Goal: Task Accomplishment & Management: Use online tool/utility

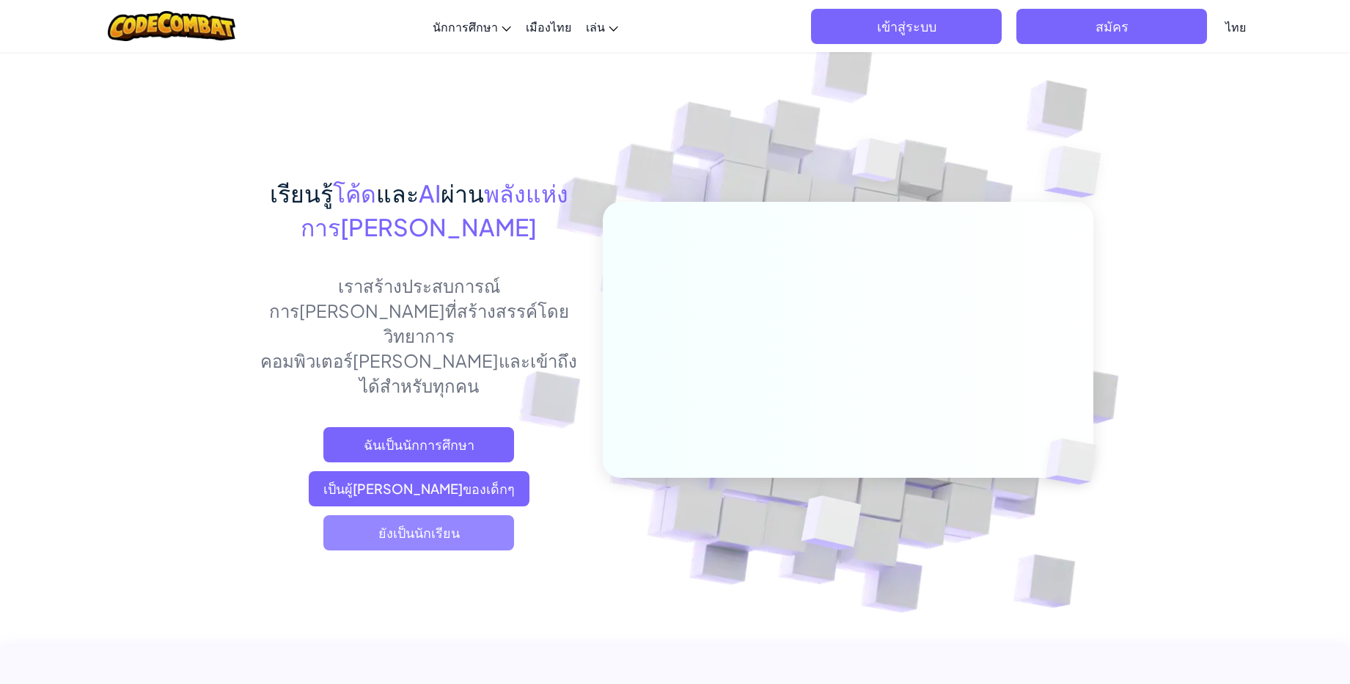
click at [461, 515] on span "ยังเป็นนักเรียน" at bounding box center [418, 532] width 191 height 35
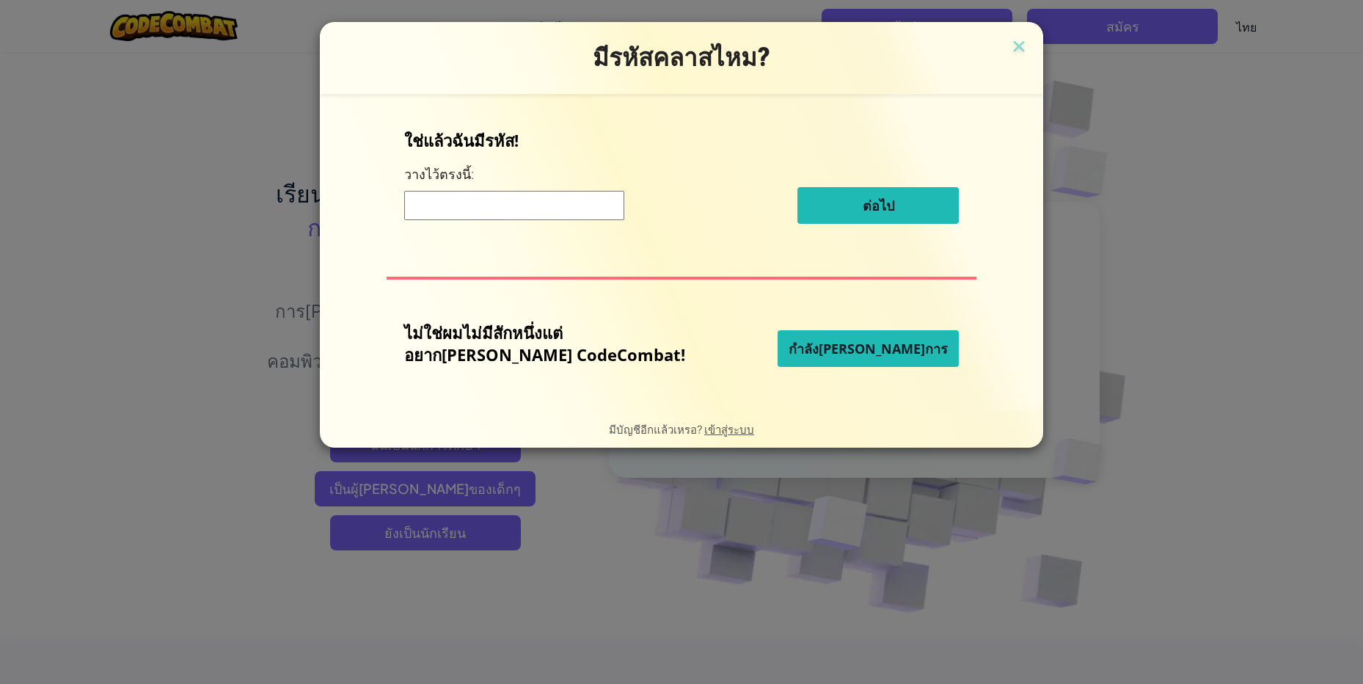
click at [489, 213] on input at bounding box center [514, 205] width 220 height 29
click at [889, 352] on button "กำลัง[PERSON_NAME]การ" at bounding box center [867, 348] width 181 height 37
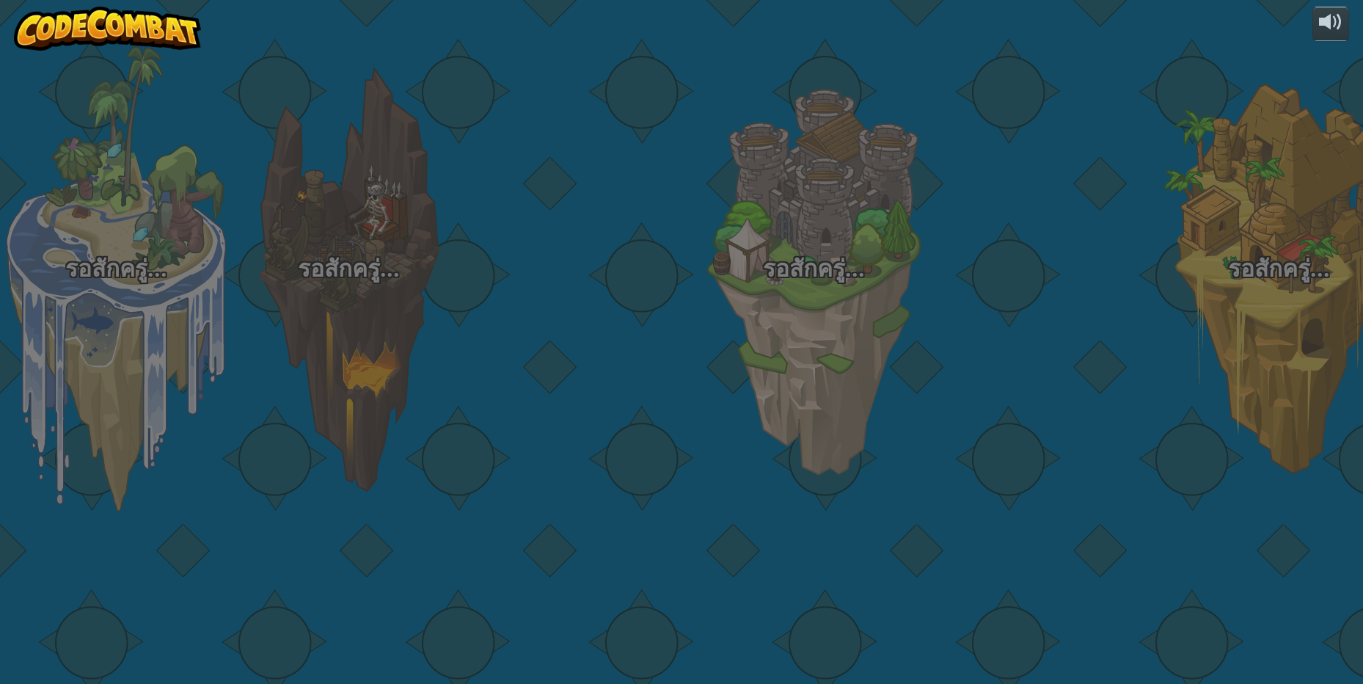
select select "th"
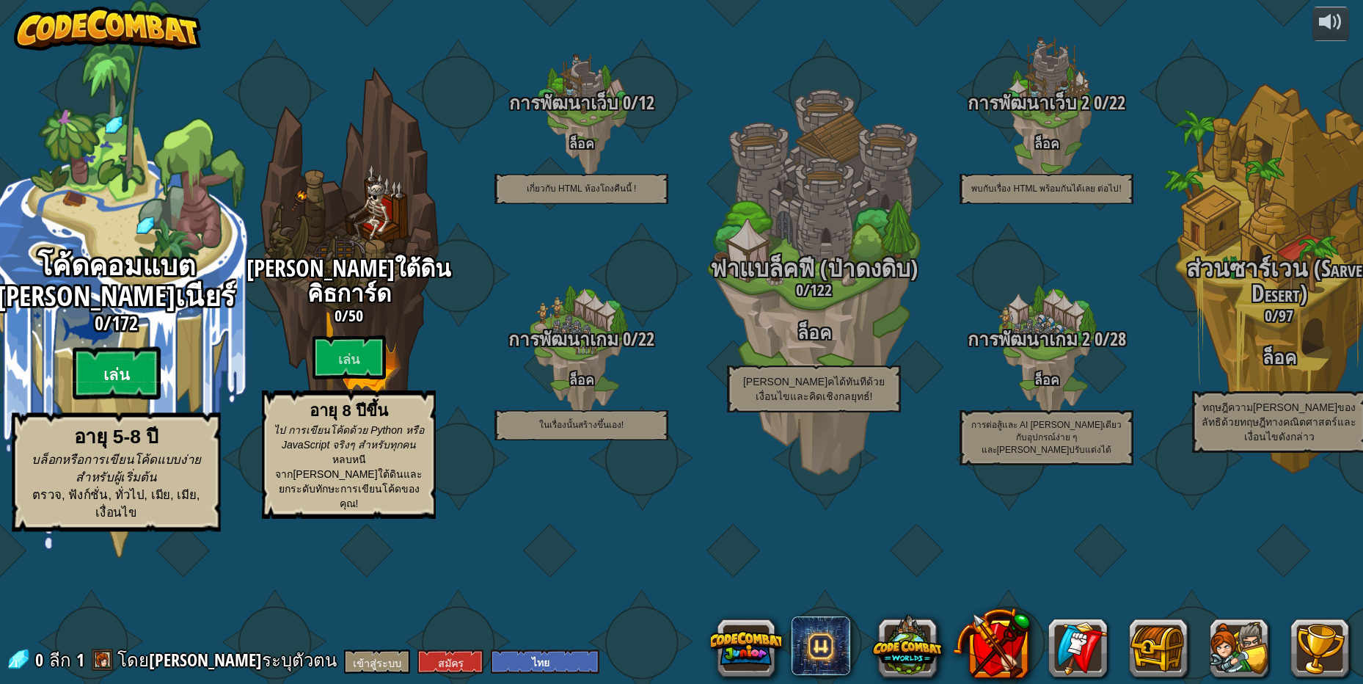
click at [108, 386] on font "เล่น" at bounding box center [116, 375] width 26 height 22
select select "th"
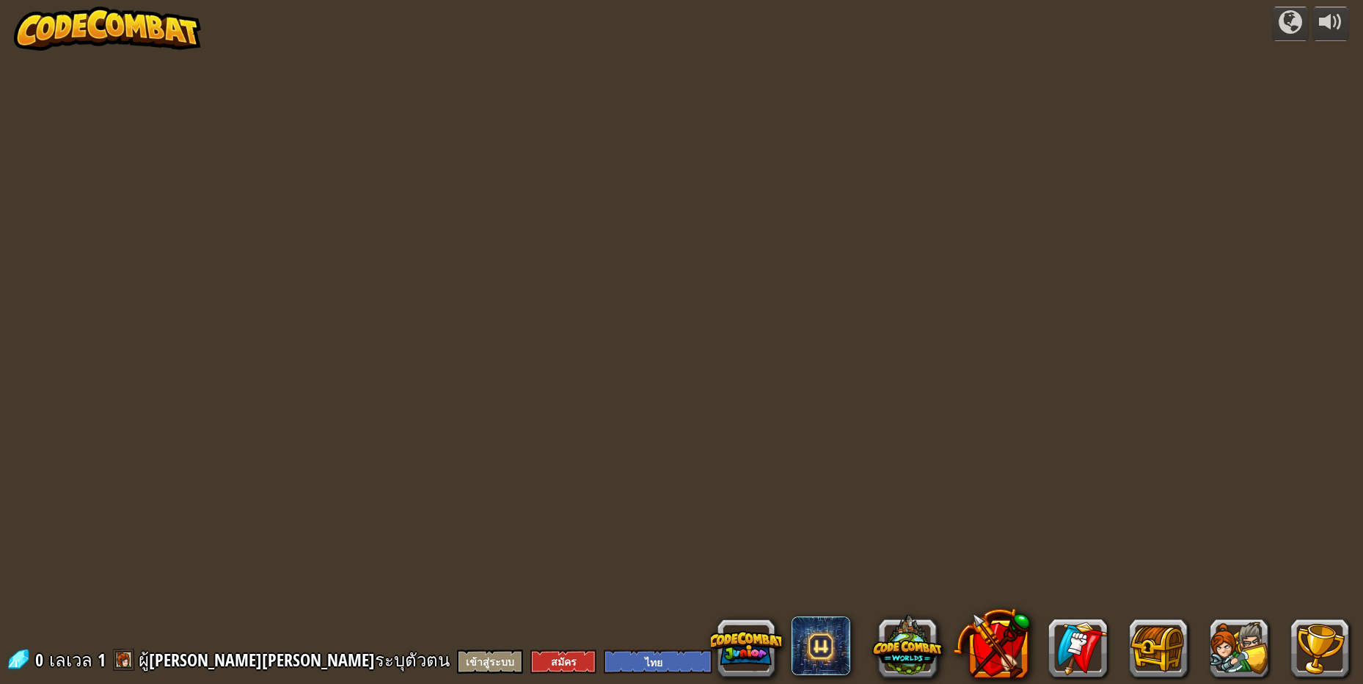
select select "th"
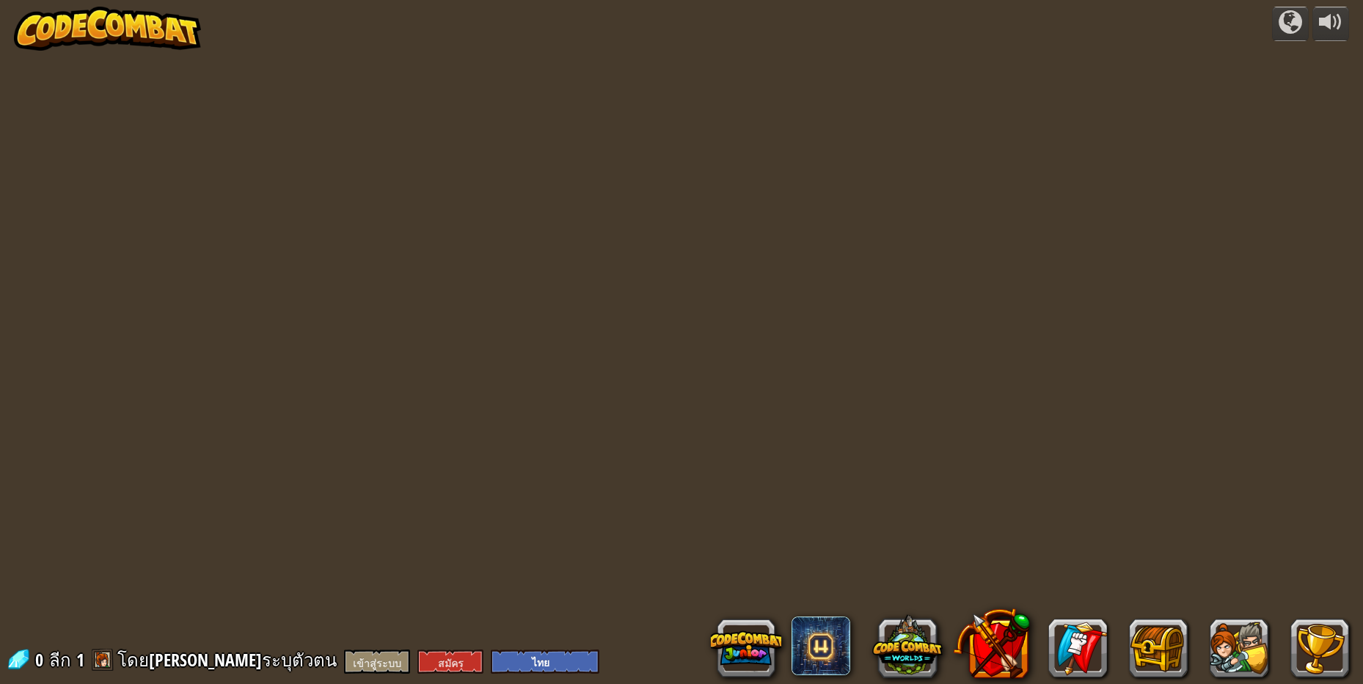
select select "th"
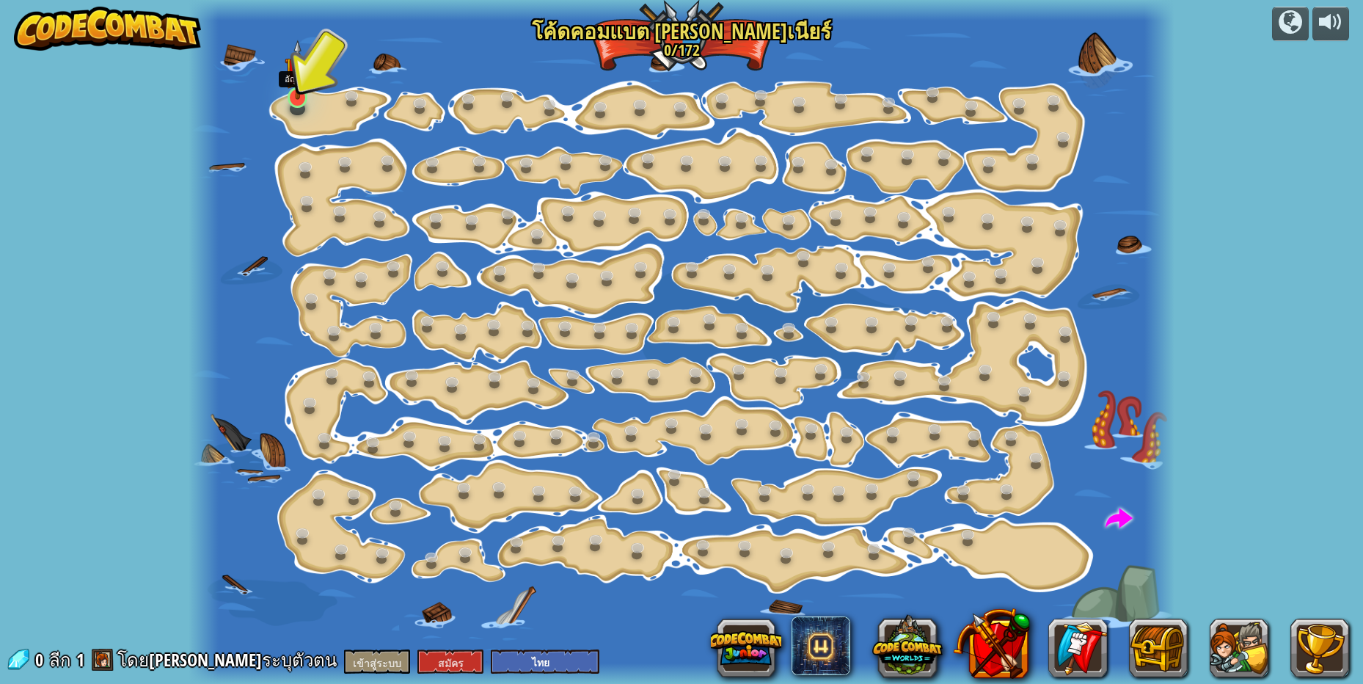
click at [298, 99] on img at bounding box center [298, 69] width 26 height 59
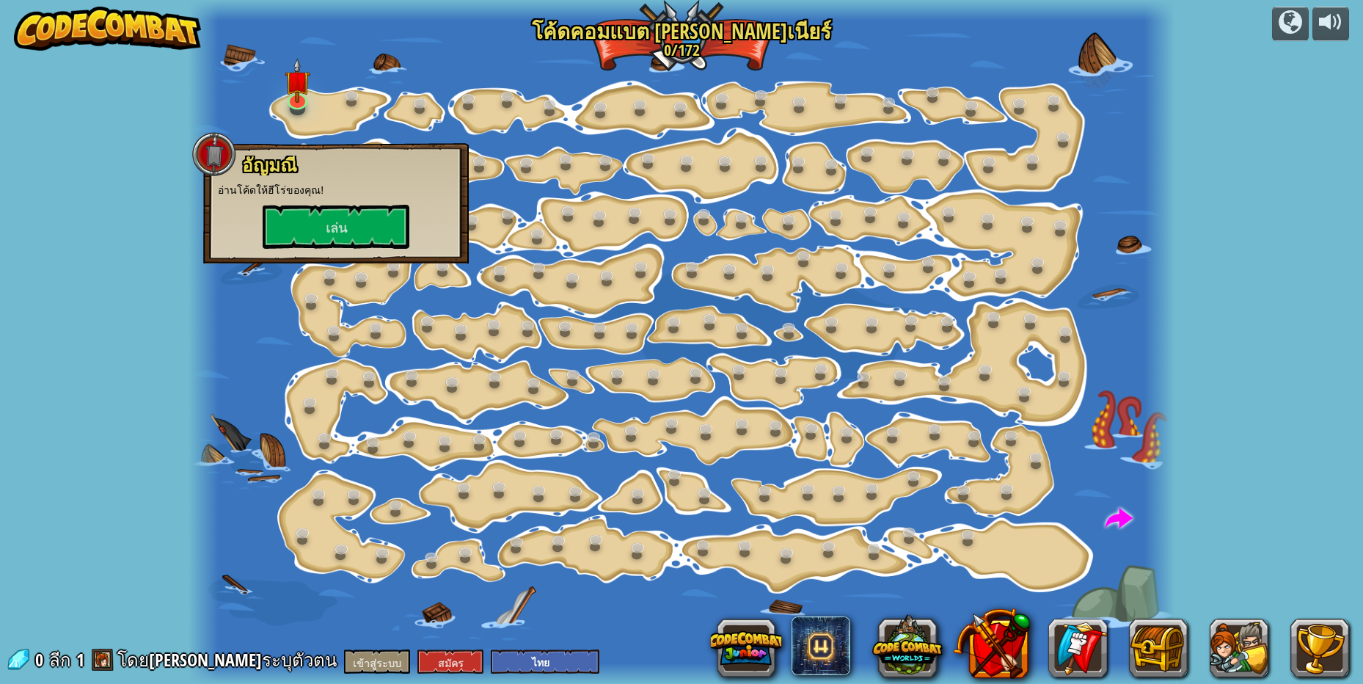
click at [435, 114] on div at bounding box center [680, 342] width 985 height 684
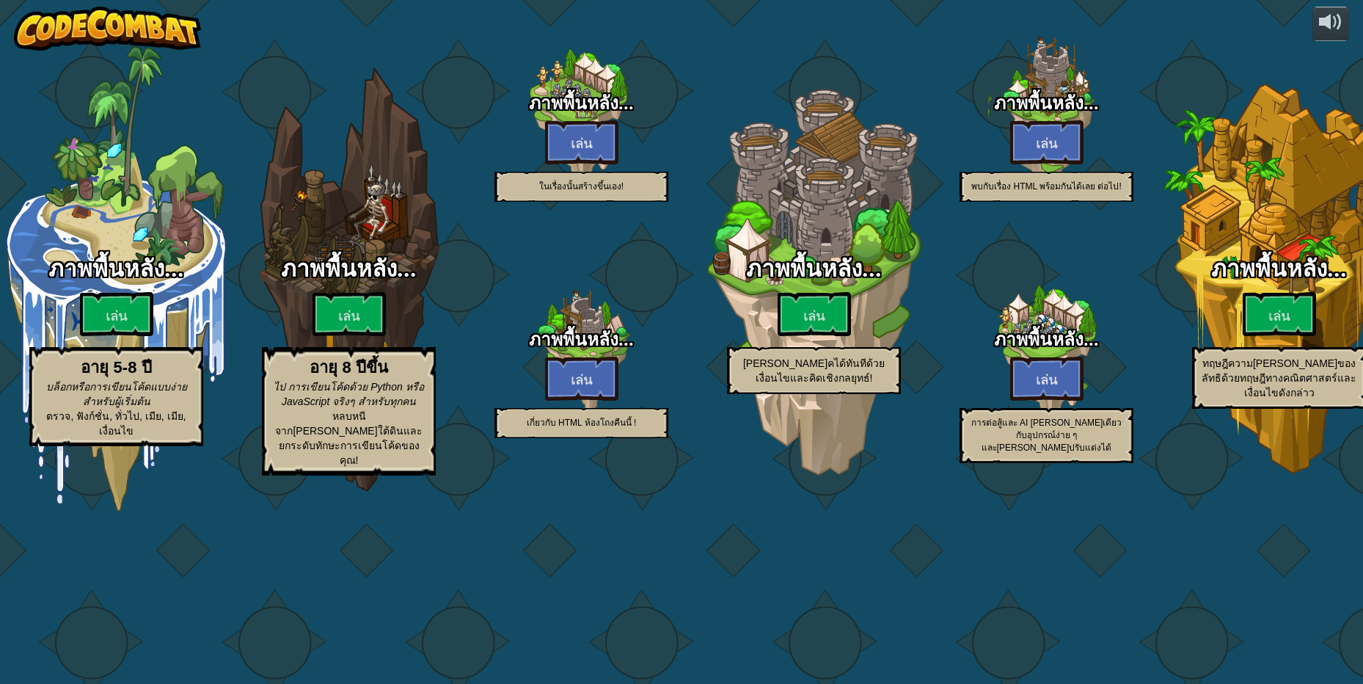
select select "th"
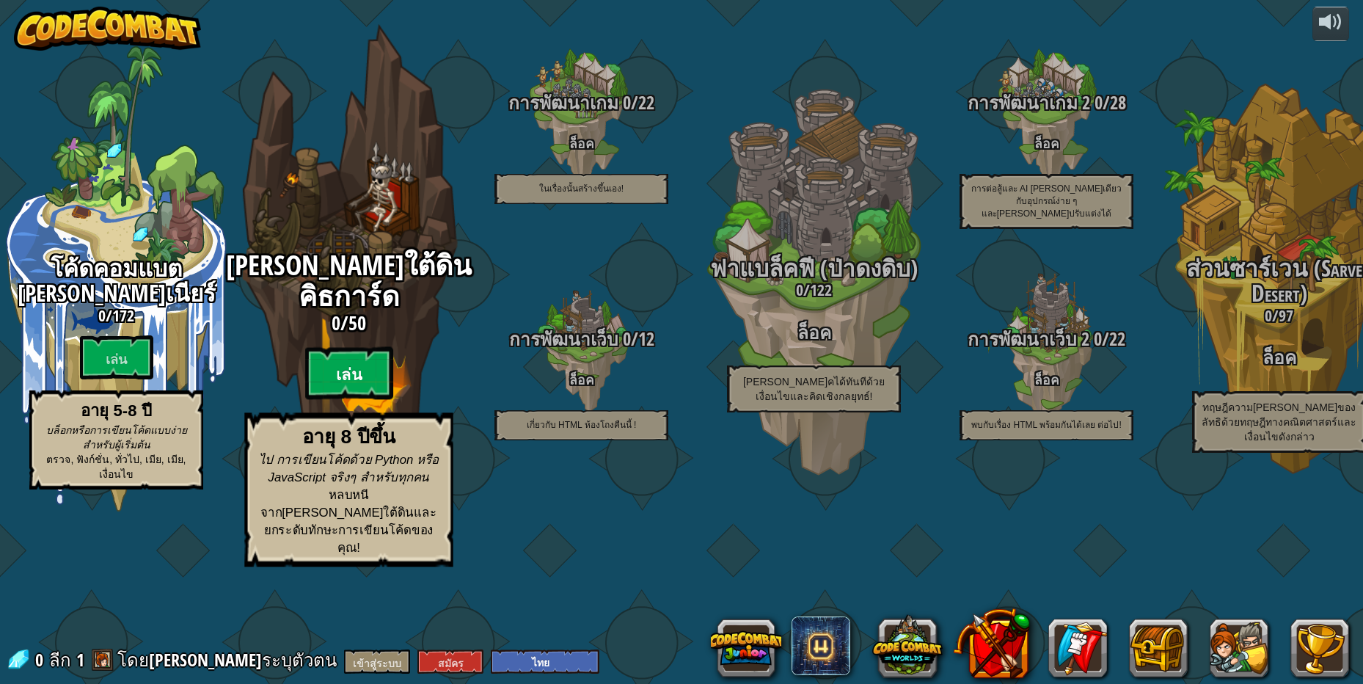
click at [340, 400] on btn "เล่น" at bounding box center [349, 373] width 88 height 53
select select "th"
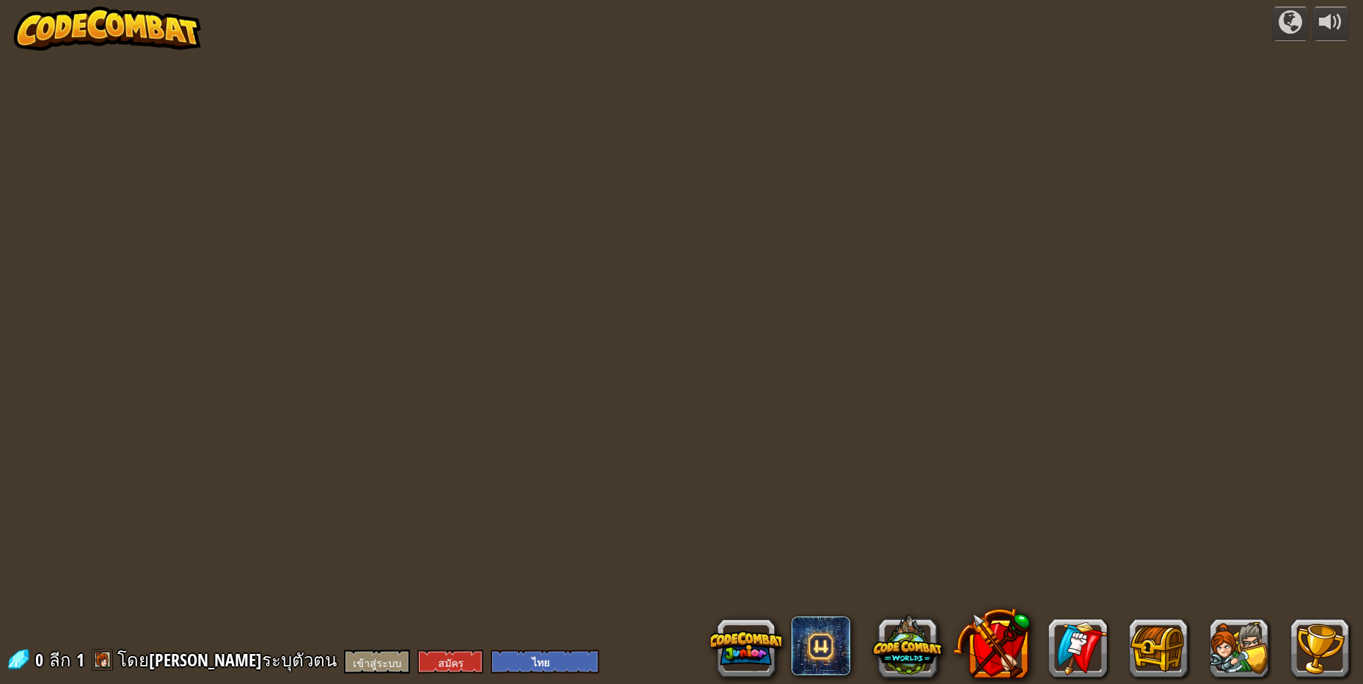
select select "th"
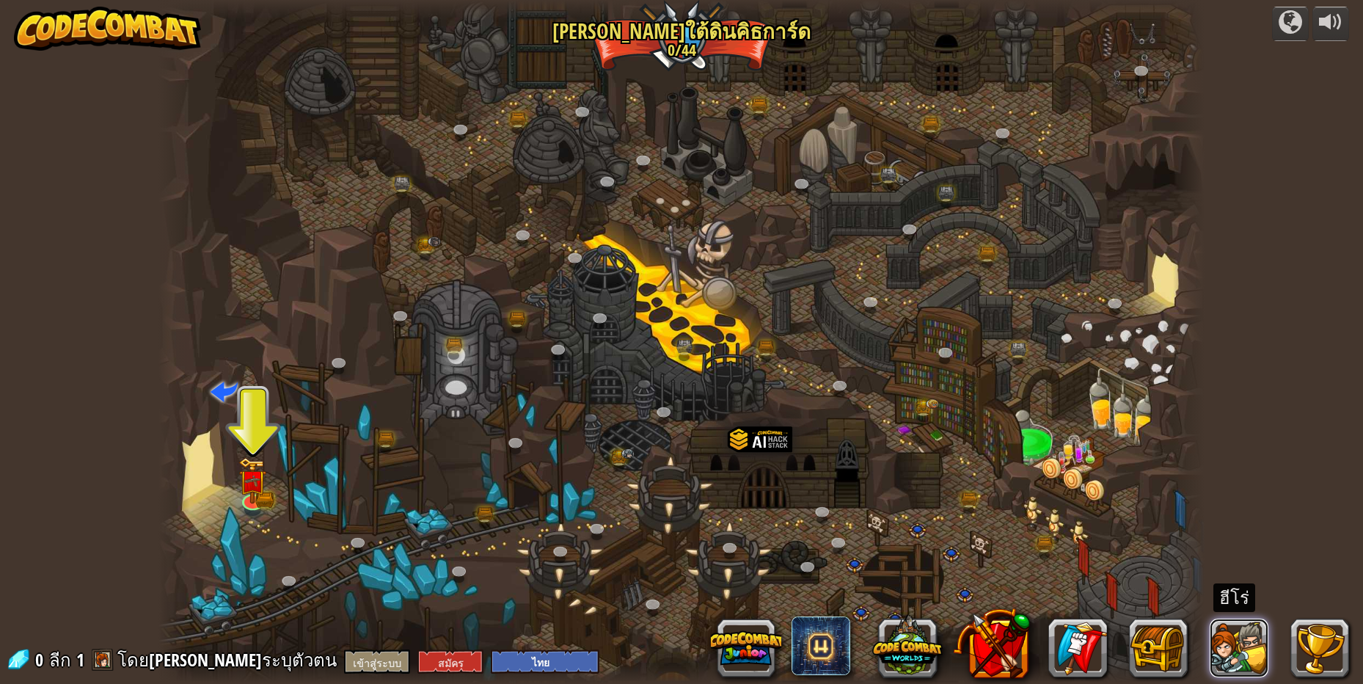
click at [1251, 651] on button at bounding box center [1238, 647] width 59 height 59
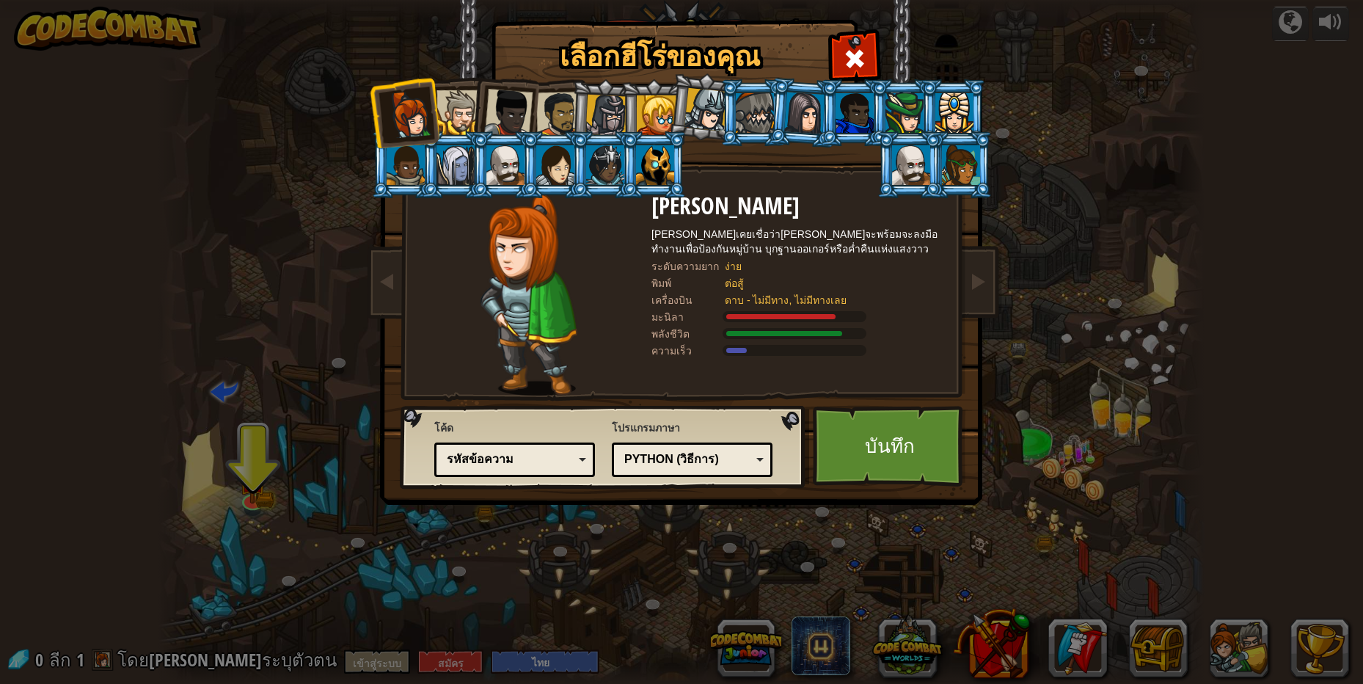
click at [465, 120] on div at bounding box center [458, 112] width 45 height 45
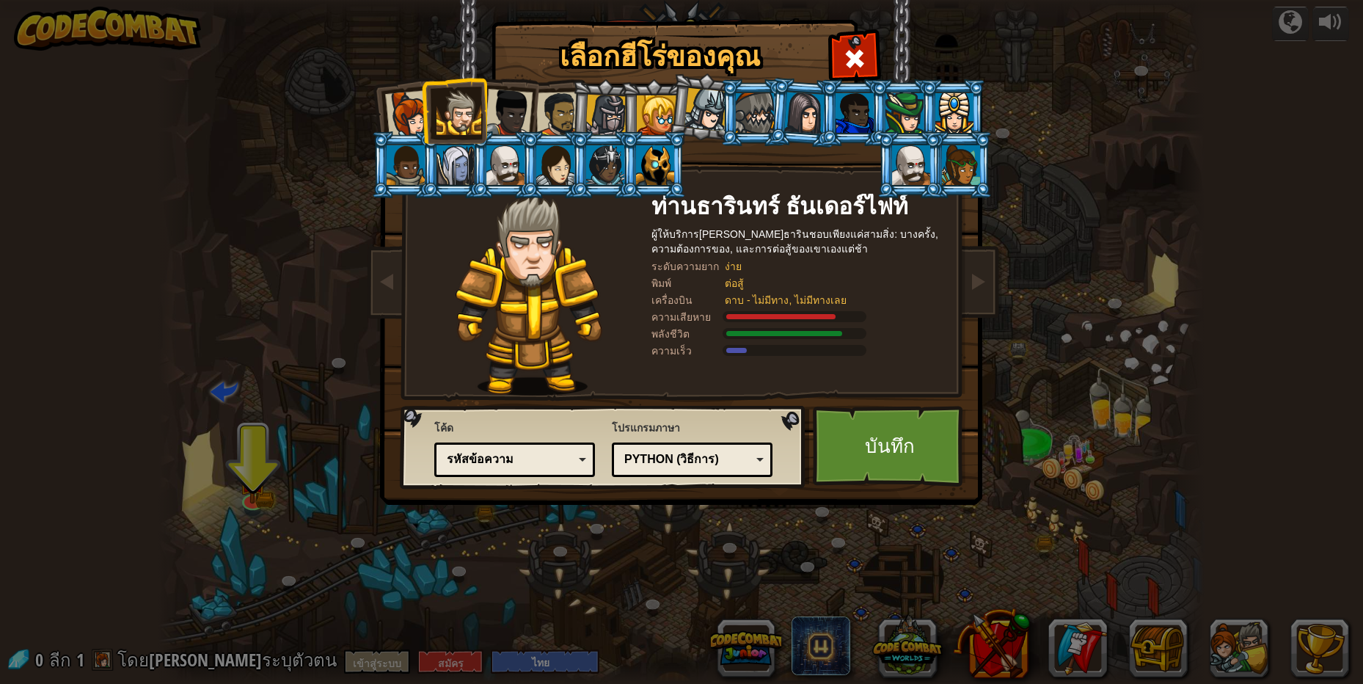
click at [491, 113] on div at bounding box center [508, 113] width 48 height 48
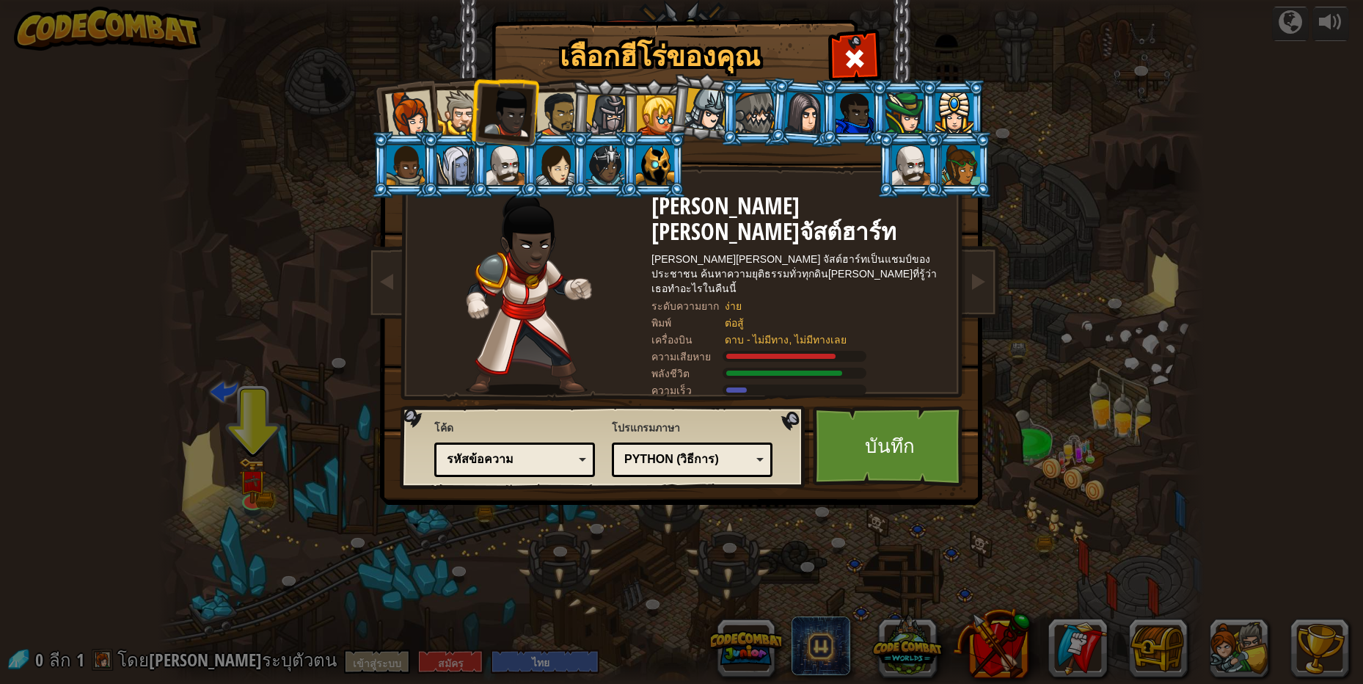
click at [460, 105] on div at bounding box center [458, 112] width 45 height 45
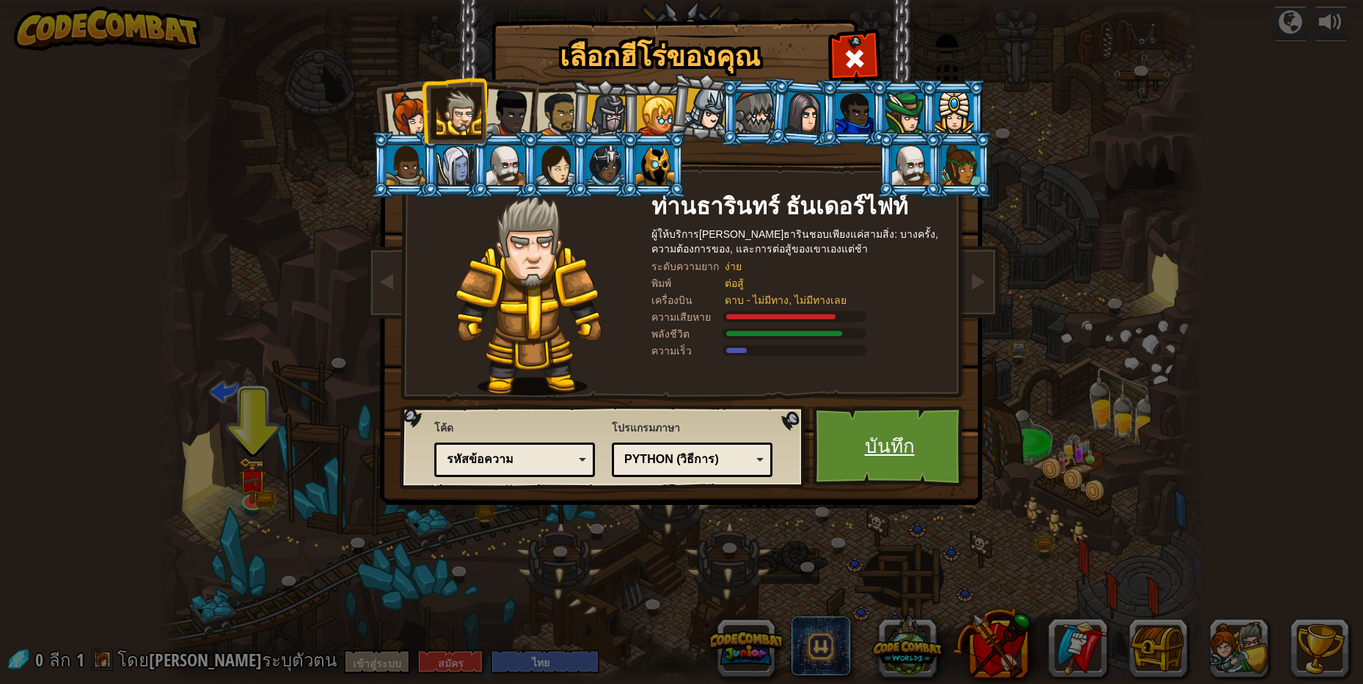
click at [907, 464] on link "บันทึก" at bounding box center [889, 446] width 153 height 81
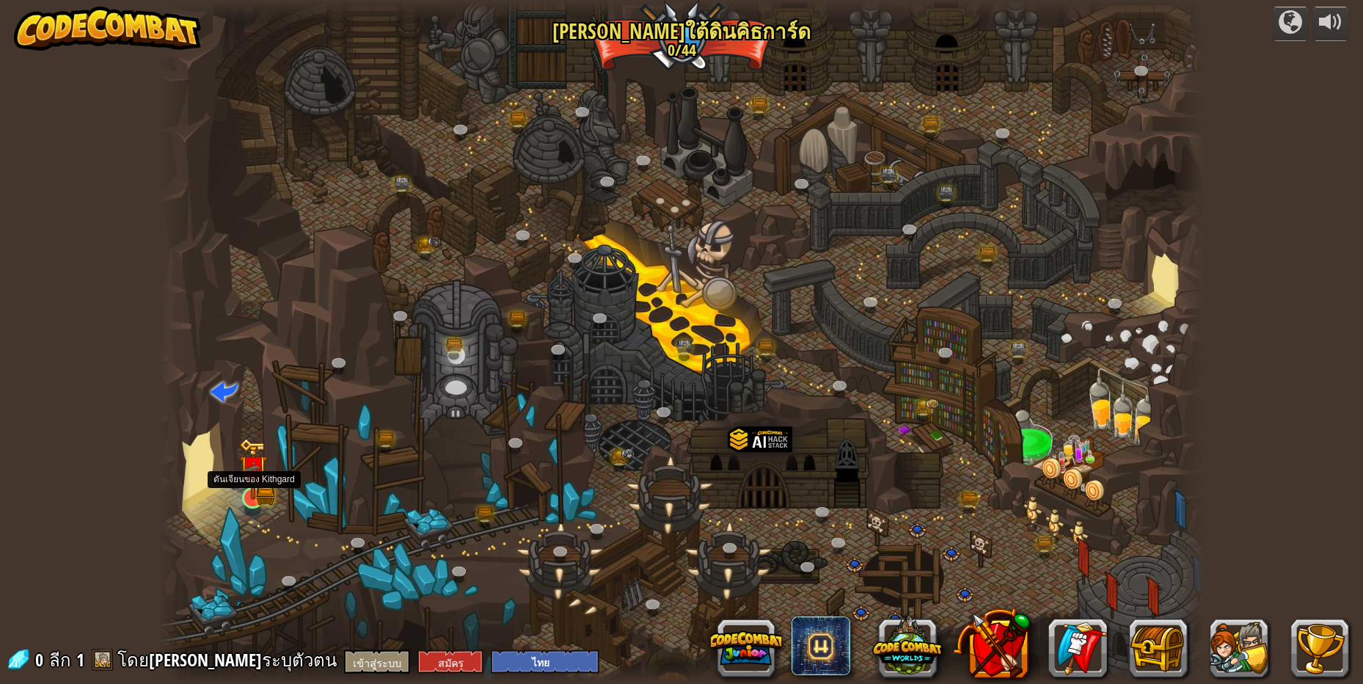
click at [252, 470] on img at bounding box center [253, 469] width 28 height 62
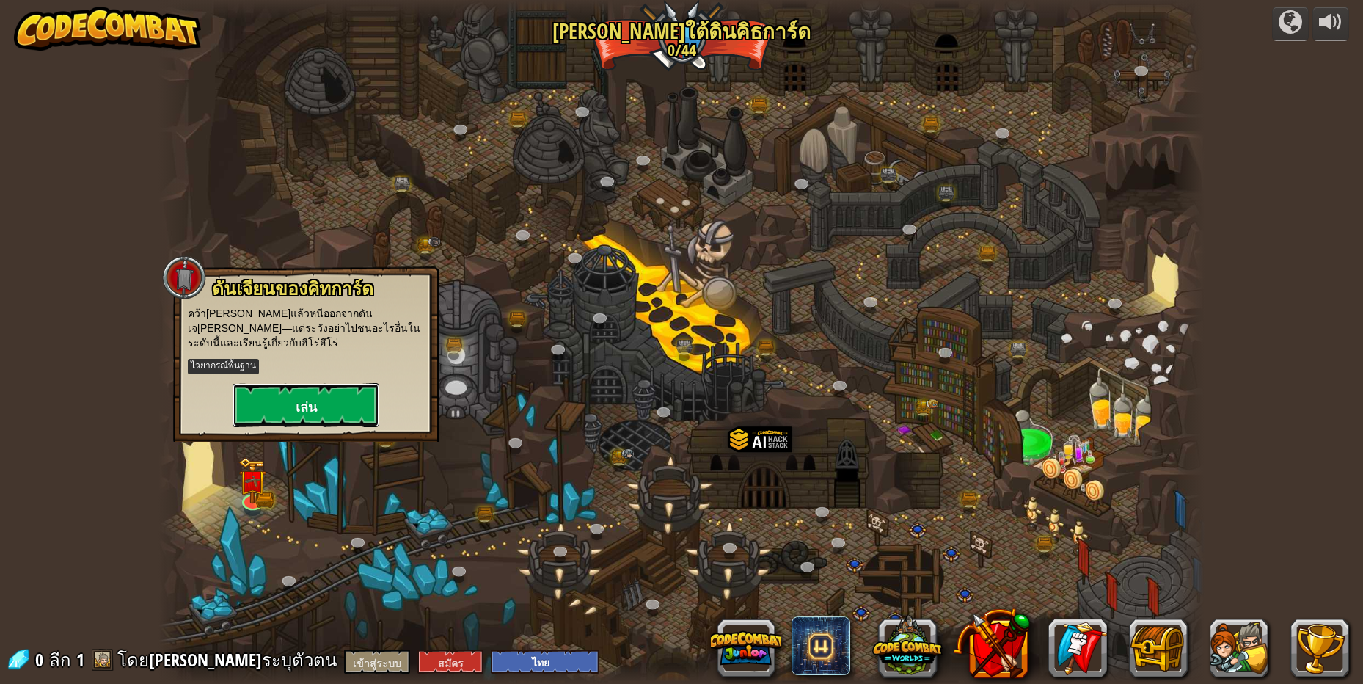
click at [336, 396] on button "เล่น" at bounding box center [305, 405] width 147 height 44
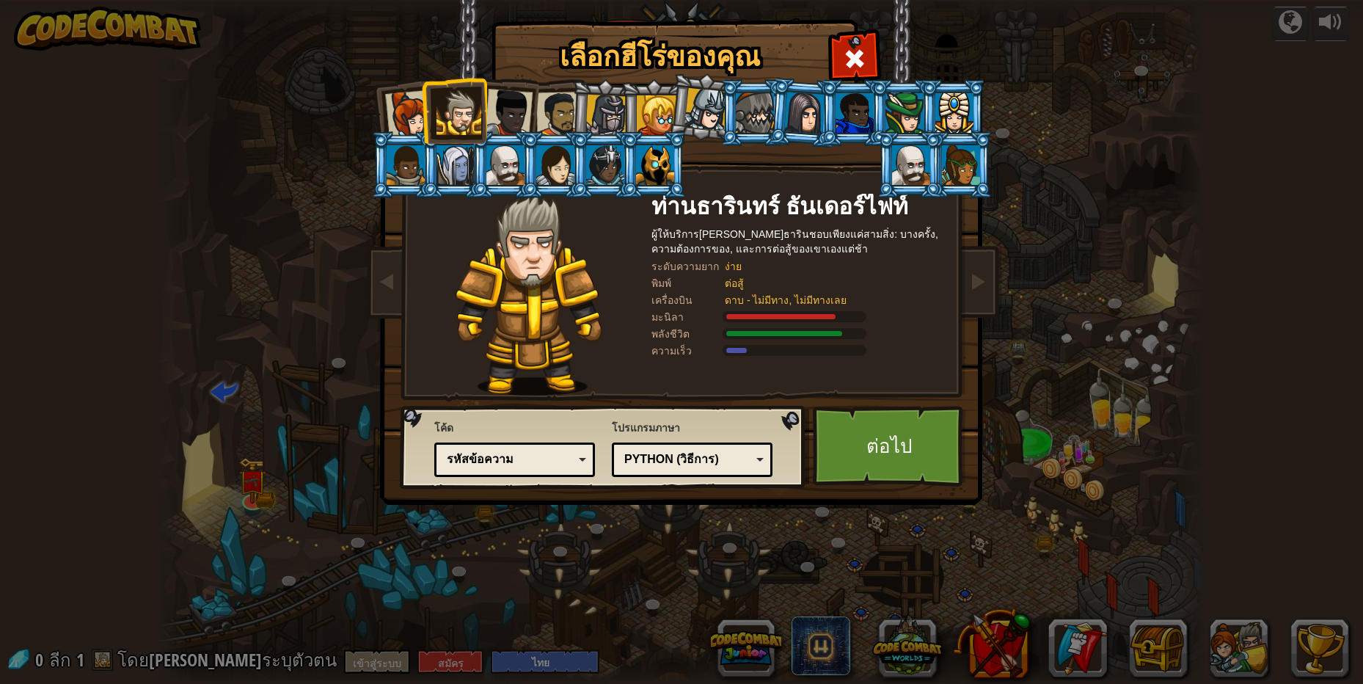
click at [505, 109] on div at bounding box center [508, 113] width 48 height 48
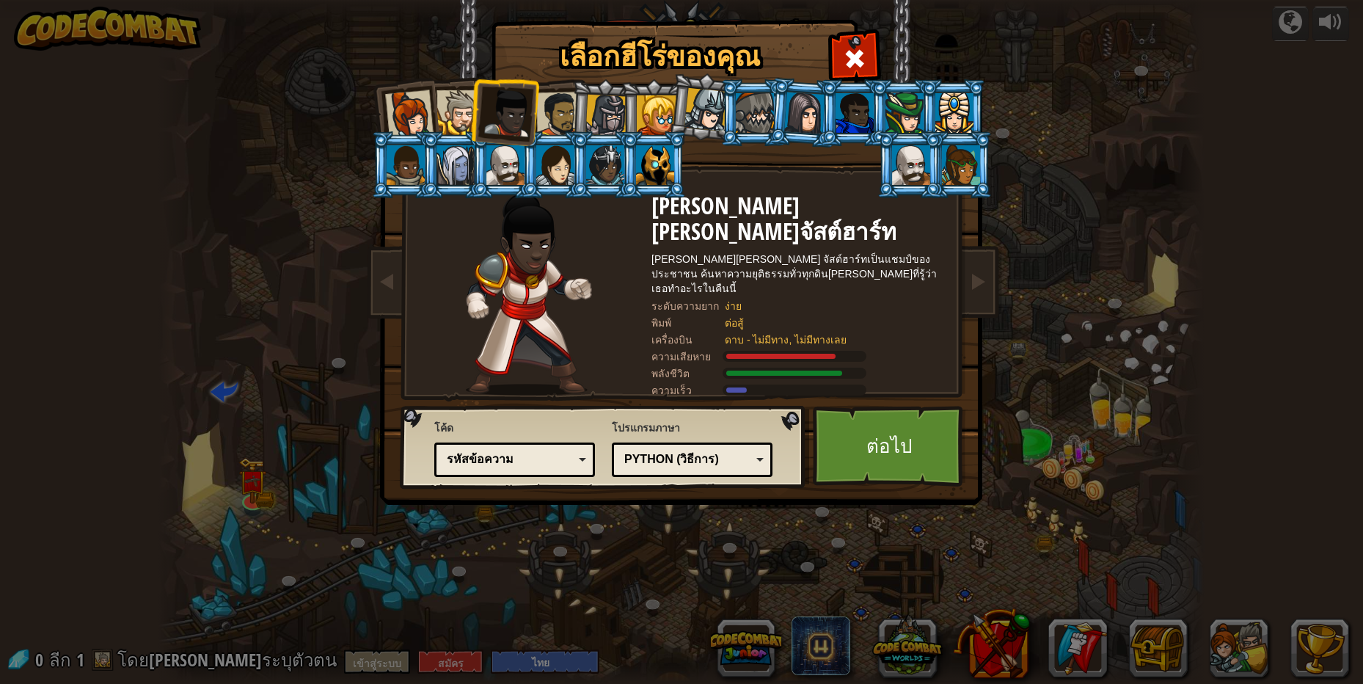
click at [569, 103] on div at bounding box center [558, 114] width 45 height 45
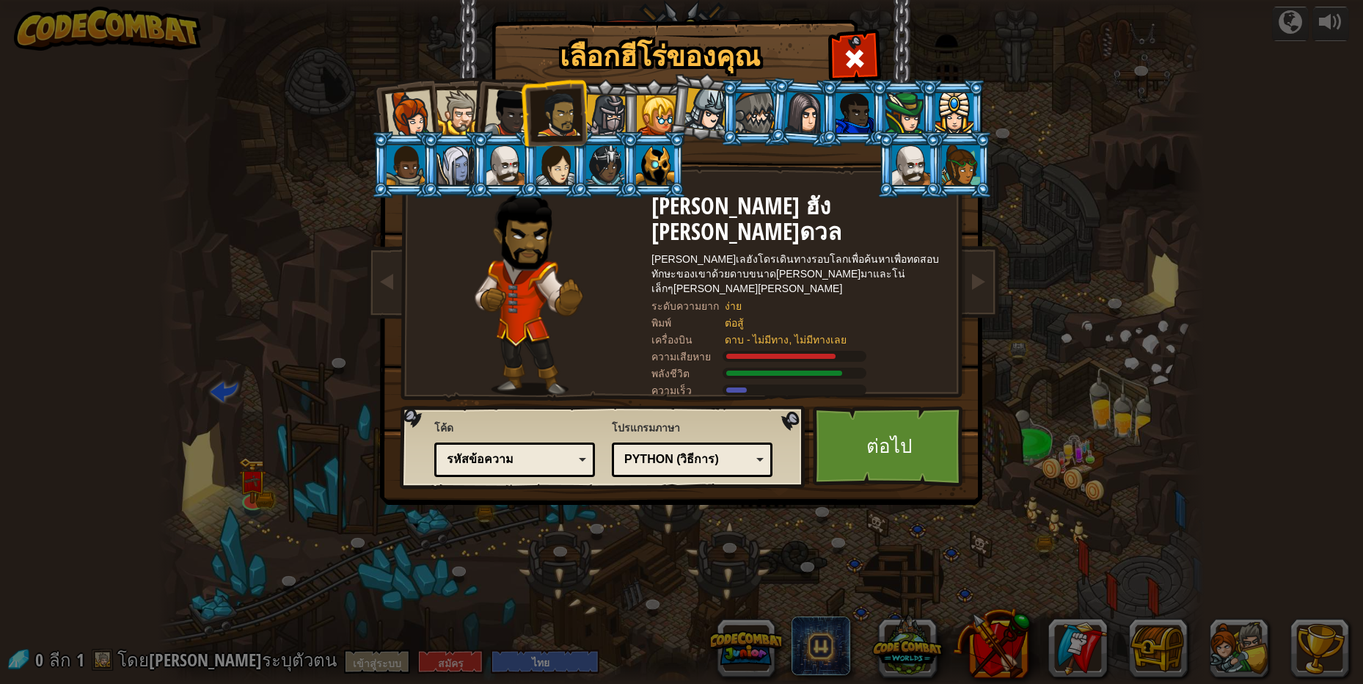
click at [514, 108] on div at bounding box center [508, 113] width 48 height 48
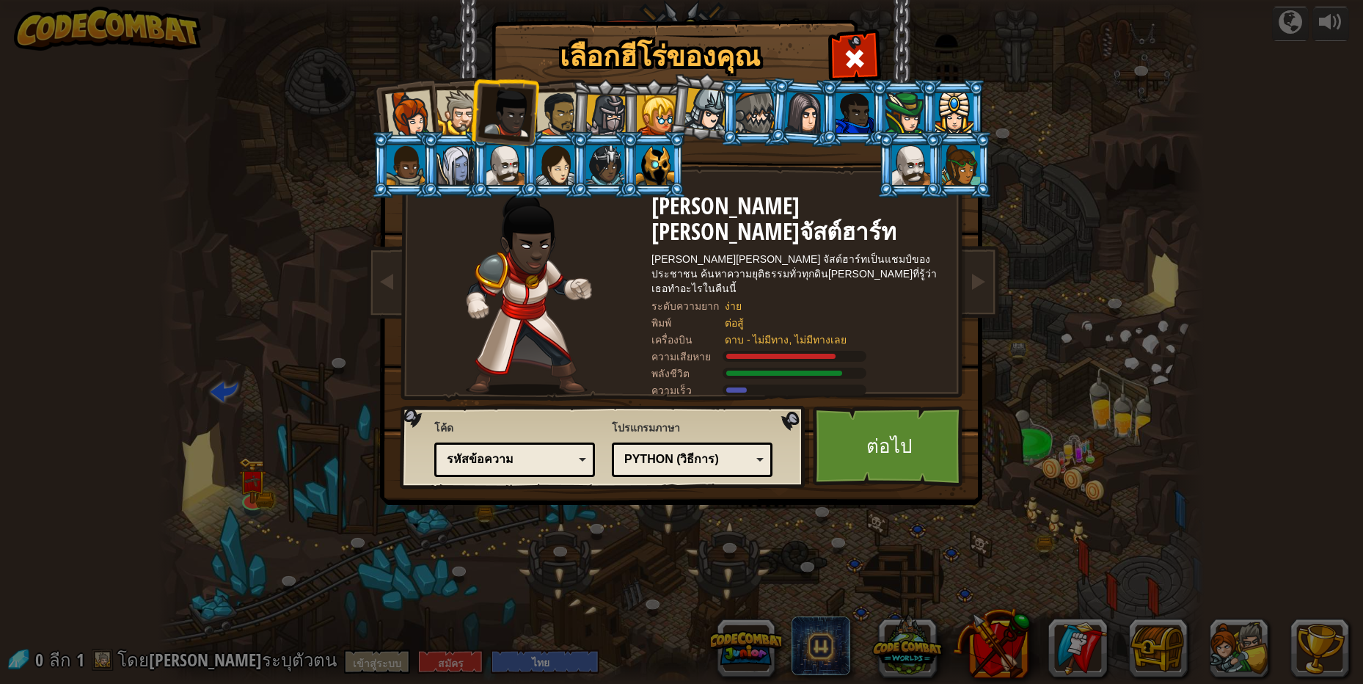
click at [405, 120] on div at bounding box center [409, 114] width 48 height 48
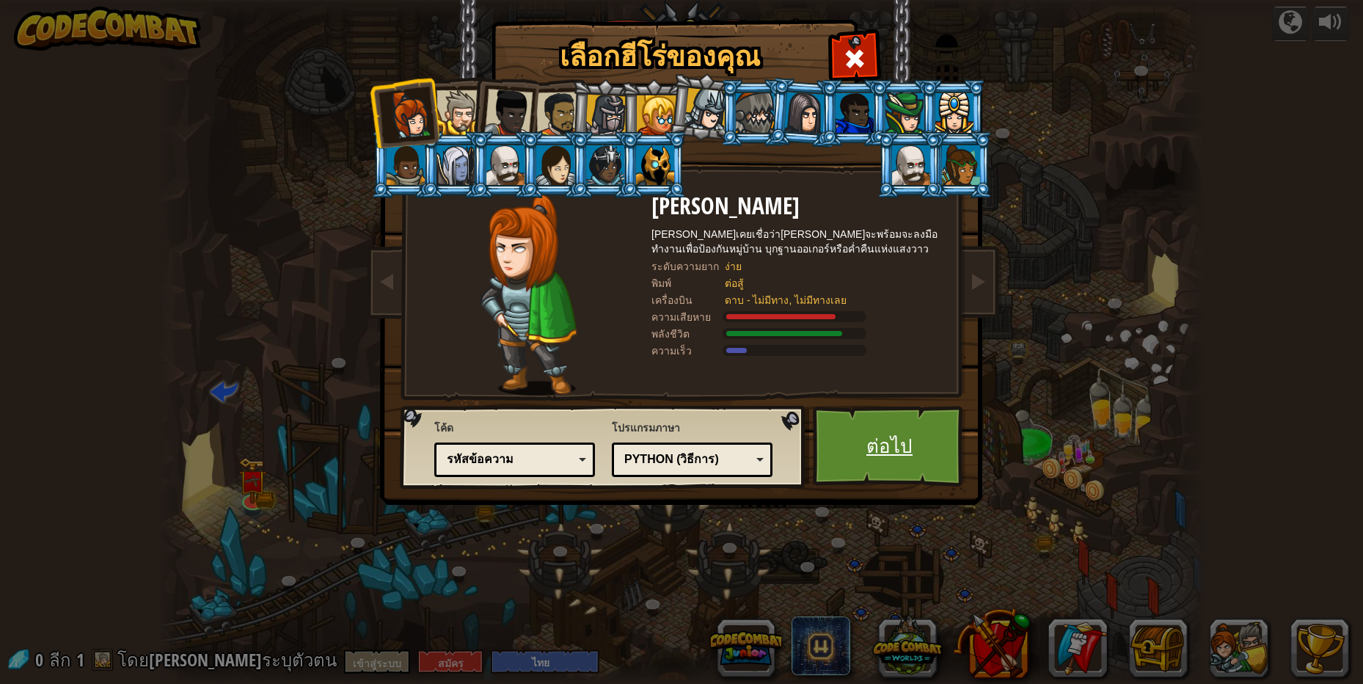
click at [921, 447] on link "ต่อไป" at bounding box center [889, 446] width 153 height 81
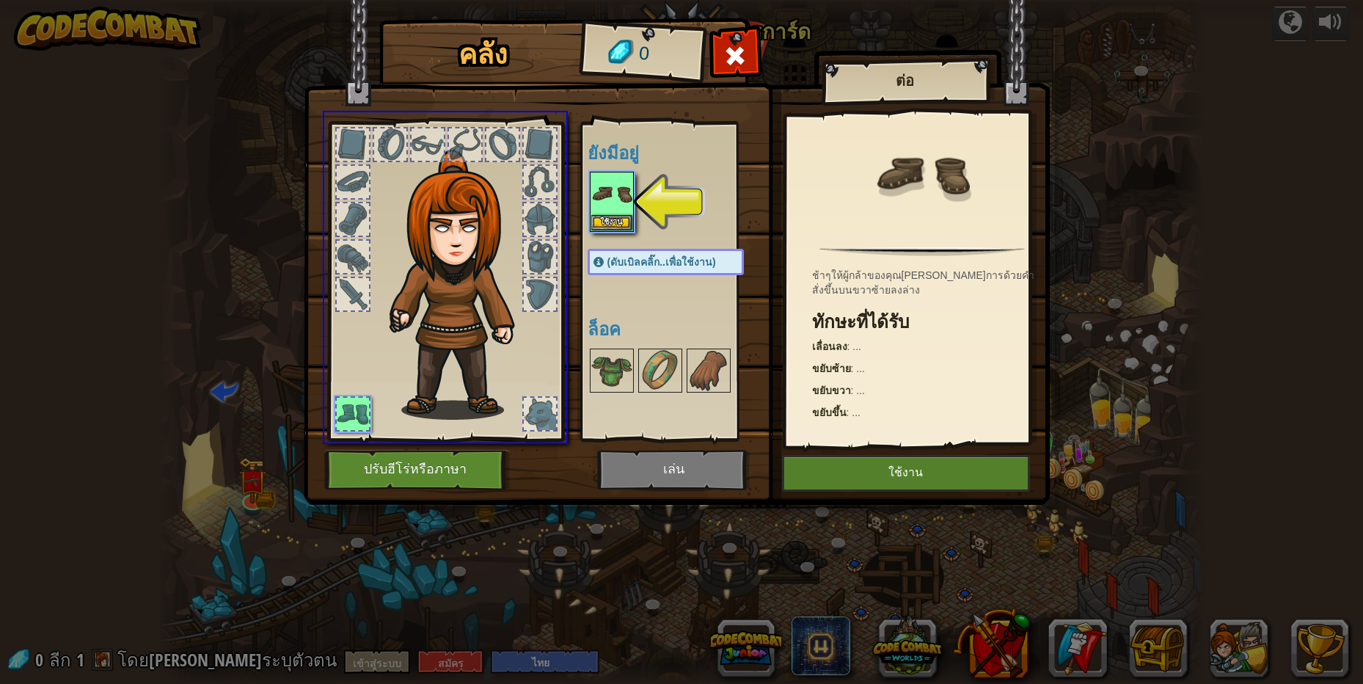
drag, startPoint x: 621, startPoint y: 186, endPoint x: 581, endPoint y: 307, distance: 127.6
click at [581, 307] on div "คลัง 0 ยังมีอยู่ ใช้งาน (ดับเบิลคลิ๊ก..เพื่อใช้งาน) ล็อค ต่อ ช้าๆให้ผู้กล้าของค…" at bounding box center [681, 342] width 1363 height 684
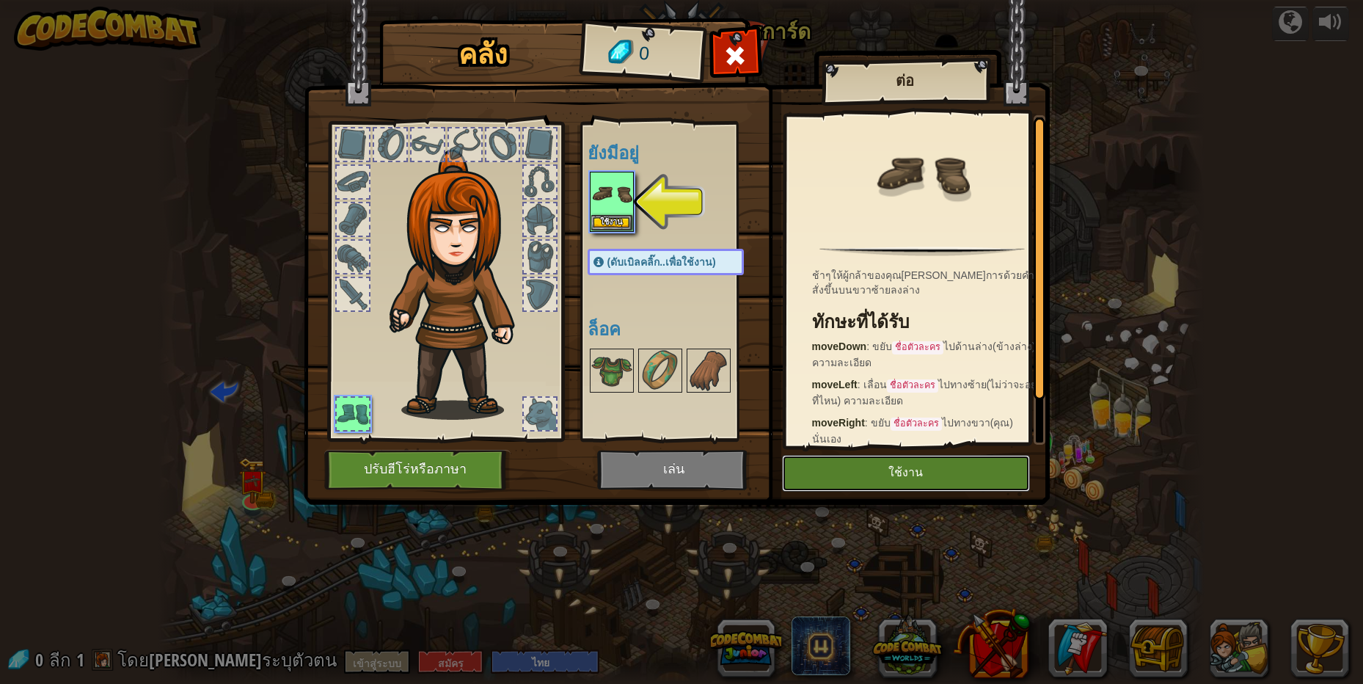
click at [975, 466] on button "ใช้งาน" at bounding box center [906, 473] width 248 height 37
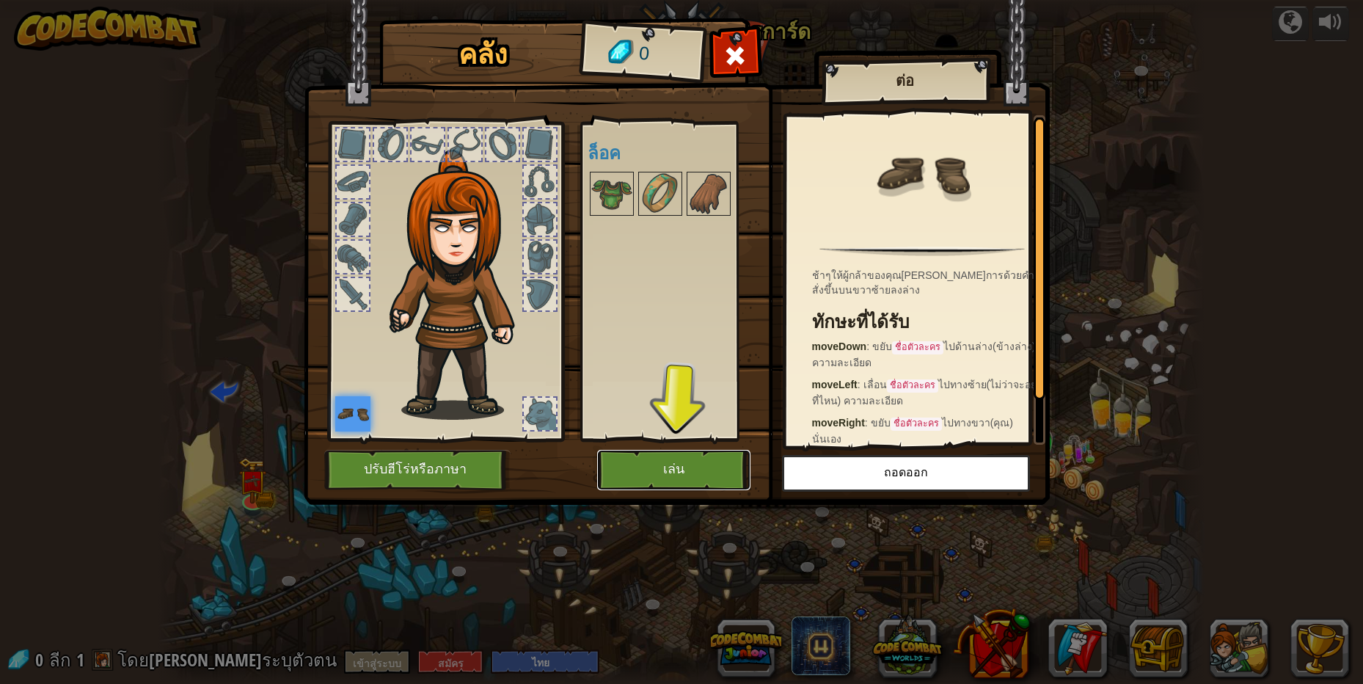
click at [701, 459] on button "เล่น" at bounding box center [673, 470] width 153 height 40
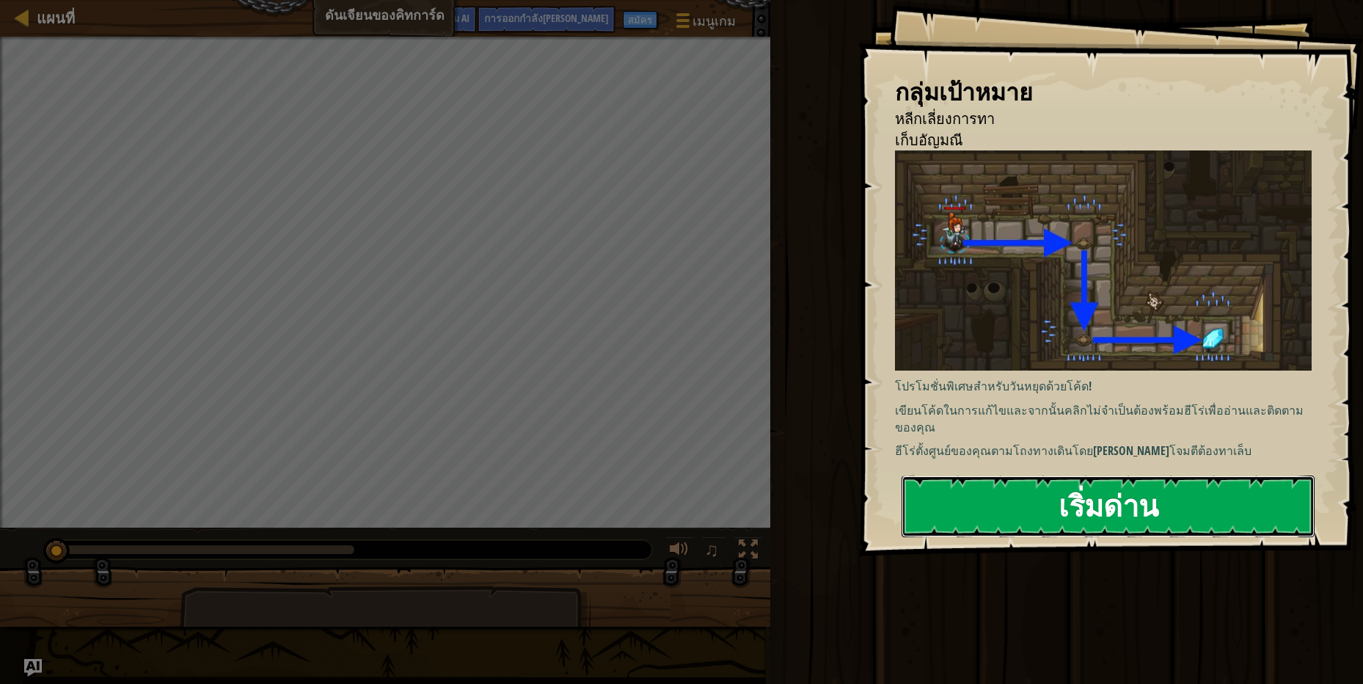
click at [1223, 517] on button "เริ่มด่าน" at bounding box center [1107, 506] width 413 height 62
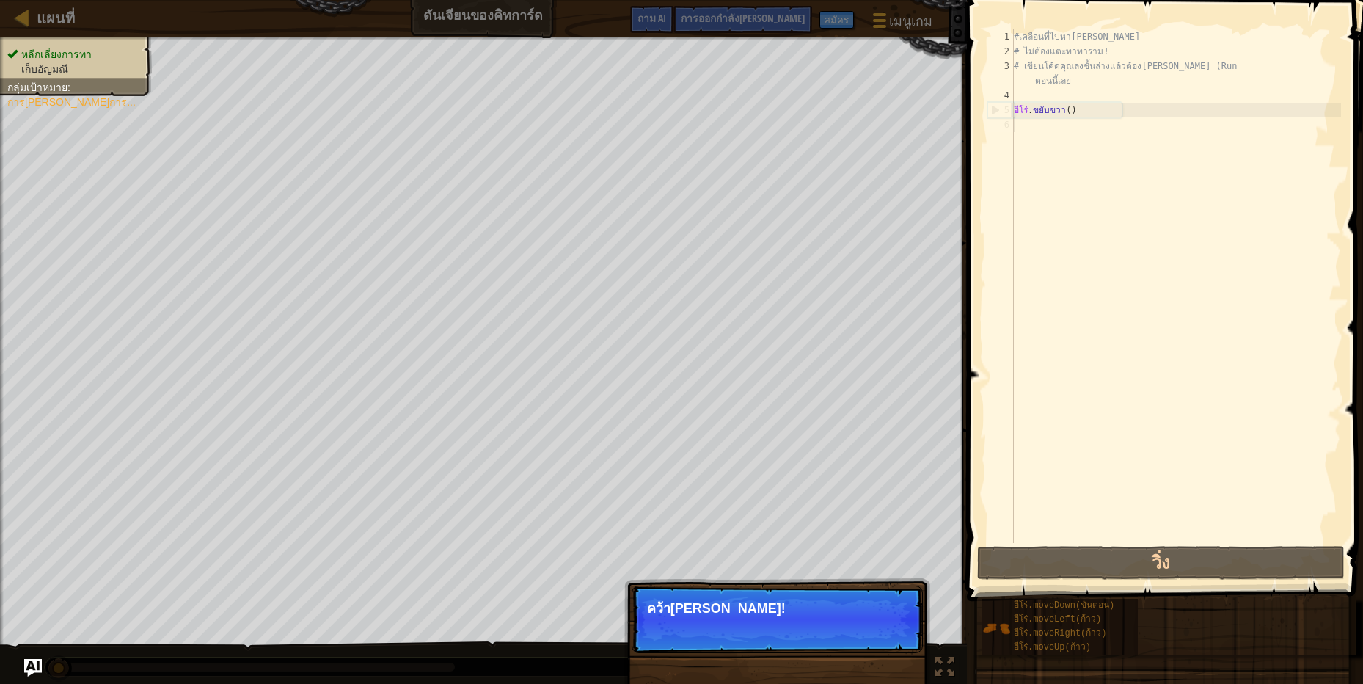
click at [887, 620] on button "ต่อไป" at bounding box center [889, 627] width 44 height 21
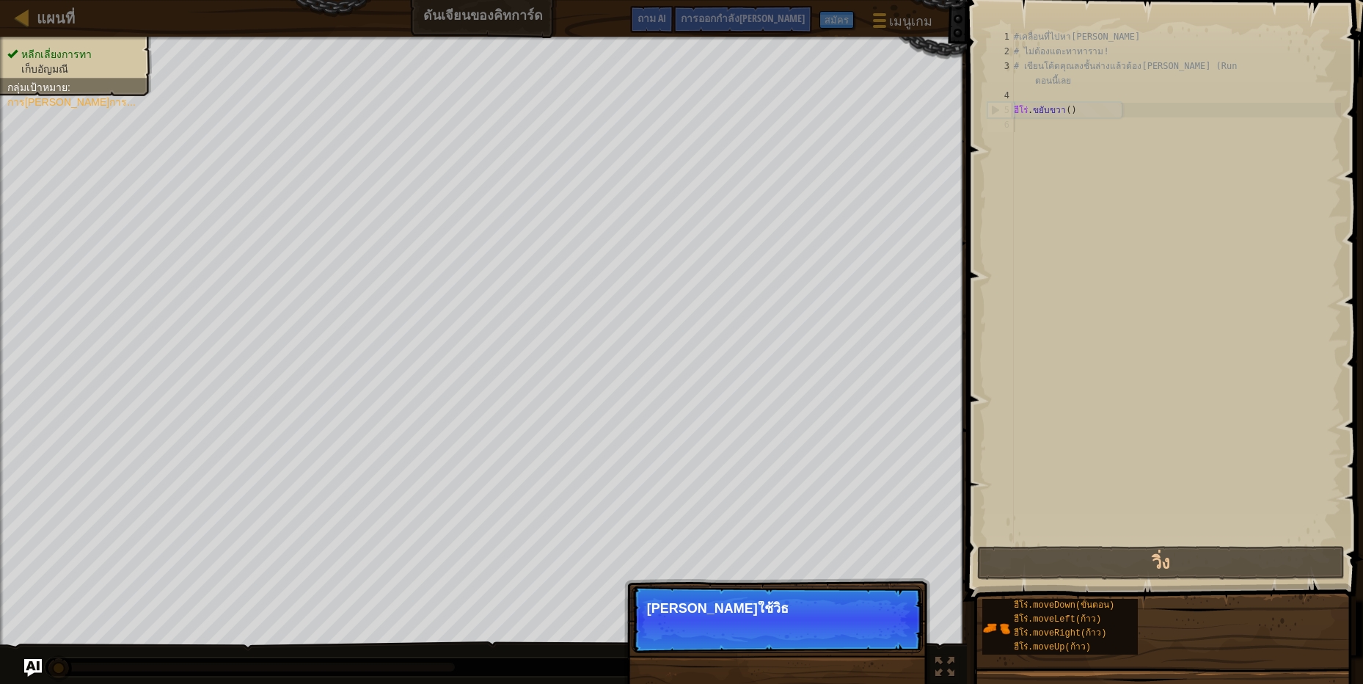
scroll to position [7, 0]
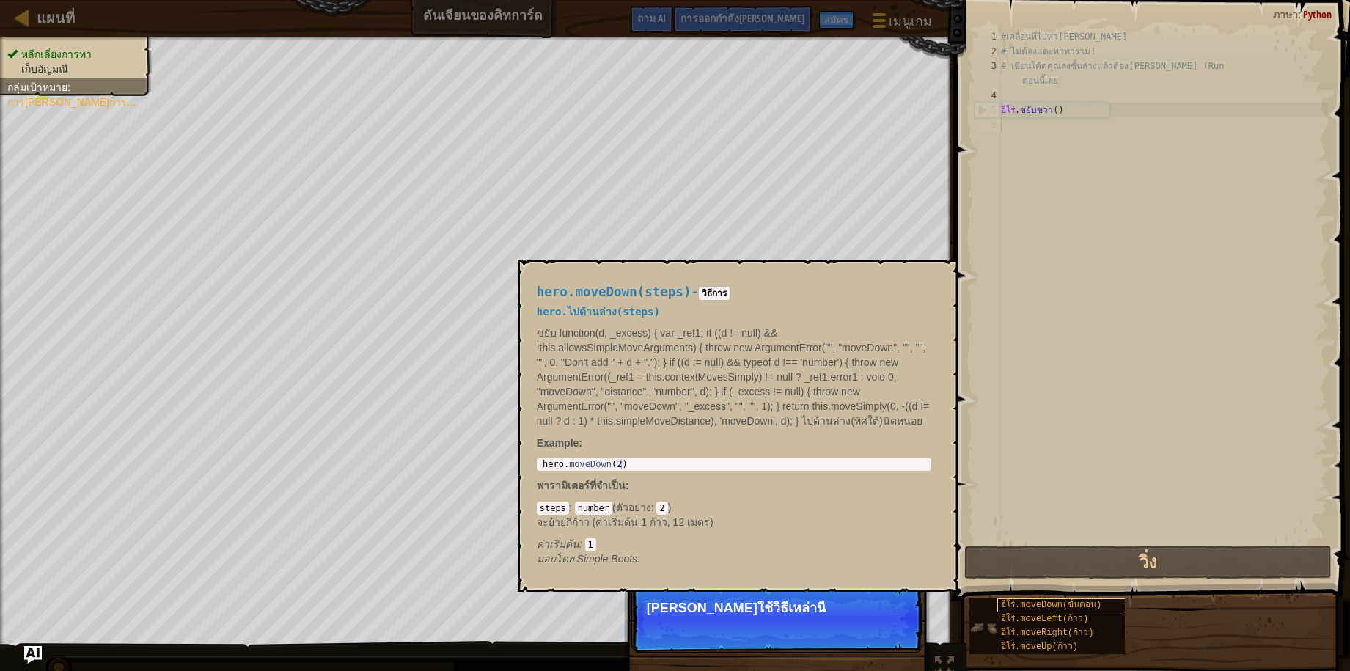
click at [1017, 612] on div "ฮีโร่.moveDown(ขั้นตอน)" at bounding box center [1064, 605] width 135 height 14
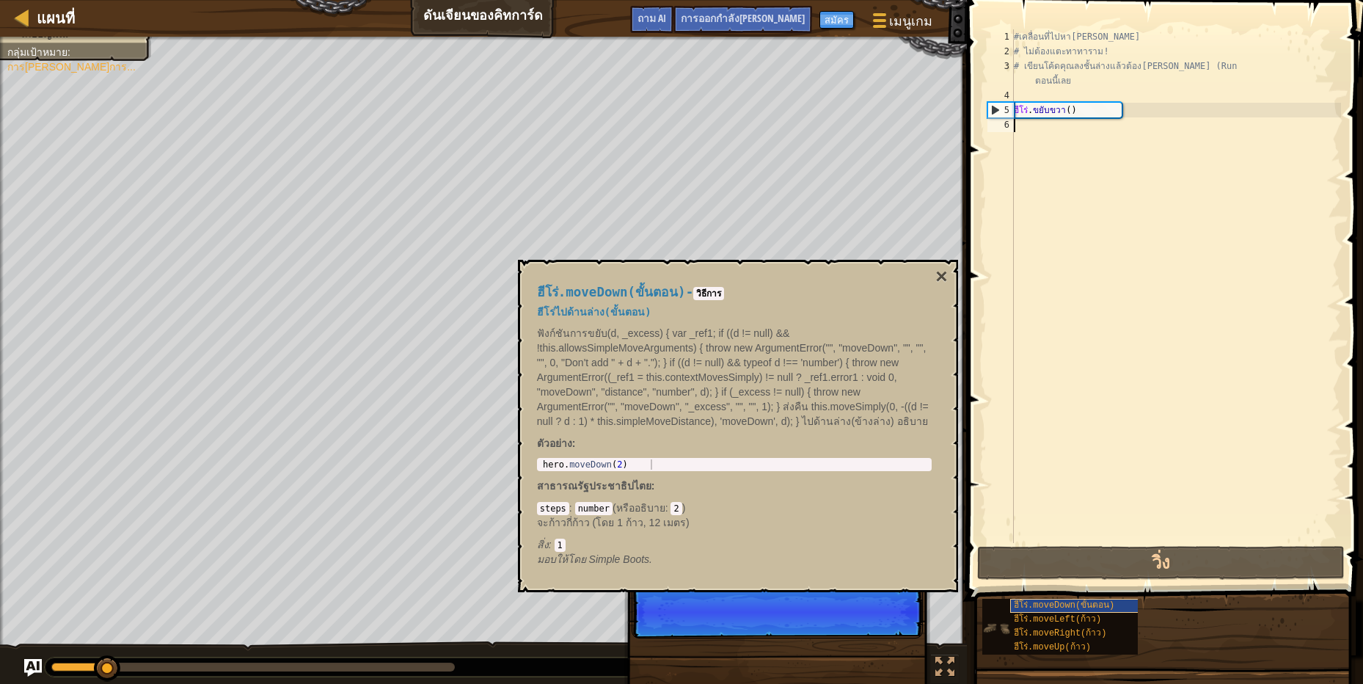
click at [1042, 601] on font "ฮีโร่.moveDown(ขั้นตอน)" at bounding box center [1064, 605] width 100 height 10
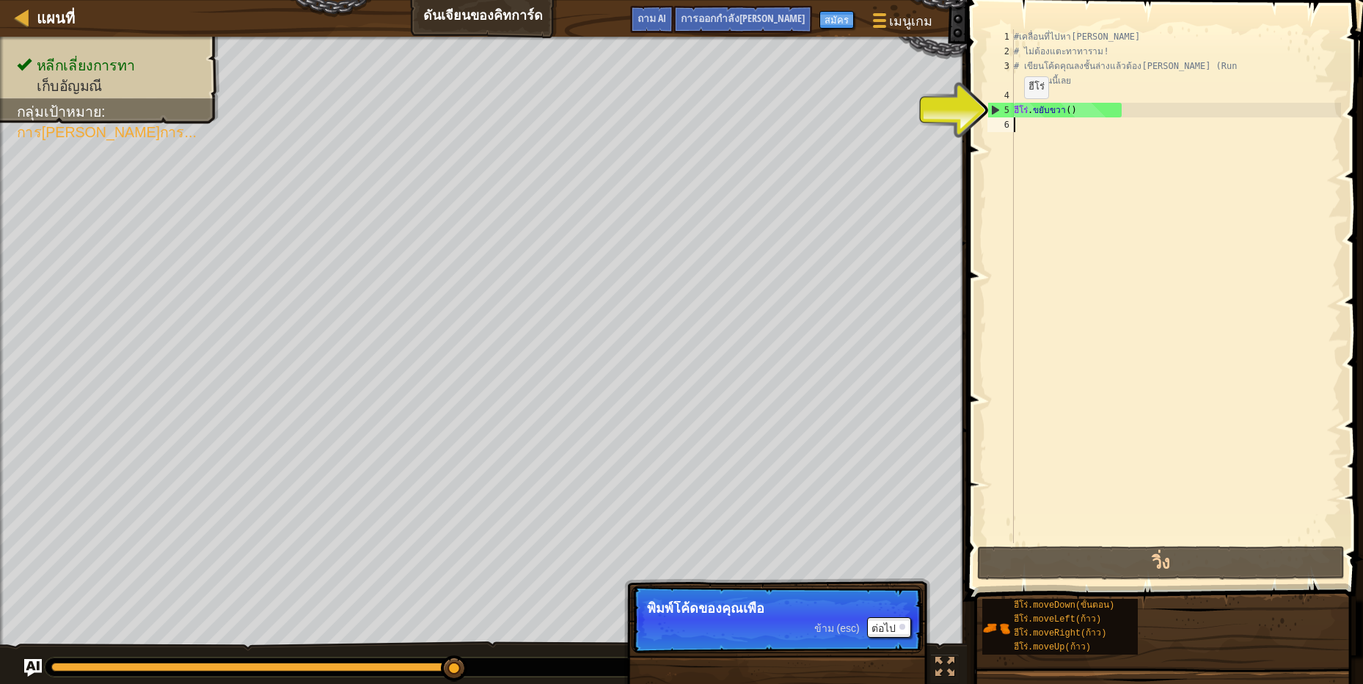
click at [1019, 121] on div "#เคลื่อนที่ไปหา[PERSON_NAME] # ไม่ต้องแตะทาทาราม! # เขียนโค้ดคุณลงชั้นล่างแล้วต…" at bounding box center [1176, 300] width 330 height 543
type textarea "s"
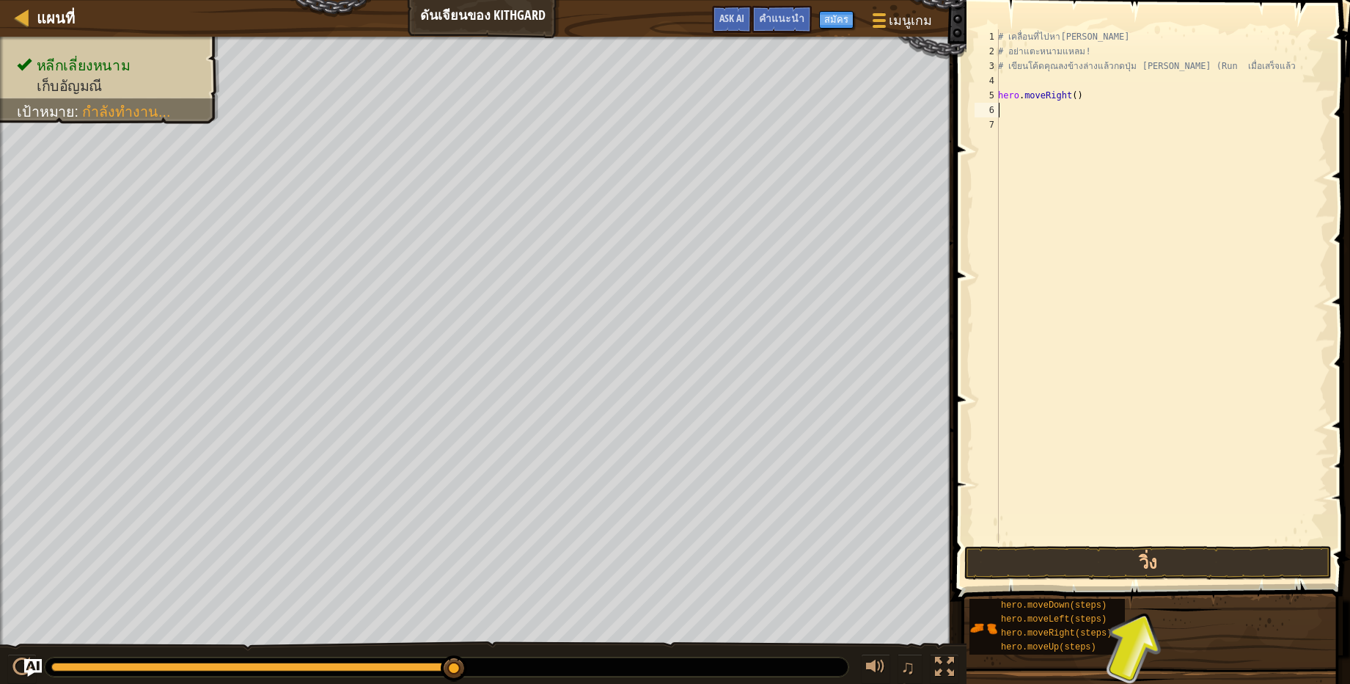
click at [1182, 157] on div "# เคลื่อนที่ไปหา[PERSON_NAME] # อย่าแตะหนามแหลม! # เขียนโค้ดคุณลงข้างล่างแล้วกด…" at bounding box center [1161, 300] width 333 height 543
click at [1004, 106] on div "# เคลื่อนที่ไปหา[PERSON_NAME] # อย่าแตะหนามแหลม! # เขียนโค้ดคุณลงข้างล่างแล้วกด…" at bounding box center [1161, 300] width 333 height 543
type textarea "s"
click at [1018, 114] on div "# เคลื่อนที่ไปหา[PERSON_NAME] # อย่าแตะหนามแหลม! # เขียนโค้ดคุณลงข้างล่างแล้วกด…" at bounding box center [1161, 300] width 333 height 543
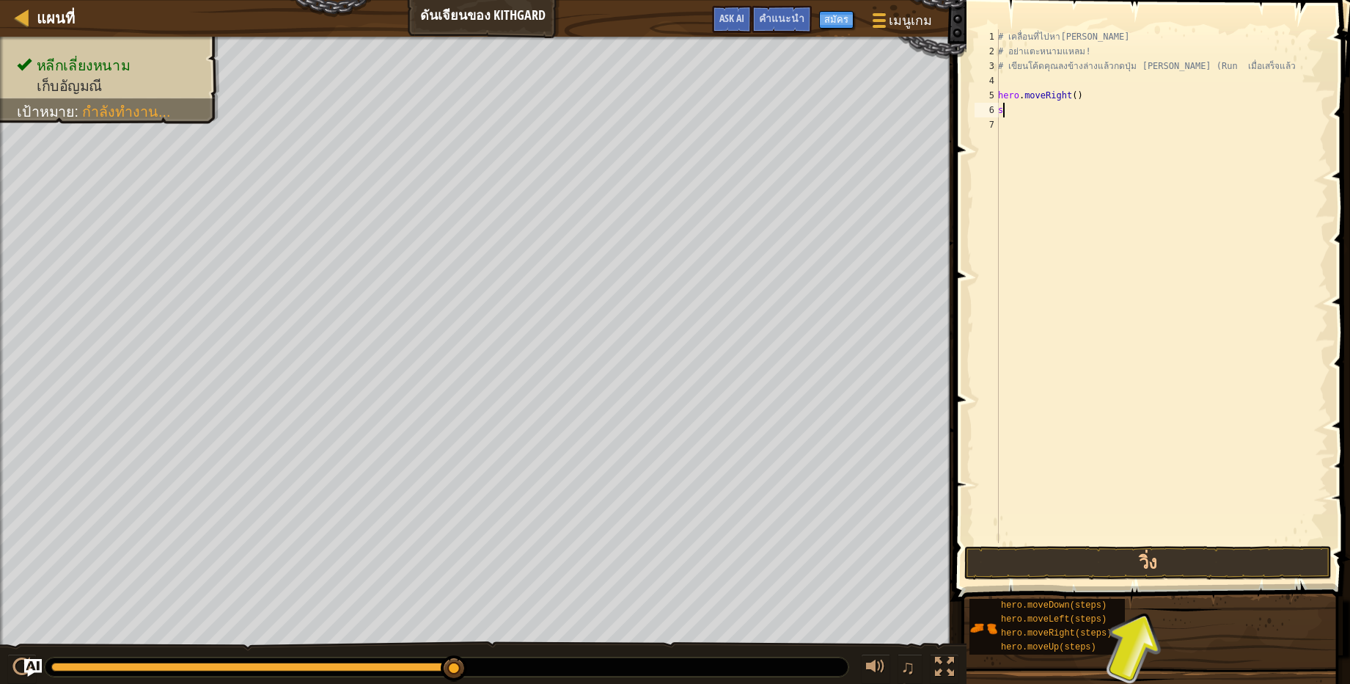
scroll to position [7, 0]
type textarea "h"
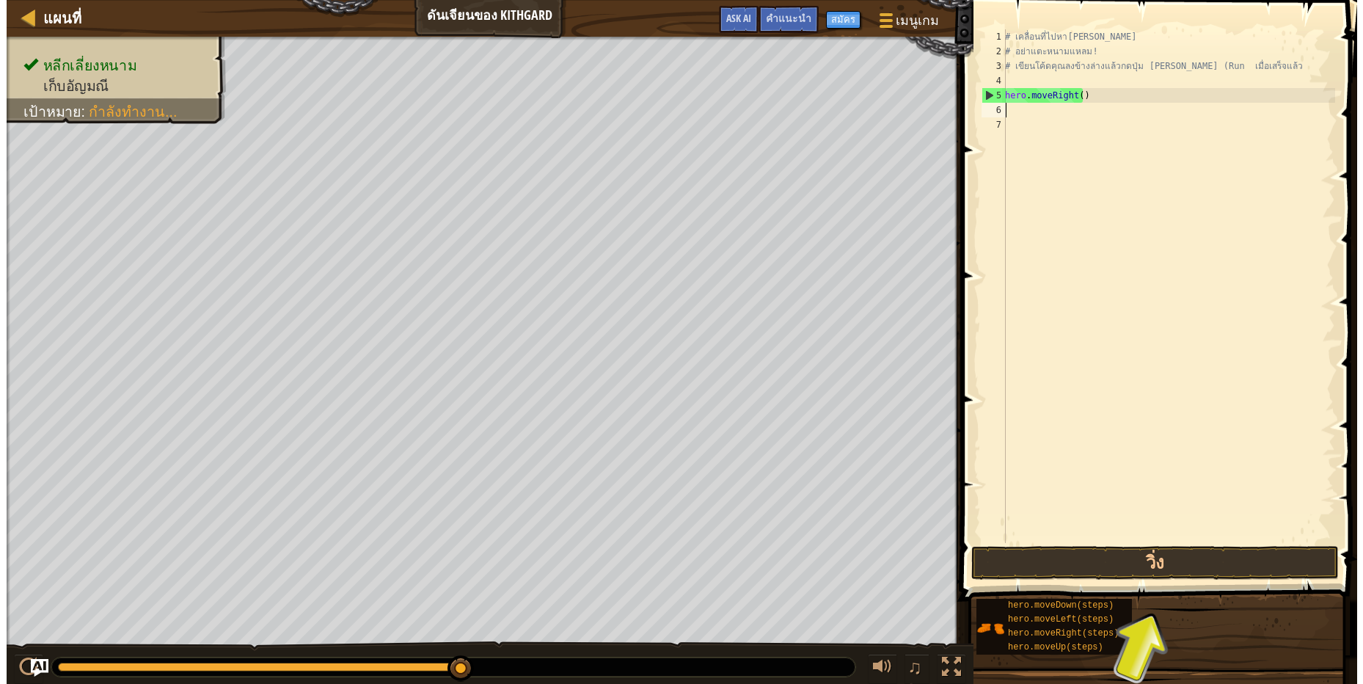
scroll to position [7, 3]
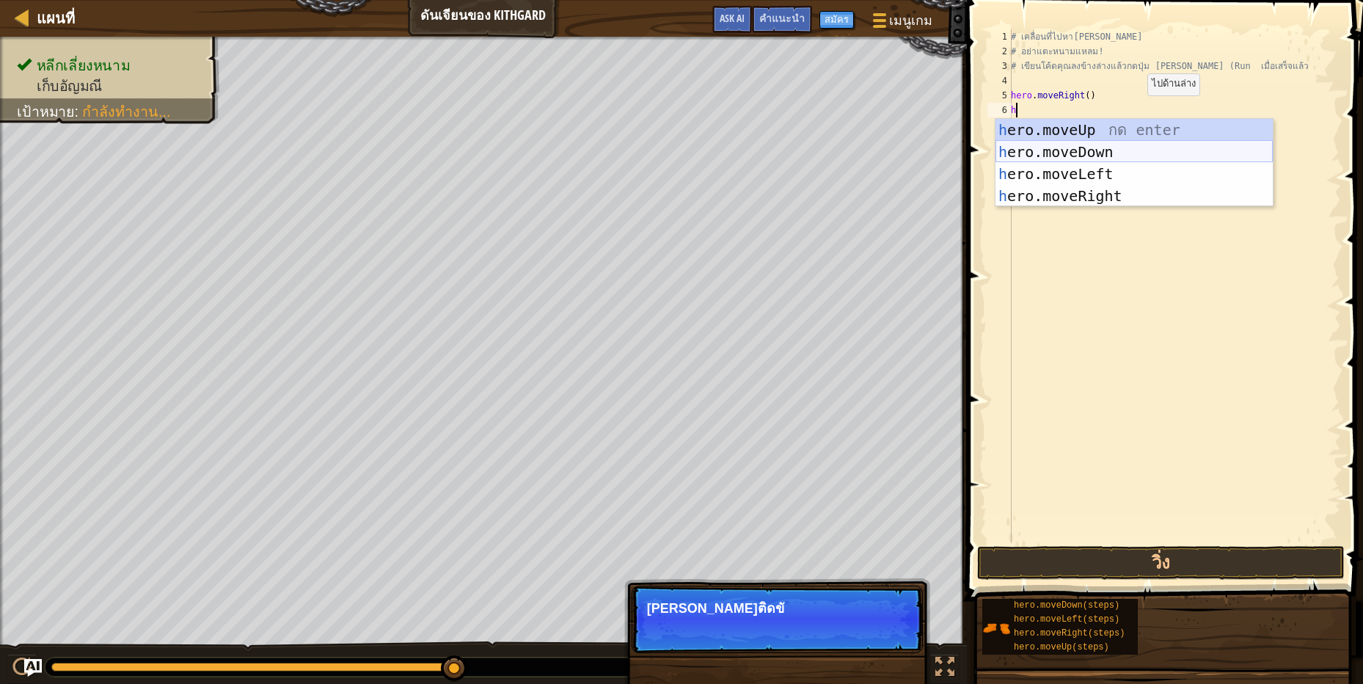
click at [1127, 153] on div "h ero.moveUp กด enter h ero.moveDown กด enter h ero.moveLeft กด enter h ero.mov…" at bounding box center [1133, 185] width 277 height 132
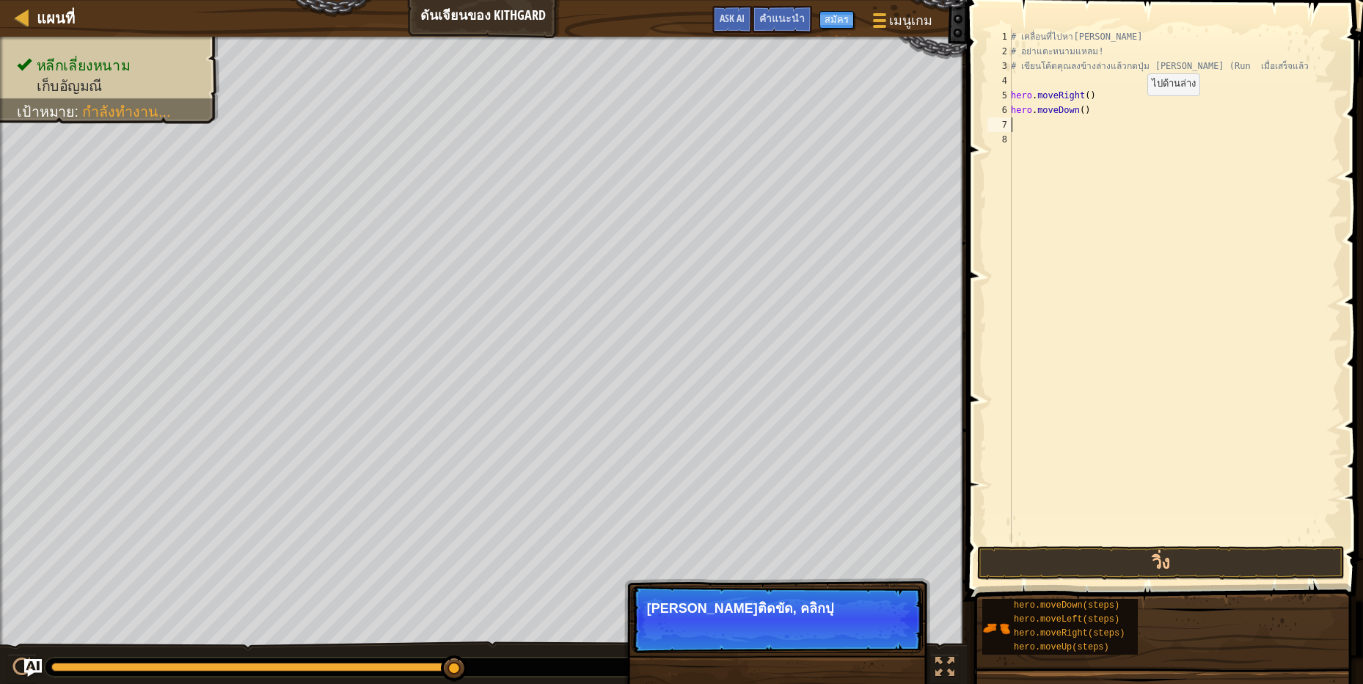
scroll to position [7, 0]
click at [1184, 568] on button "วิ่ง" at bounding box center [1160, 563] width 367 height 34
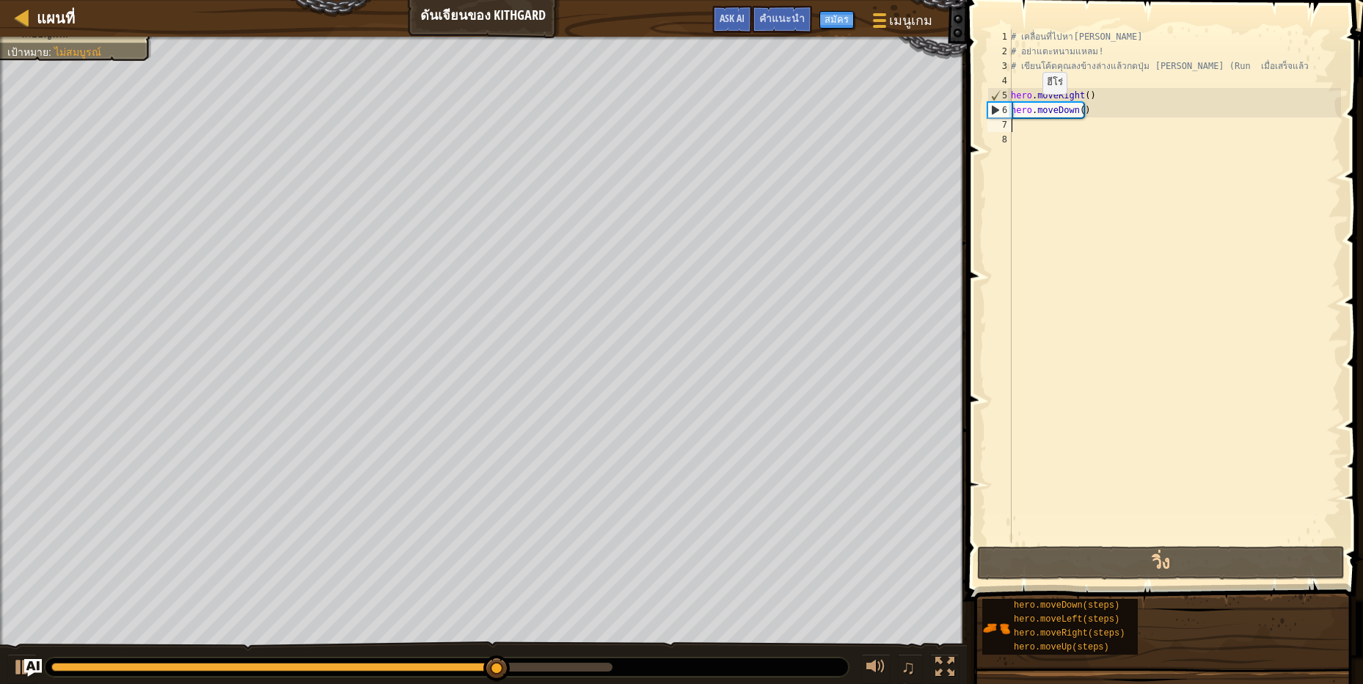
click at [1033, 125] on div "# เคลื่อนที่ไปหา[PERSON_NAME] # อย่าแตะหนามแหลม! # เขียนโค้ดคุณลงข้างล่างแล้วกด…" at bounding box center [1174, 300] width 333 height 543
click at [1035, 131] on div "# เคลื่อนที่ไปหา[PERSON_NAME] # อย่าแตะหนามแหลม! # เขียนโค้ดคุณลงข้างล่างแล้วกด…" at bounding box center [1174, 300] width 333 height 543
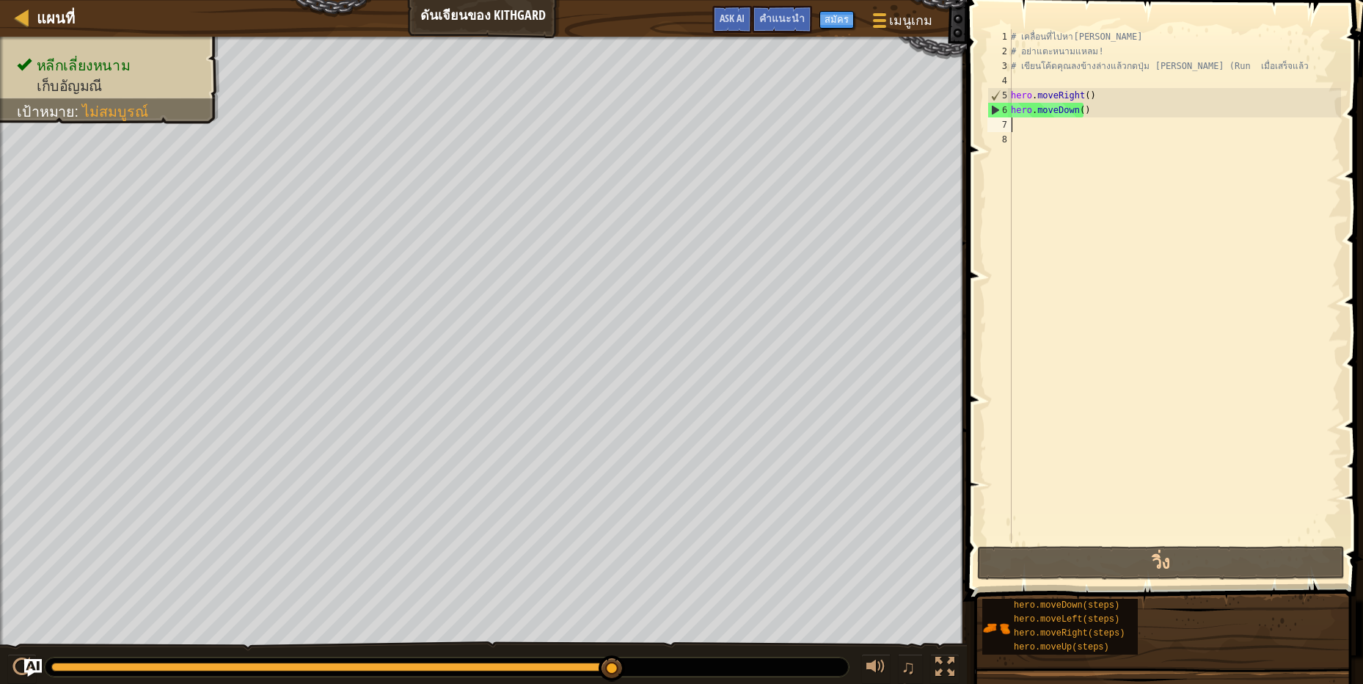
type textarea "h"
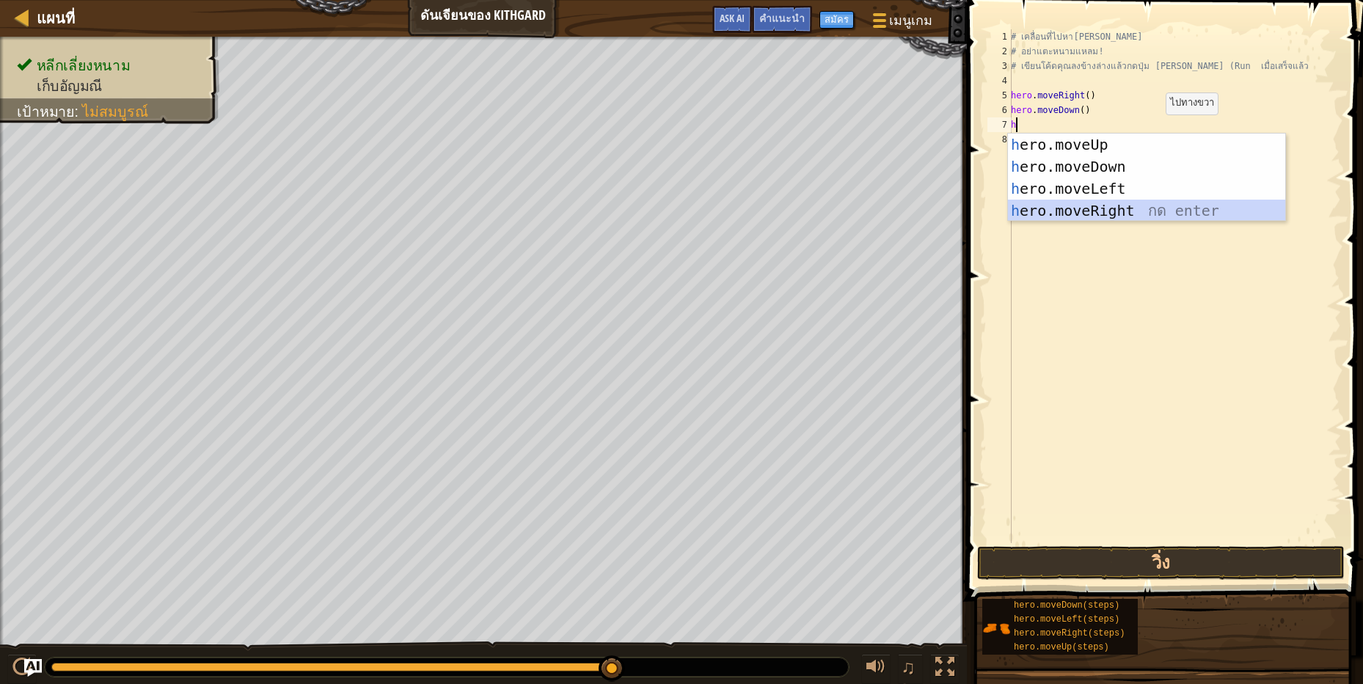
click at [1174, 205] on div "h ero.moveUp กด enter h ero.moveDown กด enter h ero.moveLeft กด enter h ero.mov…" at bounding box center [1146, 199] width 277 height 132
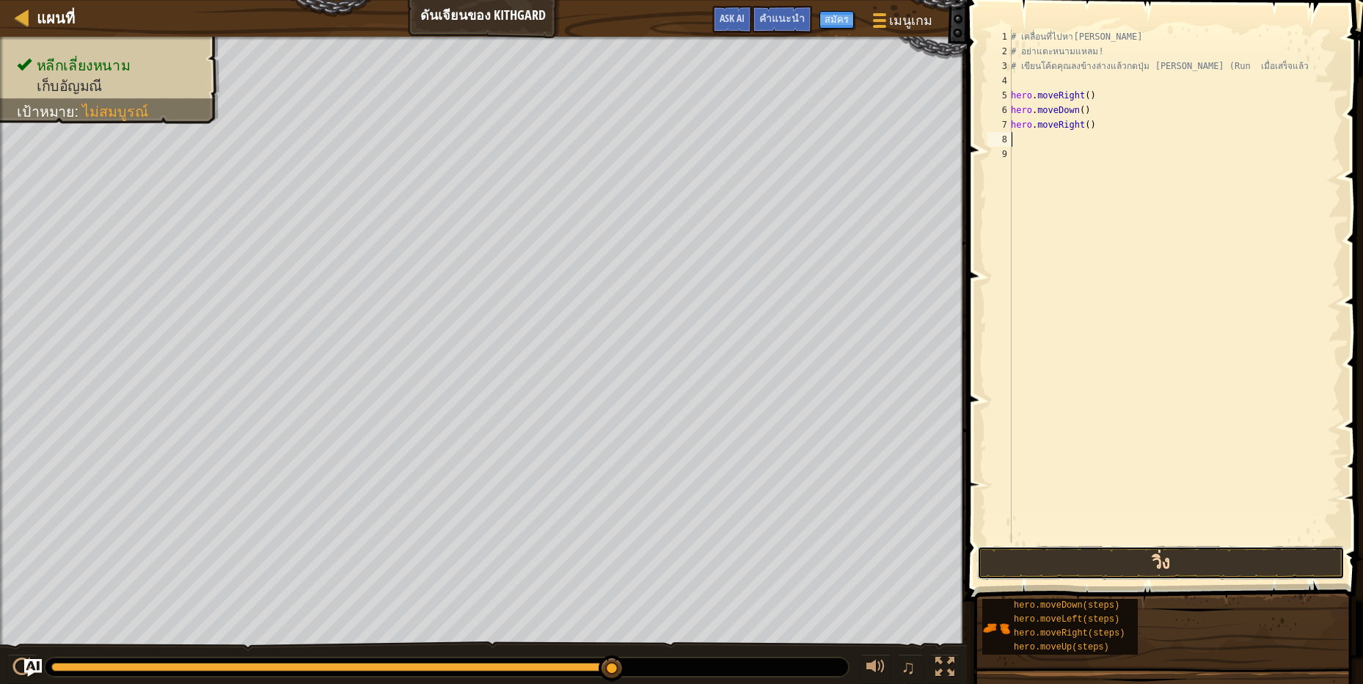
click at [1245, 560] on button "วิ่ง" at bounding box center [1160, 563] width 367 height 34
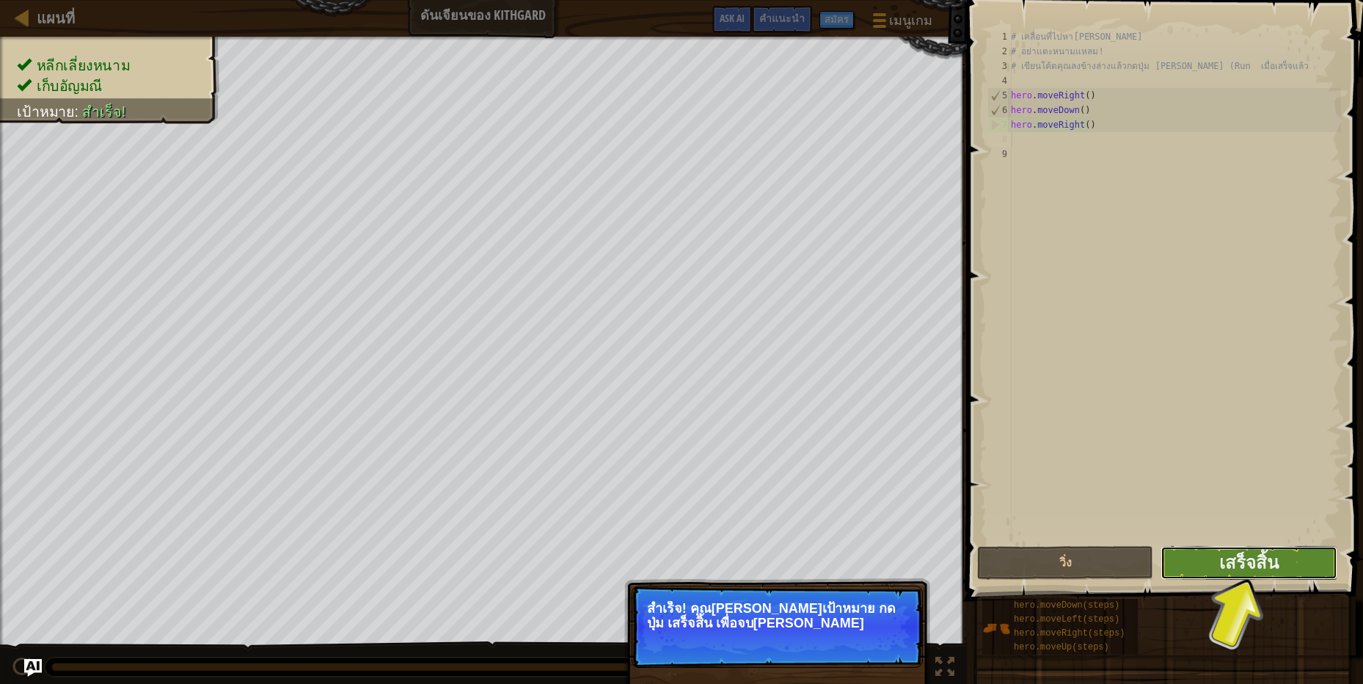
click at [1292, 558] on button "เสร็จสิ้น" at bounding box center [1248, 563] width 176 height 34
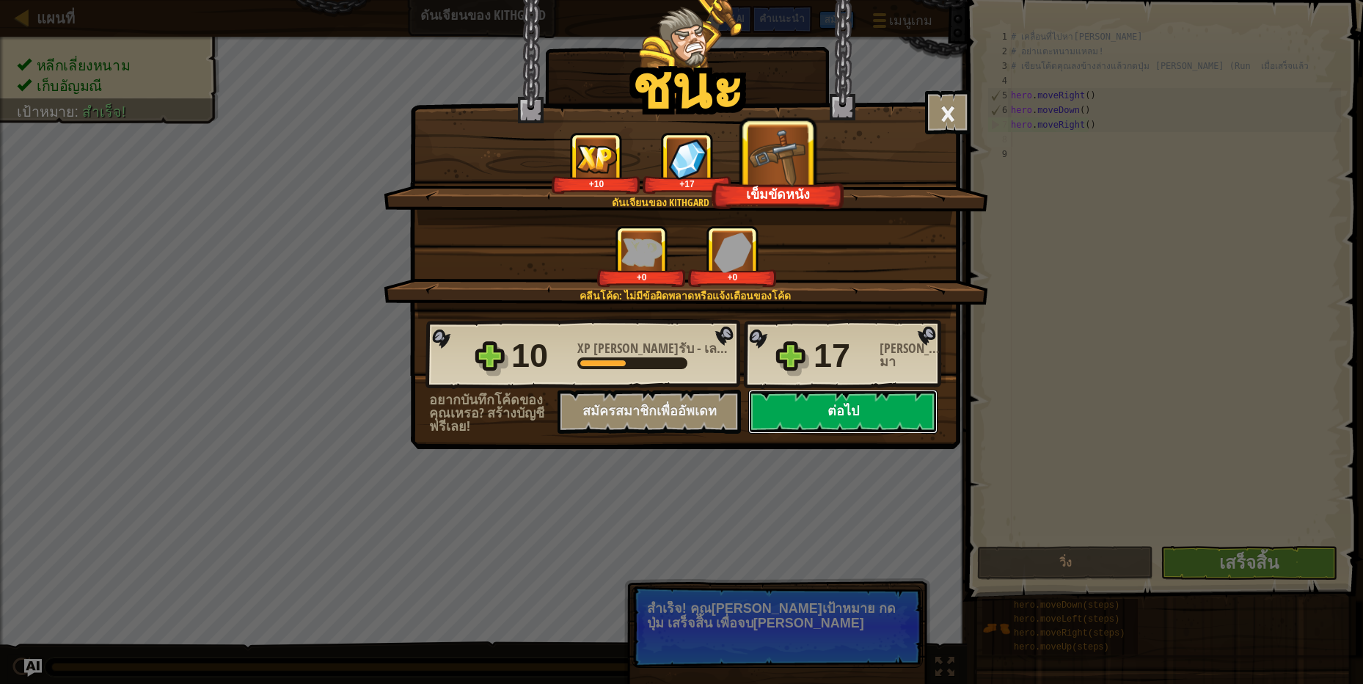
click at [834, 407] on button "ต่อไป" at bounding box center [842, 411] width 189 height 44
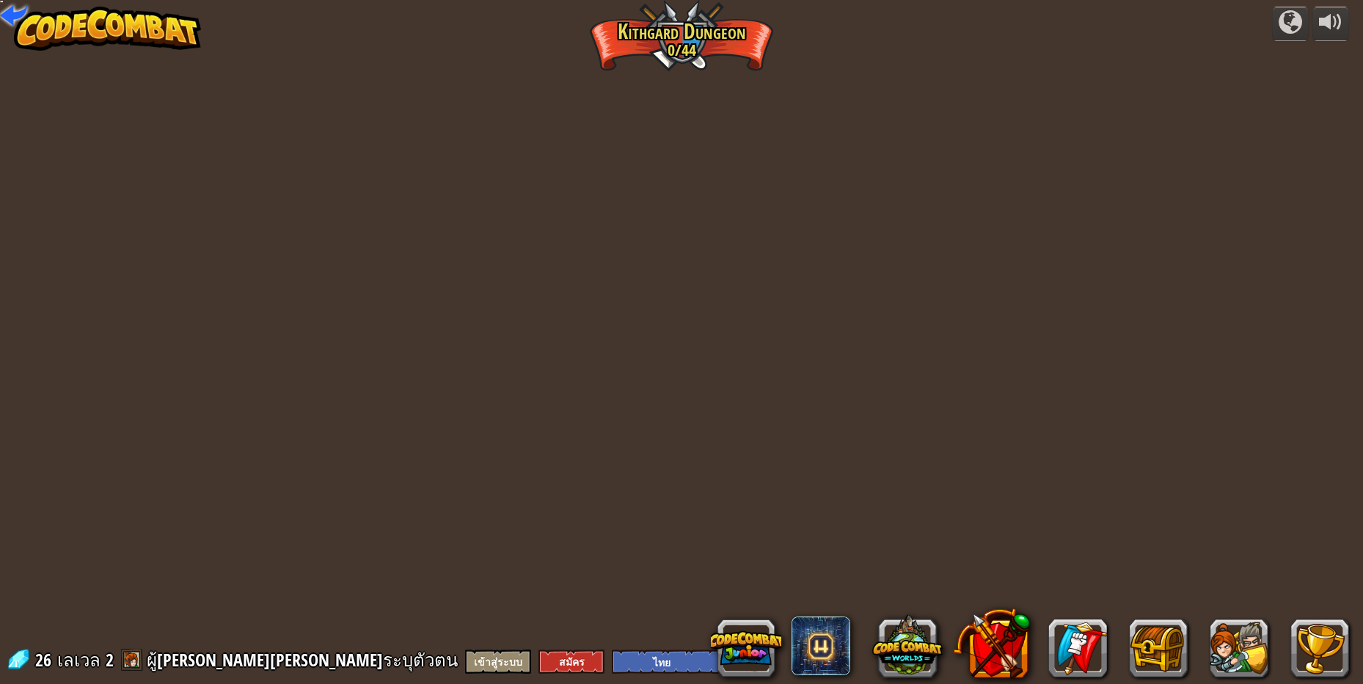
select select "th"
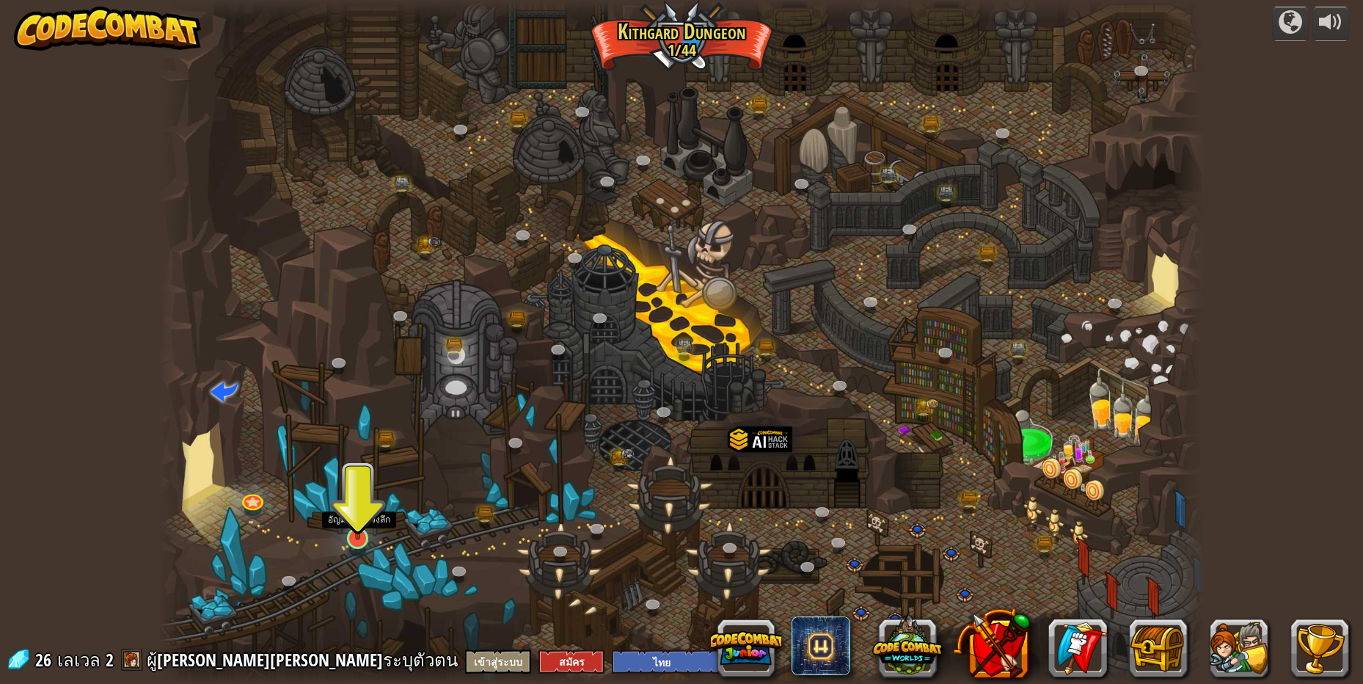
click at [351, 532] on img at bounding box center [358, 507] width 28 height 65
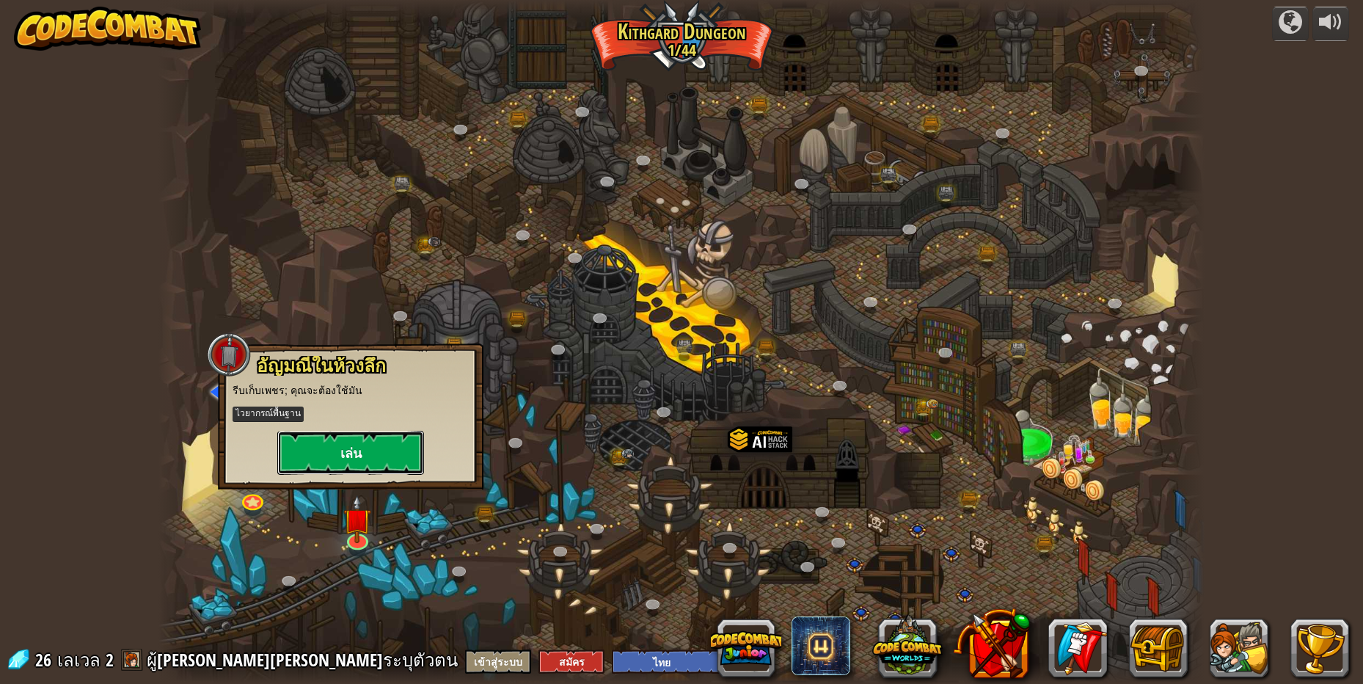
click at [379, 448] on button "เล่น" at bounding box center [350, 453] width 147 height 44
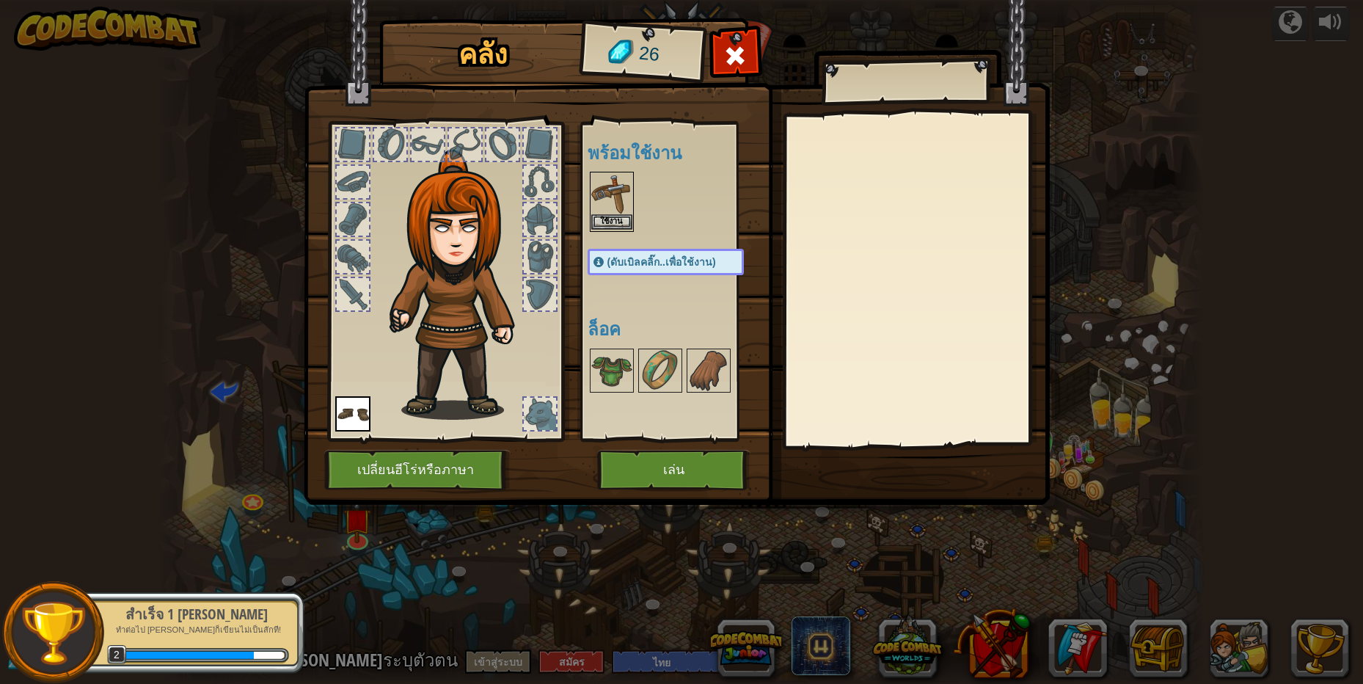
click at [600, 183] on img at bounding box center [611, 193] width 41 height 41
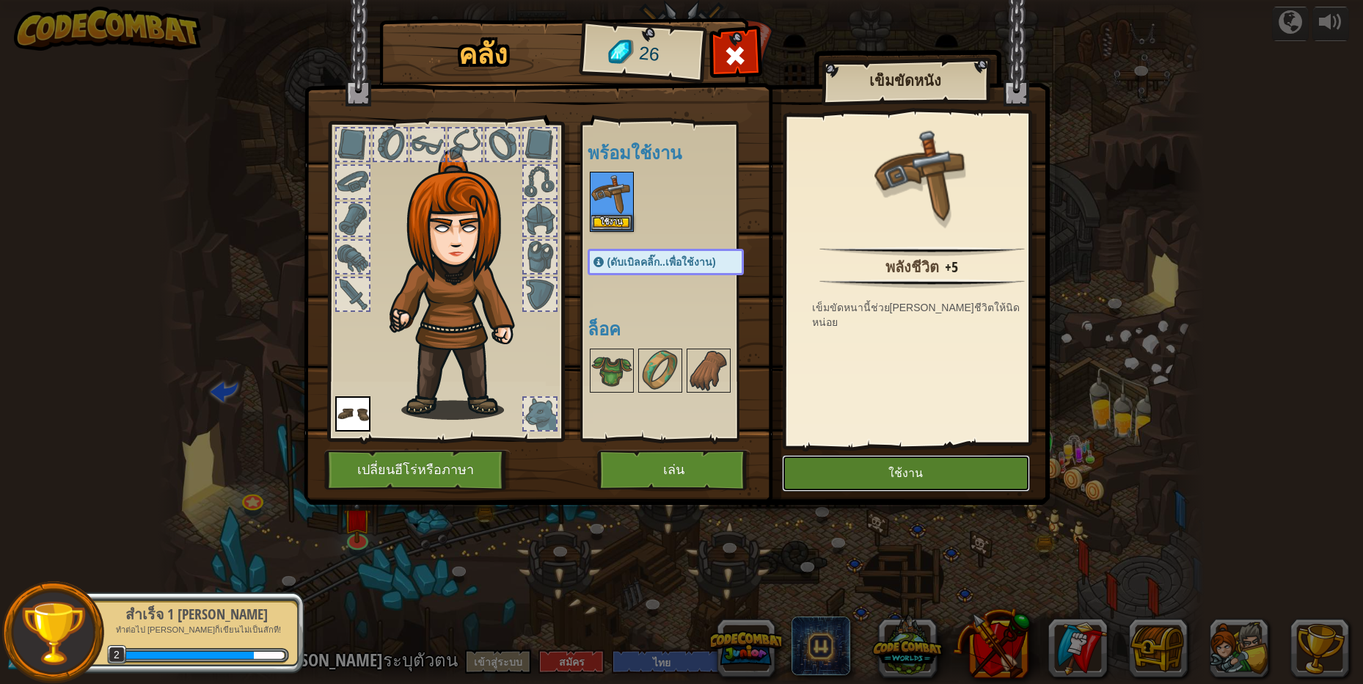
click at [953, 477] on button "ใช้งาน" at bounding box center [906, 473] width 248 height 37
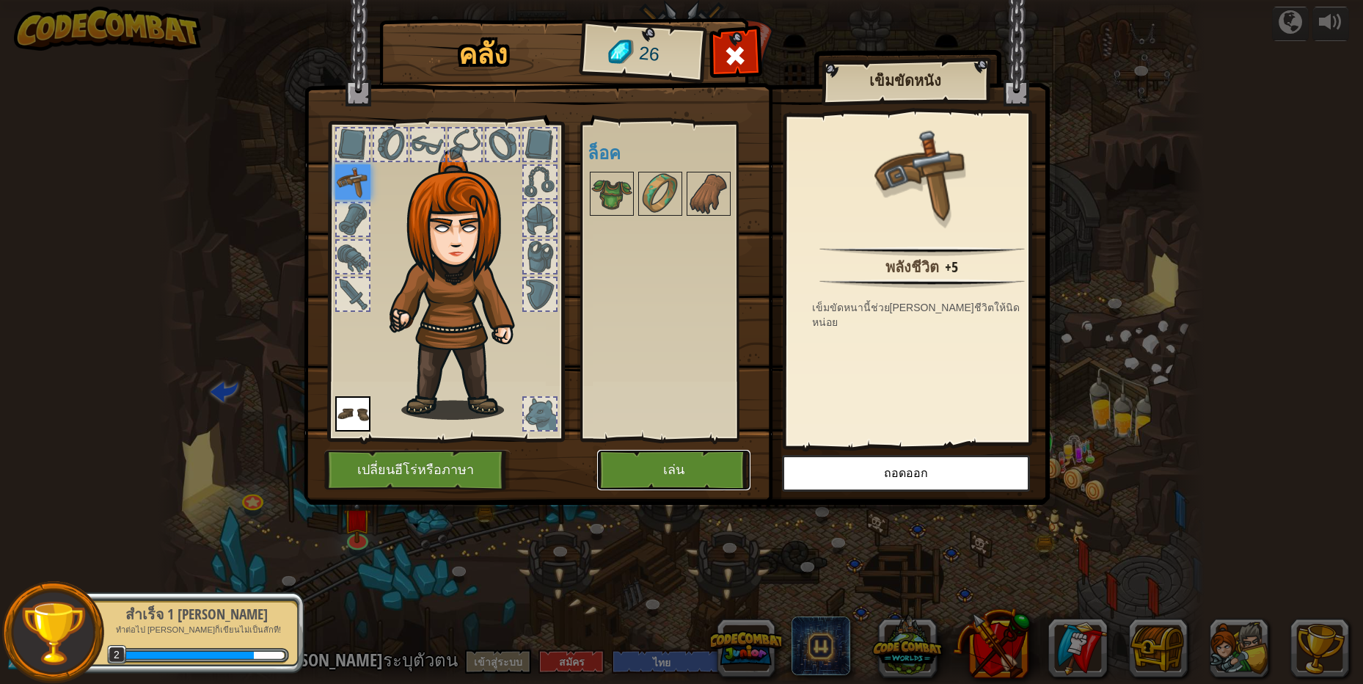
click at [719, 477] on button "เล่น" at bounding box center [673, 470] width 153 height 40
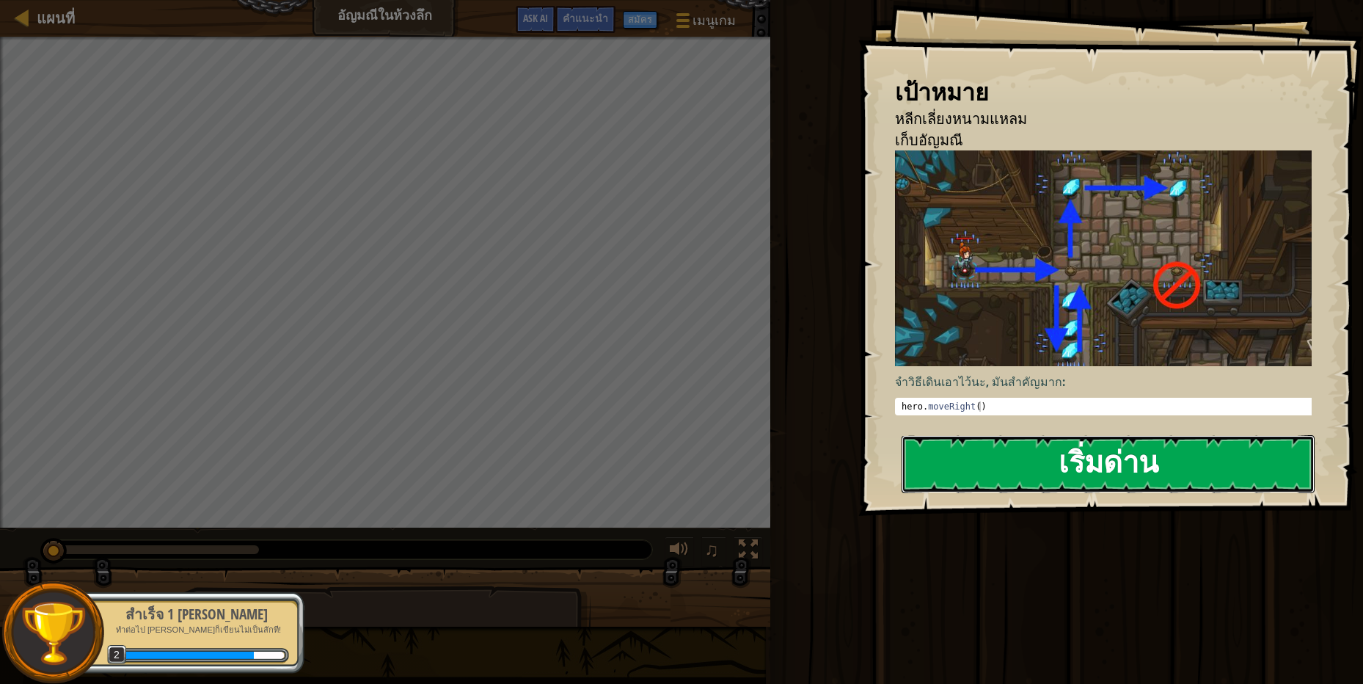
click at [1003, 453] on button "เริ่มด่าน" at bounding box center [1107, 464] width 413 height 58
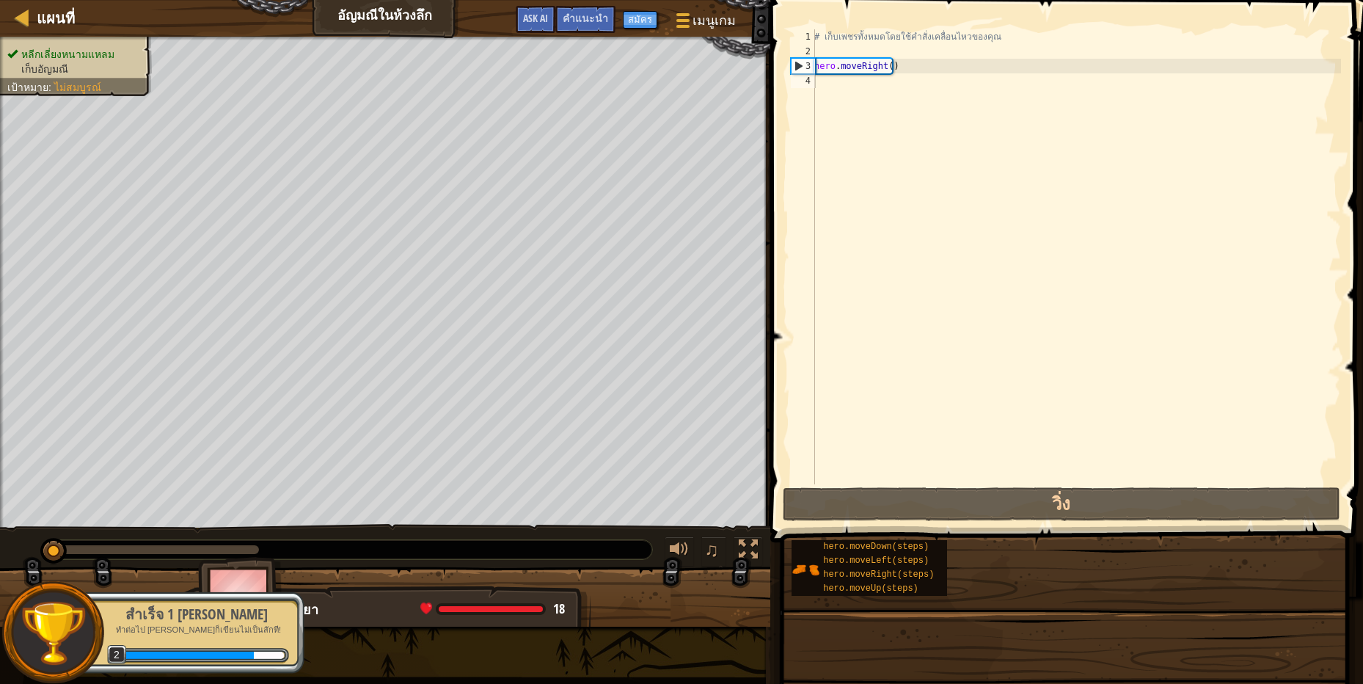
click at [1014, 453] on div "# เก็บเพชรทั้งหมดโดยใช้คำสั่งเคลื่อนไหวของคุณ hero . moveRight ( )" at bounding box center [1076, 271] width 530 height 484
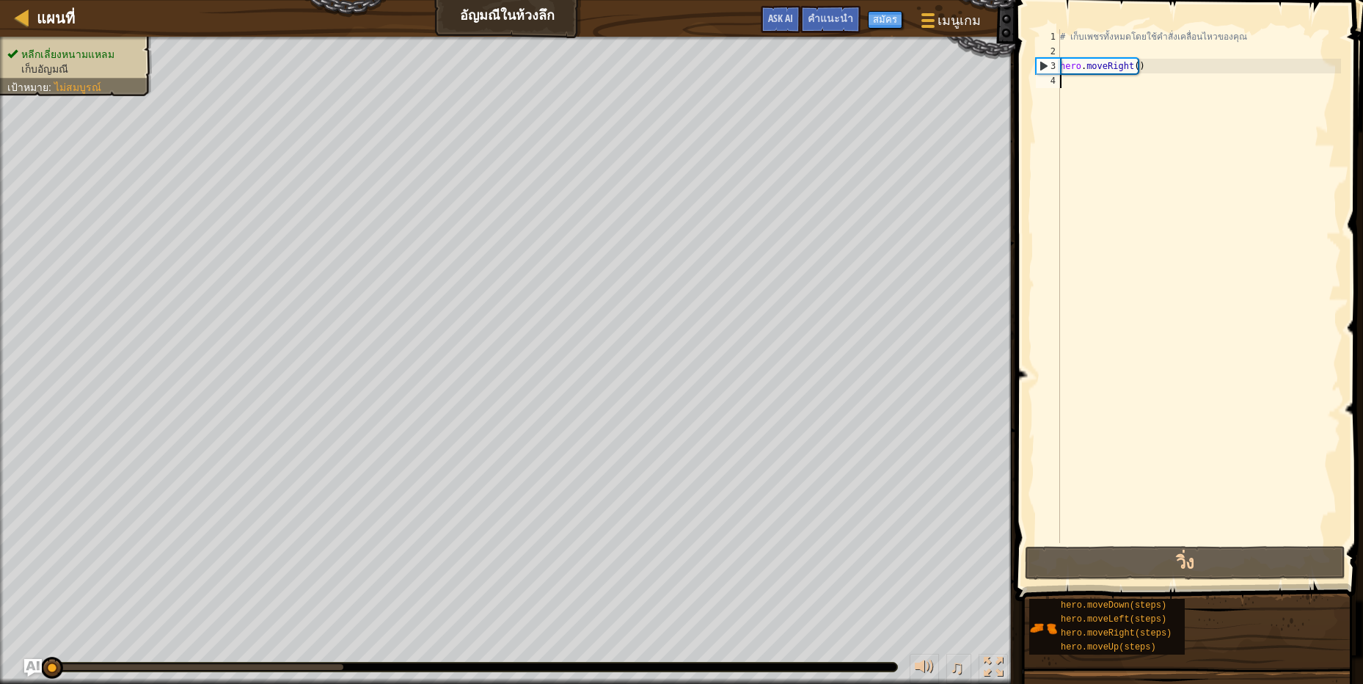
click at [1081, 81] on div "# เก็บเพชรทั้งหมดโดยใช้คำสั่งเคลื่อนไหวของคุณ hero . moveRight ( )" at bounding box center [1199, 300] width 284 height 543
type textarea "h"
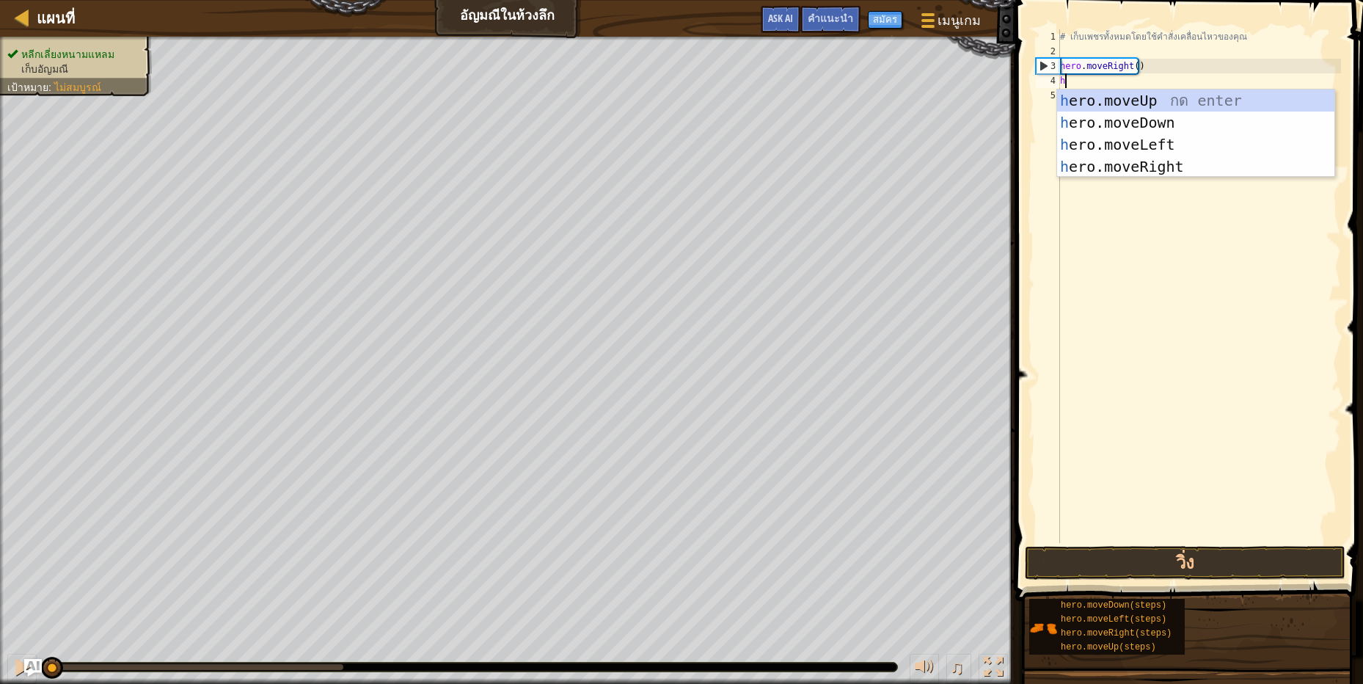
scroll to position [3, 3]
click at [1130, 164] on div "h ero.moveUp กด enter h ero.moveDown กด enter h ero.moveLeft กด enter h ero.mov…" at bounding box center [1195, 155] width 277 height 132
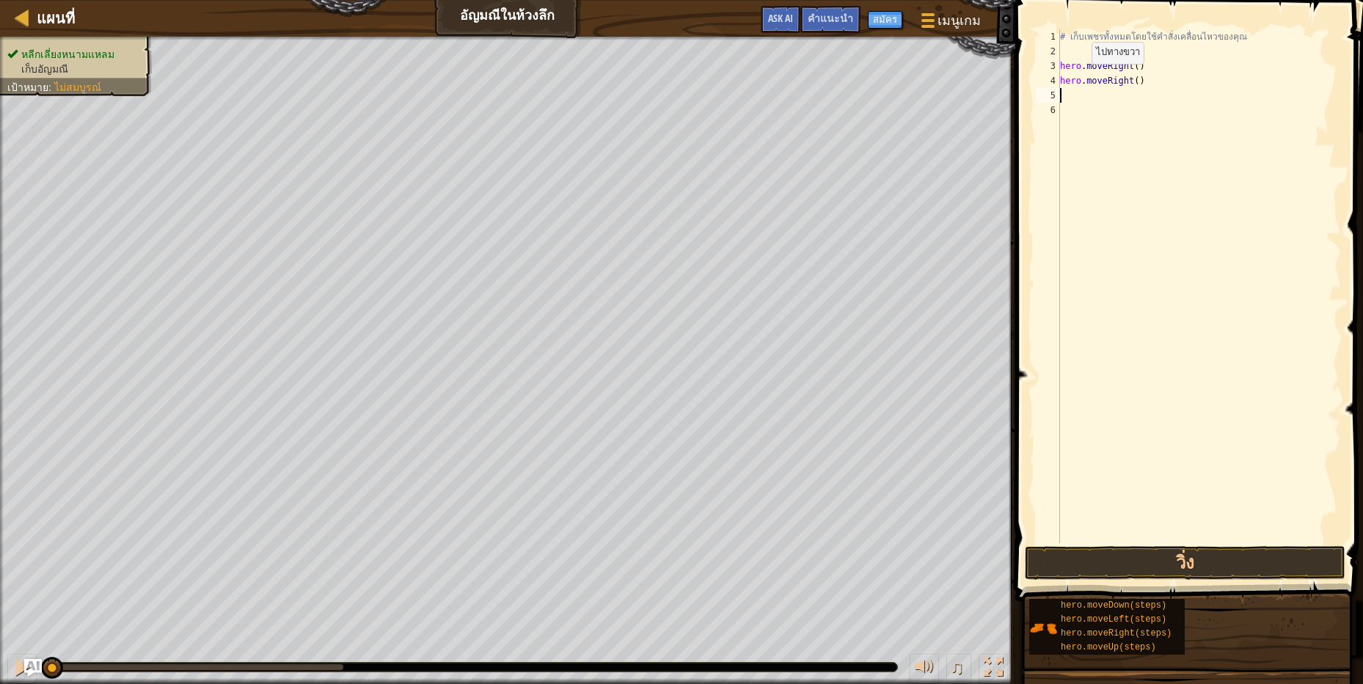
scroll to position [3, 0]
click at [1061, 99] on div "# เก็บเพชรทั้งหมดโดยใช้คำสั่งเคลื่อนไหวของคุณ hero . moveRight ( ) hero . moveR…" at bounding box center [1199, 300] width 284 height 543
type textarea "h"
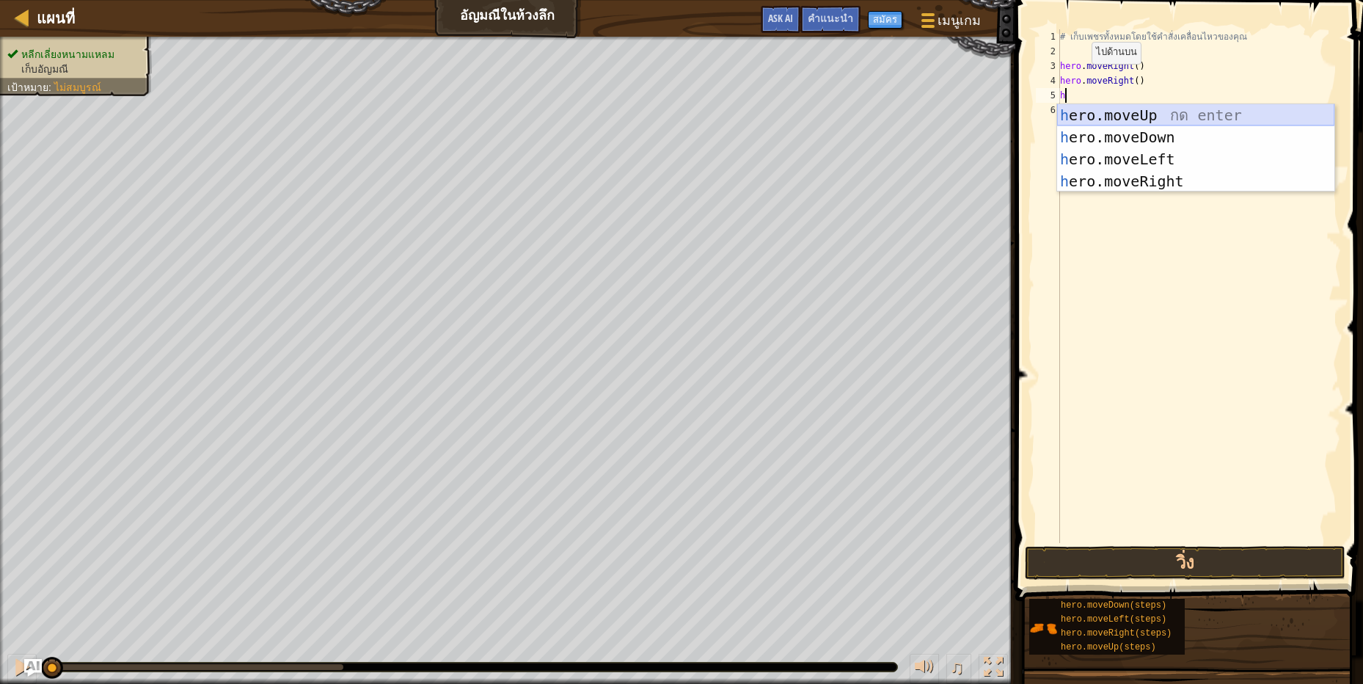
scroll to position [3, 3]
click at [1114, 138] on div "h ero.moveUp กด enter h ero.moveDown กด enter h ero.moveLeft กด enter h ero.mov…" at bounding box center [1195, 170] width 277 height 132
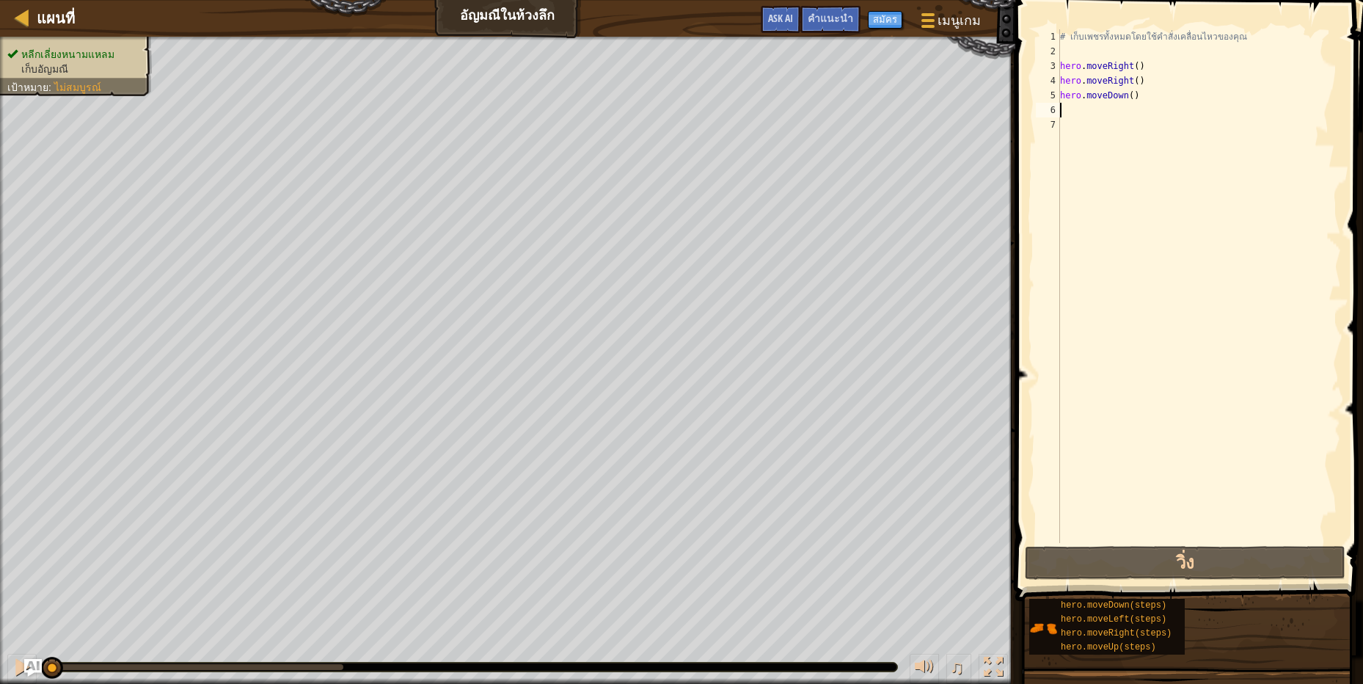
scroll to position [3, 0]
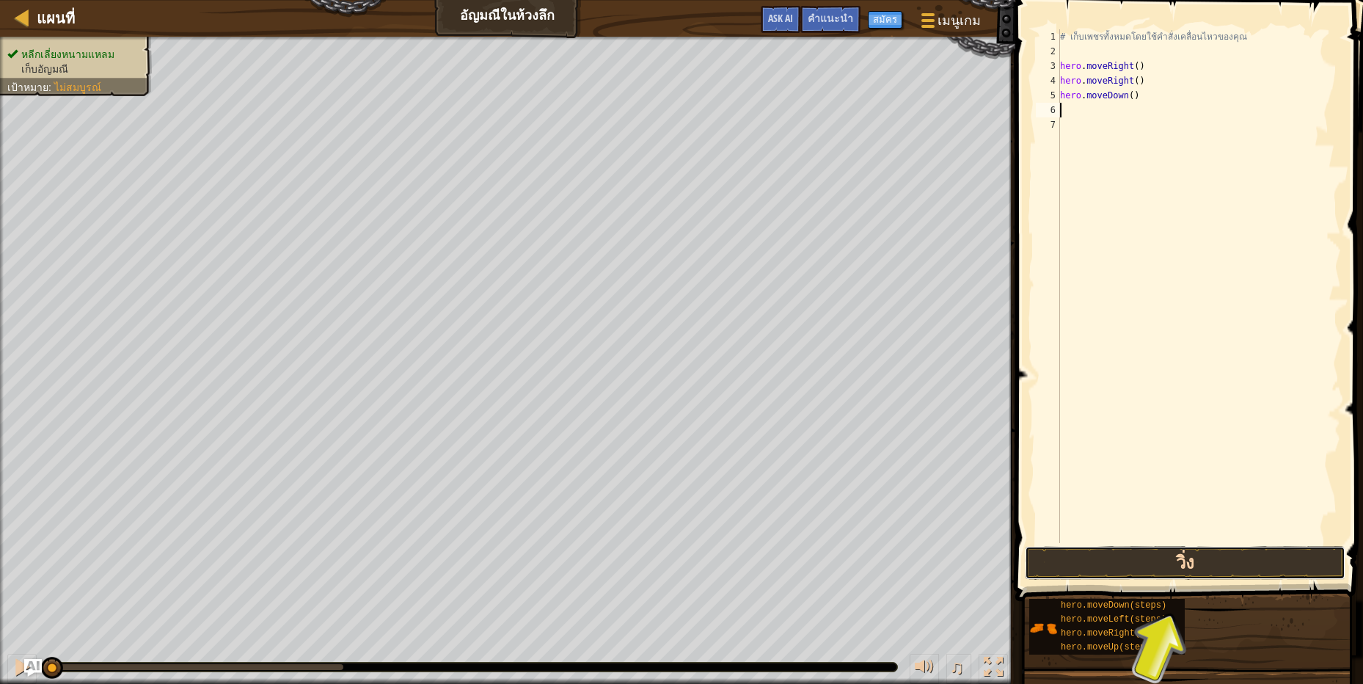
click at [1205, 558] on button "วิ่ง" at bounding box center [1185, 563] width 321 height 34
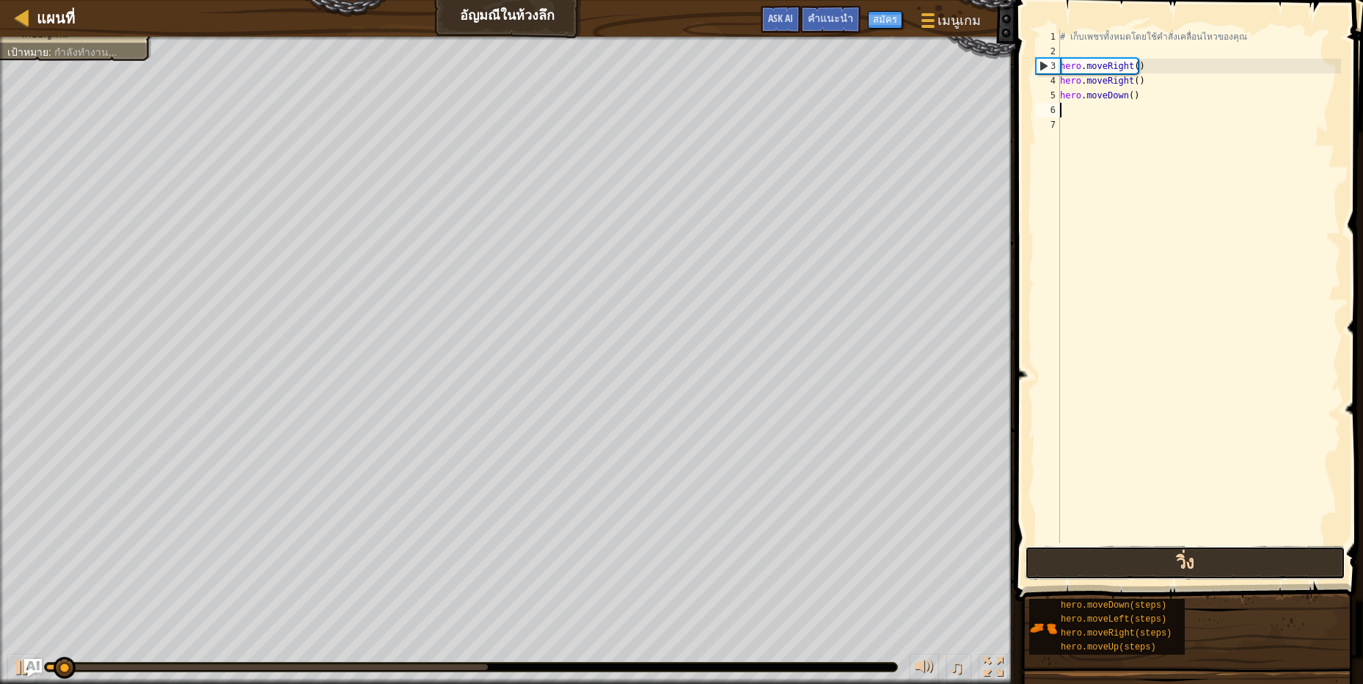
click at [1269, 559] on button "วิ่ง" at bounding box center [1185, 563] width 321 height 34
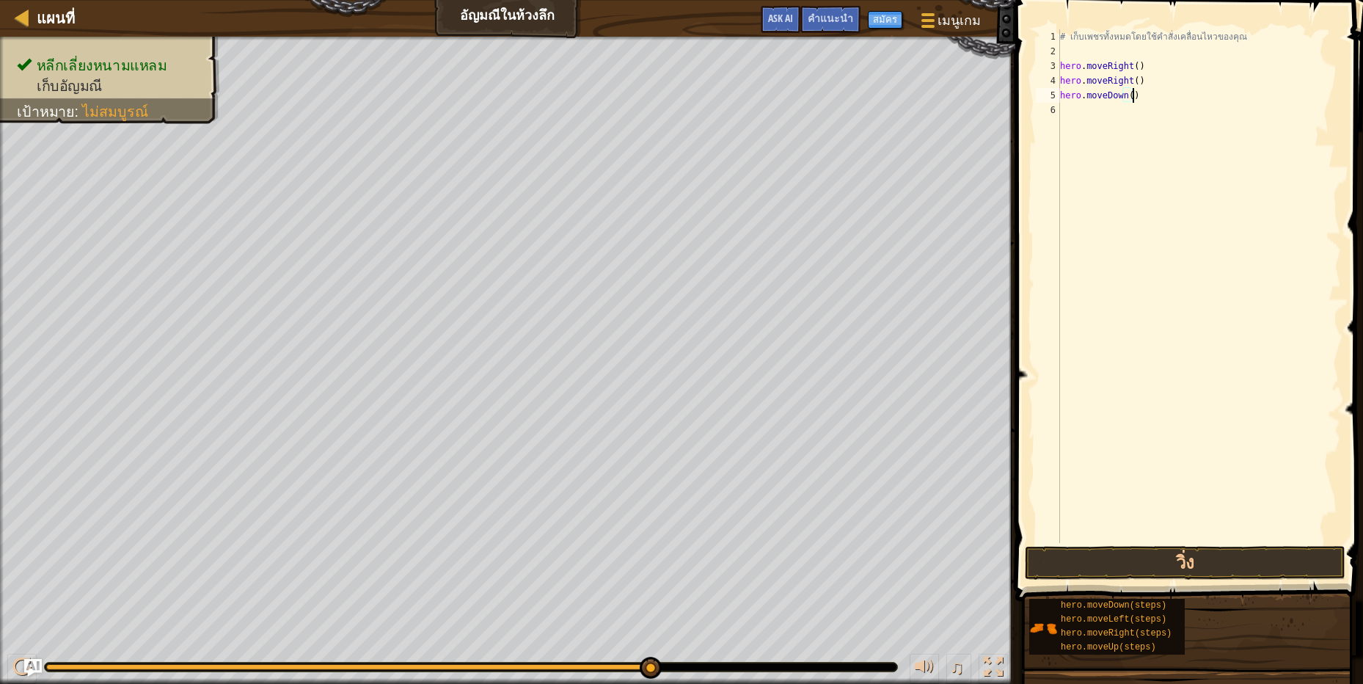
click at [1140, 89] on div "# เก็บเพชรทั้งหมดโดยใช้คำสั่งเคลื่อนไหวของคุณ hero . moveRight ( ) hero . moveR…" at bounding box center [1199, 300] width 284 height 543
type textarea "h"
click at [1193, 572] on button "วิ่ง" at bounding box center [1185, 563] width 321 height 34
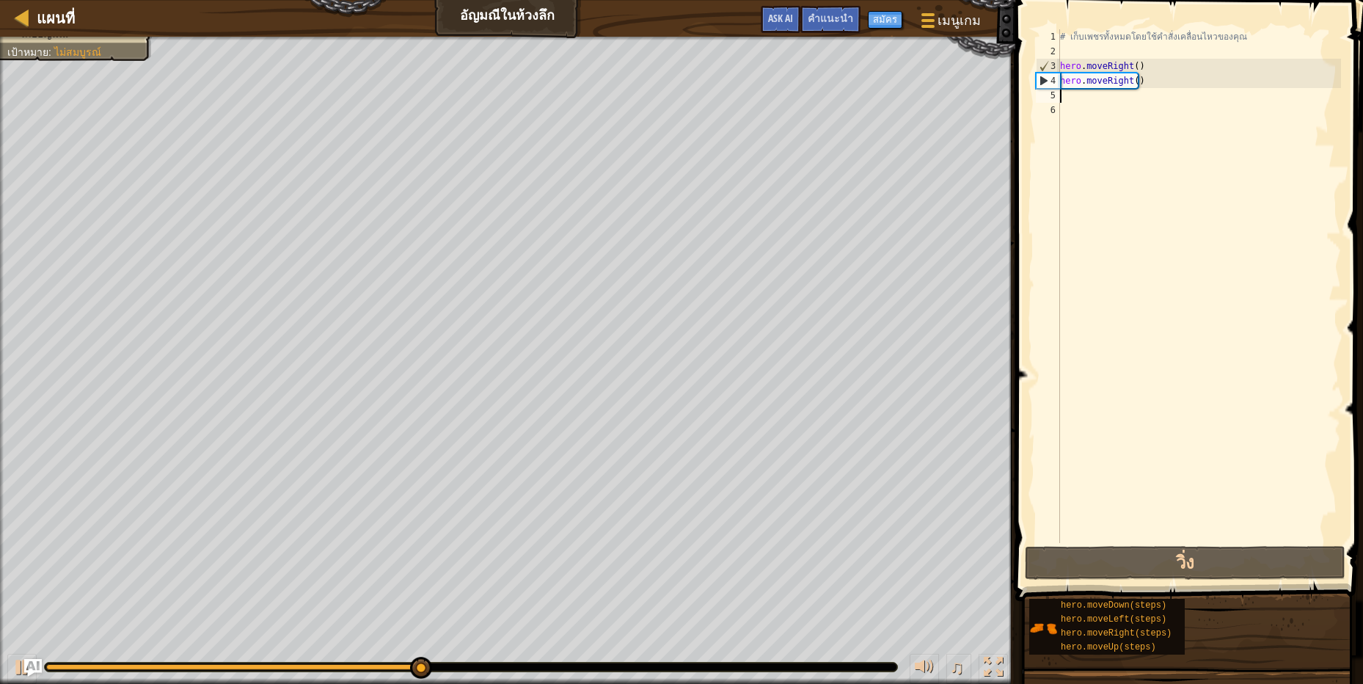
click at [1146, 81] on div "# เก็บเพชรทั้งหมดโดยใช้คำสั่งเคลื่อนไหวของคุณ hero . moveRight ( ) hero . moveR…" at bounding box center [1199, 300] width 284 height 543
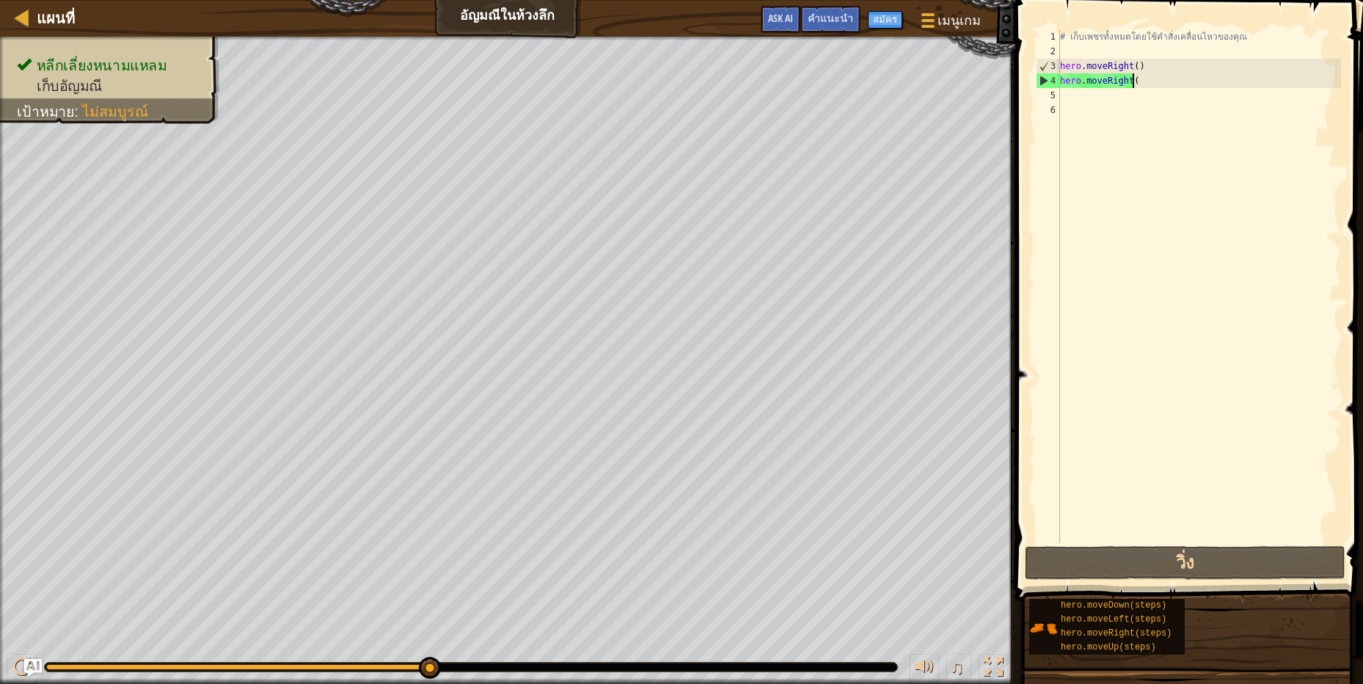
type textarea "h"
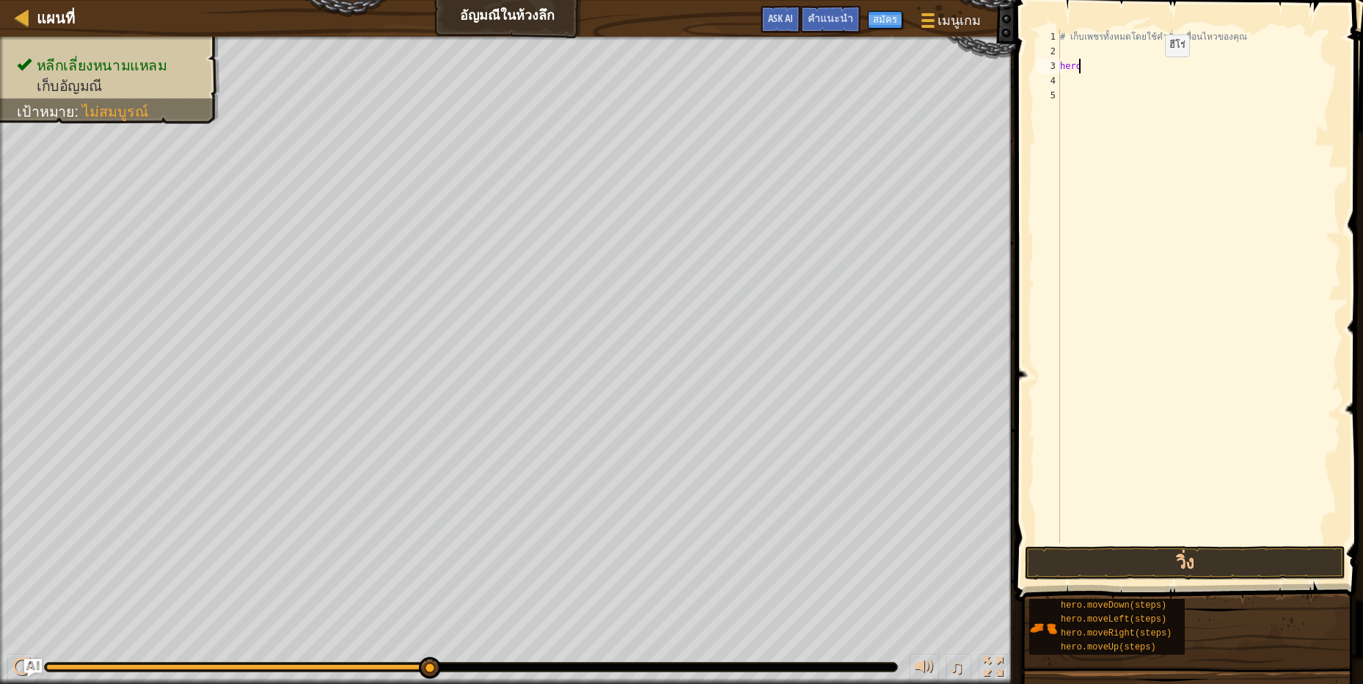
click at [1152, 71] on div "# เก็บเพชรทั้งหมดโดยใช้คำสั่งเคลื่อนไหวของคุณ hero" at bounding box center [1199, 300] width 284 height 543
click at [1076, 66] on div "# เก็บเพชรทั้งหมดโดยใช้คำสั่งเคลื่อนไหวของคุณ hero" at bounding box center [1199, 300] width 284 height 543
click at [1082, 64] on div "# เก็บเพชรทั้งหมดโดยใช้คำสั่งเคลื่อนไหวของคุณ hero" at bounding box center [1199, 300] width 284 height 543
type textarea "h"
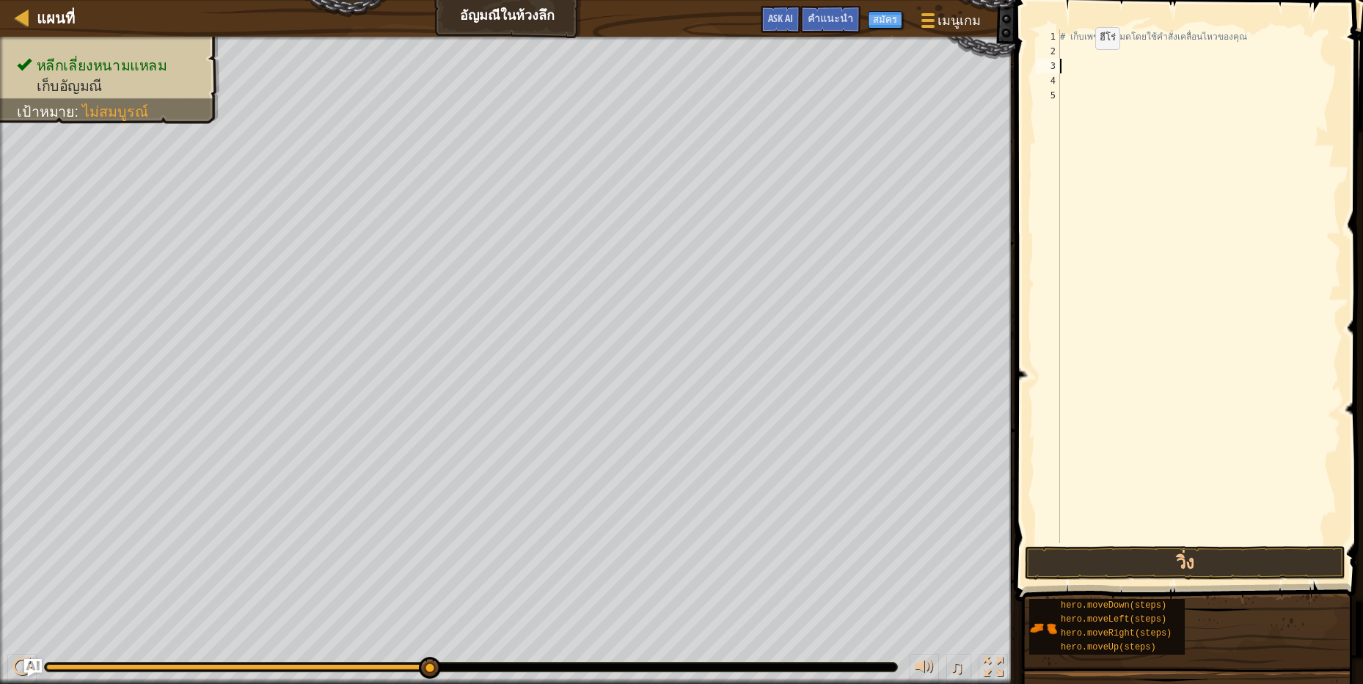
scroll to position [3, 3]
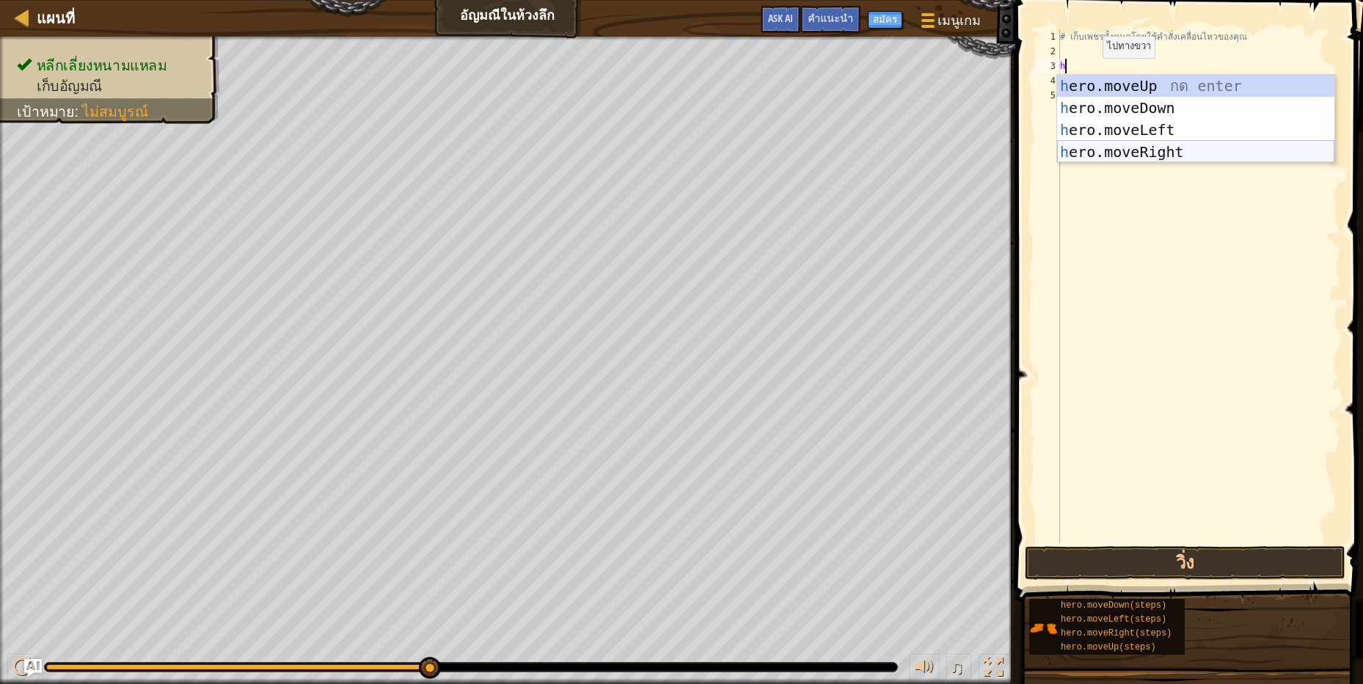
click at [1101, 151] on div "h ero.moveUp กด enter h ero.moveDown กด enter h ero.moveLeft กด enter h ero.mov…" at bounding box center [1195, 141] width 277 height 132
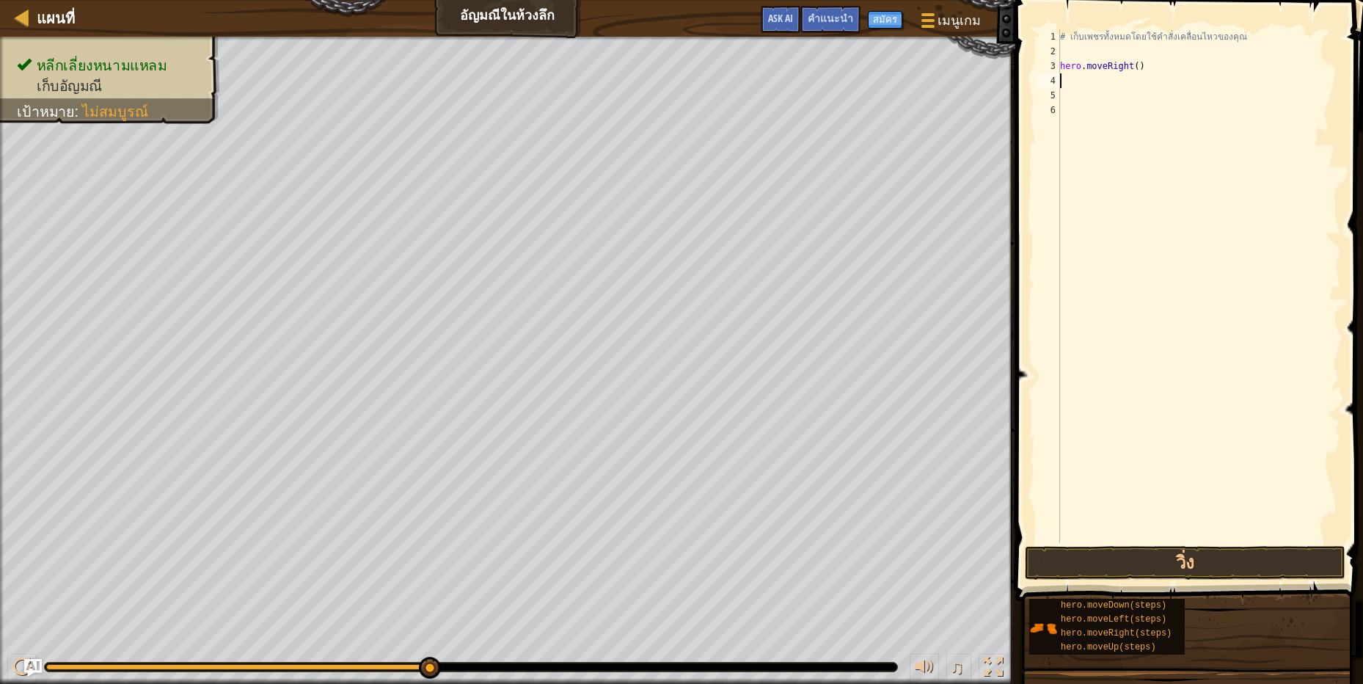
scroll to position [3, 0]
click at [1091, 81] on div "# เก็บเพชรทั้งหมดโดยใช้คำสั่งเคลื่อนไหวของคุณ hero . moveRight ( )" at bounding box center [1199, 300] width 284 height 543
type textarea "h"
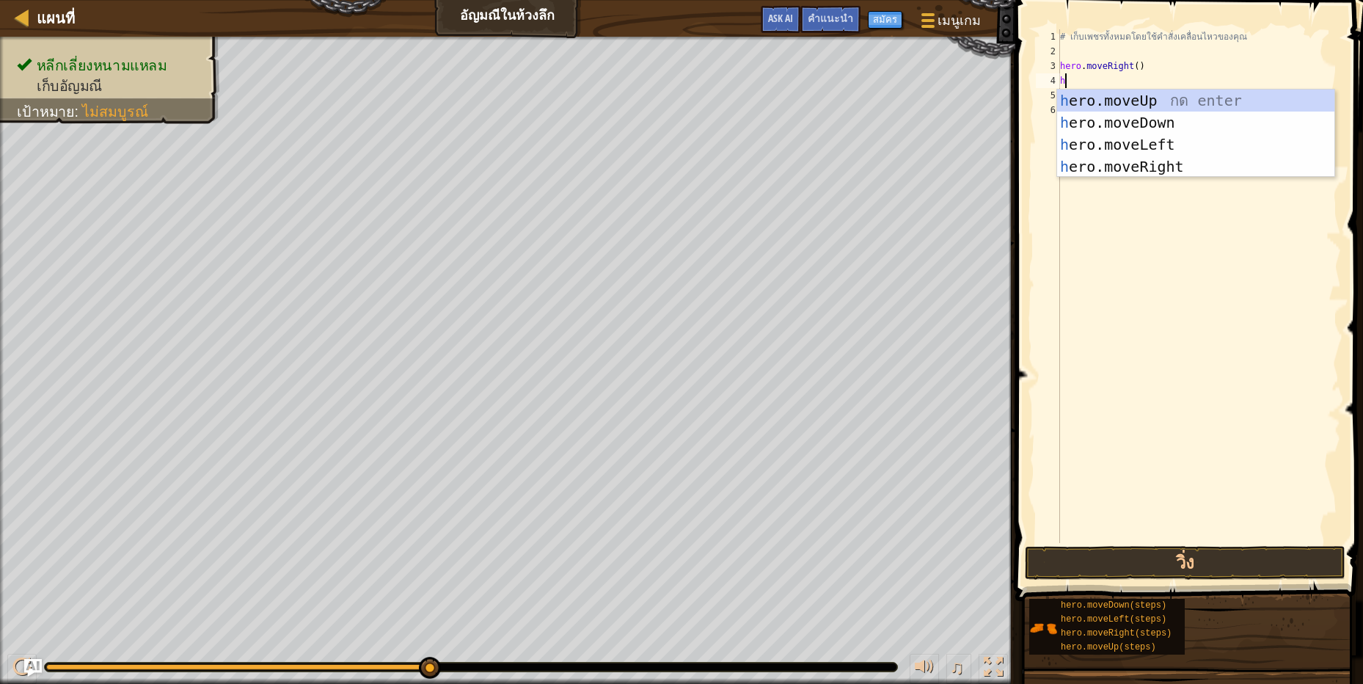
scroll to position [3, 3]
click at [1167, 143] on div "h ero.moveUp กด enter h ero.moveDown กด enter h ero.moveLeft กด enter h ero.mov…" at bounding box center [1195, 155] width 277 height 132
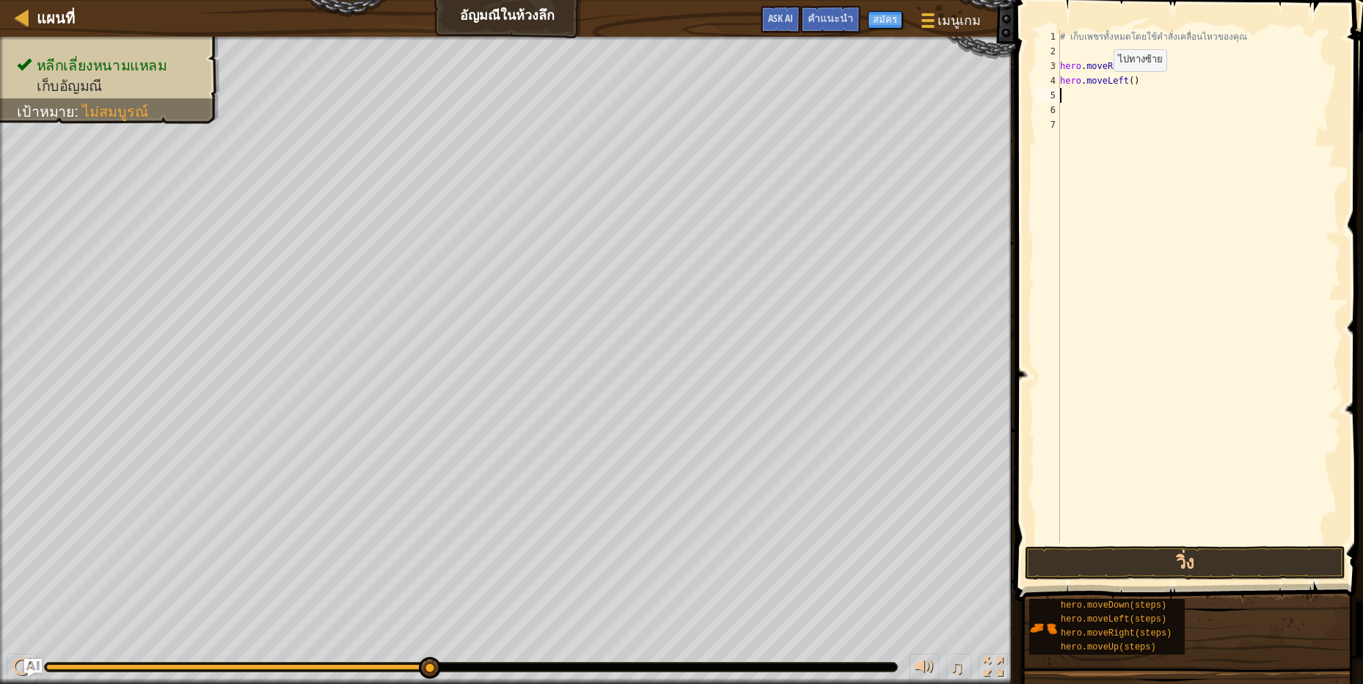
scroll to position [3, 0]
click at [1127, 558] on button "วิ่ง" at bounding box center [1185, 563] width 321 height 34
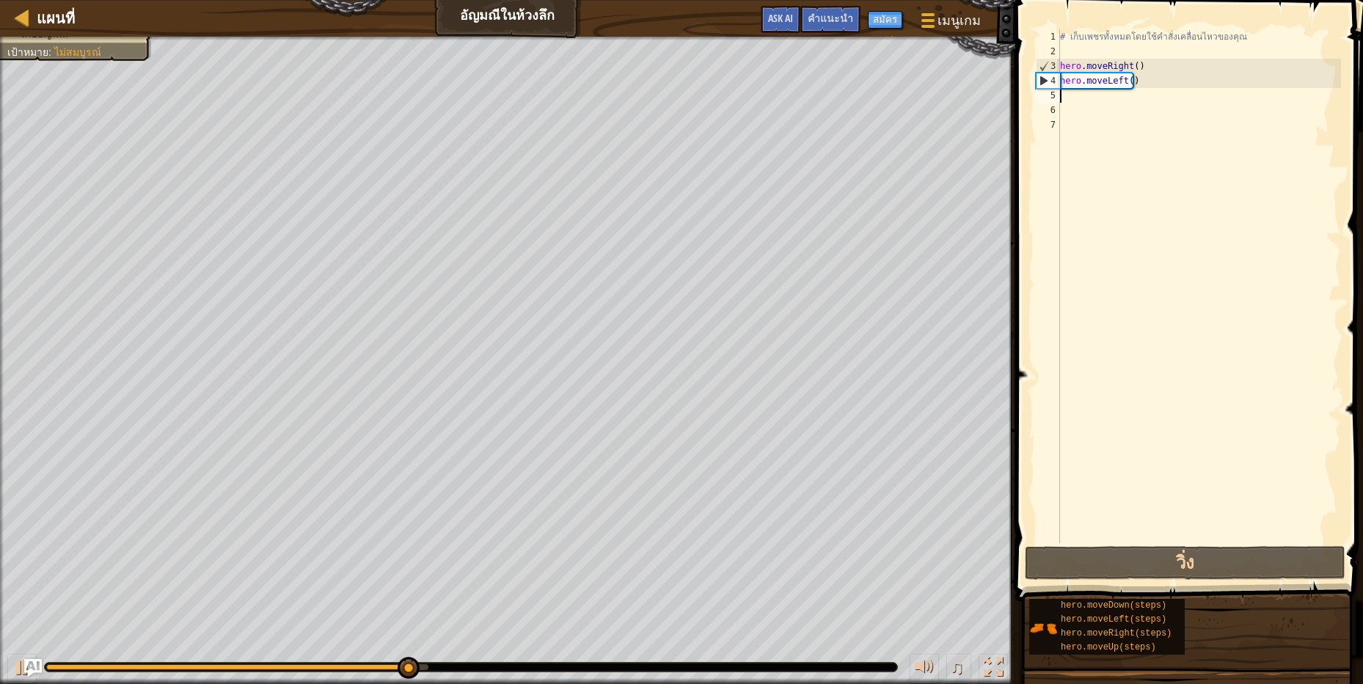
click at [1146, 80] on div "# เก็บเพชรทั้งหมดโดยใช้คำสั่งเคลื่อนไหวของคุณ hero . moveRight ( ) hero . moveL…" at bounding box center [1199, 300] width 284 height 543
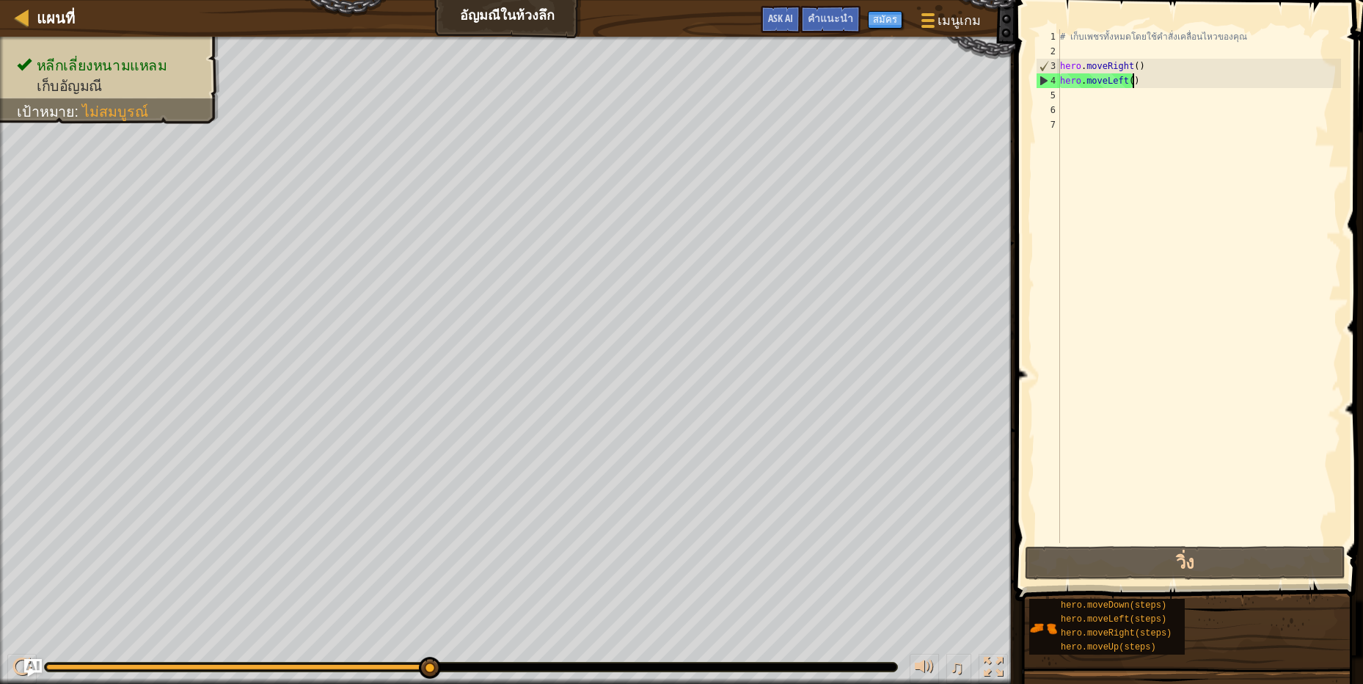
click at [1146, 80] on div "# เก็บเพชรทั้งหมดโดยใช้คำสั่งเคลื่อนไหวของคุณ hero . moveRight ( ) hero . moveL…" at bounding box center [1199, 300] width 284 height 543
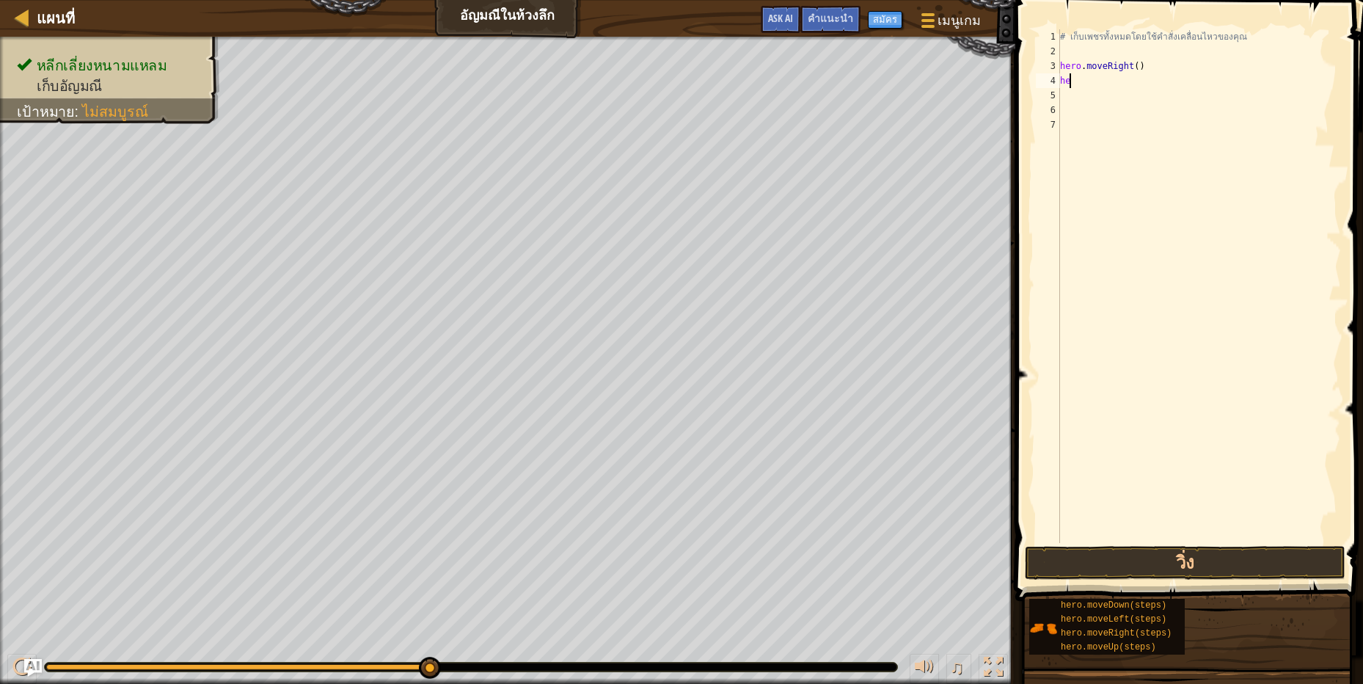
type textarea "h"
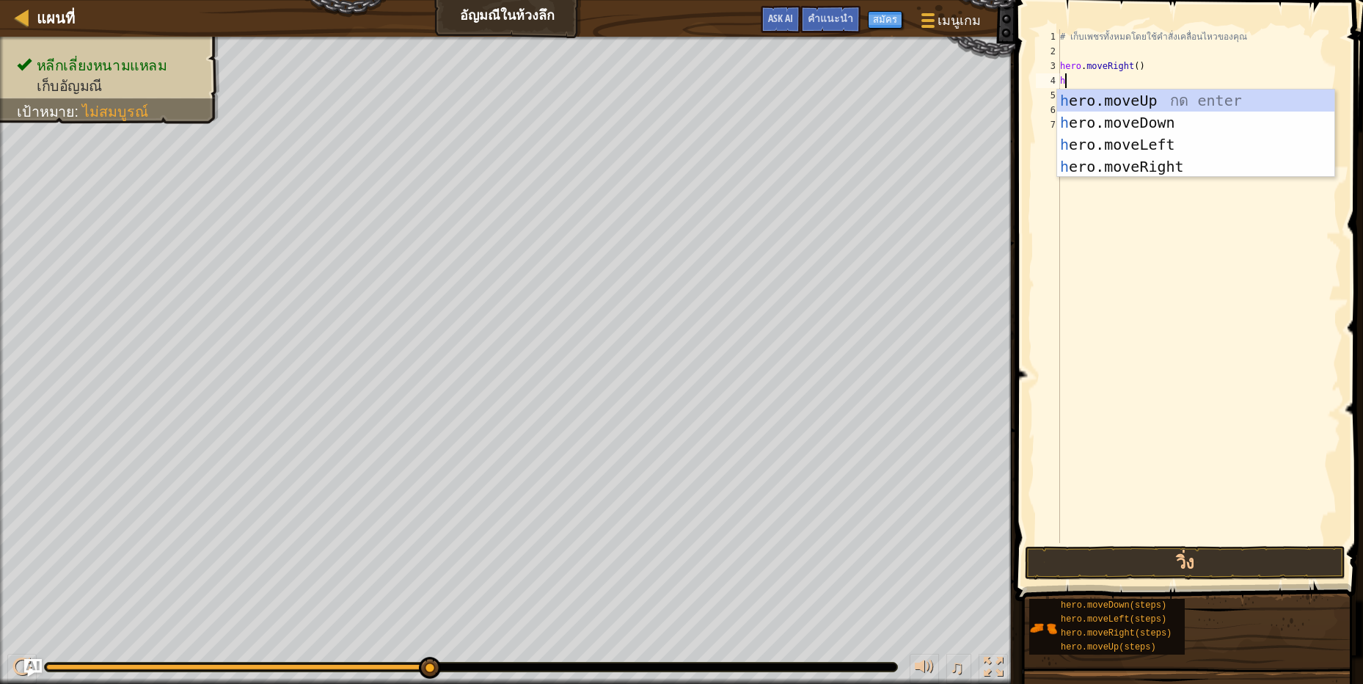
scroll to position [3, 3]
click at [1161, 122] on div "h ero.moveUp กด enter h ero.moveDown กด enter h ero.moveLeft กด enter h ero.mov…" at bounding box center [1195, 155] width 277 height 132
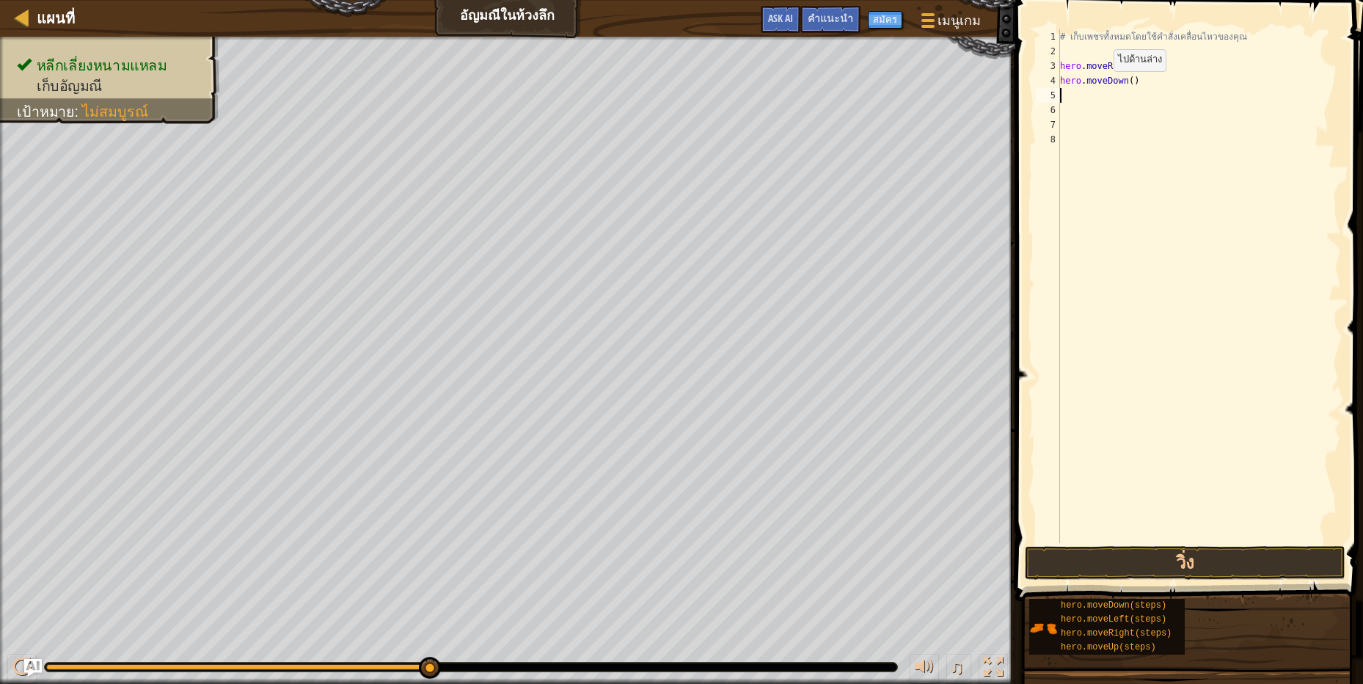
scroll to position [3, 0]
click at [1153, 98] on div "# เก็บเพชรทั้งหมดโดยใช้คำสั่งเคลื่อนไหวของคุณ hero . moveRight ( ) hero . moveD…" at bounding box center [1199, 300] width 284 height 543
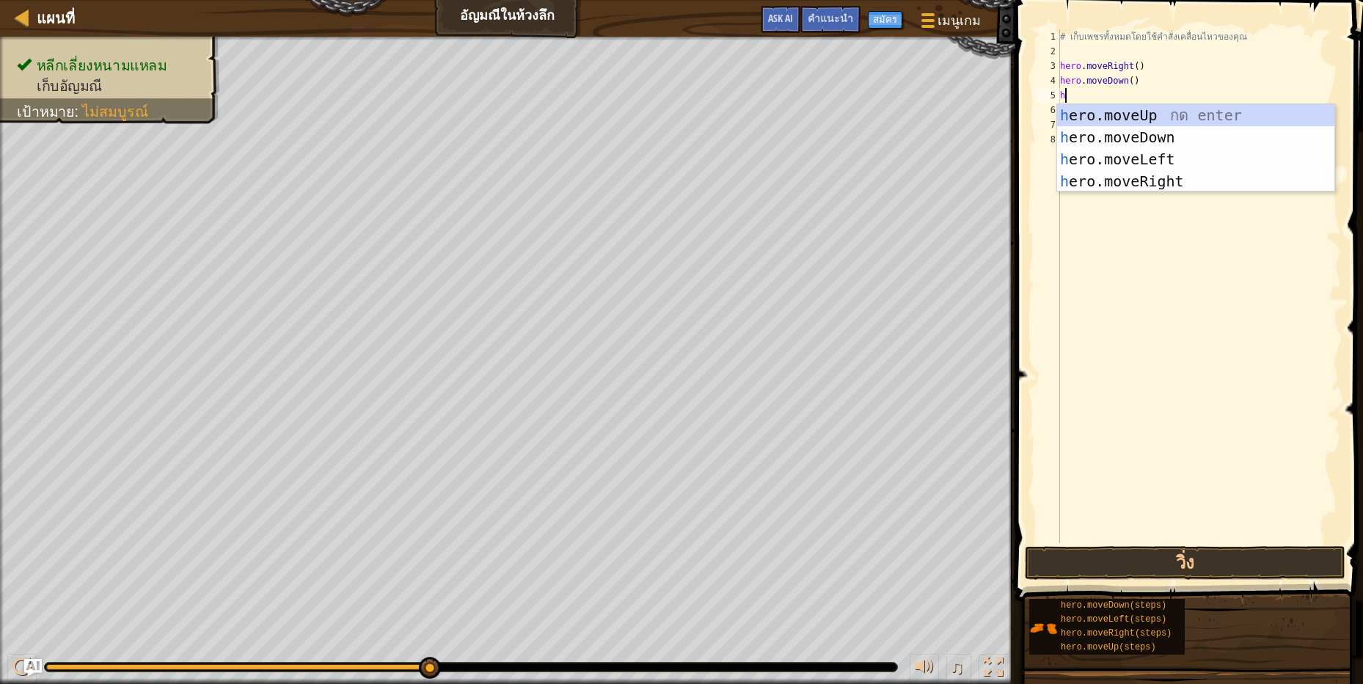
type textarea "h"
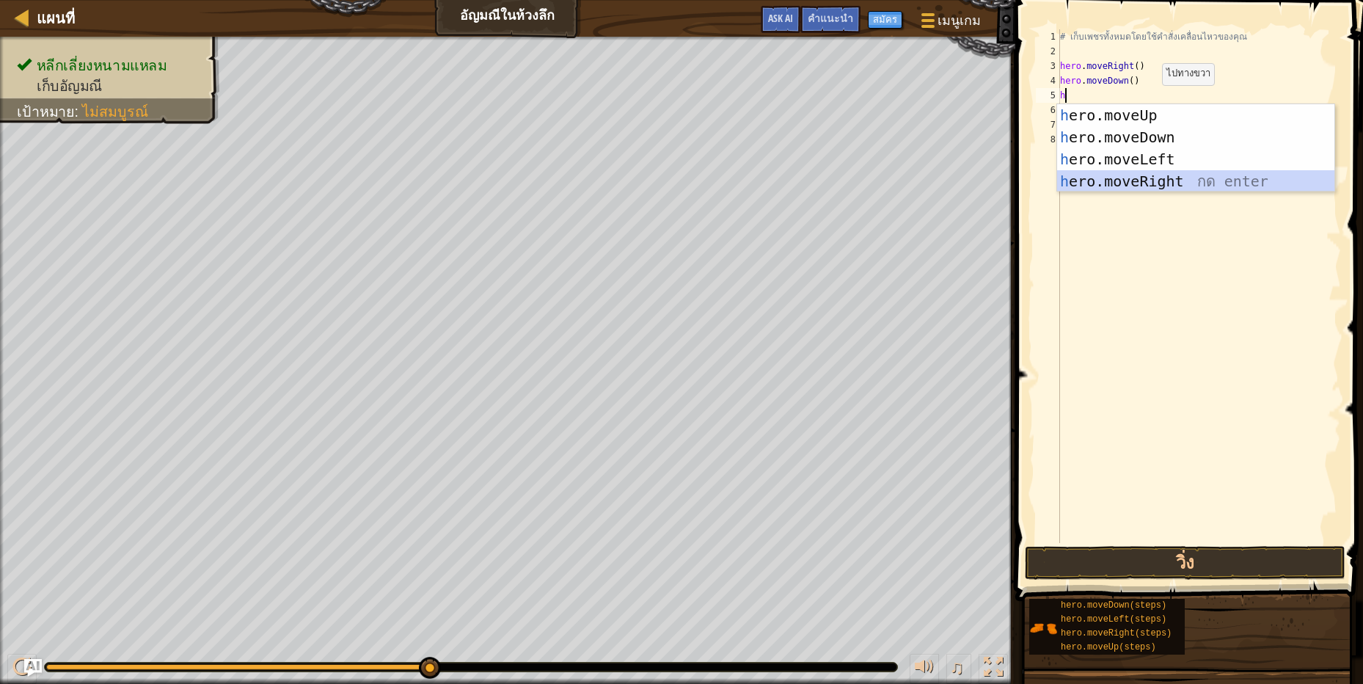
click at [1165, 180] on div "h ero.moveUp กด enter h ero.moveDown กด enter h ero.moveLeft กด enter h ero.mov…" at bounding box center [1195, 170] width 277 height 132
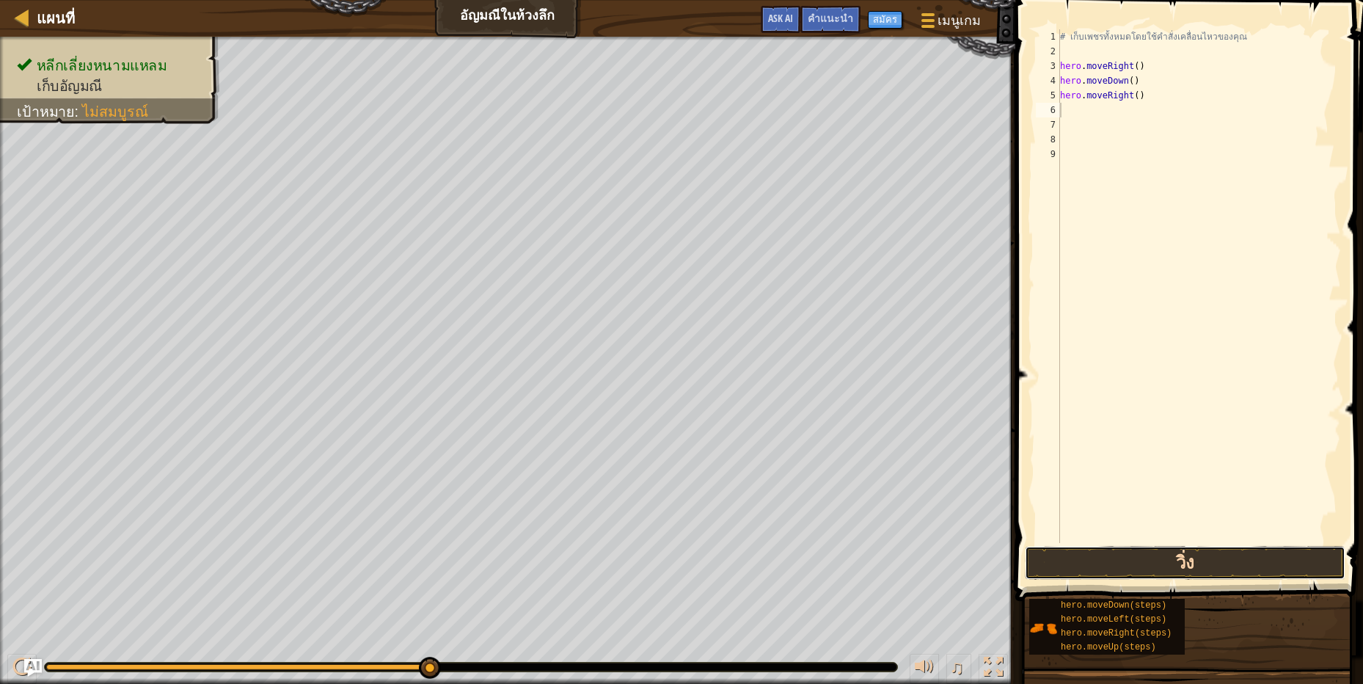
click at [1318, 572] on button "วิ่ง" at bounding box center [1185, 563] width 321 height 34
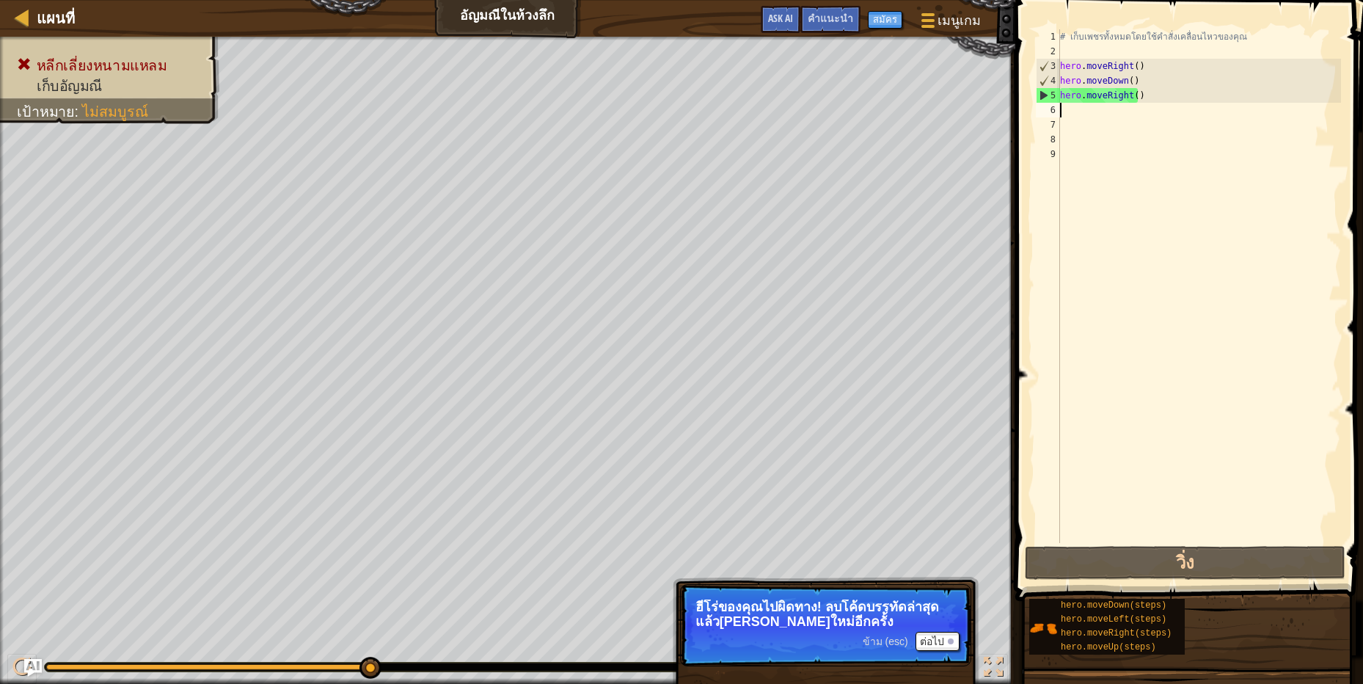
click at [1199, 99] on div "# เก็บเพชรทั้งหมดโดยใช้คำสั่งเคลื่อนไหวของคุณ hero . moveRight ( ) hero . moveD…" at bounding box center [1199, 300] width 284 height 543
click at [1199, 94] on div "# เก็บเพชรทั้งหมดโดยใช้คำสั่งเคลื่อนไหวของคุณ hero . moveRight ( ) hero . moveD…" at bounding box center [1199, 300] width 284 height 543
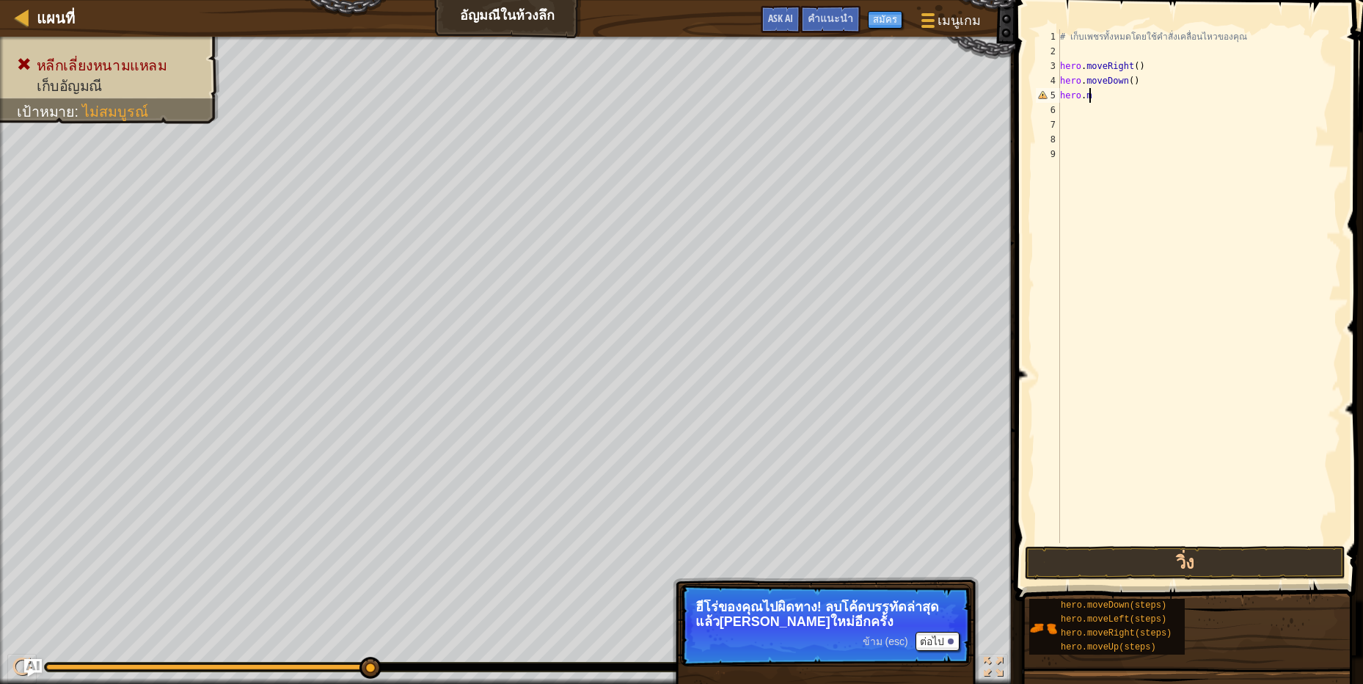
type textarea "h"
click at [1321, 566] on button "วิ่ง" at bounding box center [1185, 563] width 321 height 34
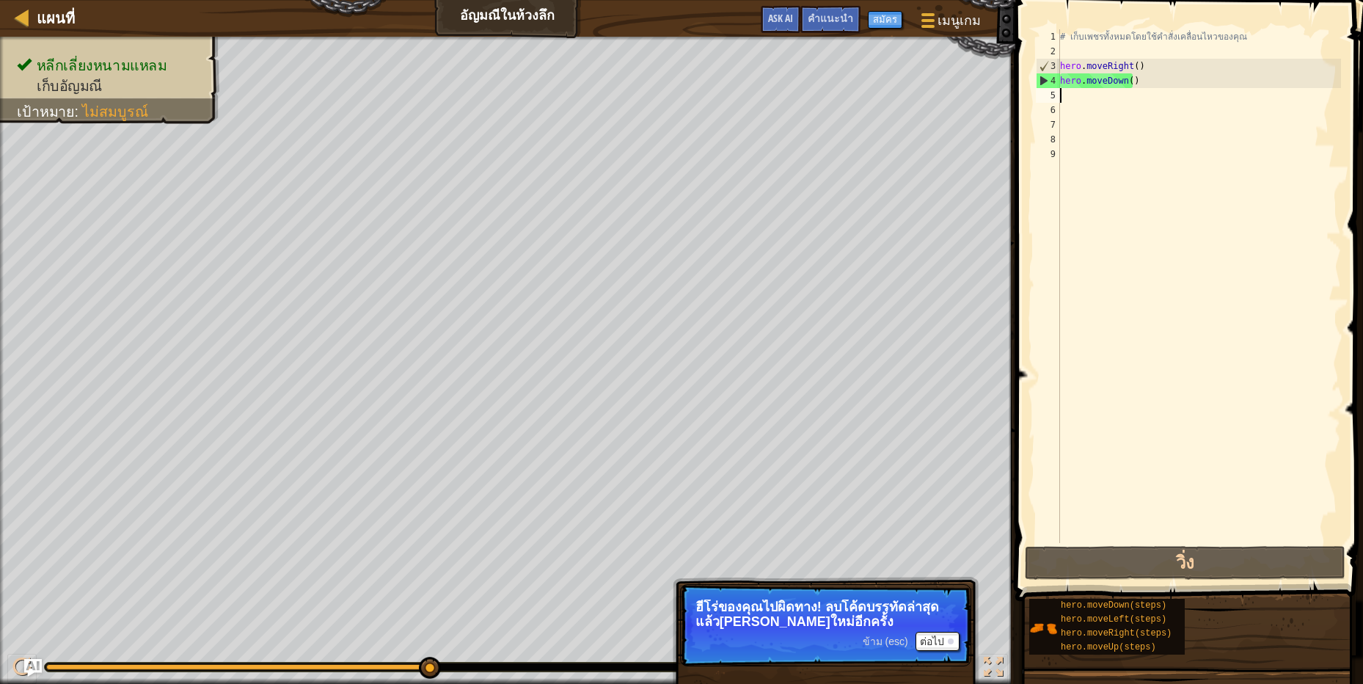
click at [1093, 101] on div "# เก็บเพชรทั้งหมดโดยใช้คำสั่งเคลื่อนไหวของคุณ hero . moveRight ( ) hero . moveD…" at bounding box center [1199, 300] width 284 height 543
type textarea "h"
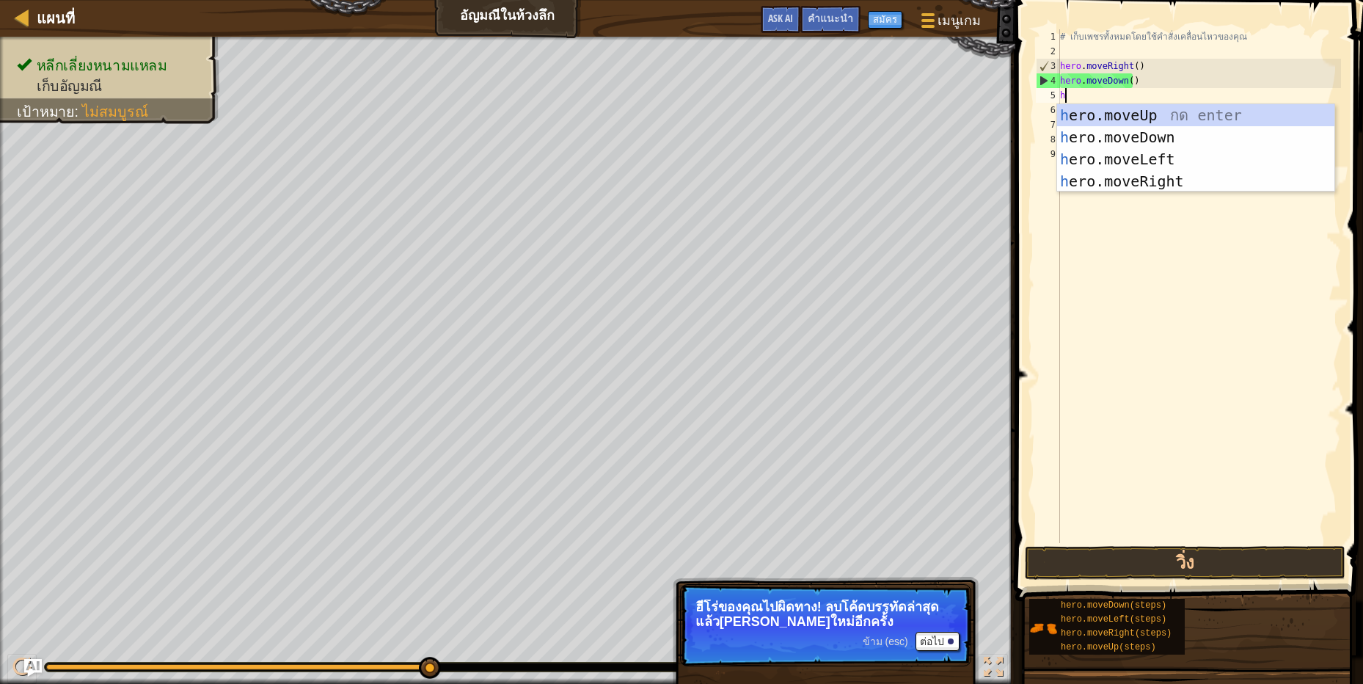
scroll to position [3, 3]
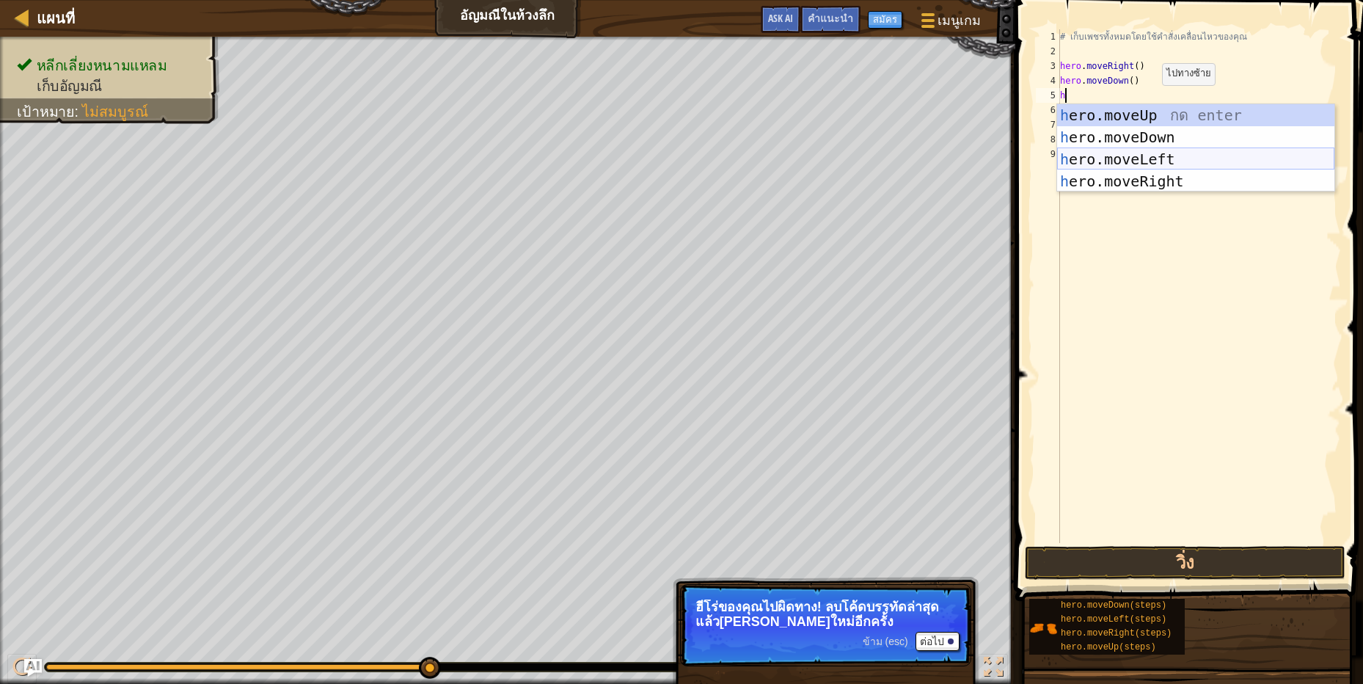
click at [1201, 150] on div "h ero.moveUp กด enter h ero.moveDown กด enter h ero.moveLeft กด enter h ero.mov…" at bounding box center [1195, 170] width 277 height 132
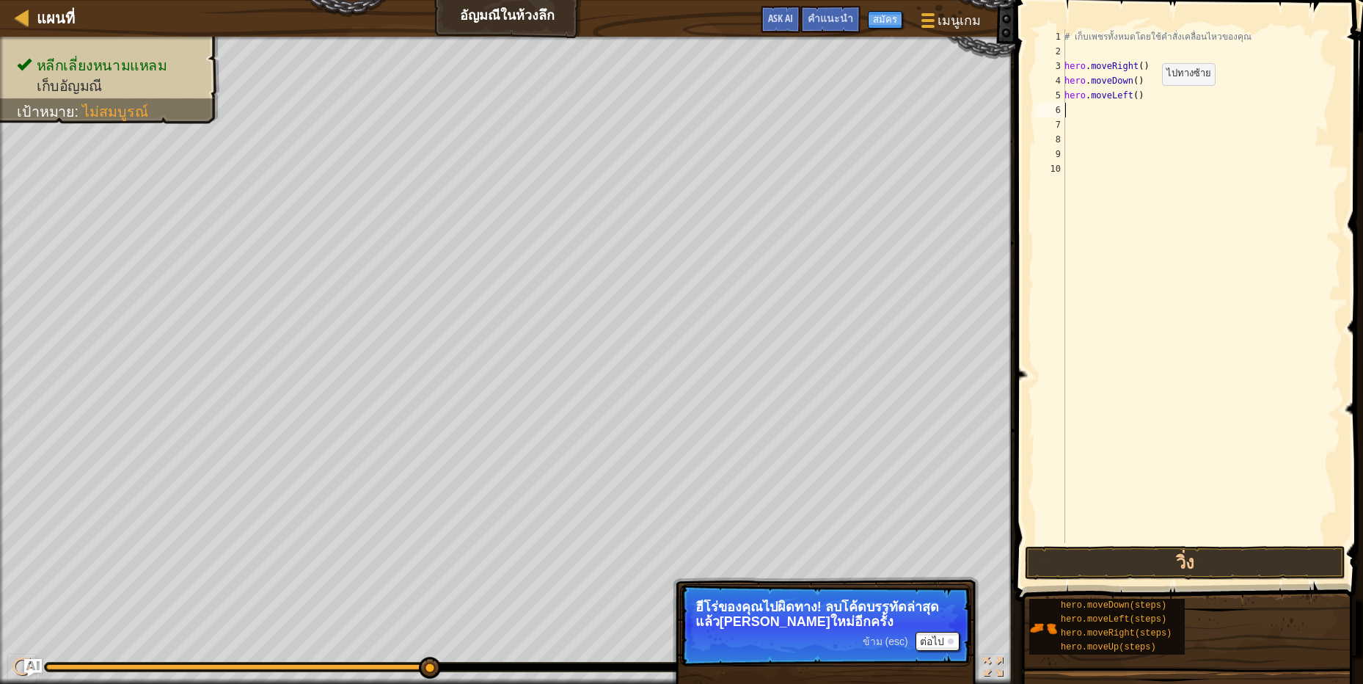
scroll to position [3, 0]
type textarea "h"
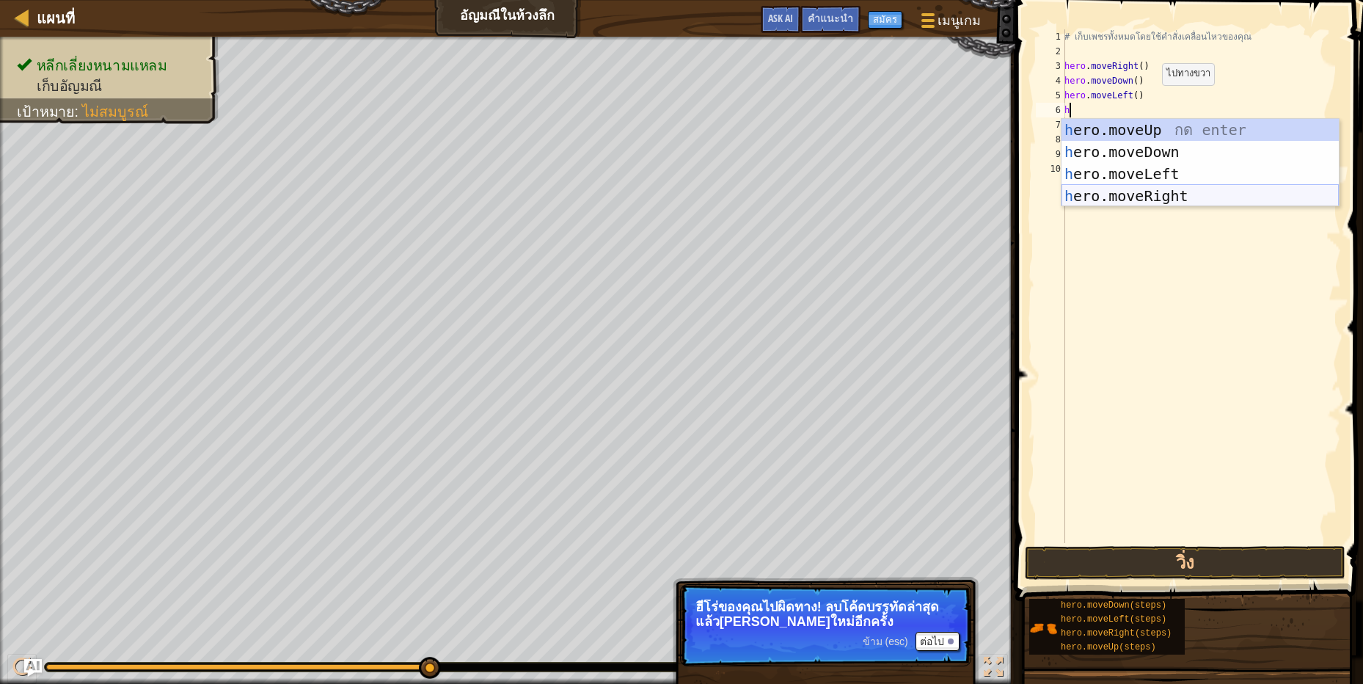
click at [1189, 191] on div "h ero.moveUp กด enter h ero.moveDown กด enter h ero.moveLeft กด enter h ero.mov…" at bounding box center [1199, 185] width 277 height 132
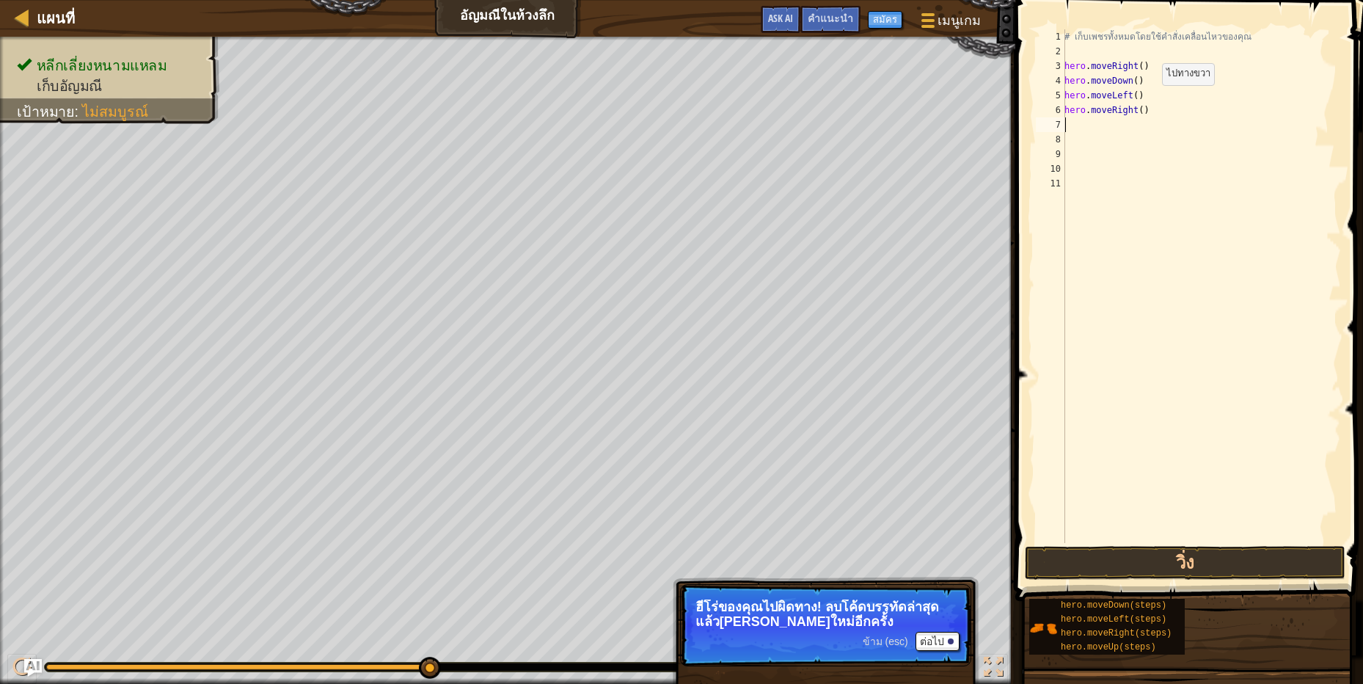
scroll to position [3, 0]
click at [1247, 560] on button "วิ่ง" at bounding box center [1185, 563] width 321 height 34
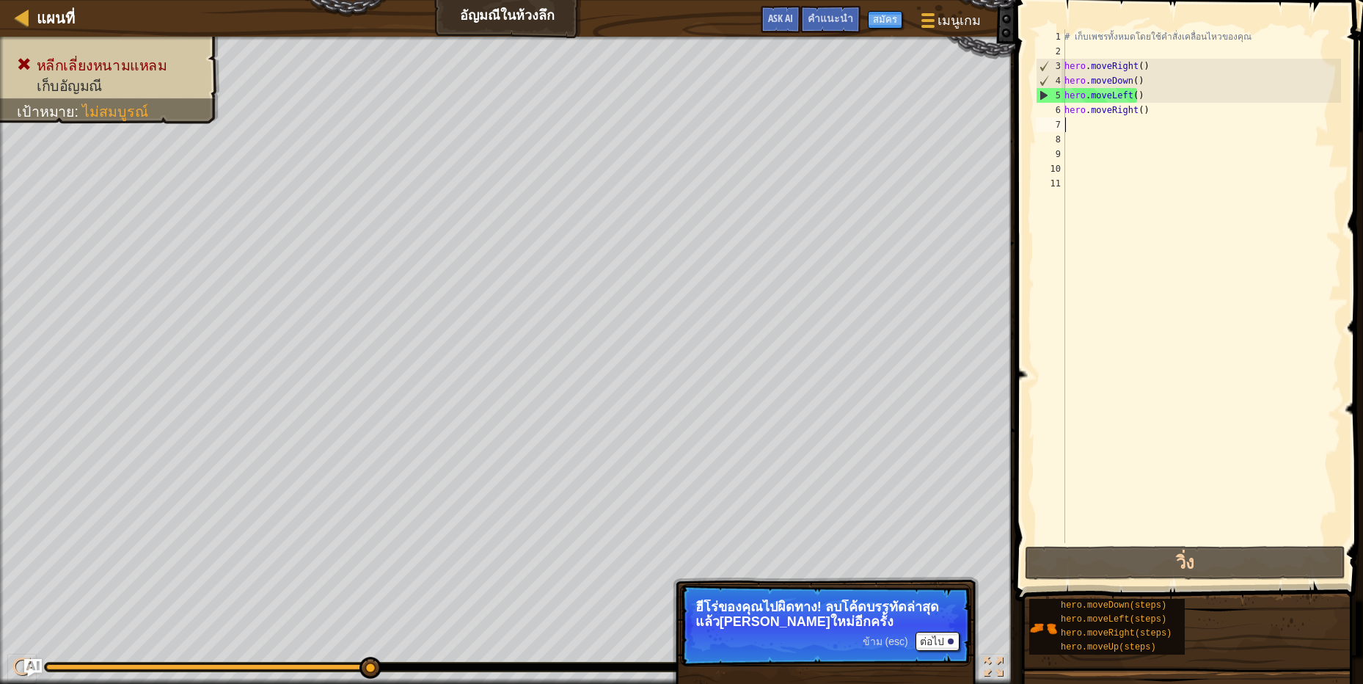
click at [1182, 93] on div "# เก็บเพชรทั้งหมดโดยใช้คำสั่งเคลื่อนไหวของคุณ hero . moveRight ( ) hero . moveD…" at bounding box center [1200, 300] width 279 height 543
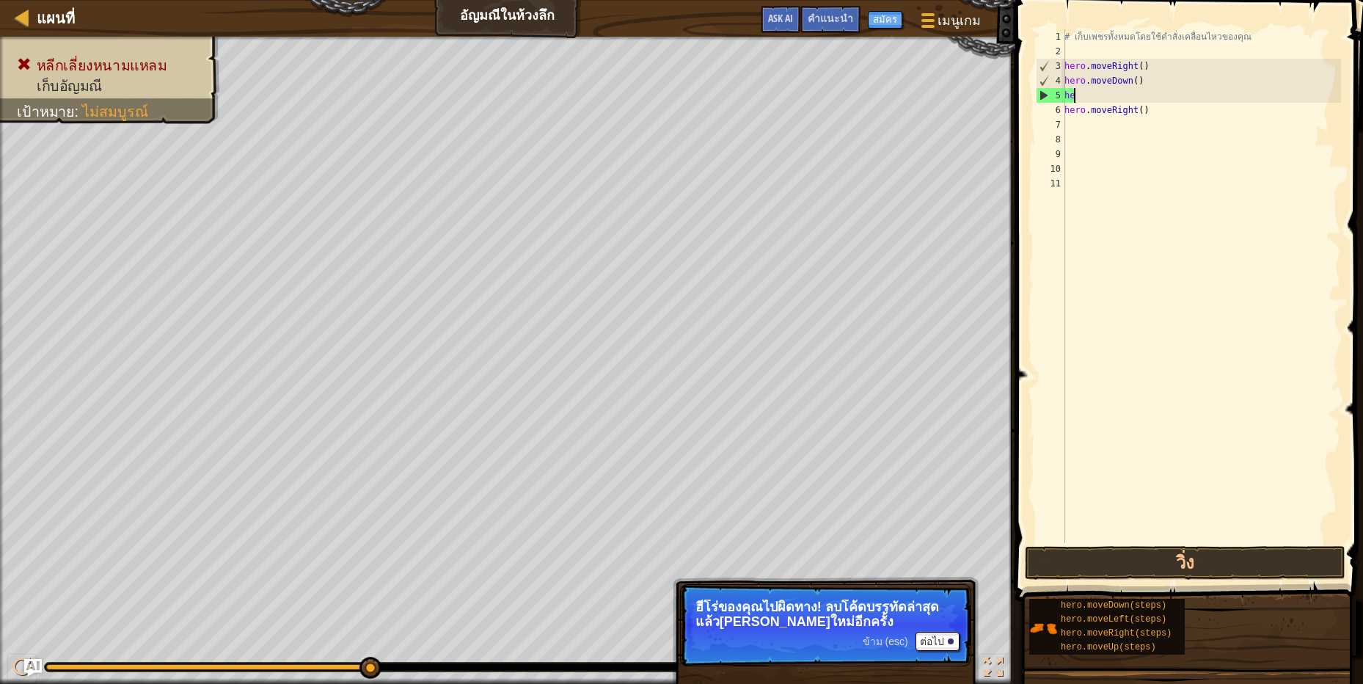
type textarea "h"
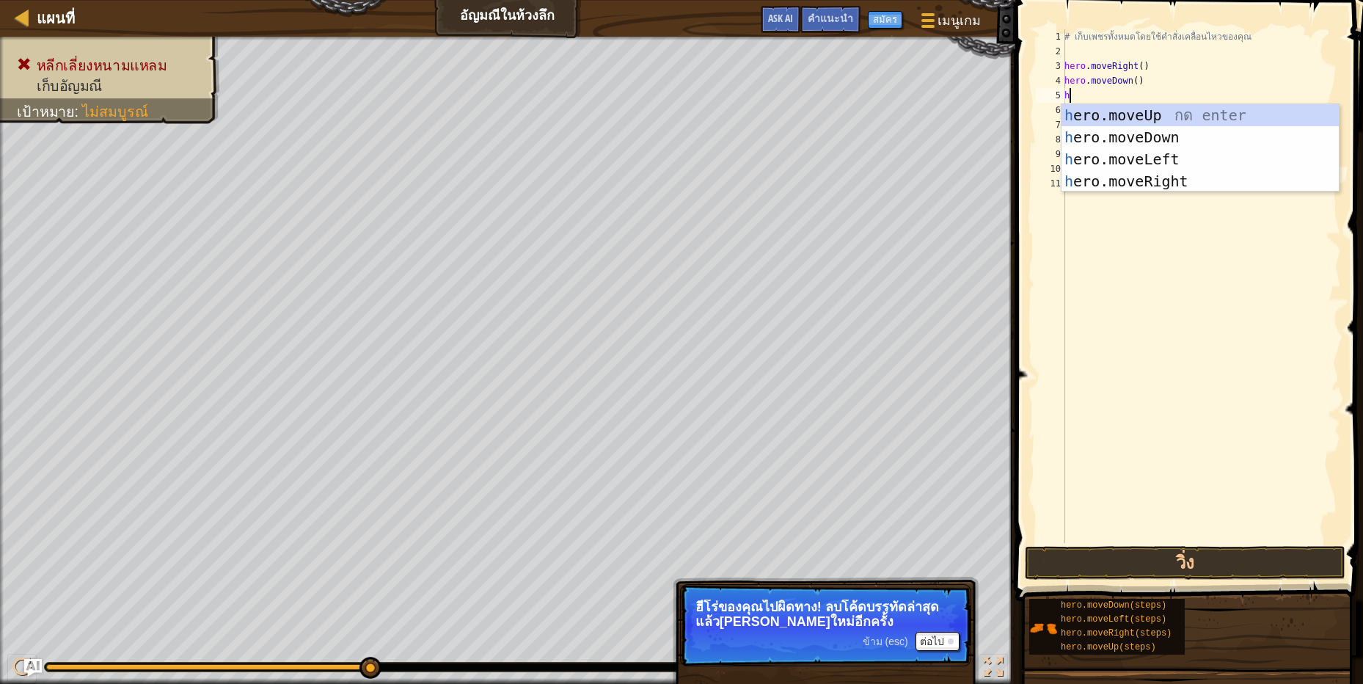
scroll to position [3, 3]
click at [1184, 141] on div "h ero.moveUp กด enter h ero.moveDown กด enter h ero.moveLeft กด enter h ero.mov…" at bounding box center [1199, 170] width 277 height 132
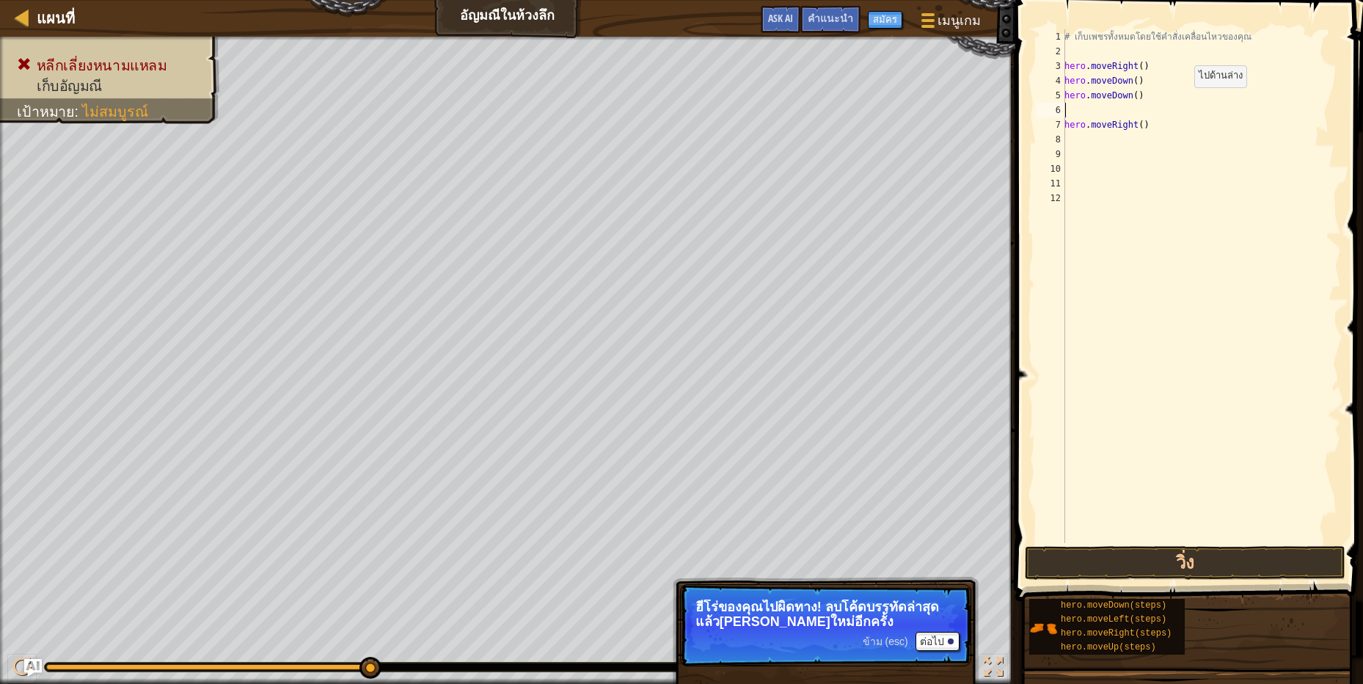
scroll to position [3, 0]
click at [1237, 571] on button "วิ่ง" at bounding box center [1185, 563] width 321 height 34
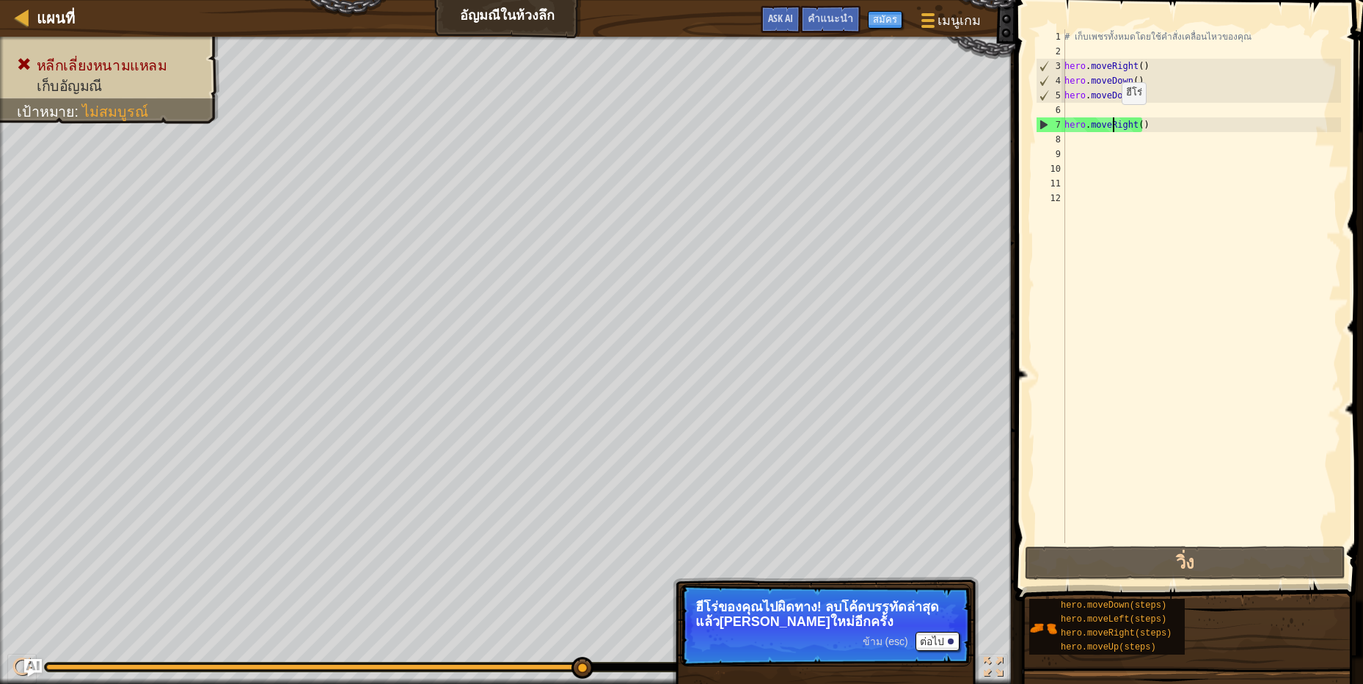
drag, startPoint x: 1112, startPoint y: 128, endPoint x: 1116, endPoint y: 111, distance: 17.3
click at [1116, 111] on div "# เก็บเพชรทั้งหมดโดยใช้คำสั่งเคลื่อนไหวของคุณ hero . moveRight ( ) hero . moveD…" at bounding box center [1200, 300] width 279 height 543
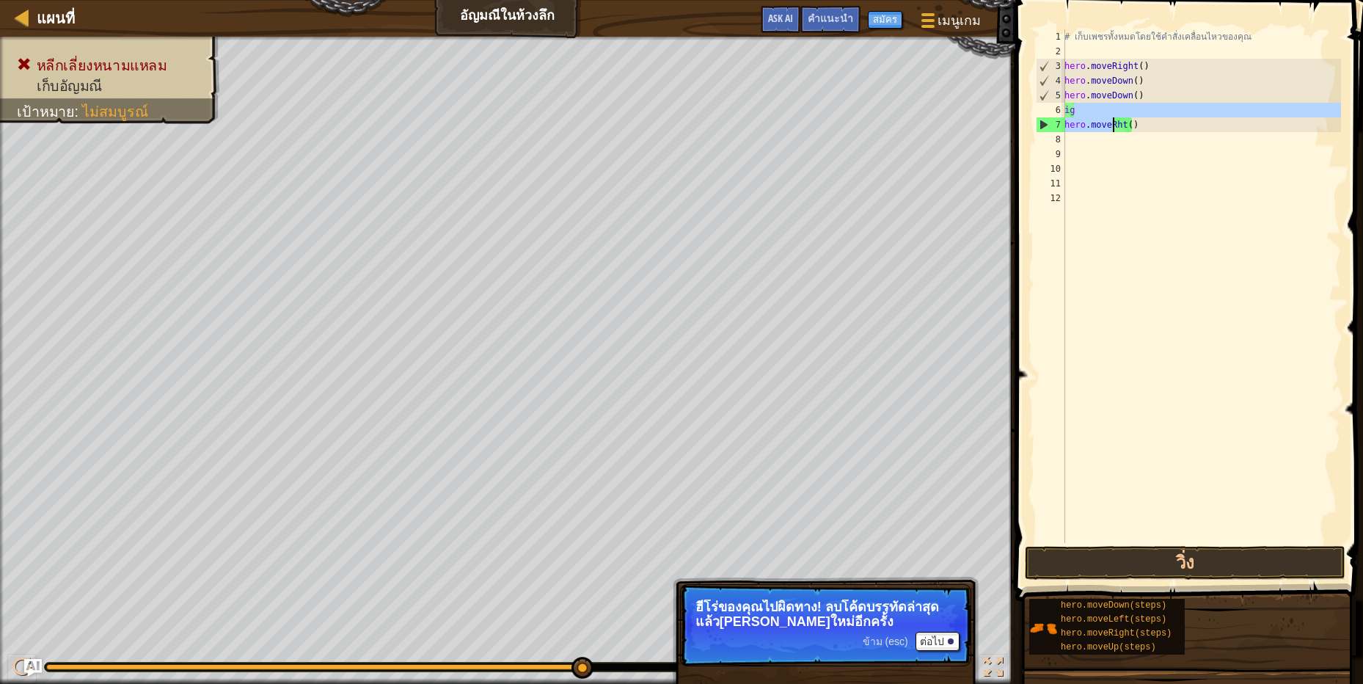
click at [1165, 122] on div "# เก็บเพชรทั้งหมดโดยใช้คำสั่งเคลื่อนไหวของคุณ hero . moveRight ( ) hero . moveD…" at bounding box center [1200, 300] width 279 height 543
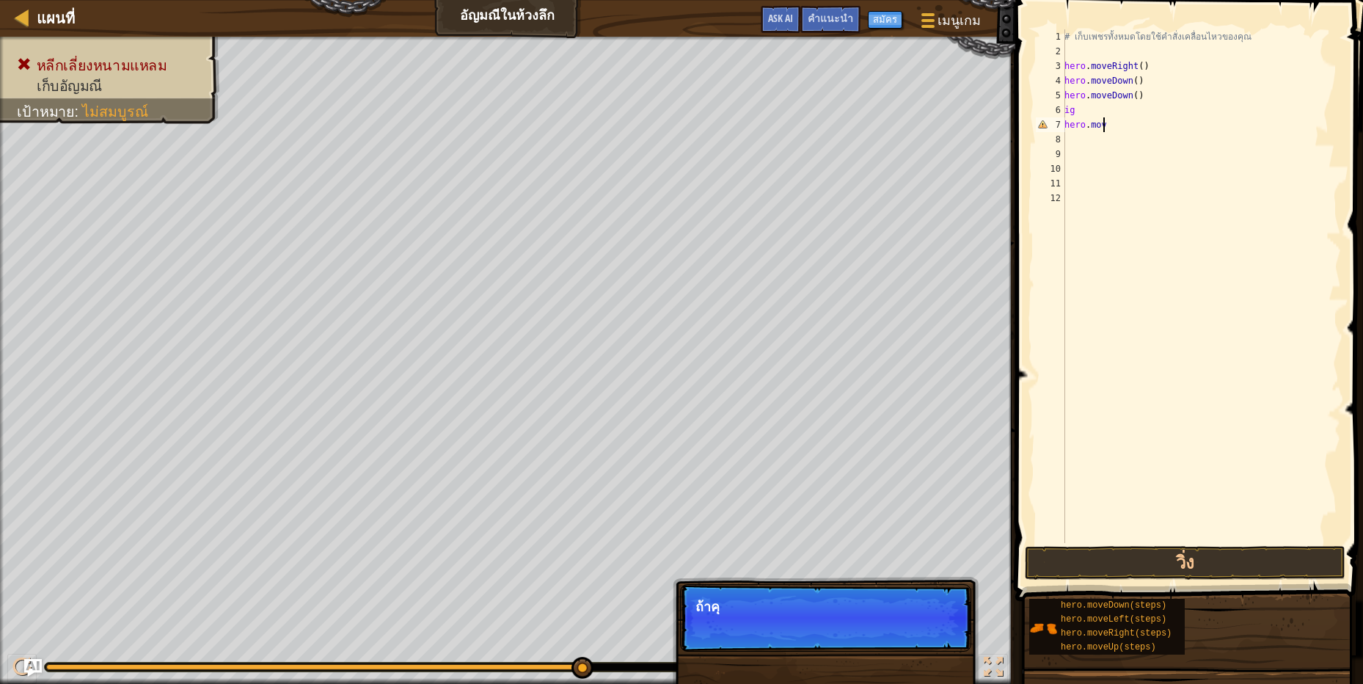
type textarea "h"
click at [1162, 107] on div "# เก็บเพชรทั้งหมดโดยใช้คำสั่งเคลื่อนไหวของคุณ hero . moveRight ( ) hero . moveD…" at bounding box center [1200, 300] width 279 height 543
type textarea "i"
type textarea "h"
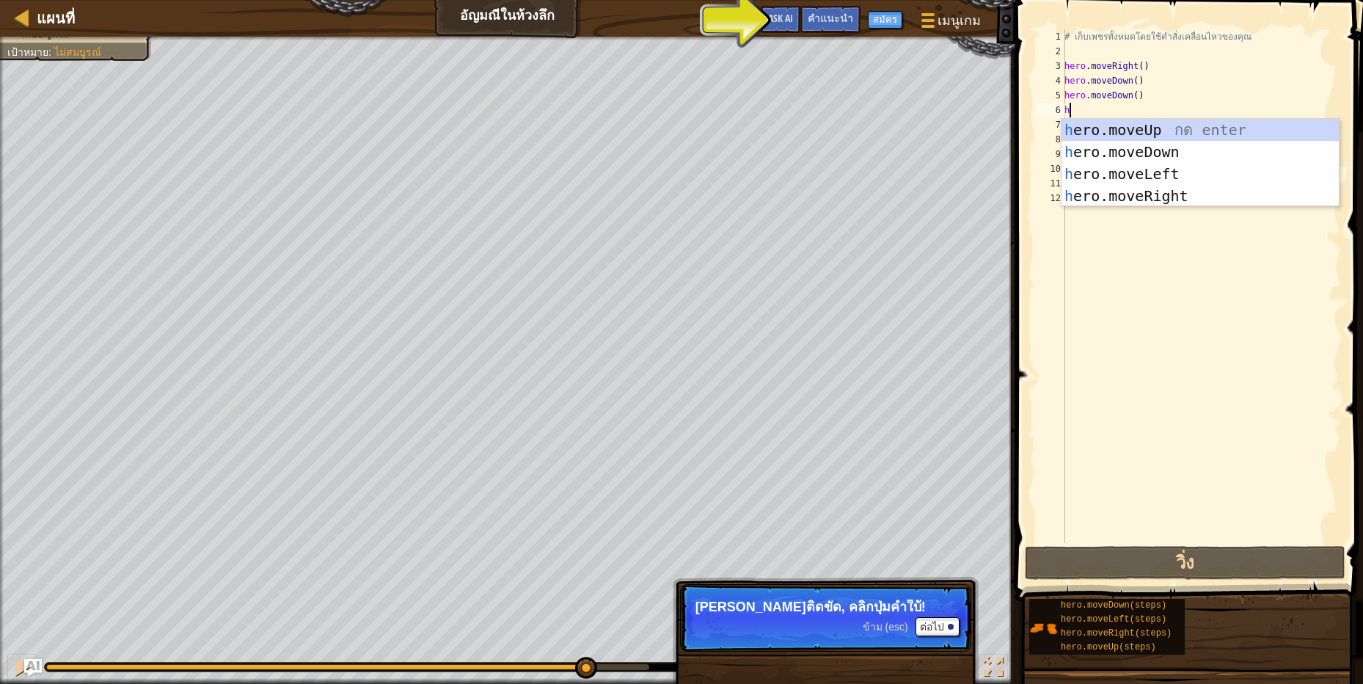
scroll to position [3, 3]
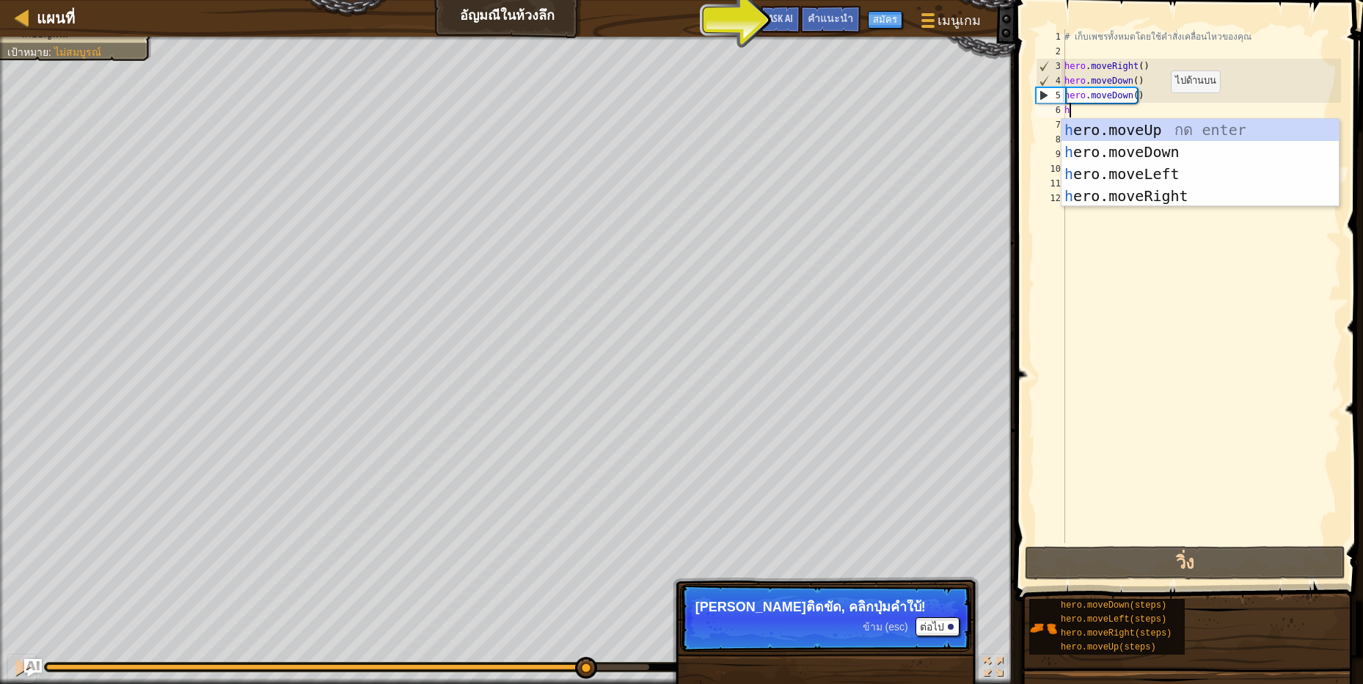
click at [1204, 199] on div "h ero.moveUp กด enter h ero.moveDown กด enter h ero.moveLeft กด enter h ero.mov…" at bounding box center [1199, 185] width 277 height 132
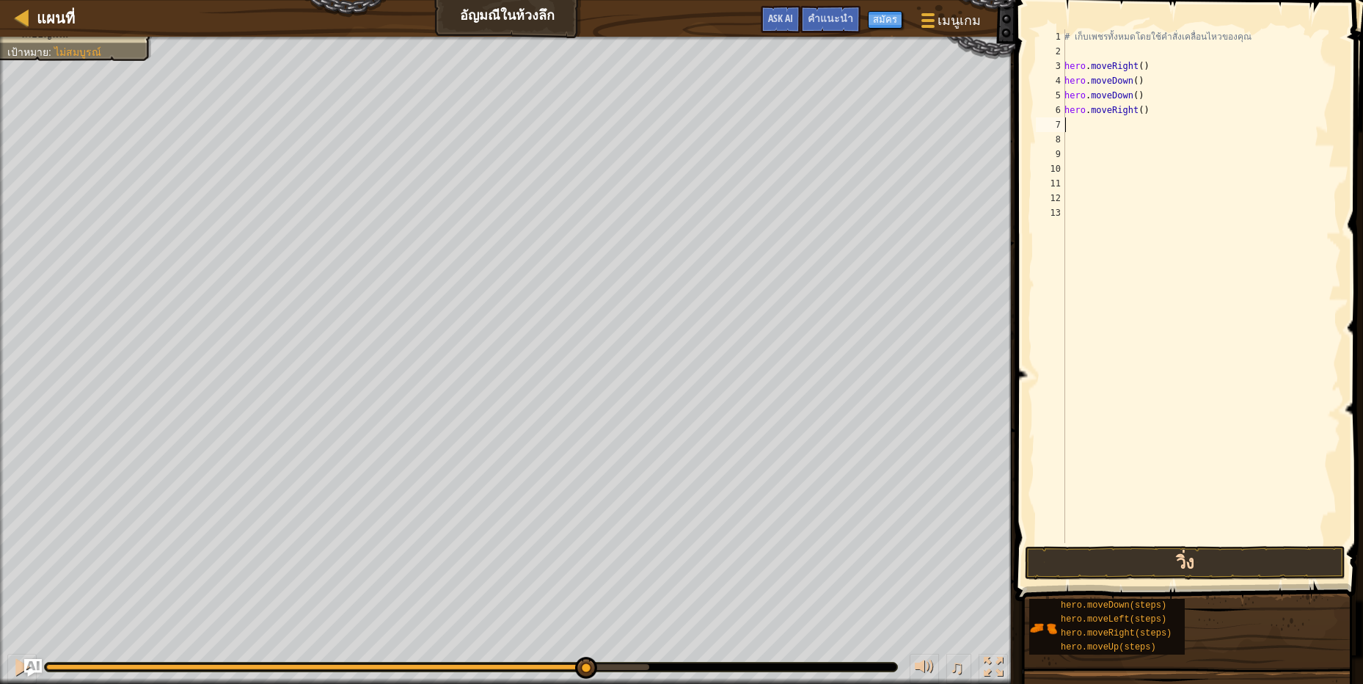
scroll to position [3, 0]
click at [1260, 562] on button "วิ่ง" at bounding box center [1185, 563] width 321 height 34
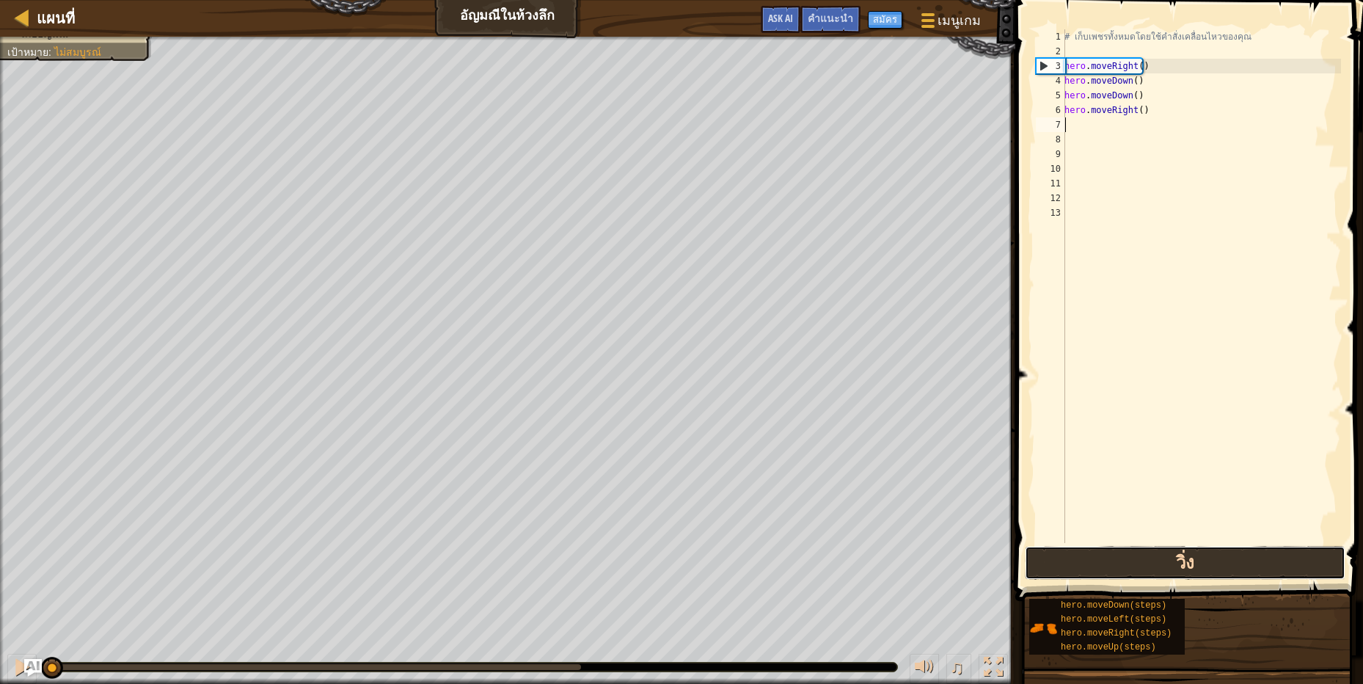
click at [1275, 560] on button "วิ่ง" at bounding box center [1185, 563] width 321 height 34
click at [1275, 563] on button "วิ่ง" at bounding box center [1185, 563] width 321 height 34
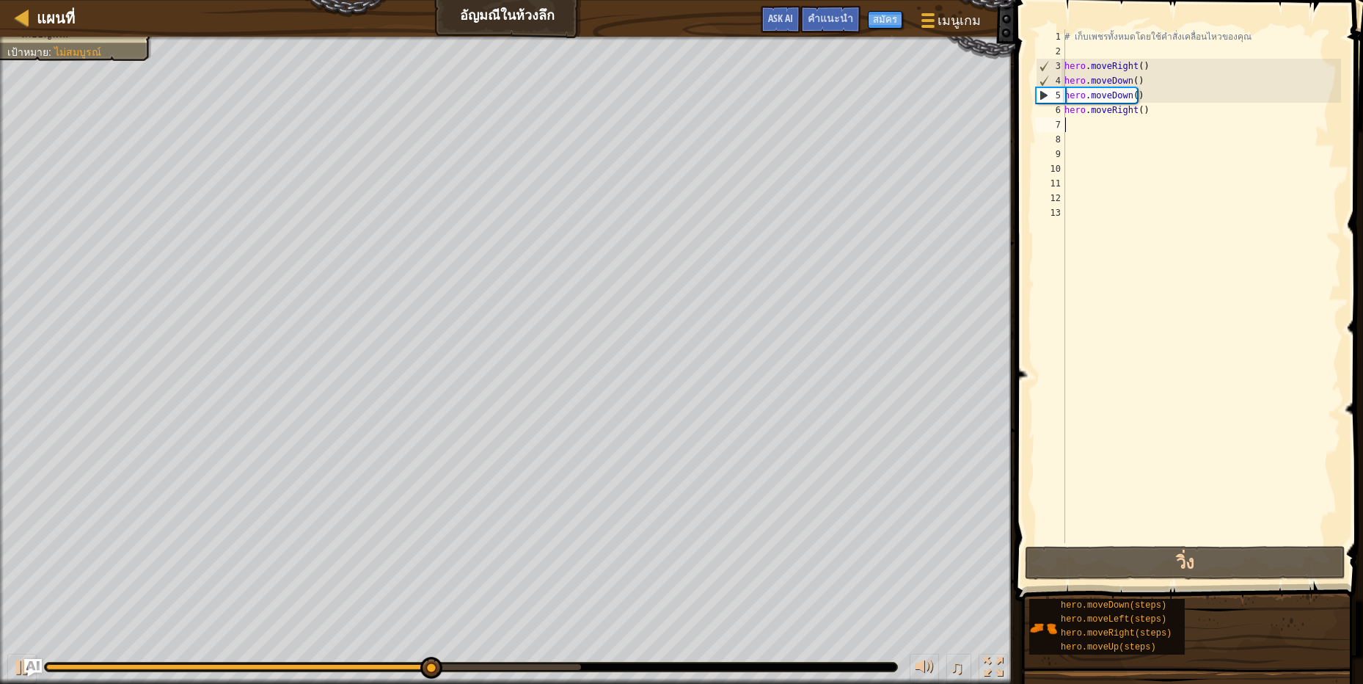
click at [1163, 106] on div "# เก็บเพชรทั้งหมดโดยใช้คำสั่งเคลื่อนไหวของคุณ hero . moveRight ( ) hero . moveD…" at bounding box center [1200, 300] width 279 height 543
type textarea "hero.moveRight()"
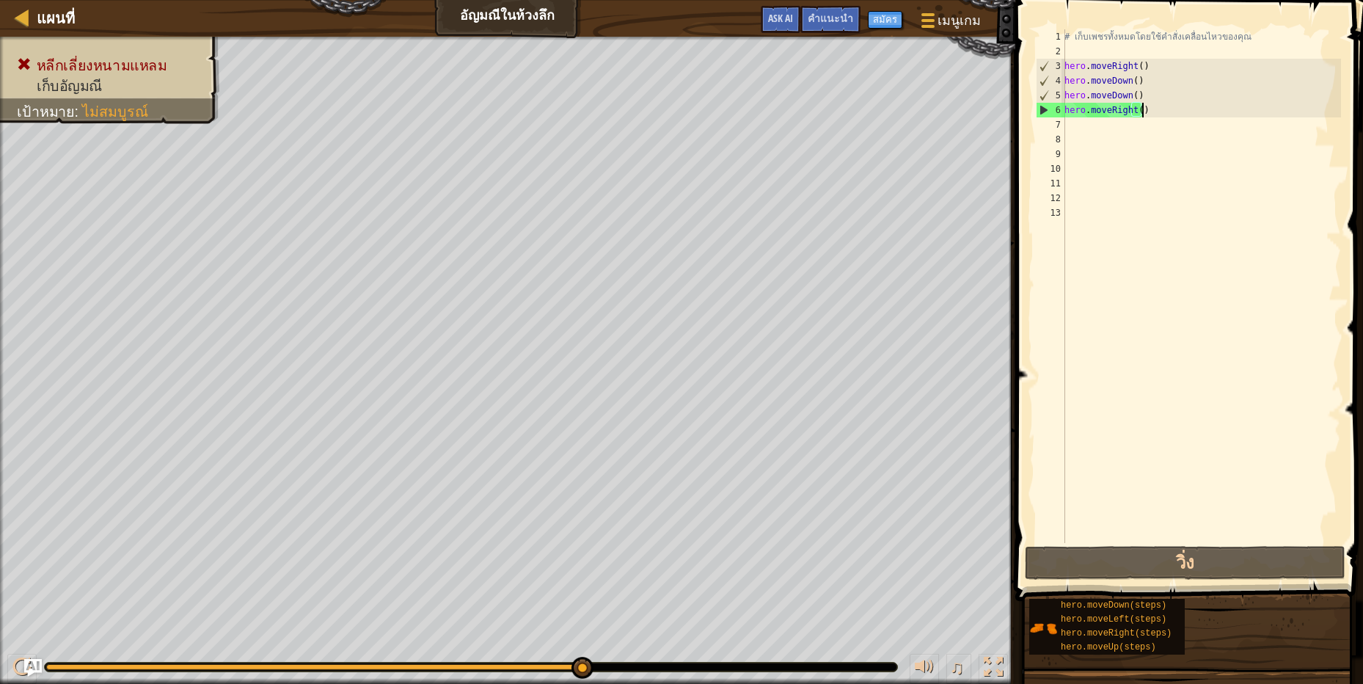
click at [1199, 215] on div "# เก็บเพชรทั้งหมดโดยใช้คำสั่งเคลื่อนไหวของคุณ hero . moveRight ( ) hero . moveD…" at bounding box center [1200, 300] width 279 height 543
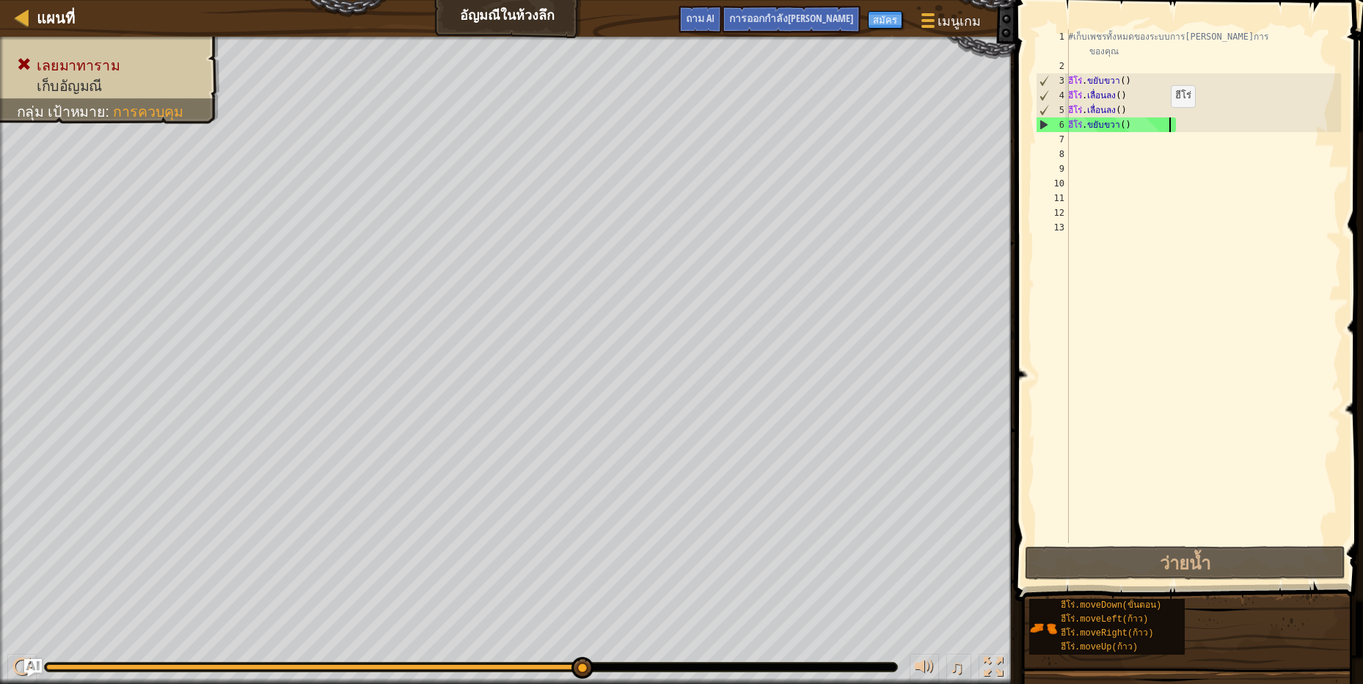
click at [1166, 122] on div "#เก็บเพชรทั้งหมดของระบบการ[PERSON_NAME]การ ของคุณ ฮีโร่ . ขยับขวา ( ) ฮีโร่ . เ…" at bounding box center [1203, 307] width 276 height 557
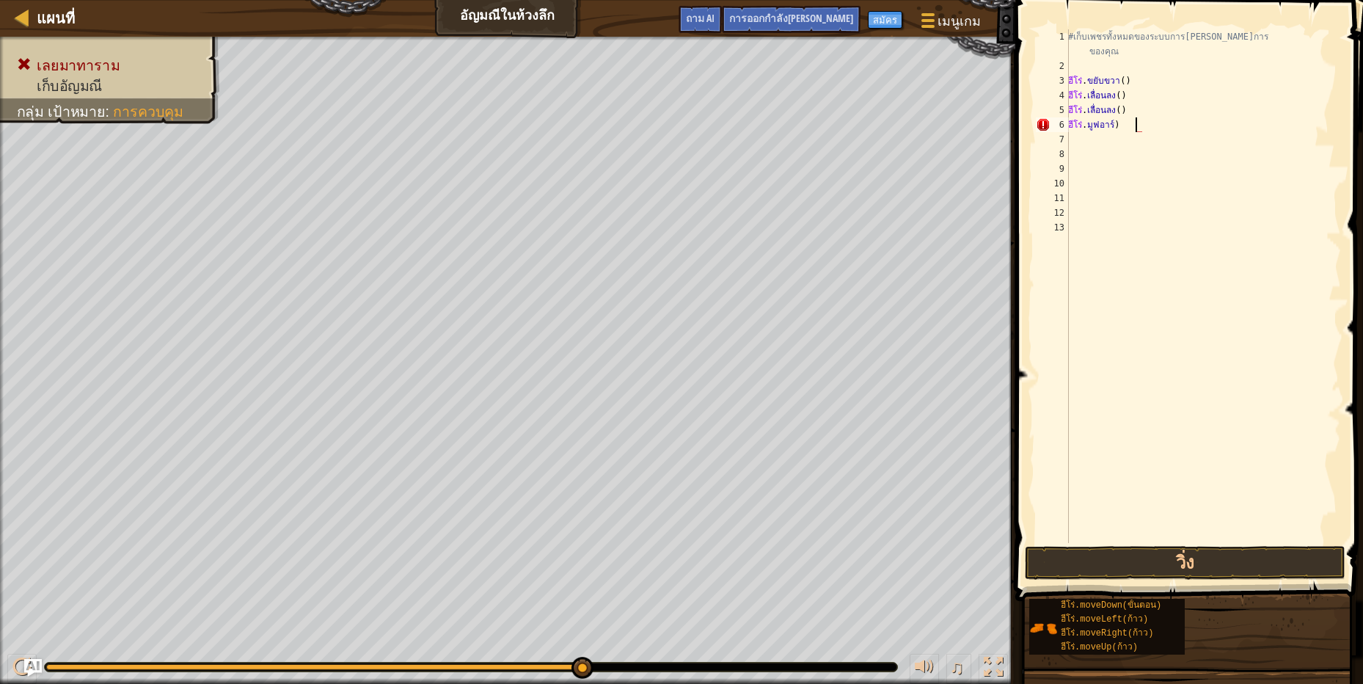
type textarea "hero.move)"
click at [1195, 200] on div "#เก็บเพชรทั้งหมดของระบบการ[PERSON_NAME]การ ของคุณ ฮีโร่ . ขยับขวา ( ) ฮีโร่ . เ…" at bounding box center [1203, 307] width 276 height 557
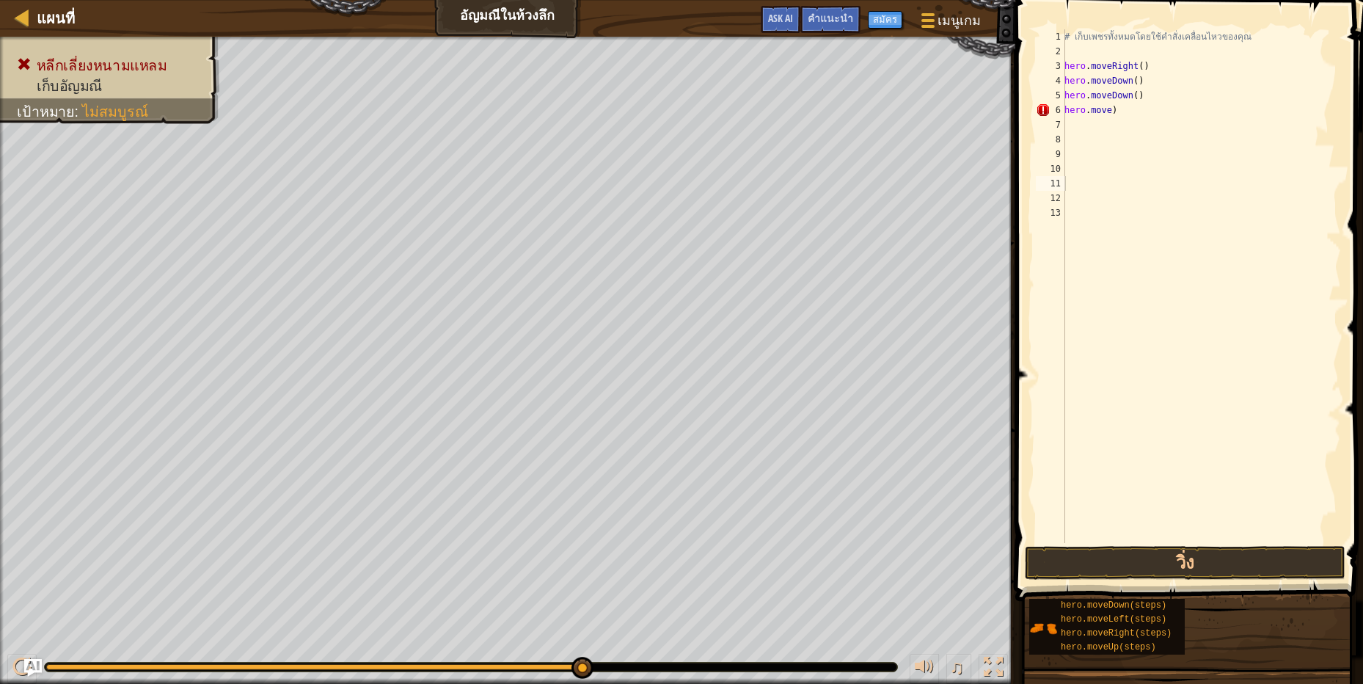
click at [1295, 256] on div "# เก็บเพชรทั้งหมดโดยใช้คำสั่งเคลื่อนไหวของคุณ hero . moveRight ( ) hero . moveD…" at bounding box center [1200, 300] width 279 height 543
click at [1131, 113] on div "# เก็บเพชรทั้งหมดโดยใช้คำสั่งเคลื่อนไหวของคุณ hero . moveRight ( ) hero . moveD…" at bounding box center [1200, 300] width 279 height 543
type textarea "h"
drag, startPoint x: 1132, startPoint y: 565, endPoint x: 1142, endPoint y: 554, distance: 14.6
click at [1133, 562] on button "วิ่ง" at bounding box center [1185, 563] width 321 height 34
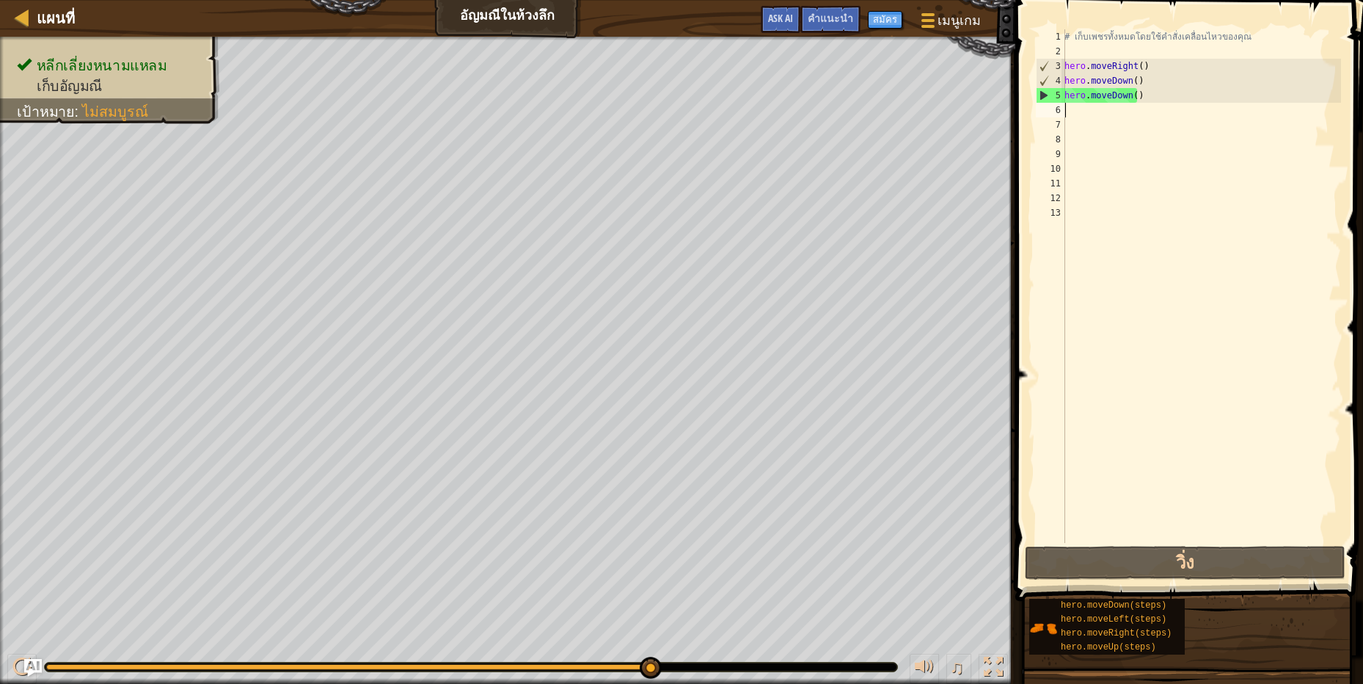
click at [1099, 117] on div "# เก็บเพชรทั้งหมดโดยใช้คำสั่งเคลื่อนไหวของคุณ hero . moveRight ( ) hero . moveD…" at bounding box center [1200, 300] width 279 height 543
click at [1105, 111] on div "# เก็บเพชรทั้งหมดโดยใช้คำสั่งเคลื่อนไหวของคุณ hero . moveRight ( ) hero . moveD…" at bounding box center [1200, 300] width 279 height 543
type textarea "h"
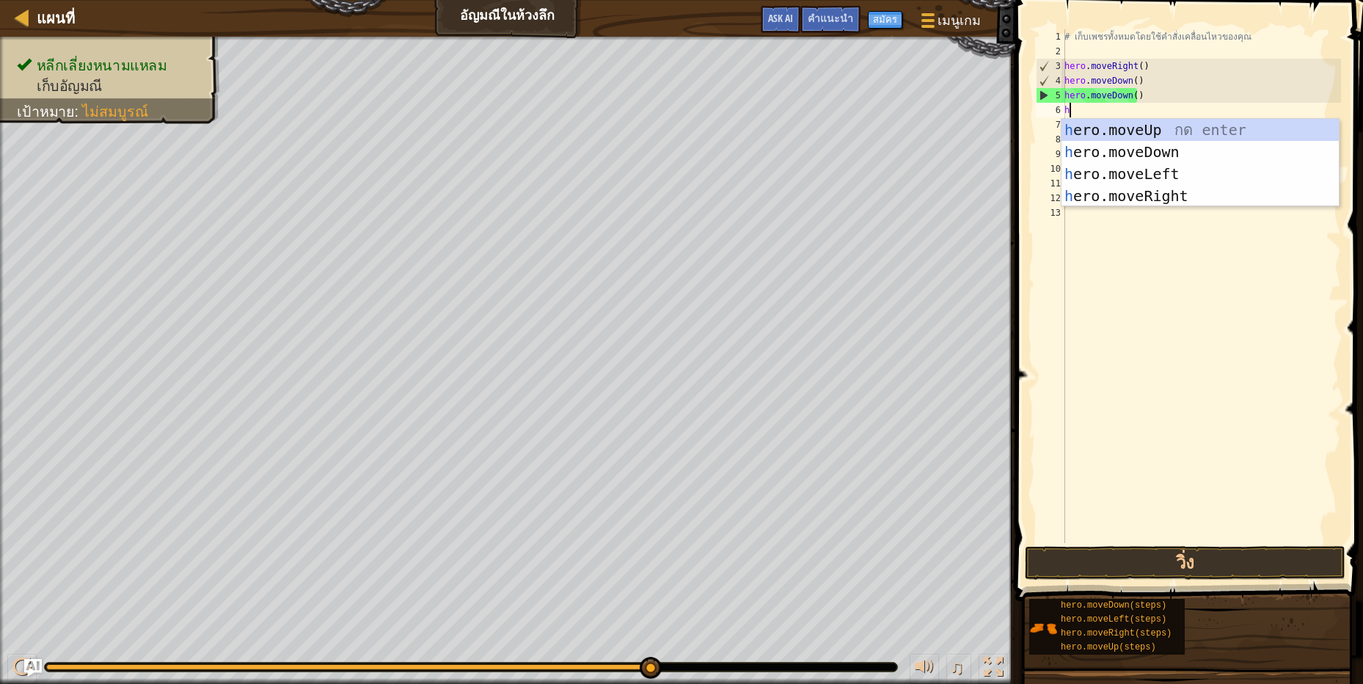
scroll to position [3, 3]
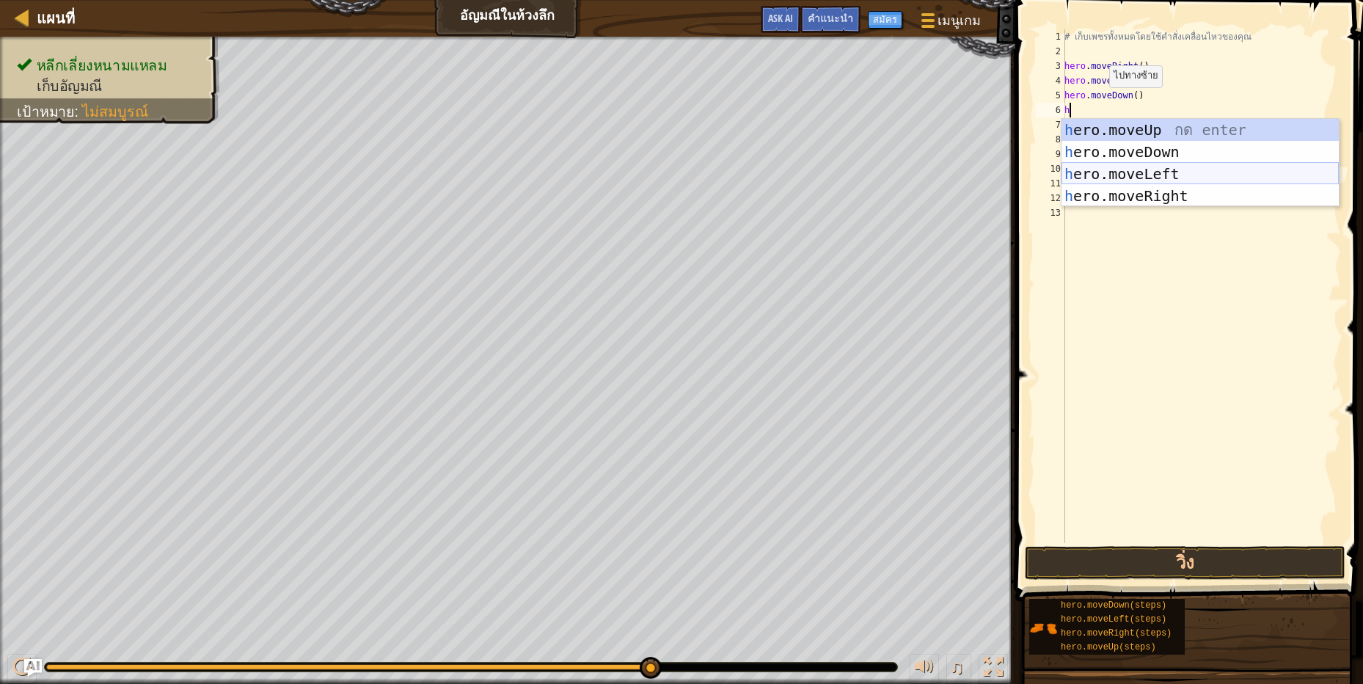
click at [1174, 167] on div "h ero.moveUp กด enter h ero.moveDown กด enter h ero.moveLeft กด enter h ero.mov…" at bounding box center [1199, 185] width 277 height 132
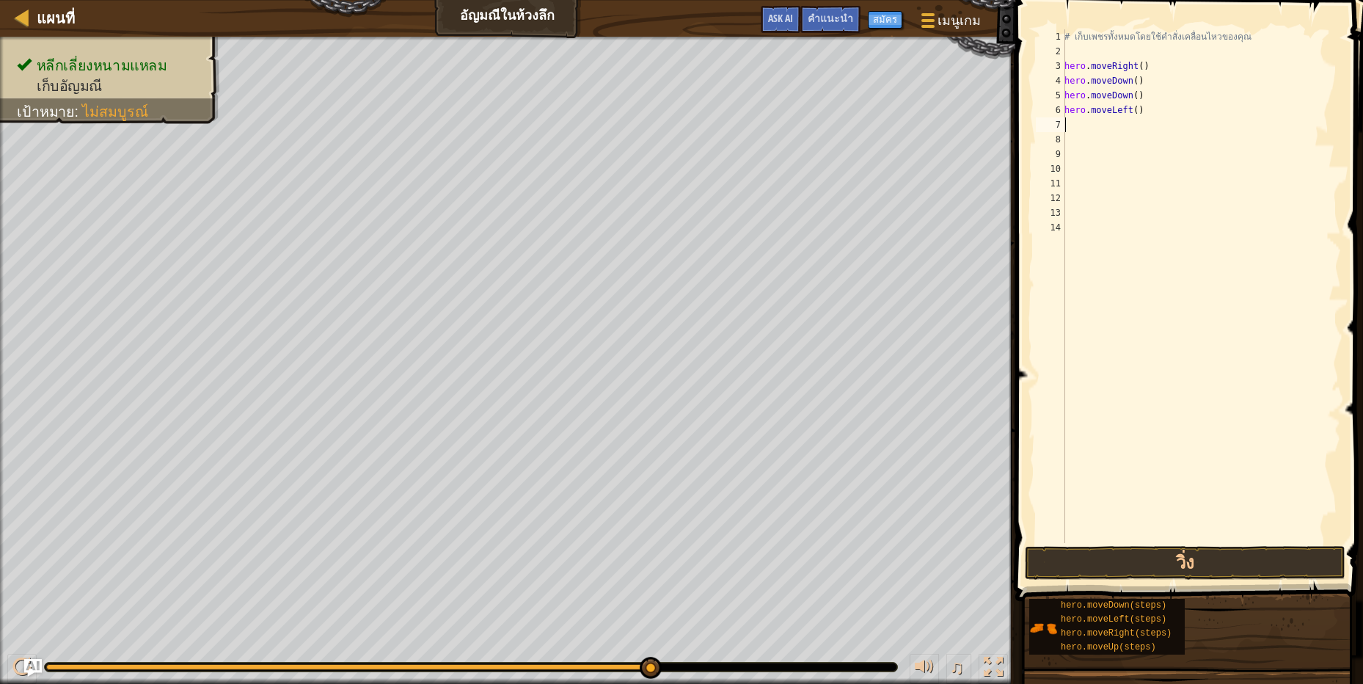
scroll to position [3, 0]
click at [1074, 125] on div "# เก็บเพชรทั้งหมดโดยใช้คำสั่งเคลื่อนไหวของคุณ hero . moveRight ( ) hero . moveD…" at bounding box center [1200, 300] width 279 height 543
type textarea "h"
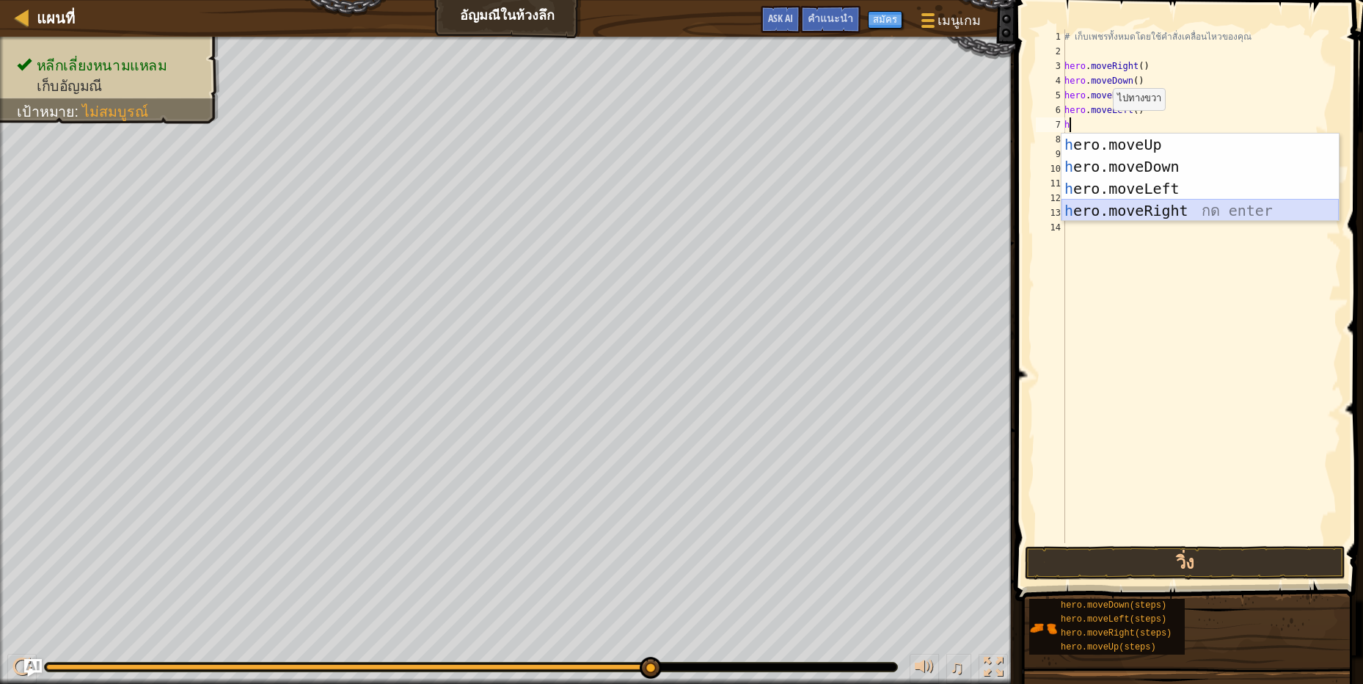
click at [1209, 211] on div "h ero.moveUp กด enter h ero.moveDown กด enter h ero.moveLeft กด enter h ero.mov…" at bounding box center [1199, 199] width 277 height 132
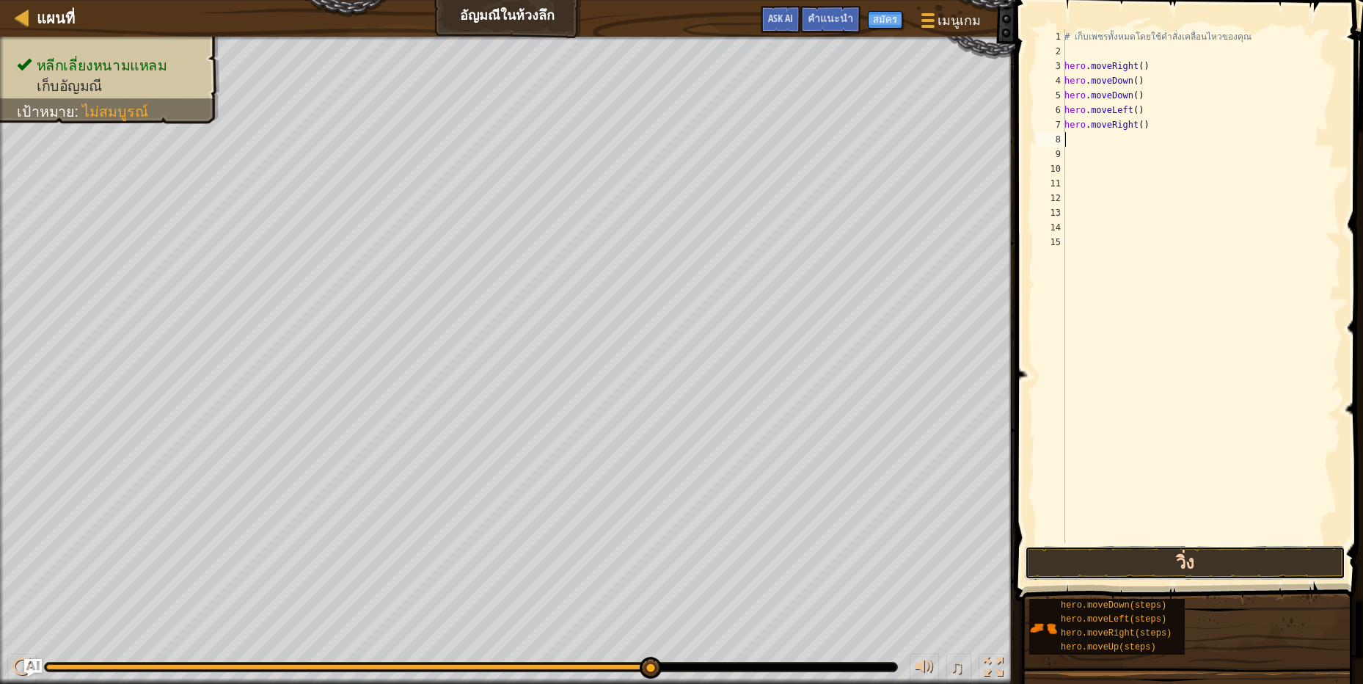
click at [1207, 557] on button "วิ่ง" at bounding box center [1185, 563] width 321 height 34
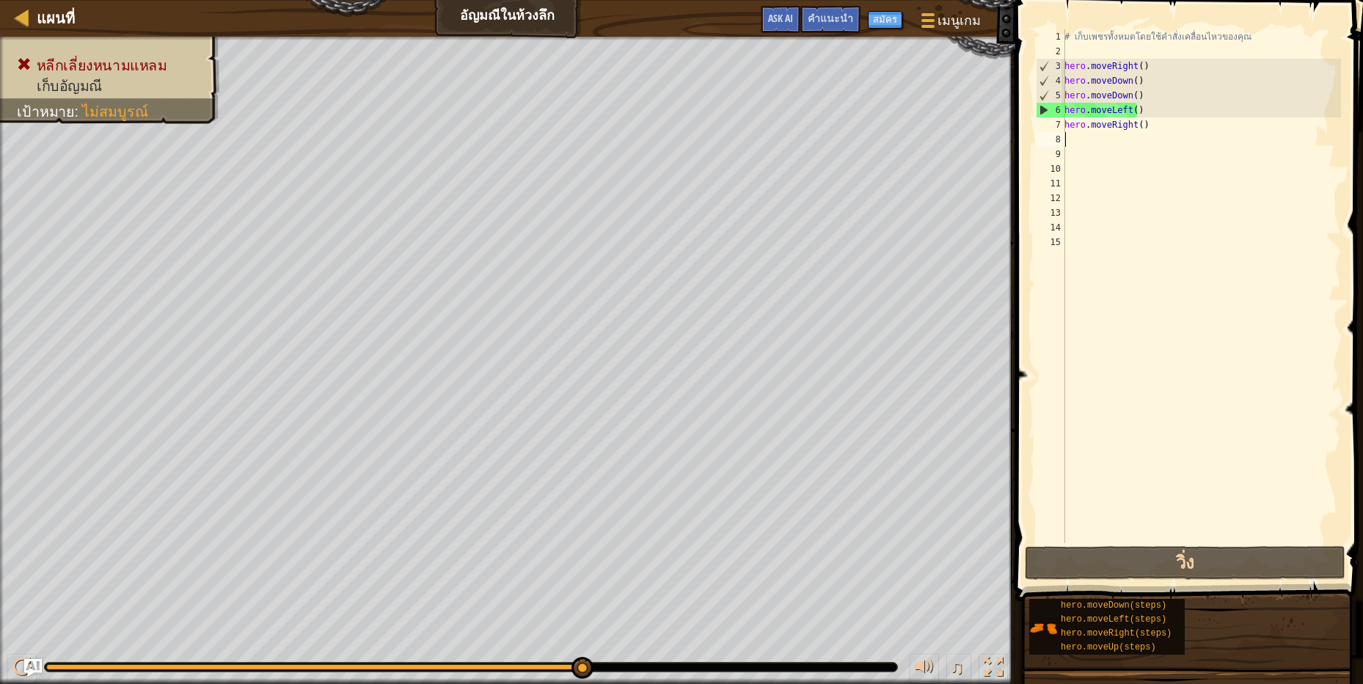
click at [1174, 107] on div "# เก็บเพชรทั้งหมดโดยใช้คำสั่งเคลื่อนไหวของคุณ hero . moveRight ( ) hero . moveD…" at bounding box center [1200, 300] width 279 height 543
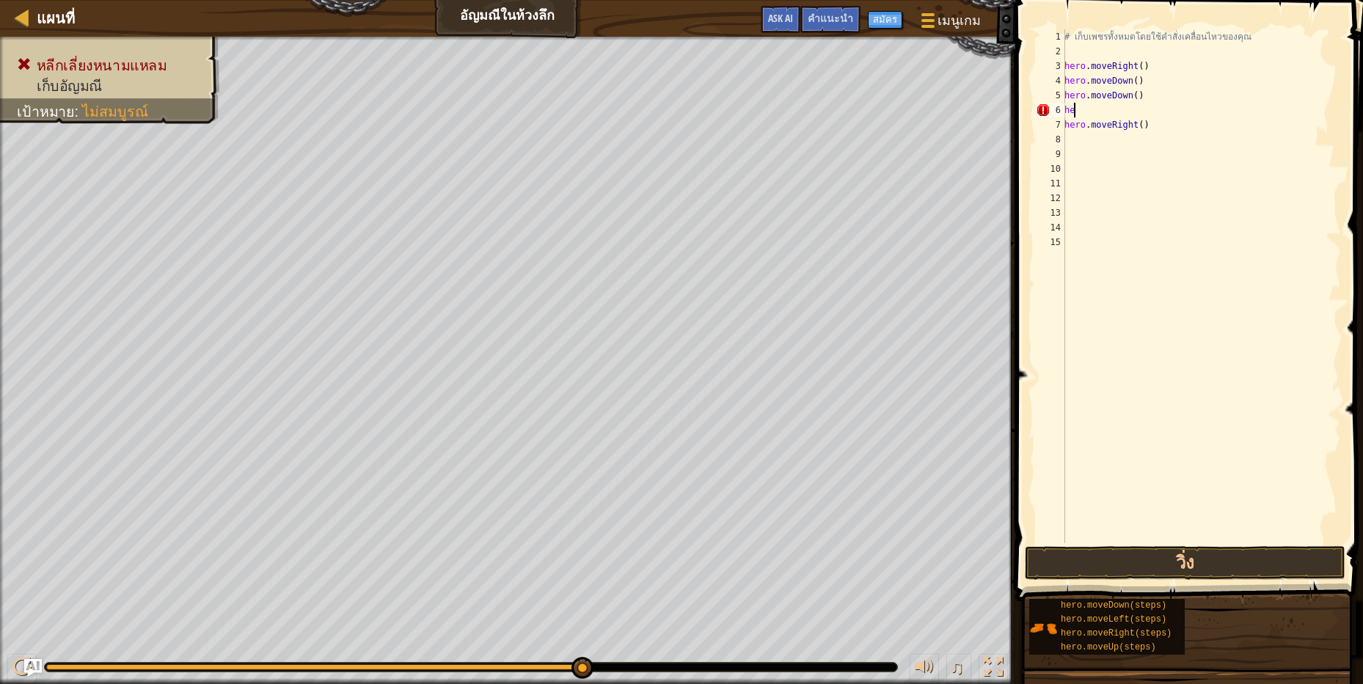
type textarea "h"
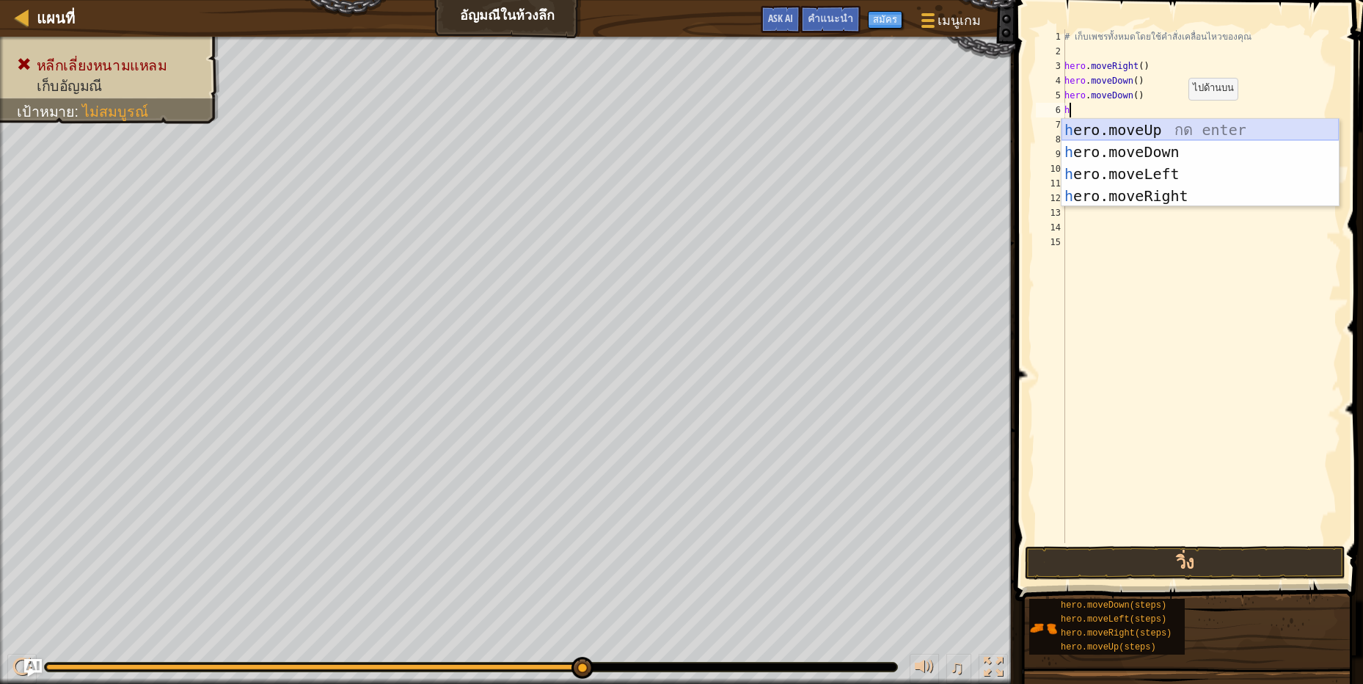
click at [1189, 127] on div "h ero.moveUp กด enter h ero.moveDown กด enter h ero.moveLeft กด enter h ero.mov…" at bounding box center [1199, 185] width 277 height 132
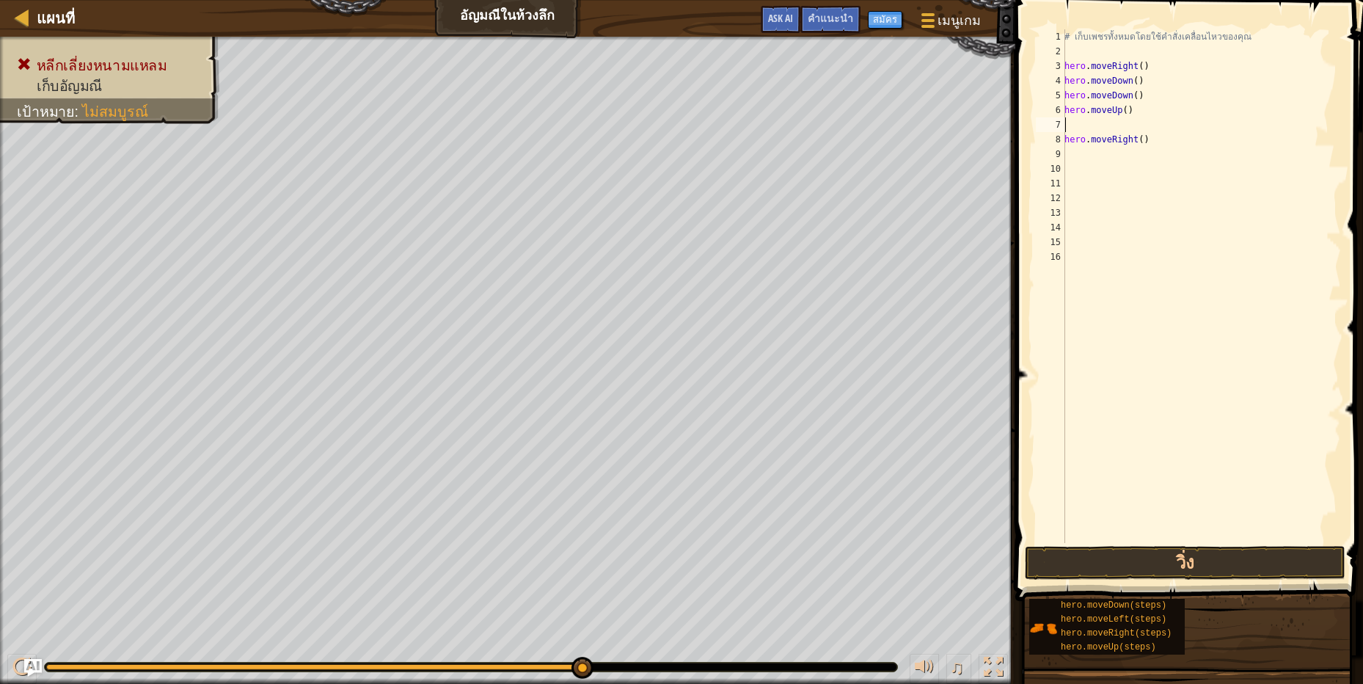
scroll to position [3, 0]
click at [1086, 551] on button "วิ่ง" at bounding box center [1185, 563] width 321 height 34
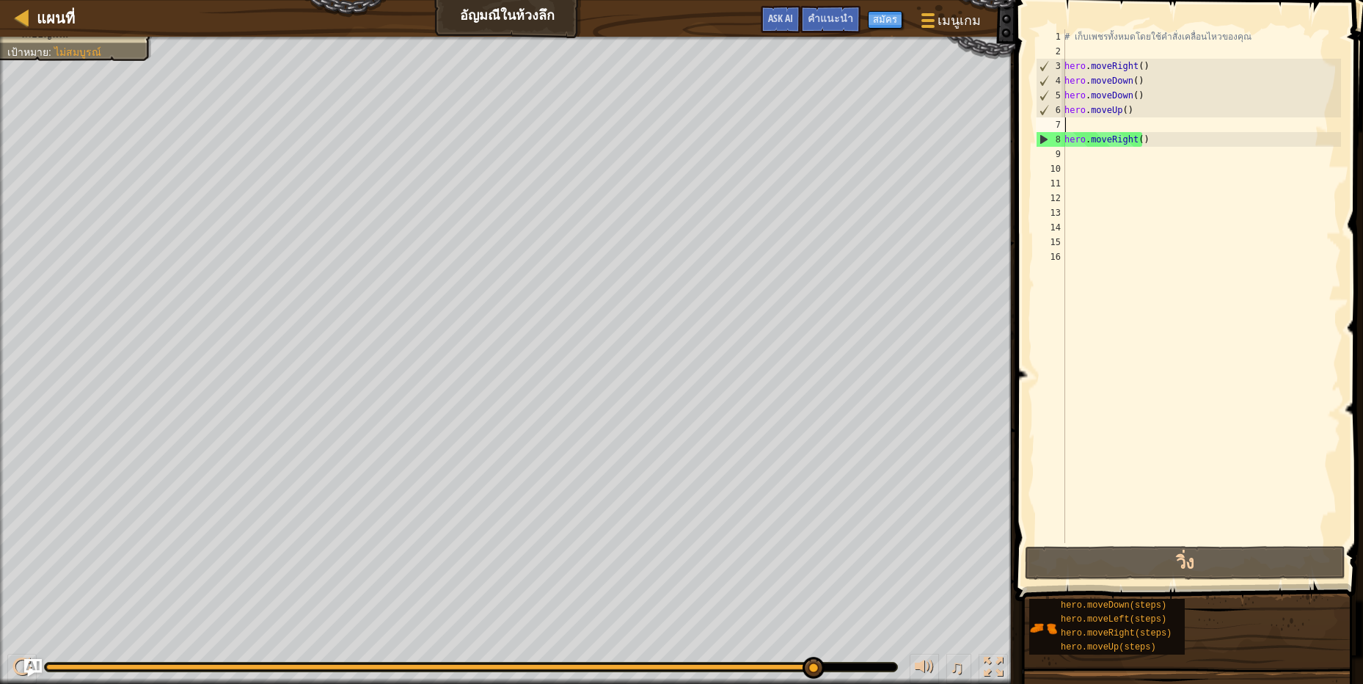
click at [1110, 127] on div "# เก็บเพชรทั้งหมดโดยใช้คำสั่งเคลื่อนไหวของคุณ hero . moveRight ( ) hero . moveD…" at bounding box center [1200, 300] width 279 height 543
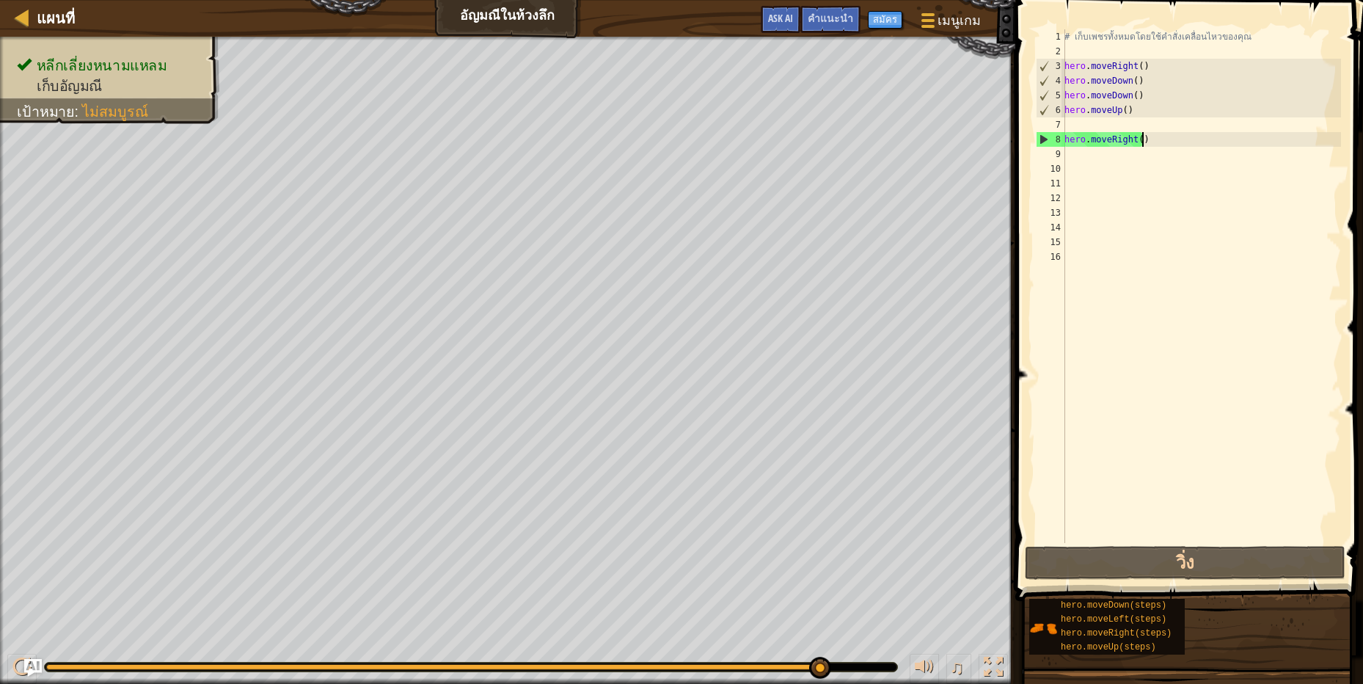
click at [1151, 142] on div "# เก็บเพชรทั้งหมดโดยใช้คำสั่งเคลื่อนไหวของคุณ hero . moveRight ( ) hero . moveD…" at bounding box center [1200, 300] width 279 height 543
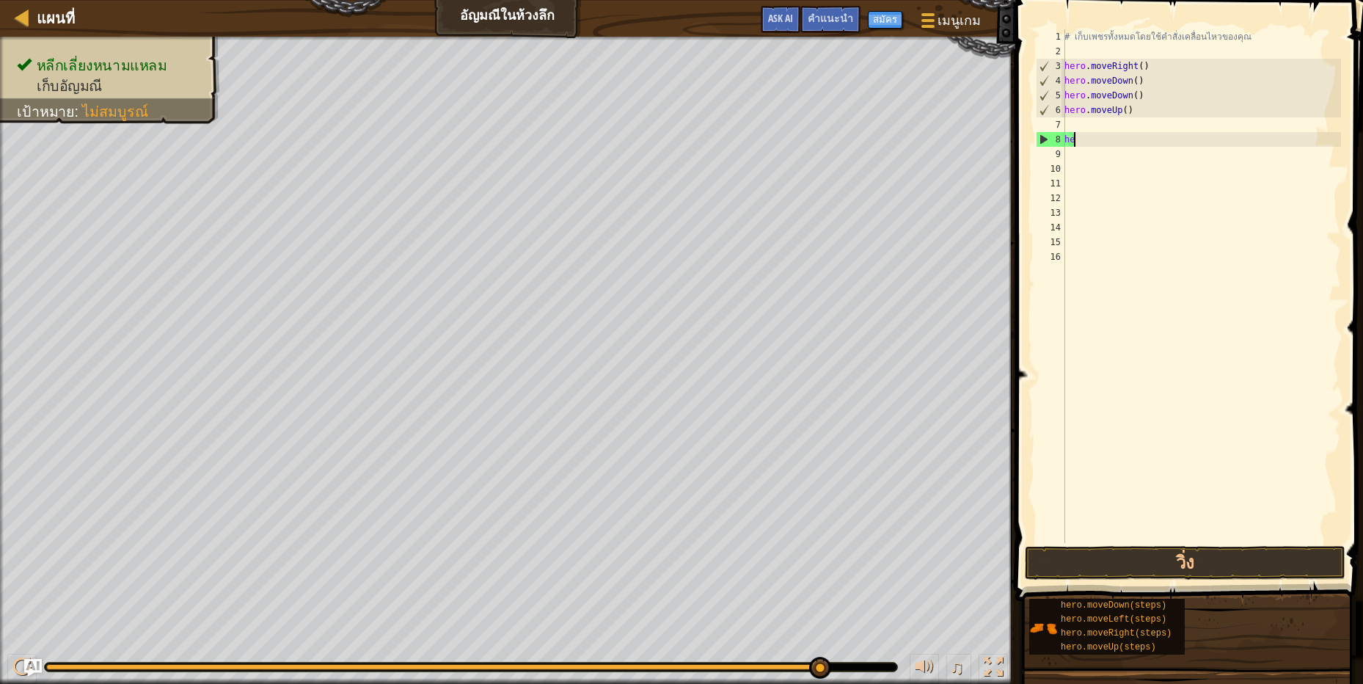
type textarea "h"
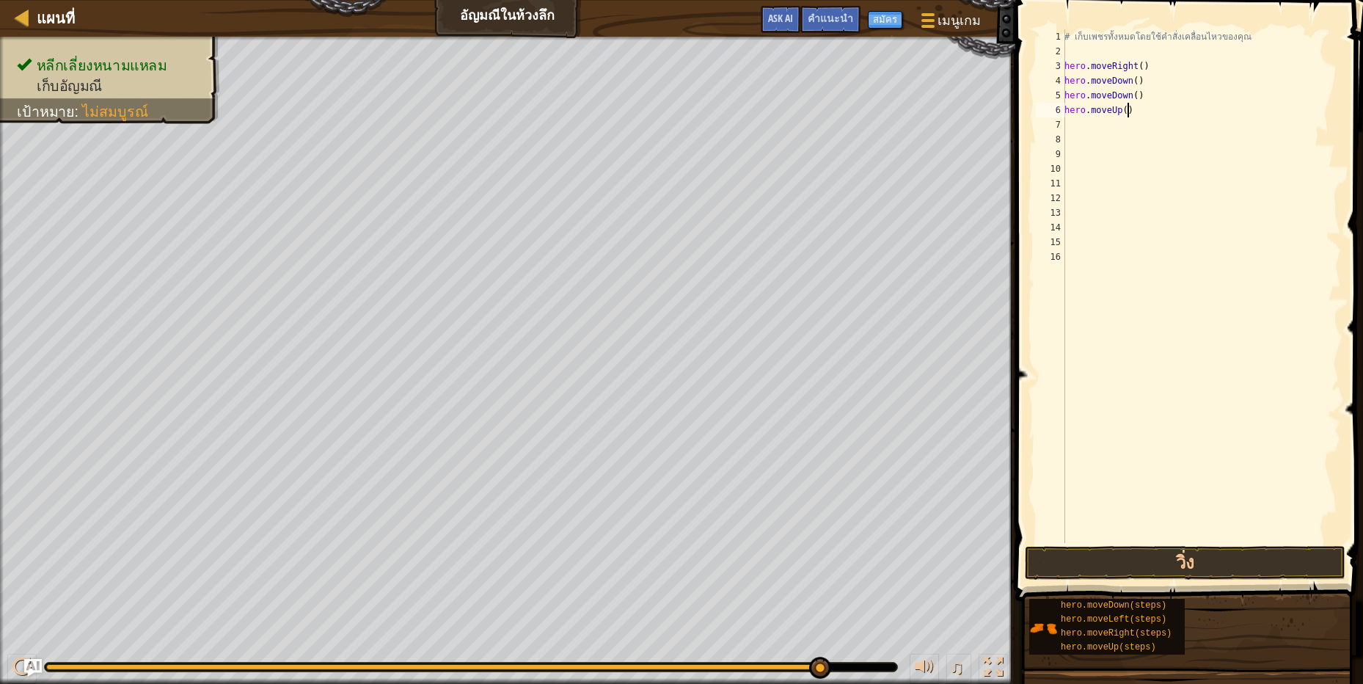
click at [1158, 116] on div "# เก็บเพชรทั้งหมดโดยใช้คำสั่งเคลื่อนไหวของคุณ hero . moveRight ( ) hero . moveD…" at bounding box center [1200, 300] width 279 height 543
type textarea "hero.moveUp()"
click at [1160, 132] on div "# เก็บเพชรทั้งหมดโดยใช้คำสั่งเคลื่อนไหวของคุณ hero . moveRight ( ) hero . moveD…" at bounding box center [1200, 300] width 279 height 543
click at [1160, 127] on div "# เก็บเพชรทั้งหมดโดยใช้คำสั่งเคลื่อนไหวของคุณ hero . moveRight ( ) hero . moveD…" at bounding box center [1200, 300] width 279 height 543
click at [1267, 564] on button "วิ่ง" at bounding box center [1185, 563] width 321 height 34
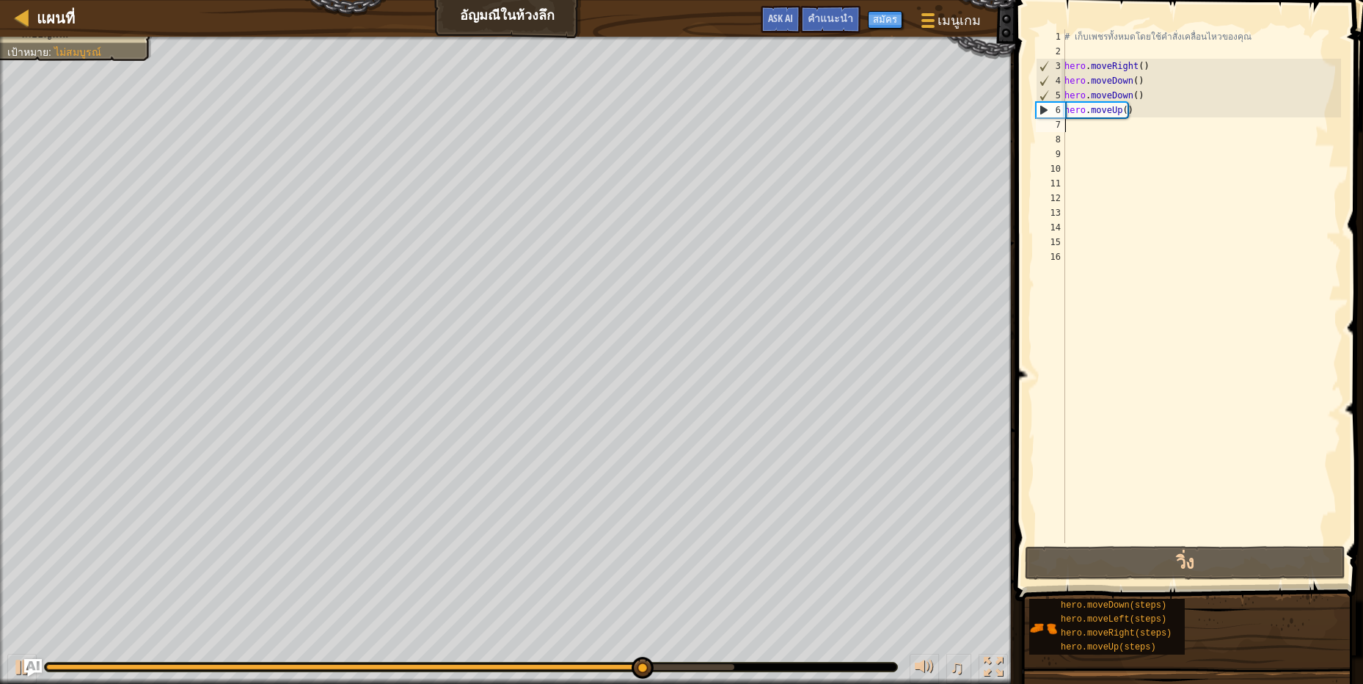
click at [1131, 120] on div "# เก็บเพชรทั้งหมดโดยใช้คำสั่งเคลื่อนไหวของคุณ hero . moveRight ( ) hero . moveD…" at bounding box center [1200, 300] width 279 height 543
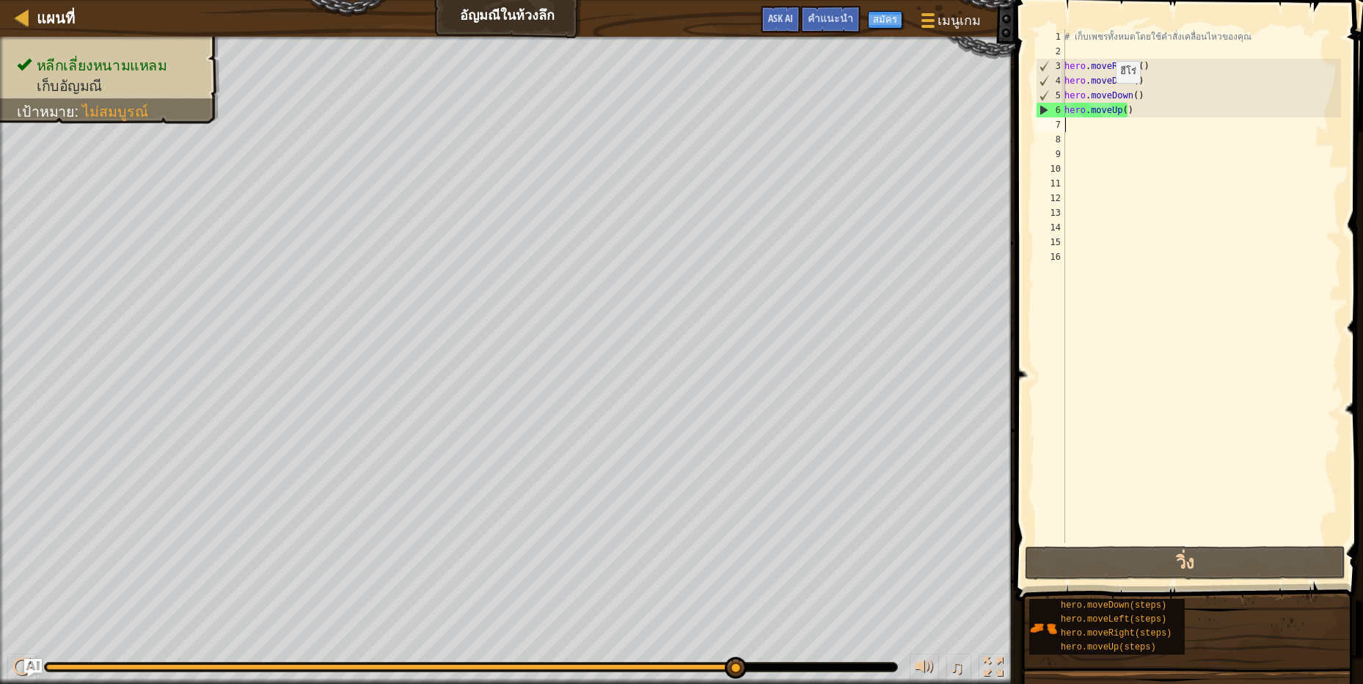
type textarea "h"
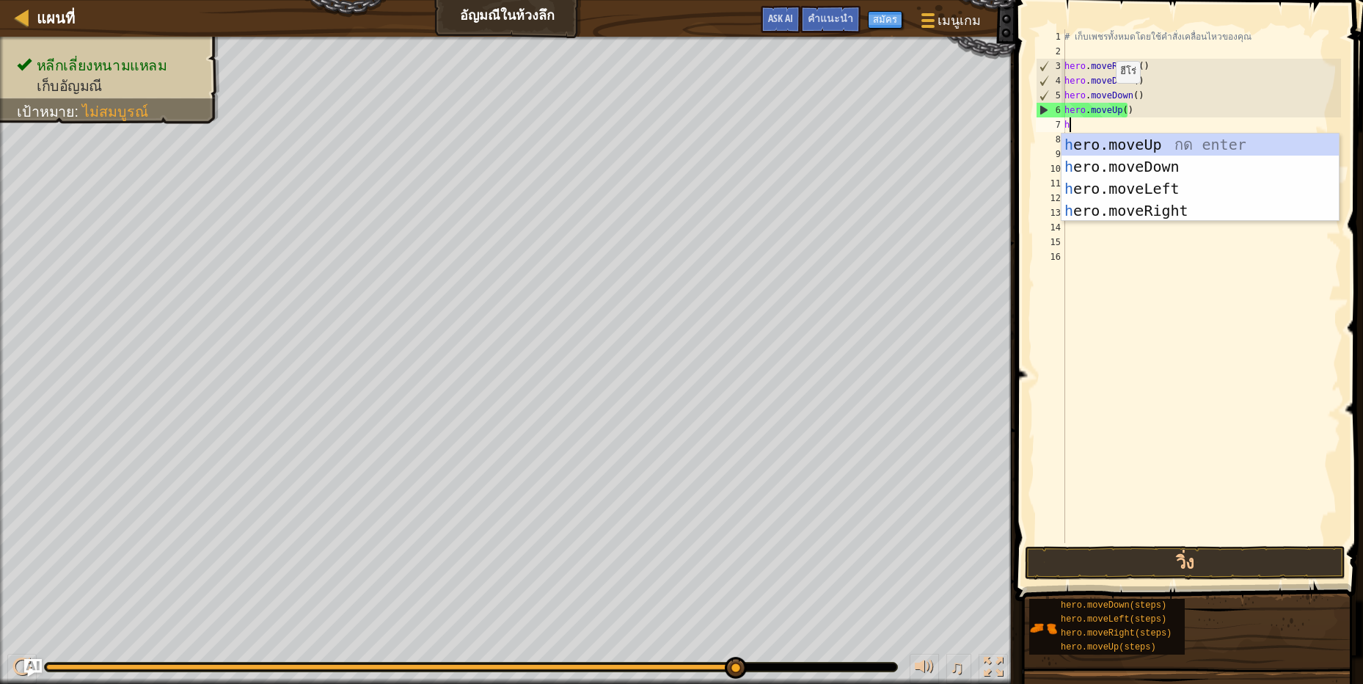
scroll to position [3, 3]
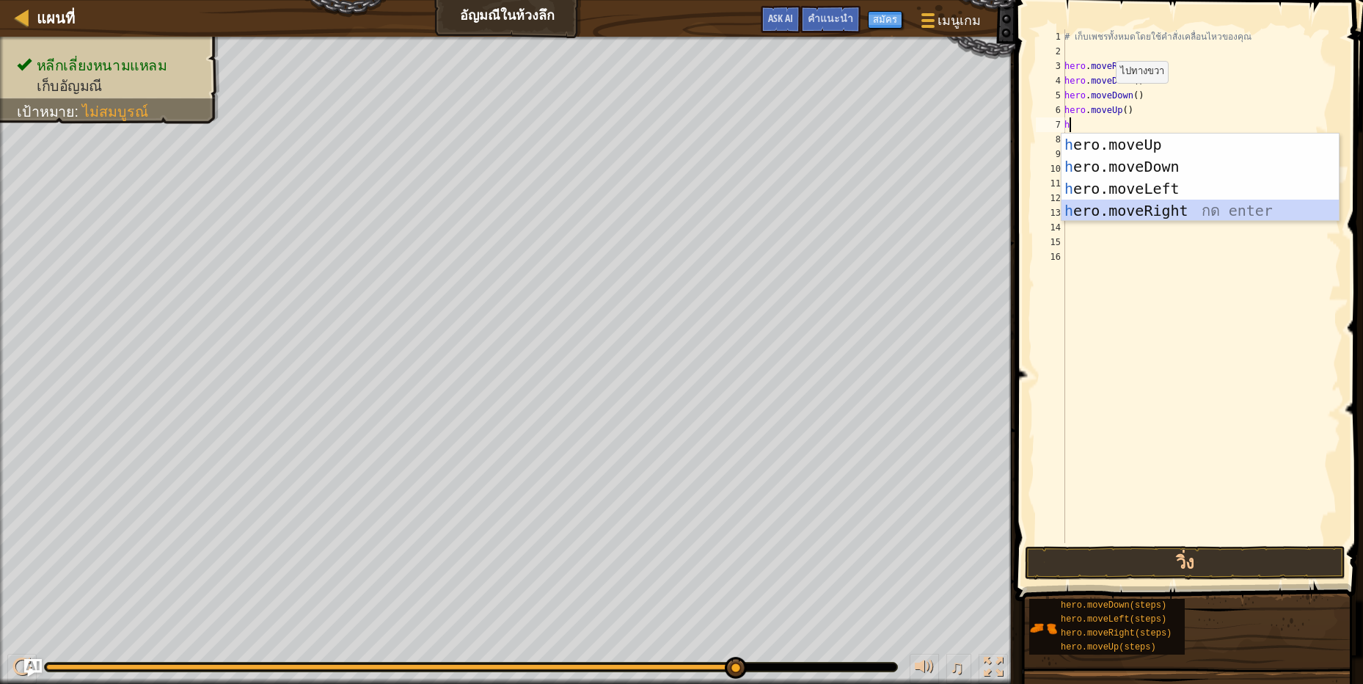
click at [1131, 205] on div "h ero.moveUp กด enter h ero.moveDown กด enter h ero.moveLeft กด enter h ero.mov…" at bounding box center [1199, 199] width 277 height 132
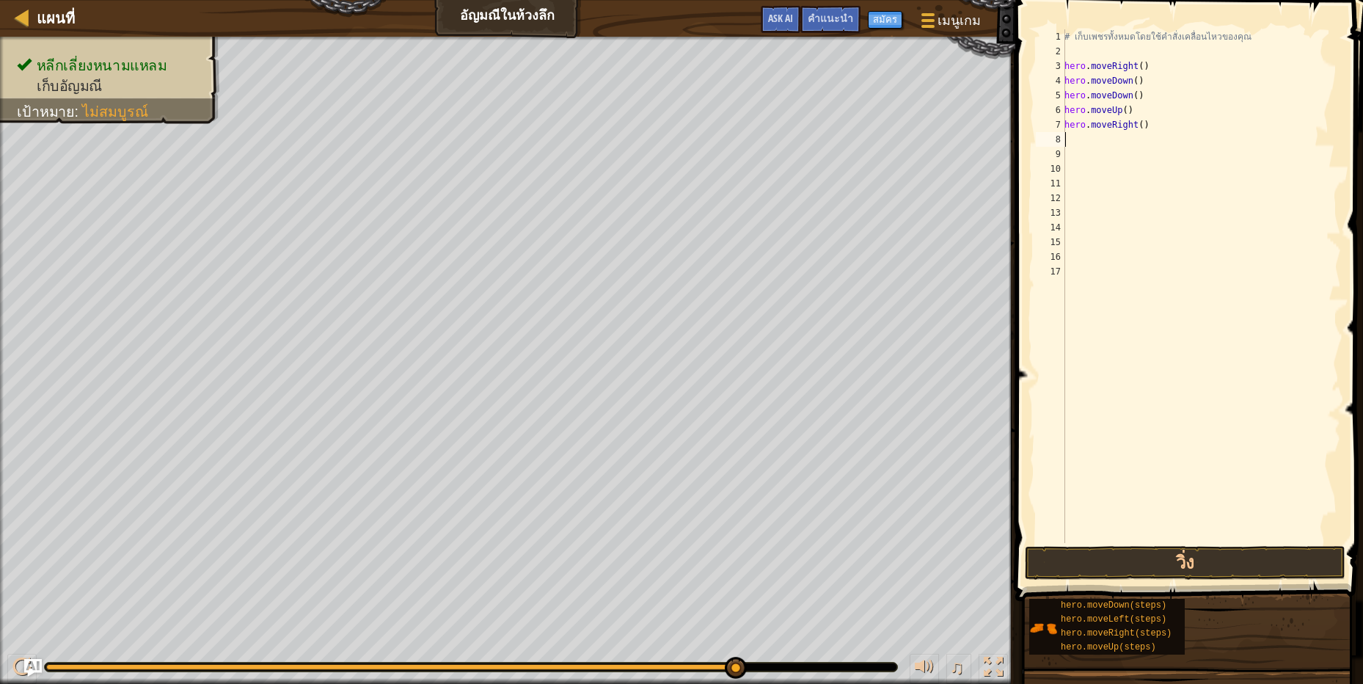
type textarea "h"
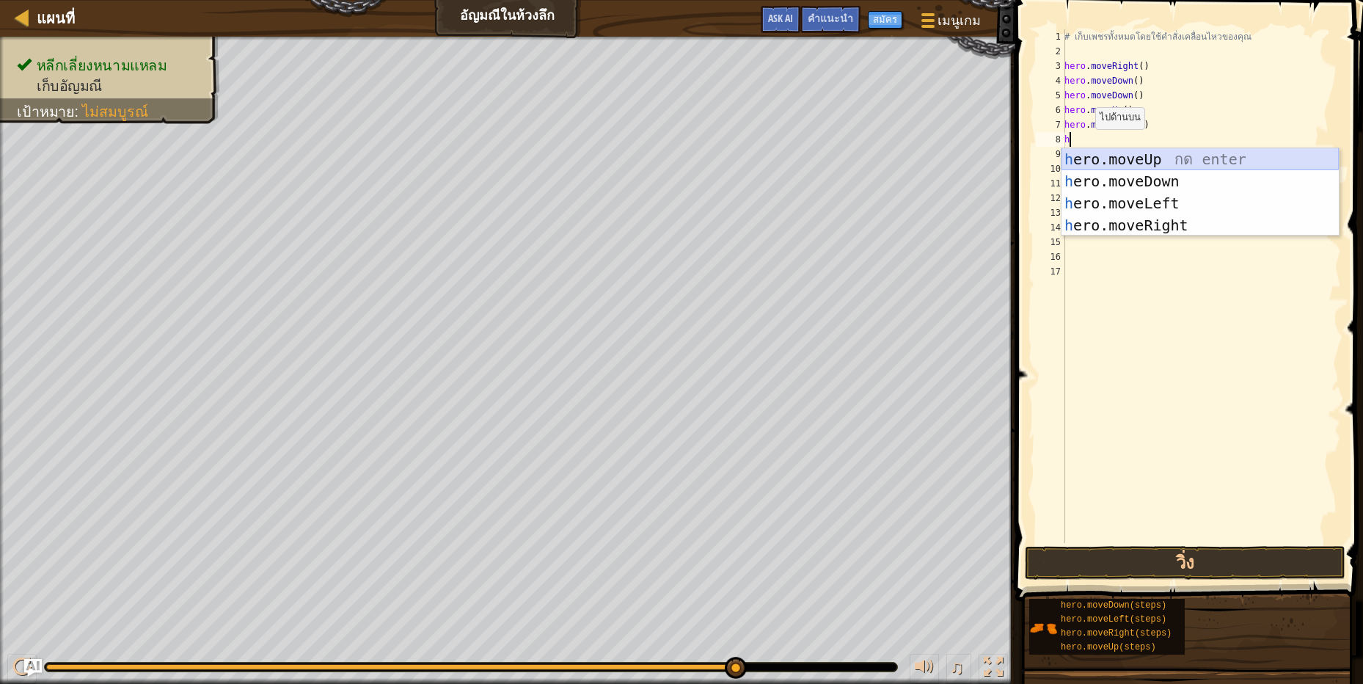
click at [1132, 155] on div "h ero.moveUp กด enter h ero.moveDown กด enter h ero.moveLeft กด enter h ero.mov…" at bounding box center [1199, 214] width 277 height 132
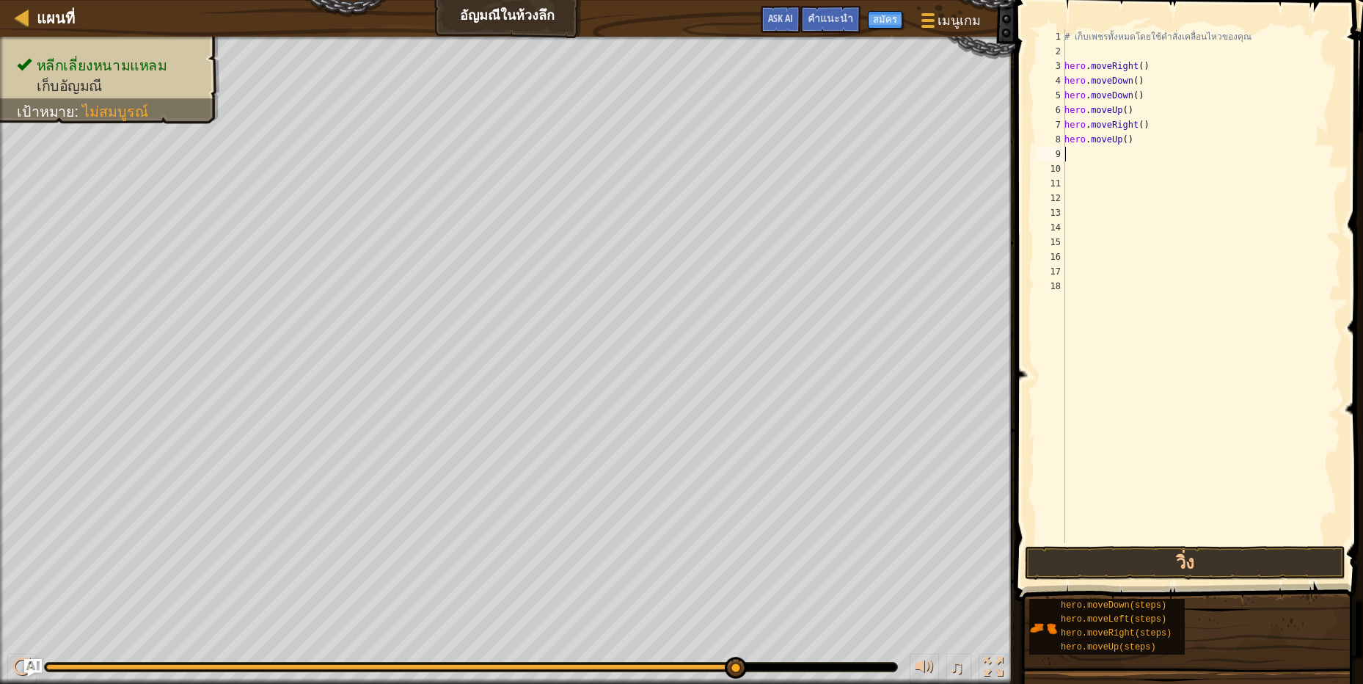
type textarea "h"
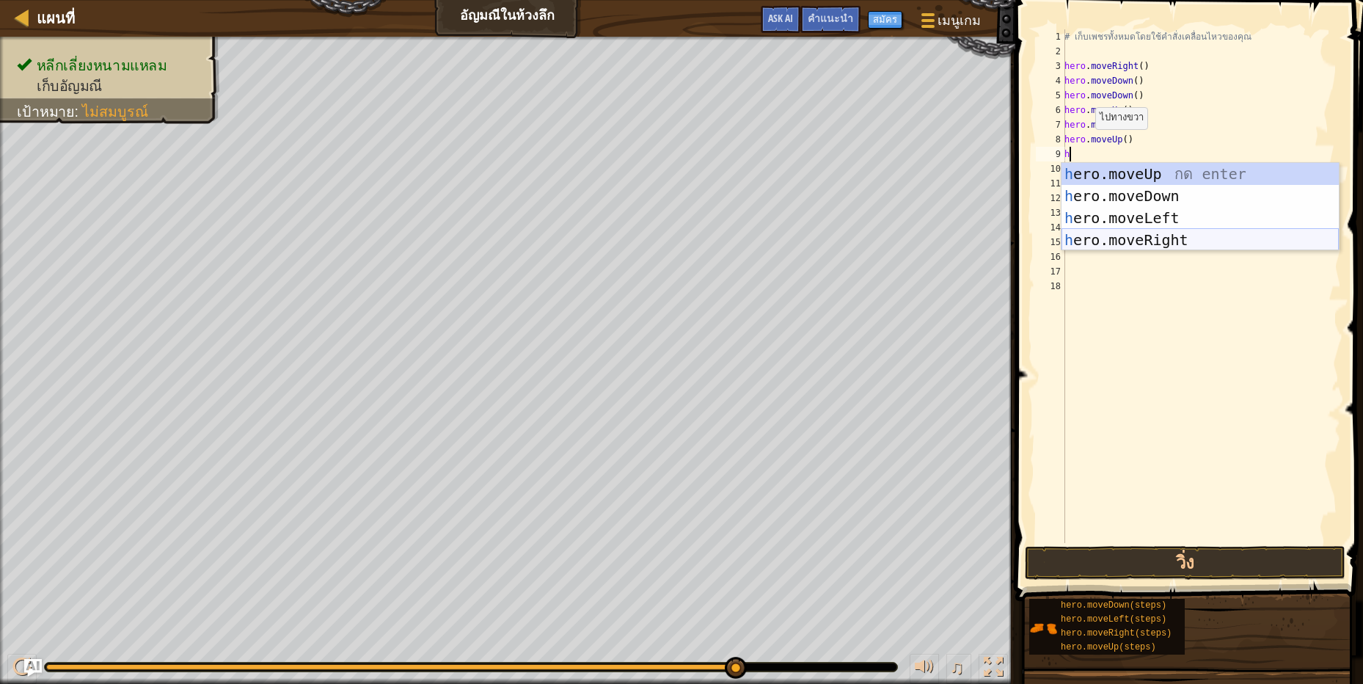
click at [1140, 242] on div "h ero.moveUp กด enter h ero.moveDown กด enter h ero.moveLeft กด enter h ero.mov…" at bounding box center [1199, 229] width 277 height 132
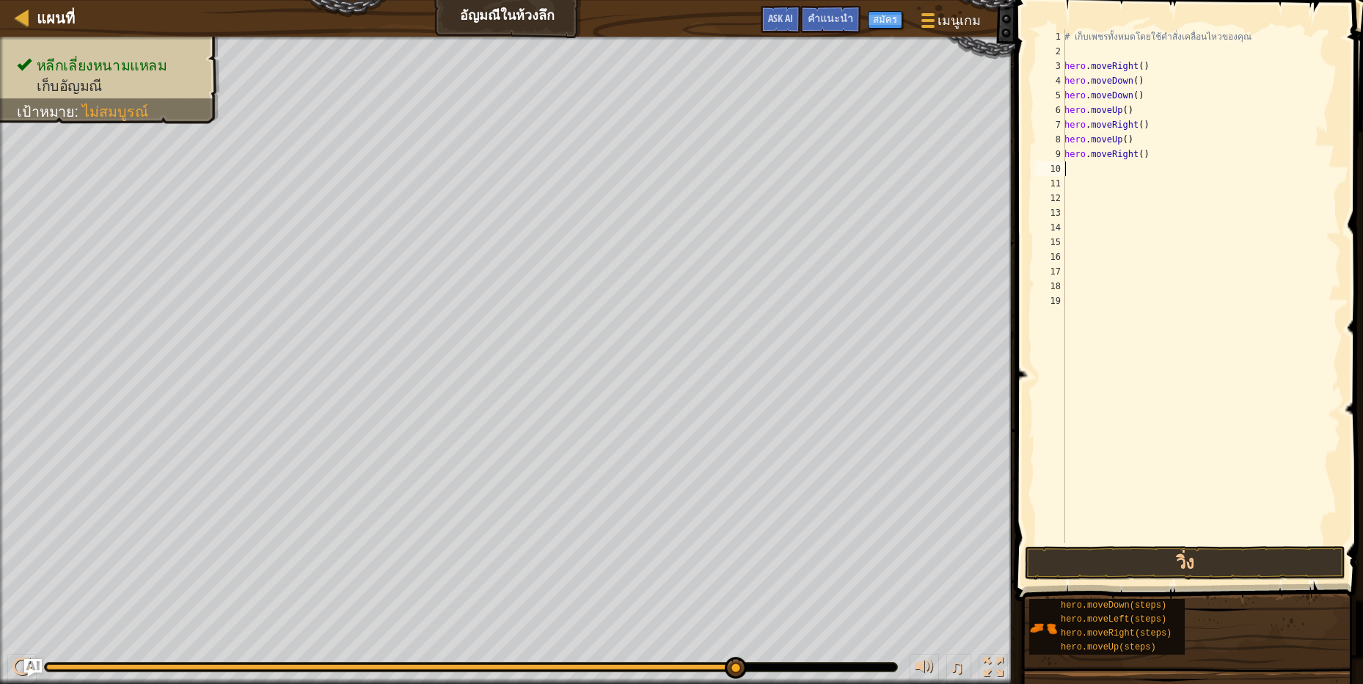
scroll to position [3, 0]
click at [1118, 169] on div "# เก็บเพชรทั้งหมดโดยใช้คำสั่งเคลื่อนไหวของคุณ hero . moveRight ( ) hero . moveD…" at bounding box center [1200, 300] width 279 height 543
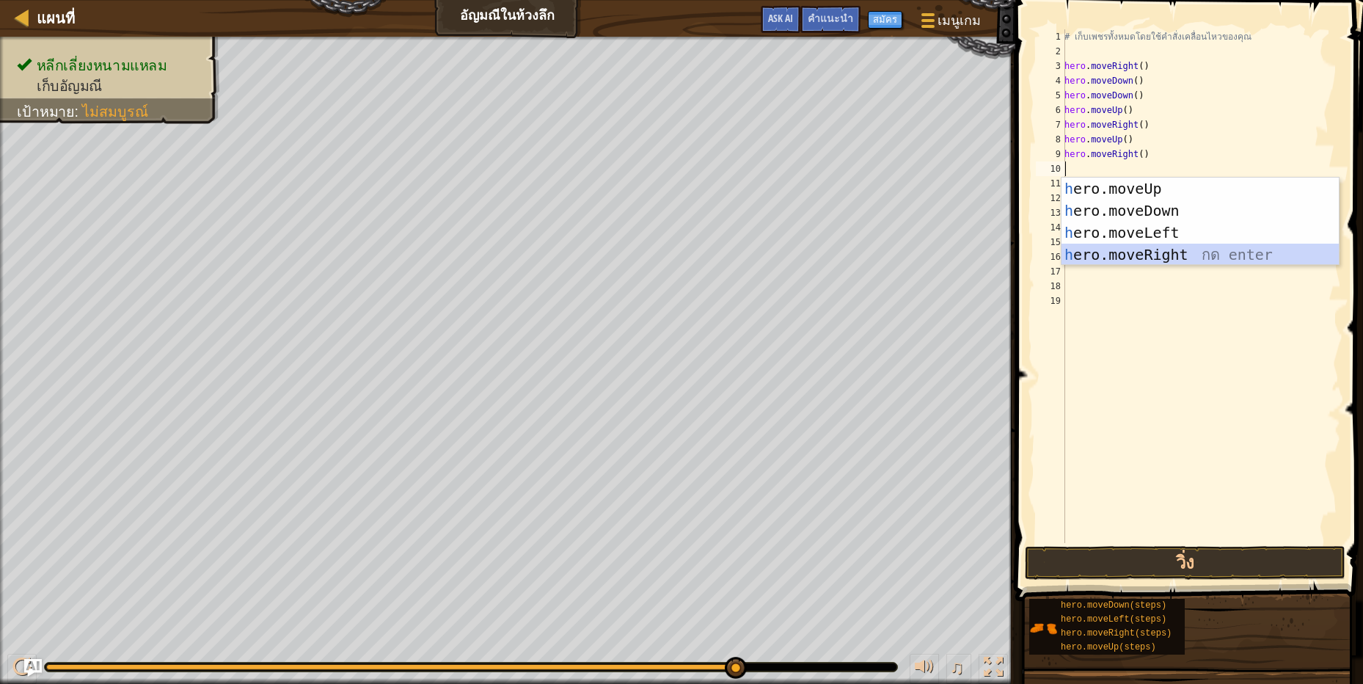
scroll to position [3, 3]
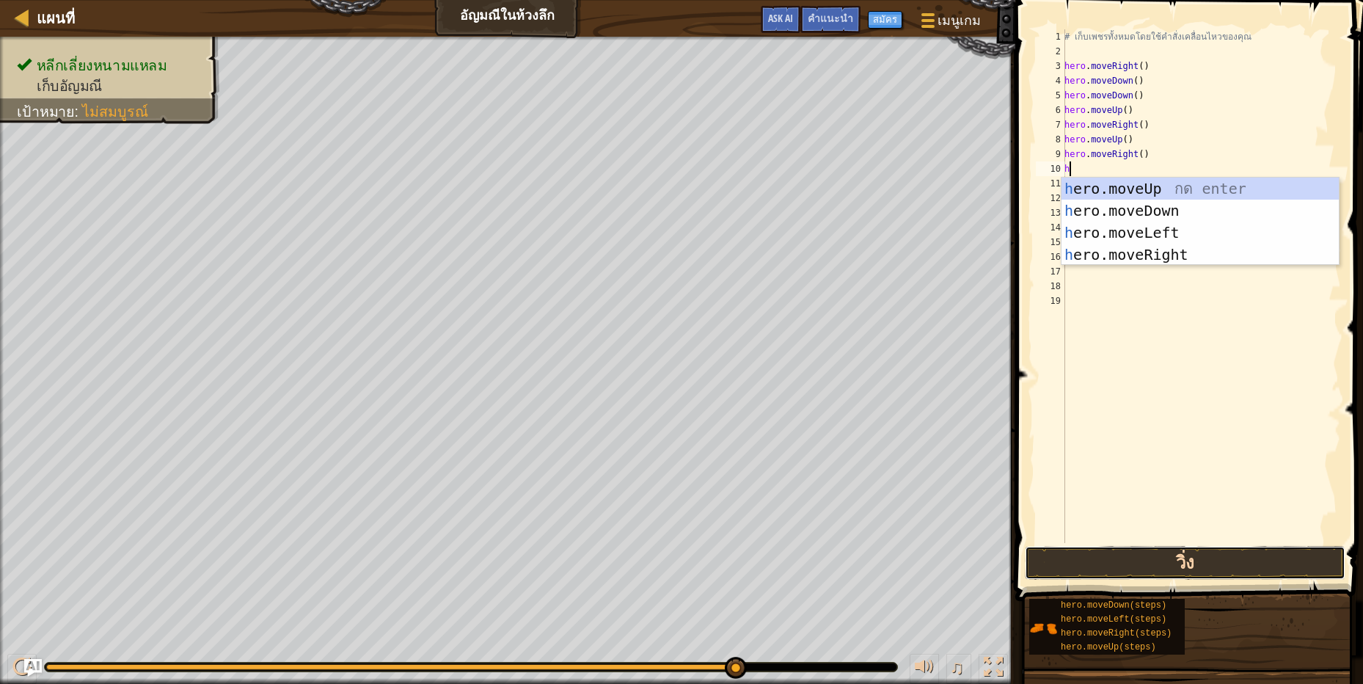
click at [1172, 572] on button "วิ่ง" at bounding box center [1185, 563] width 321 height 34
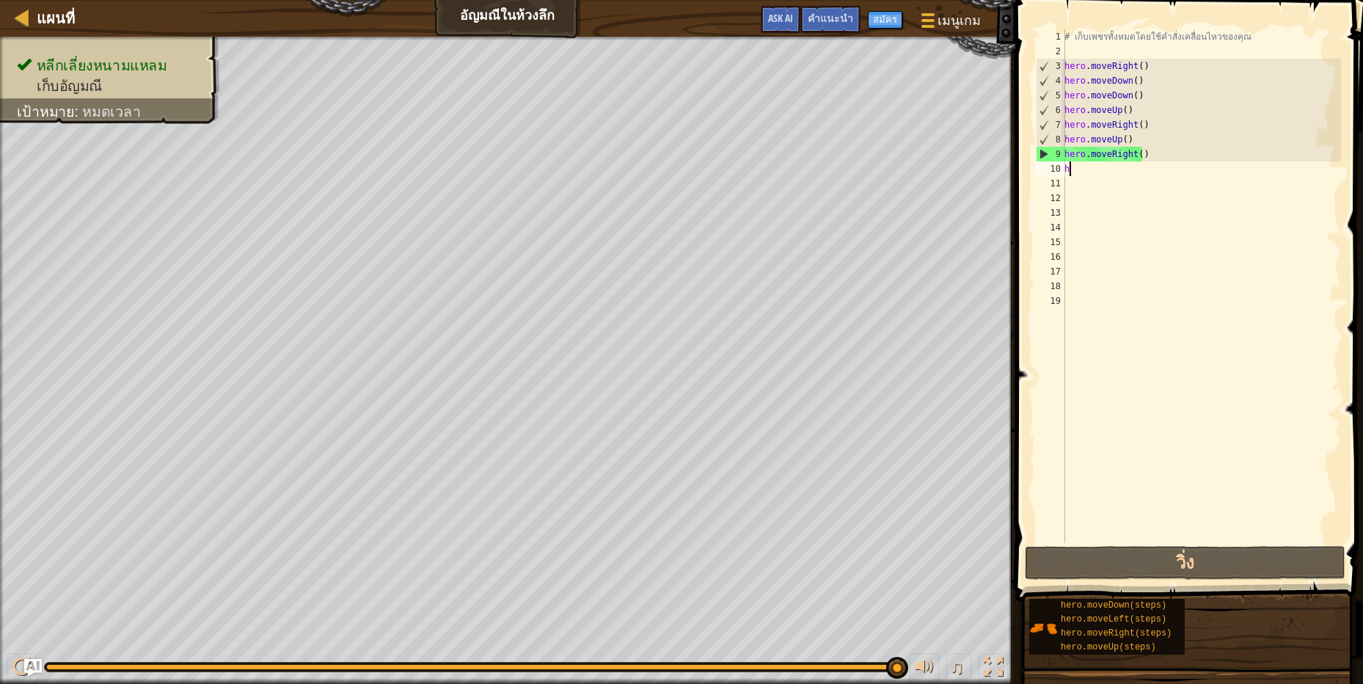
click at [1140, 158] on div "# เก็บเพชรทั้งหมดโดยใช้คำสั่งเคลื่อนไหวของคุณ hero . moveRight ( ) hero . moveD…" at bounding box center [1200, 300] width 279 height 543
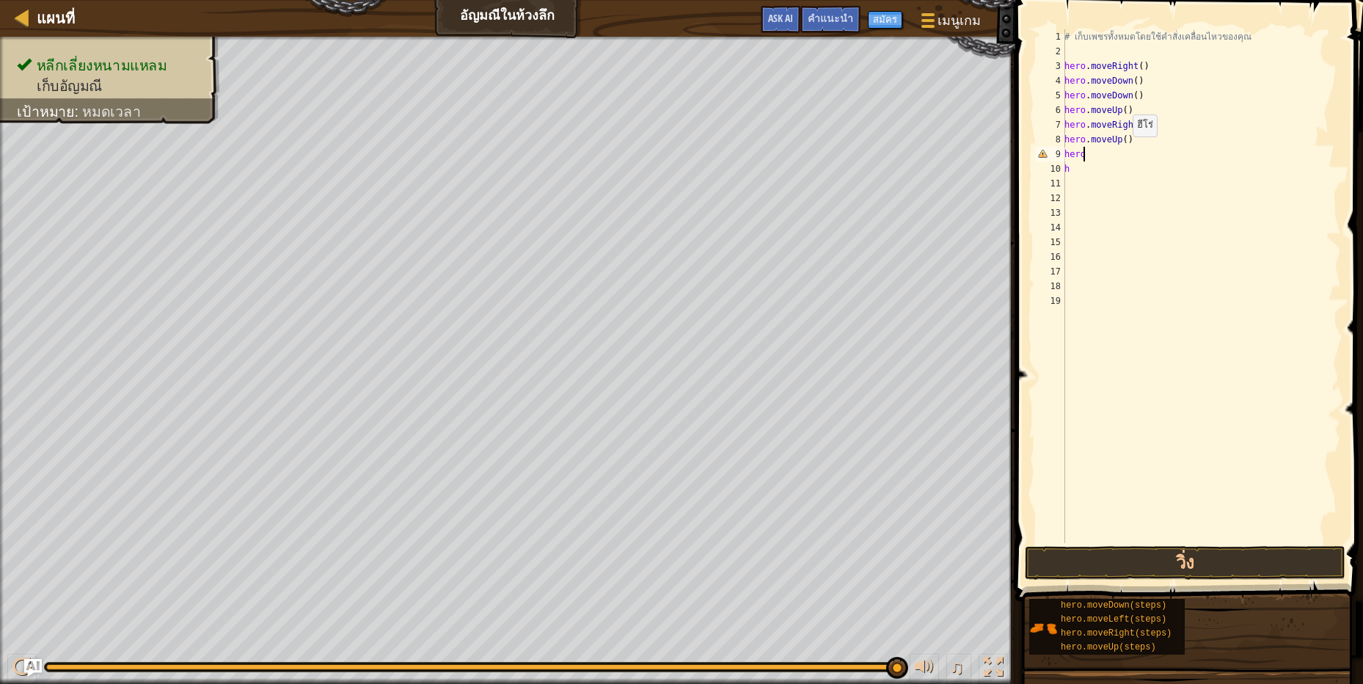
type textarea "h"
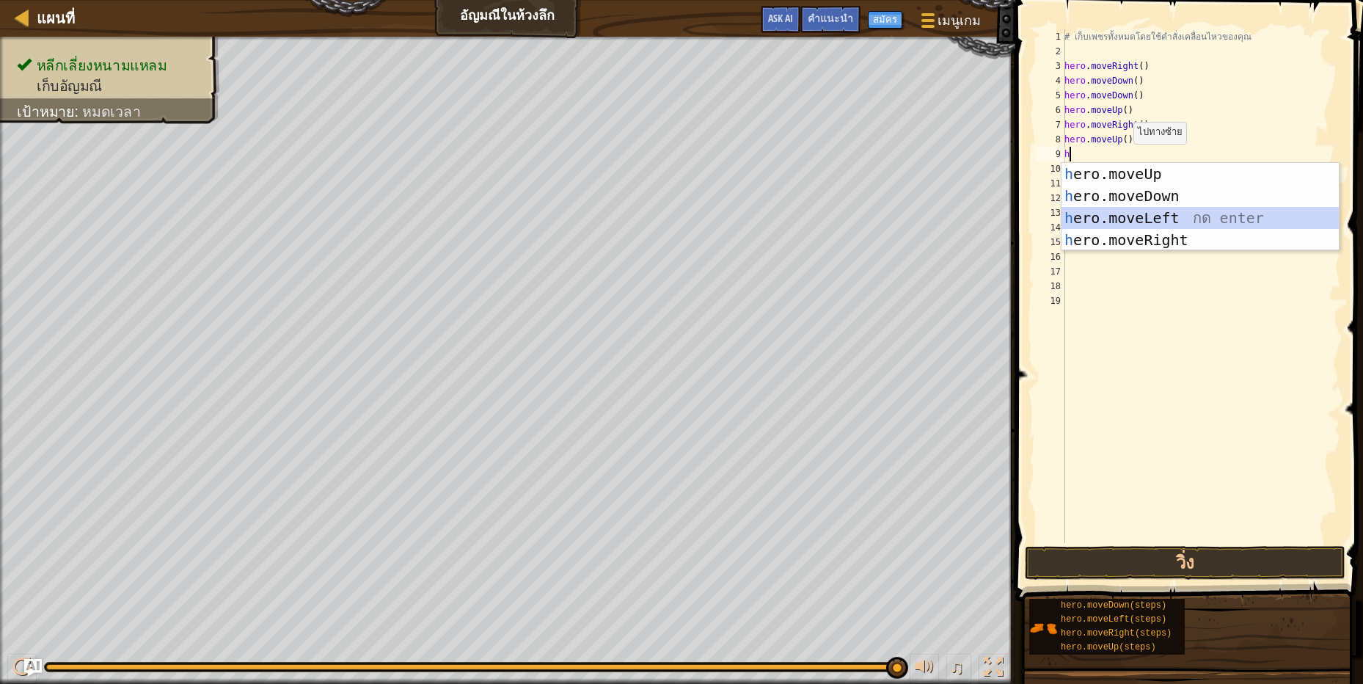
click at [1143, 214] on div "h ero.moveUp กด enter h ero.moveDown กด enter h ero.moveLeft กด enter h ero.mov…" at bounding box center [1199, 229] width 277 height 132
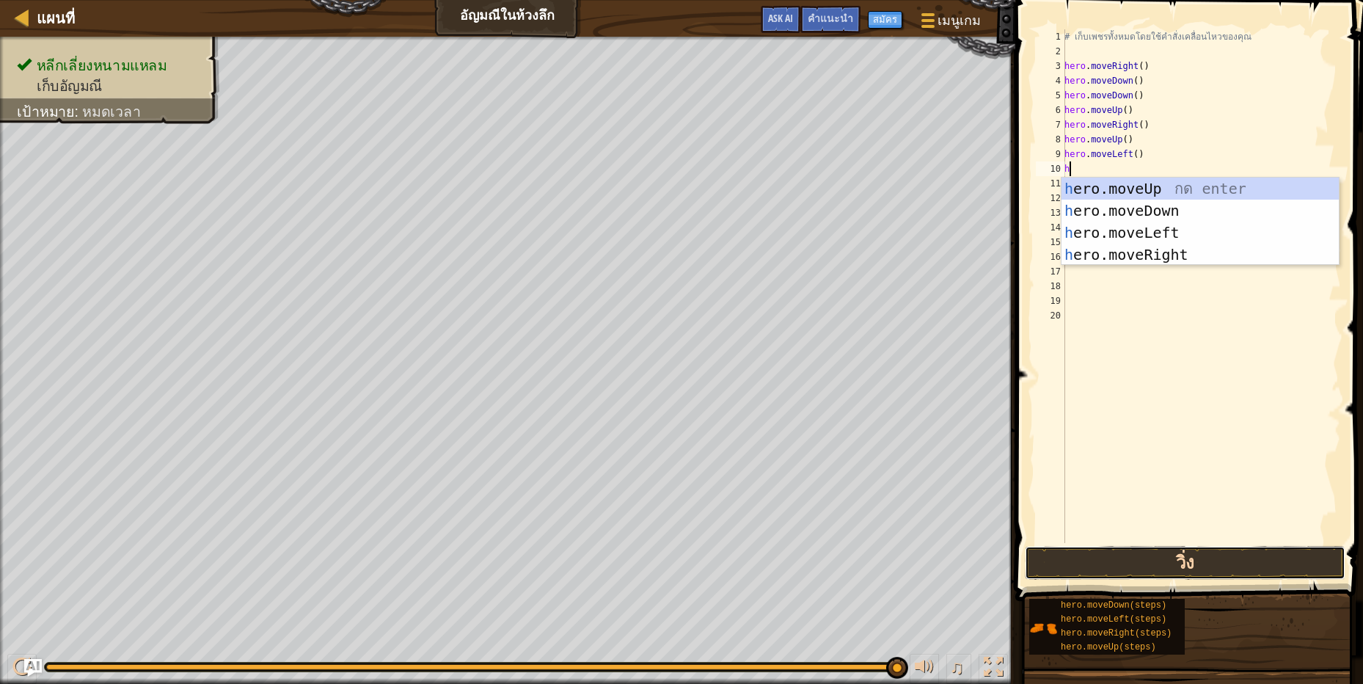
click at [1307, 560] on button "วิ่ง" at bounding box center [1185, 563] width 321 height 34
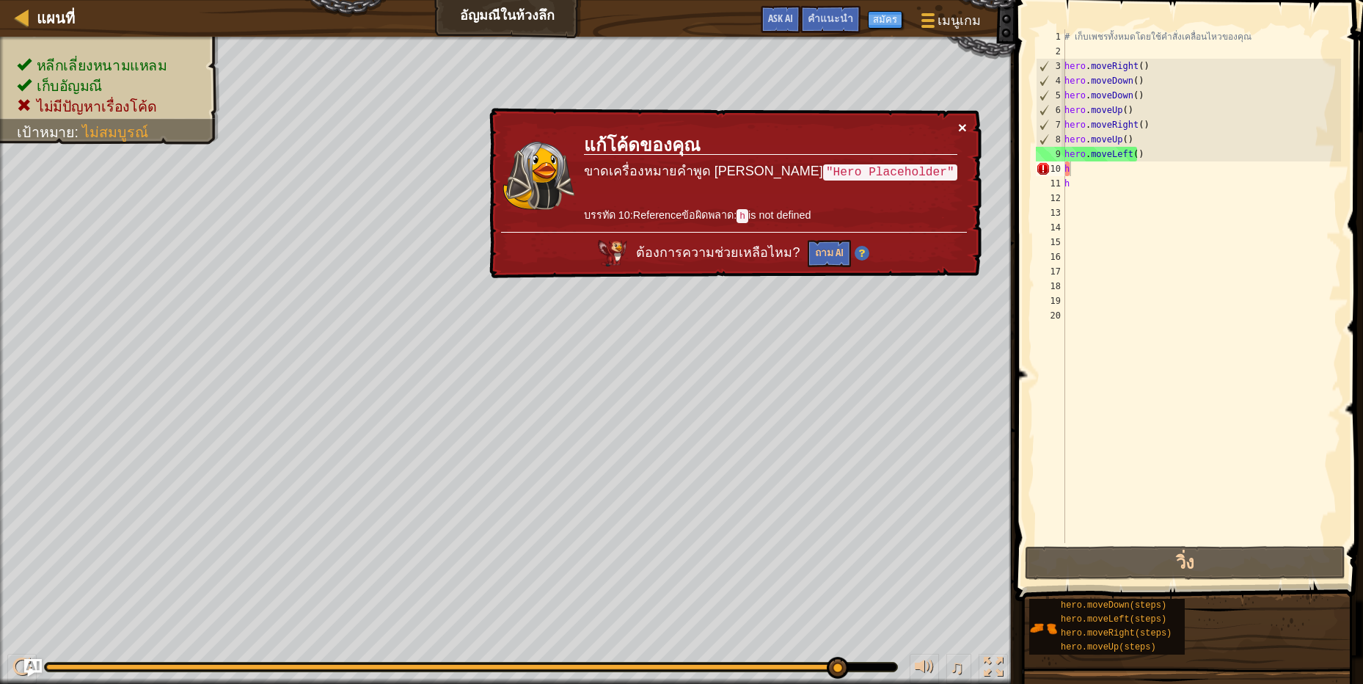
click at [959, 121] on button "×" at bounding box center [962, 127] width 9 height 15
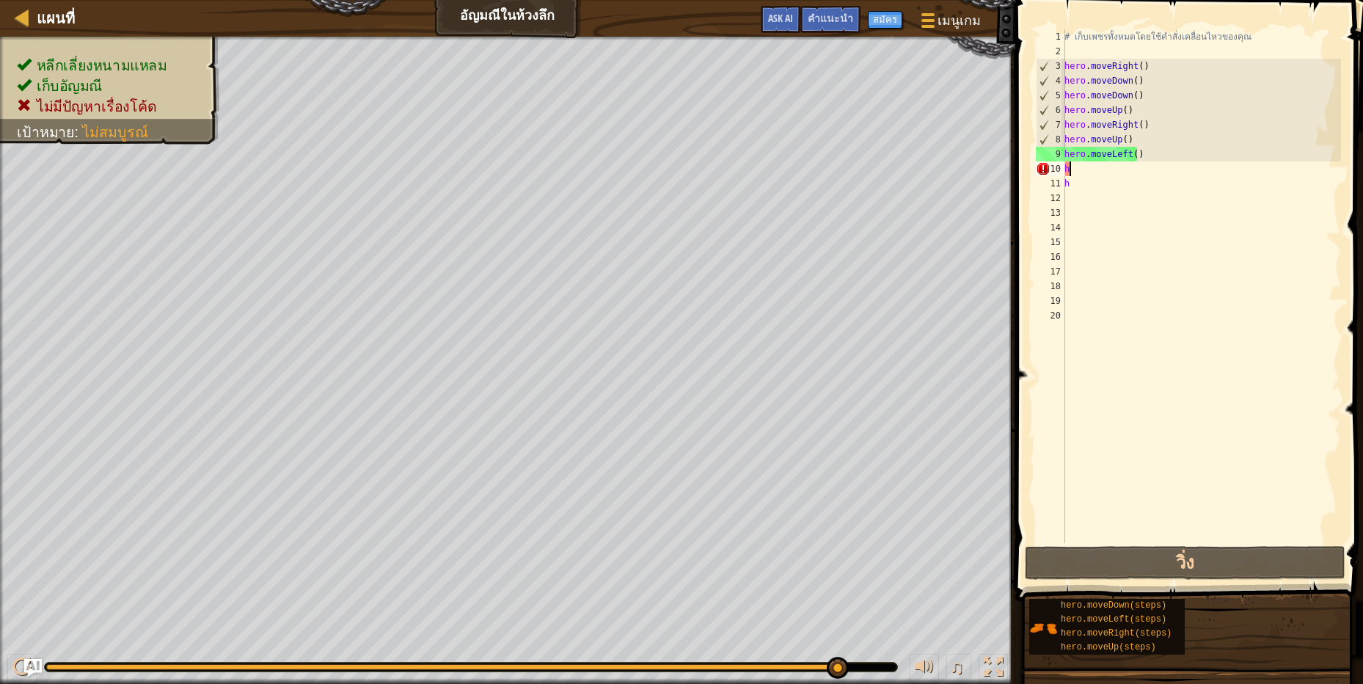
click at [1127, 164] on div "# เก็บเพชรทั้งหมดโดยใช้คำสั่งเคลื่อนไหวของคุณ hero . moveRight ( ) hero . moveD…" at bounding box center [1200, 300] width 279 height 543
click at [1130, 171] on div "# เก็บเพชรทั้งหมดโดยใช้คำสั่งเคลื่อนไหวของคุณ hero . moveRight ( ) hero . moveD…" at bounding box center [1200, 300] width 279 height 543
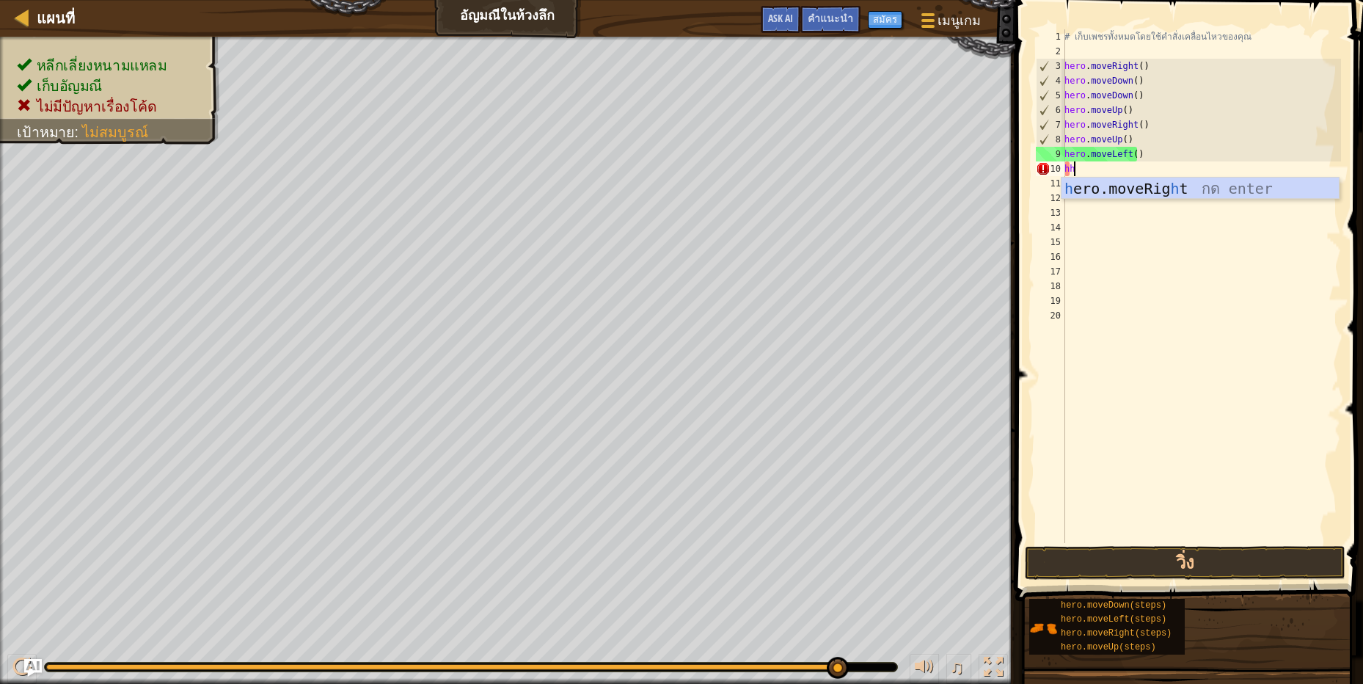
scroll to position [3, 7]
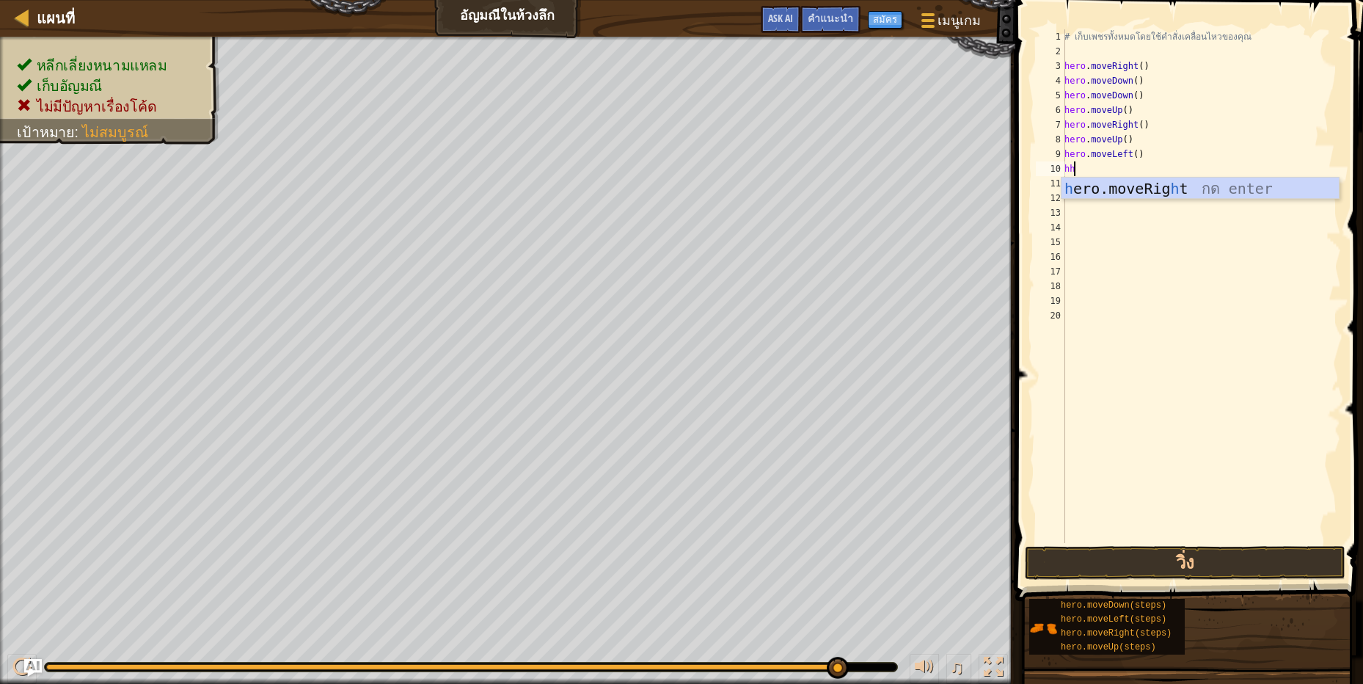
type textarea "h"
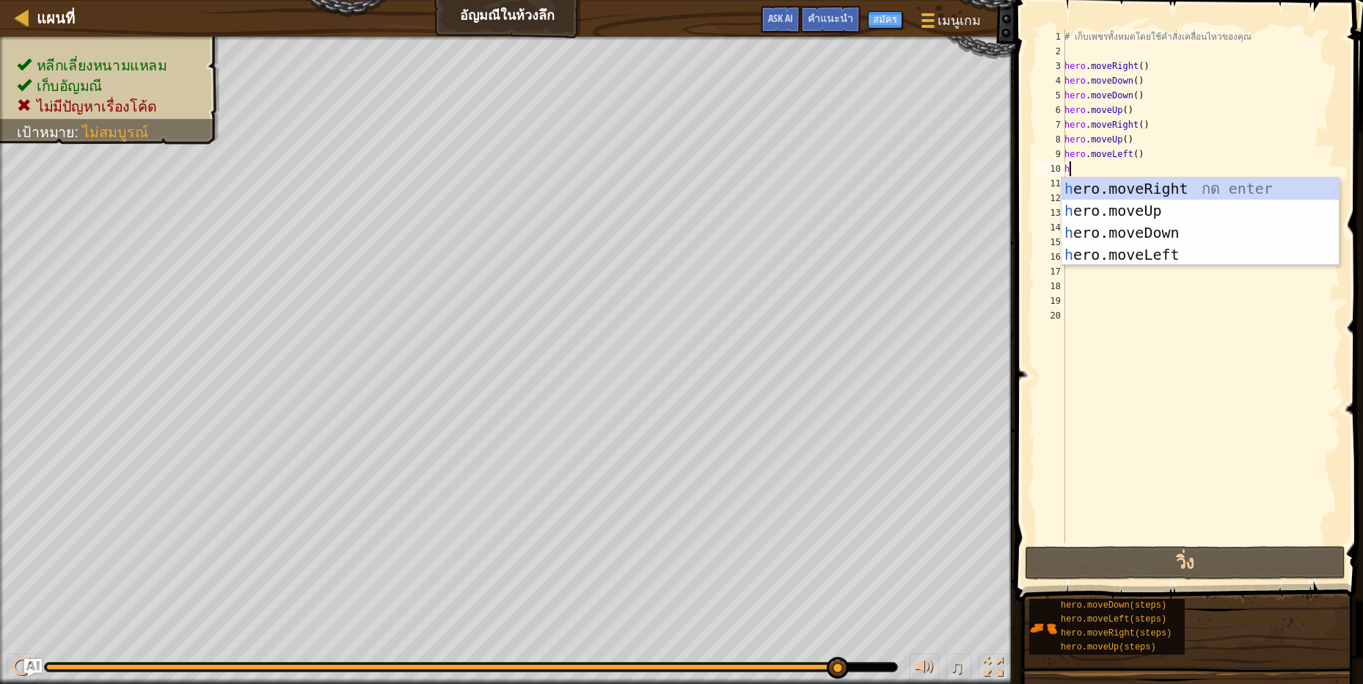
scroll to position [3, 0]
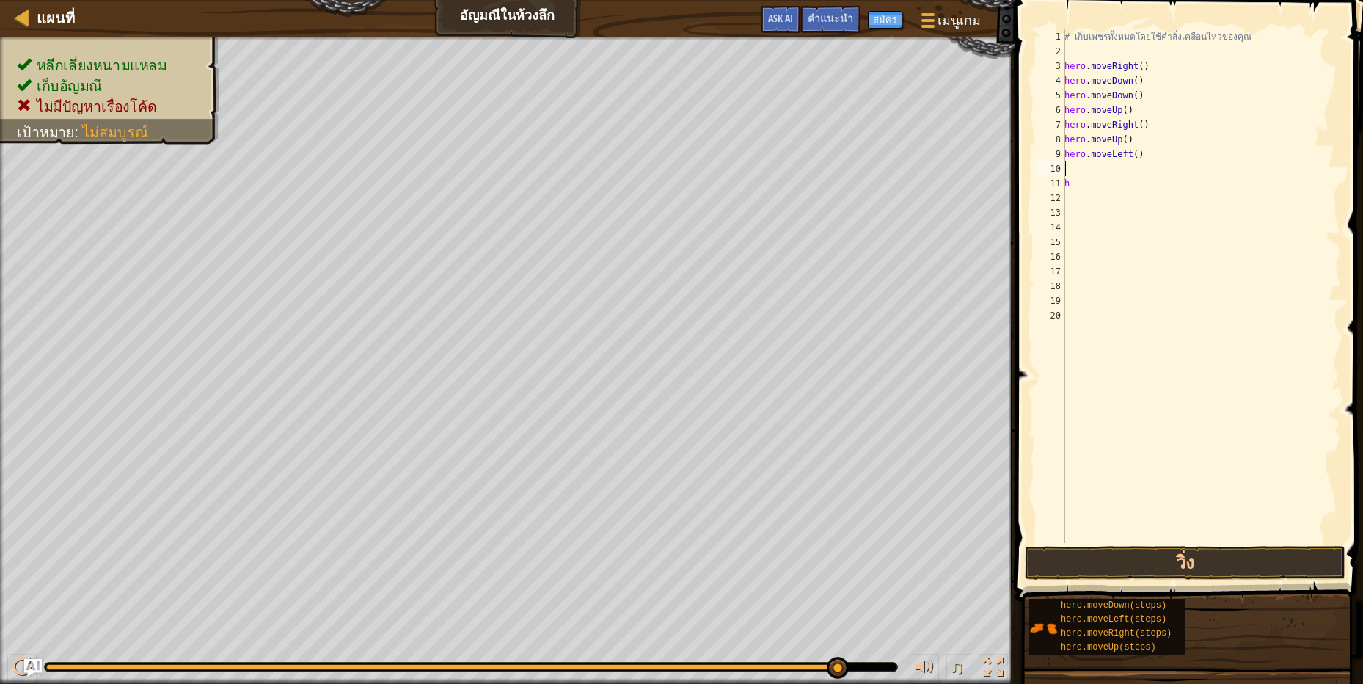
type textarea "h"
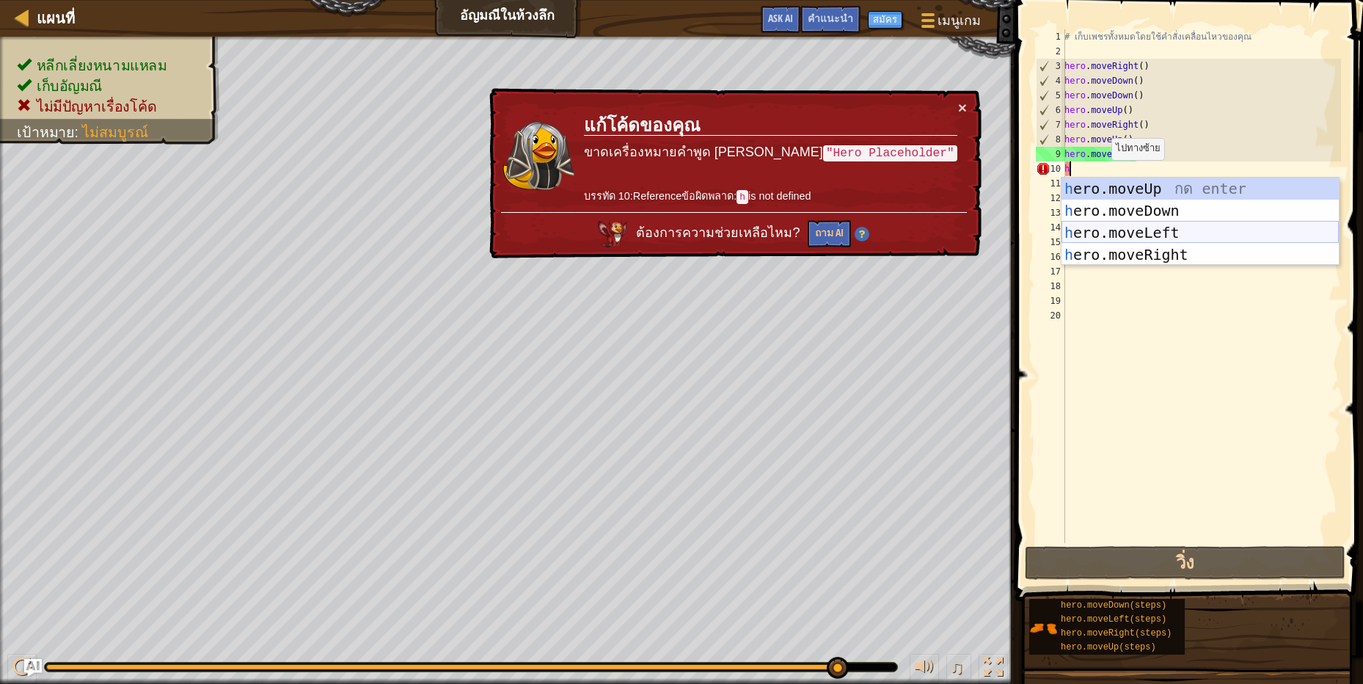
click at [1169, 219] on div "h ero.moveUp กด enter h ero.moveDown กด enter h ero.moveLeft กด enter h ero.mov…" at bounding box center [1199, 243] width 277 height 132
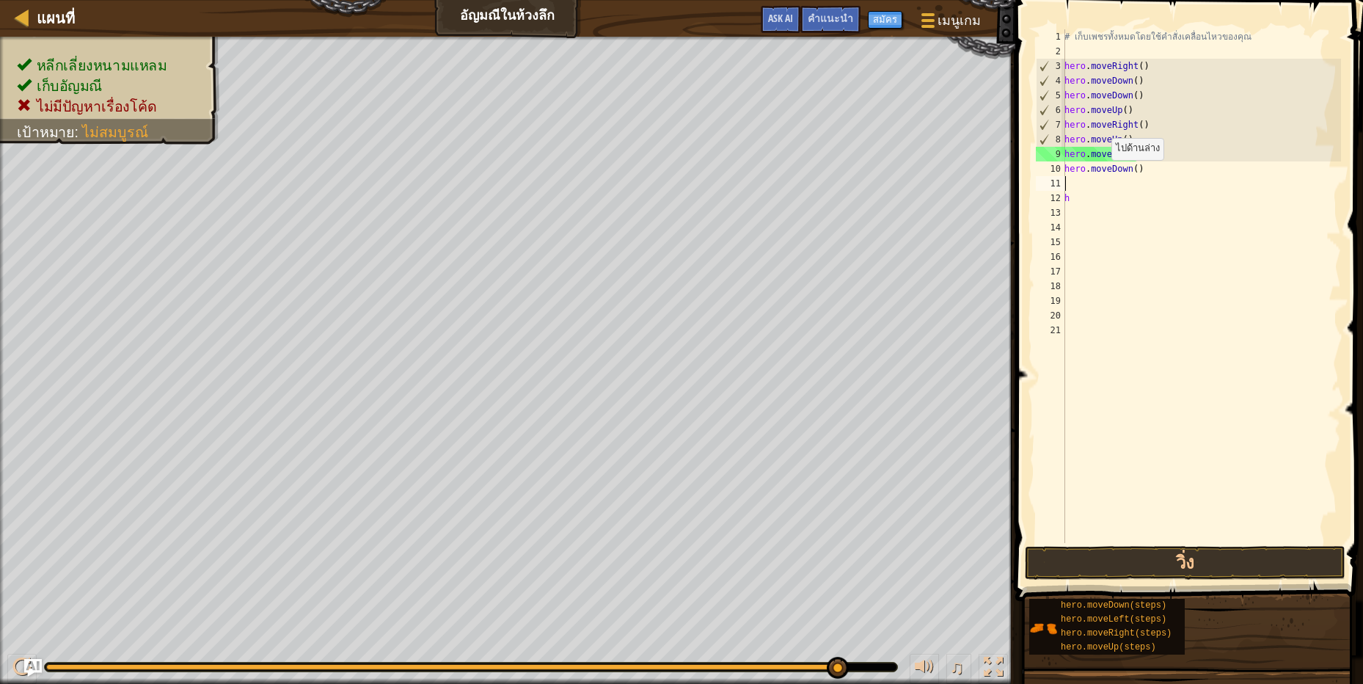
scroll to position [3, 0]
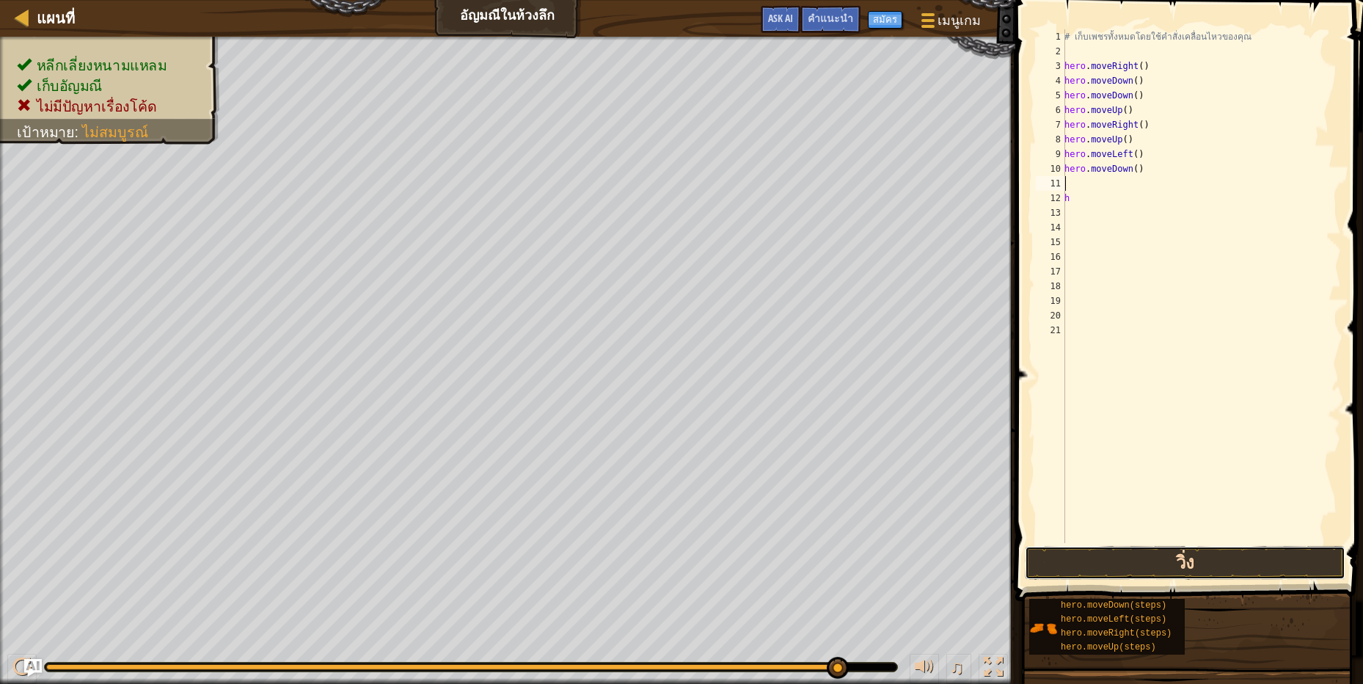
click at [1283, 560] on button "วิ่ง" at bounding box center [1185, 563] width 321 height 34
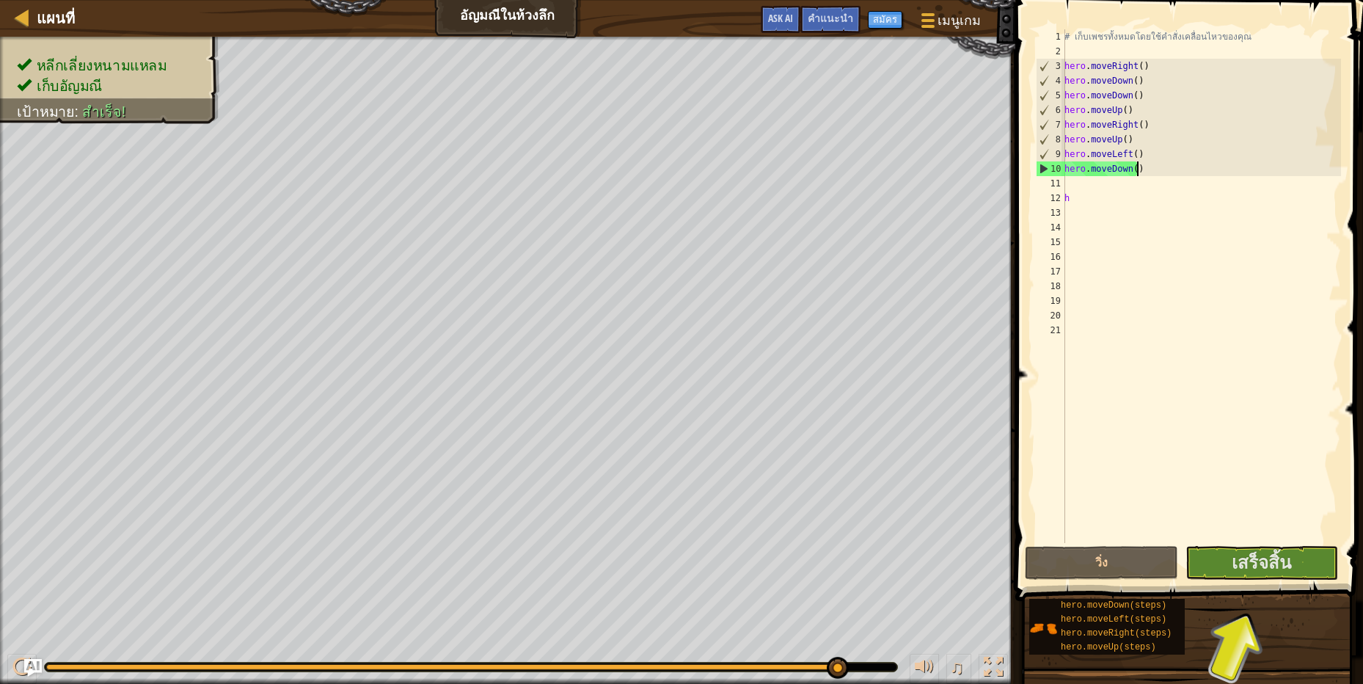
click at [1140, 169] on div "# เก็บเพชรทั้งหมดโดยใช้คำสั่งเคลื่อนไหวของคุณ hero . moveRight ( ) hero . moveD…" at bounding box center [1200, 300] width 279 height 543
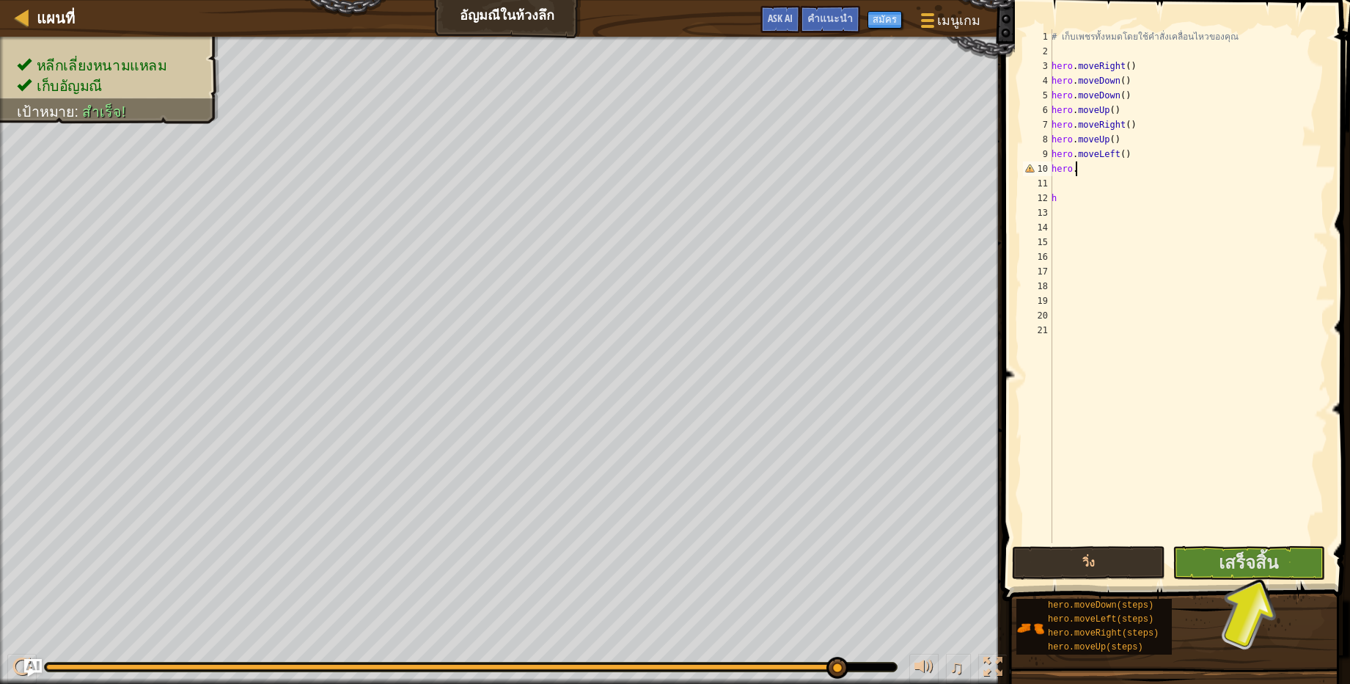
type textarea "h"
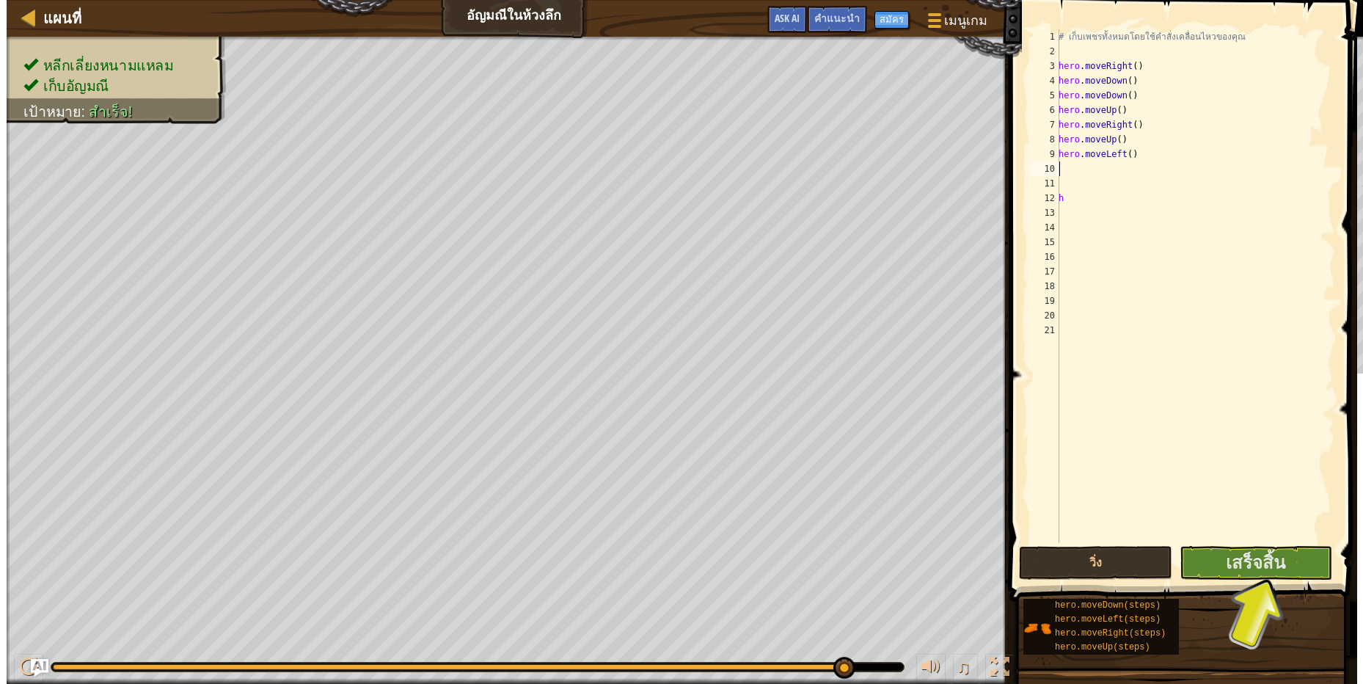
scroll to position [3, 3]
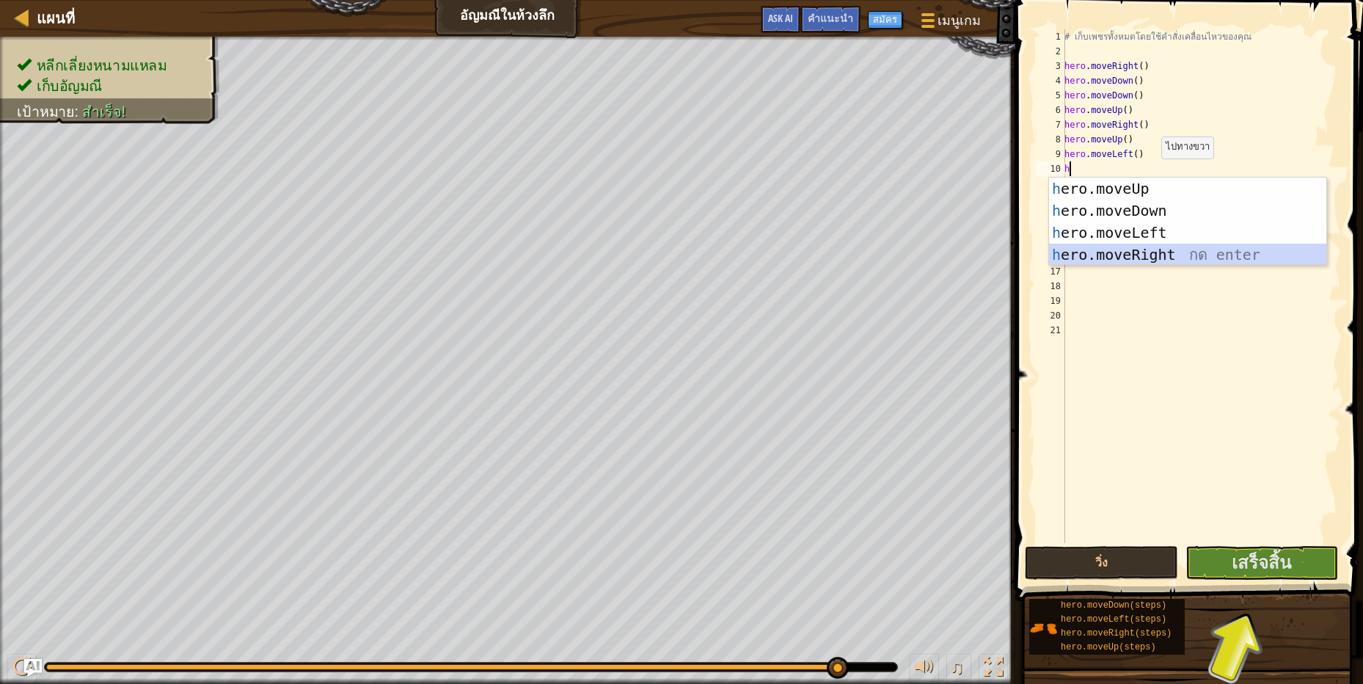
click at [1158, 254] on div "h ero.moveUp กด enter h ero.moveDown กด enter h ero.moveLeft กด enter h ero.mov…" at bounding box center [1187, 243] width 277 height 132
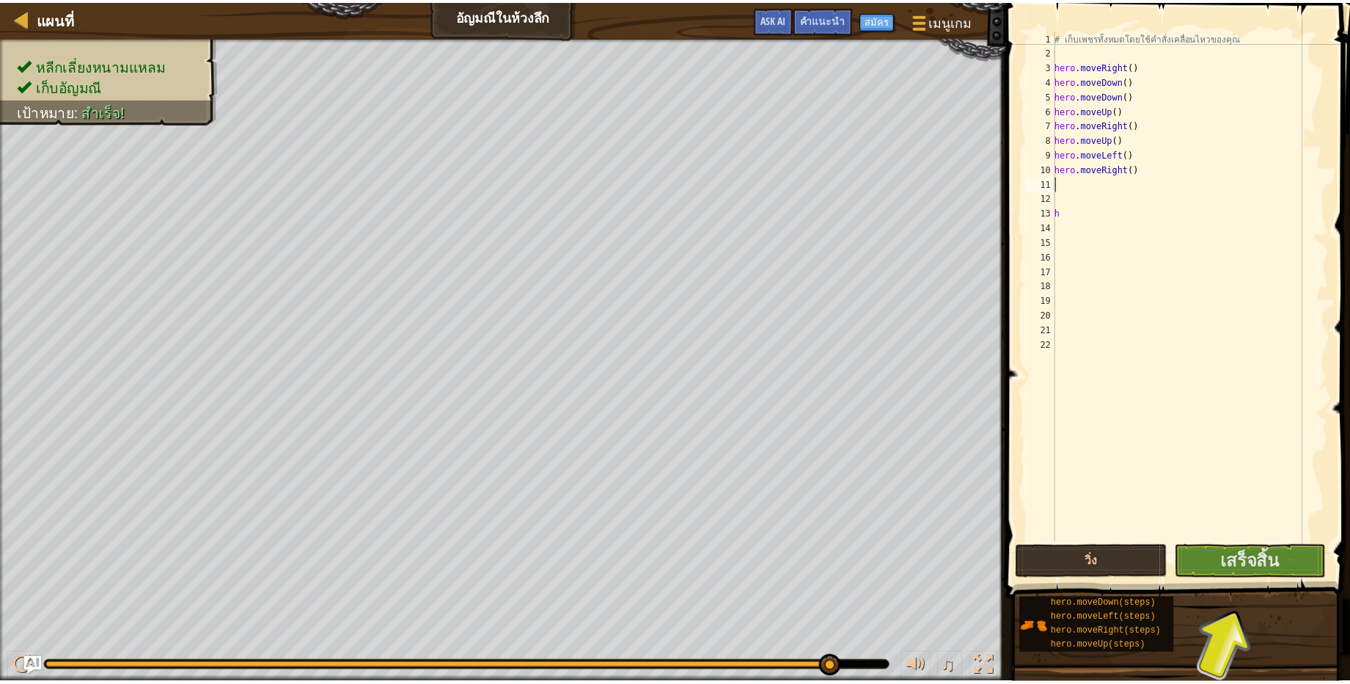
scroll to position [3, 0]
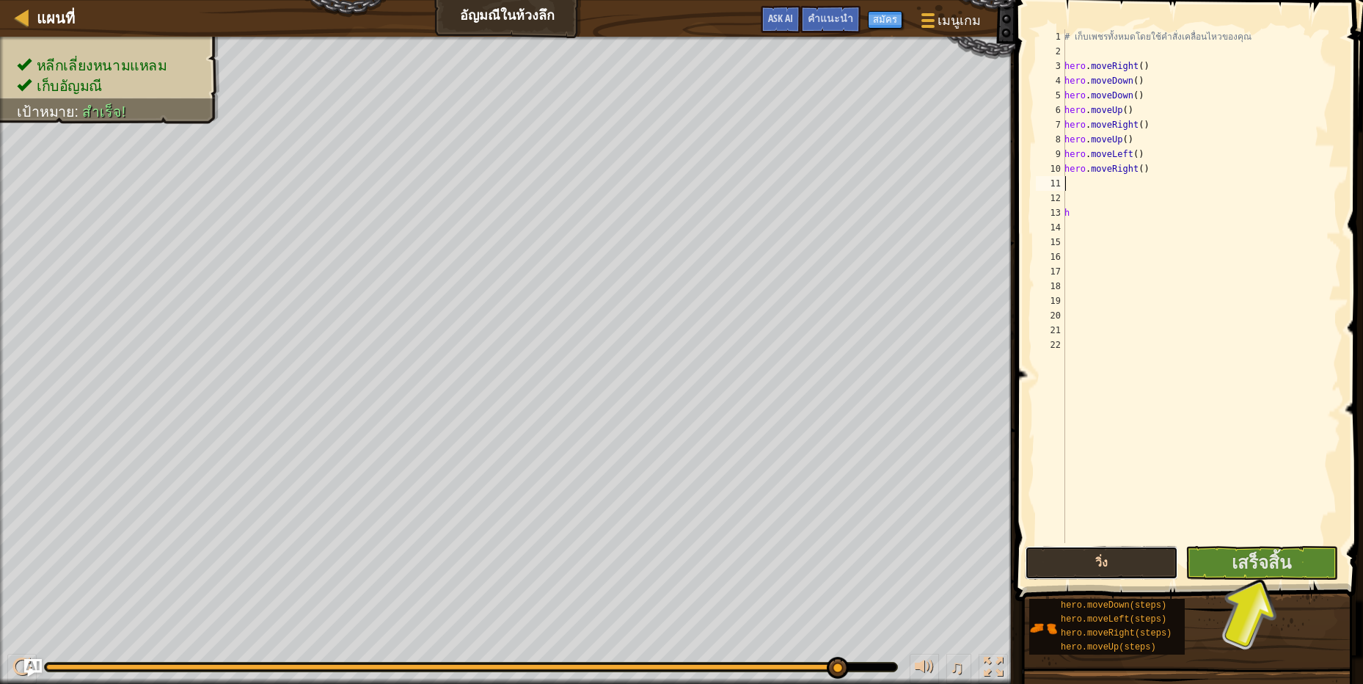
click at [1138, 557] on button "วิ่ง" at bounding box center [1101, 563] width 153 height 34
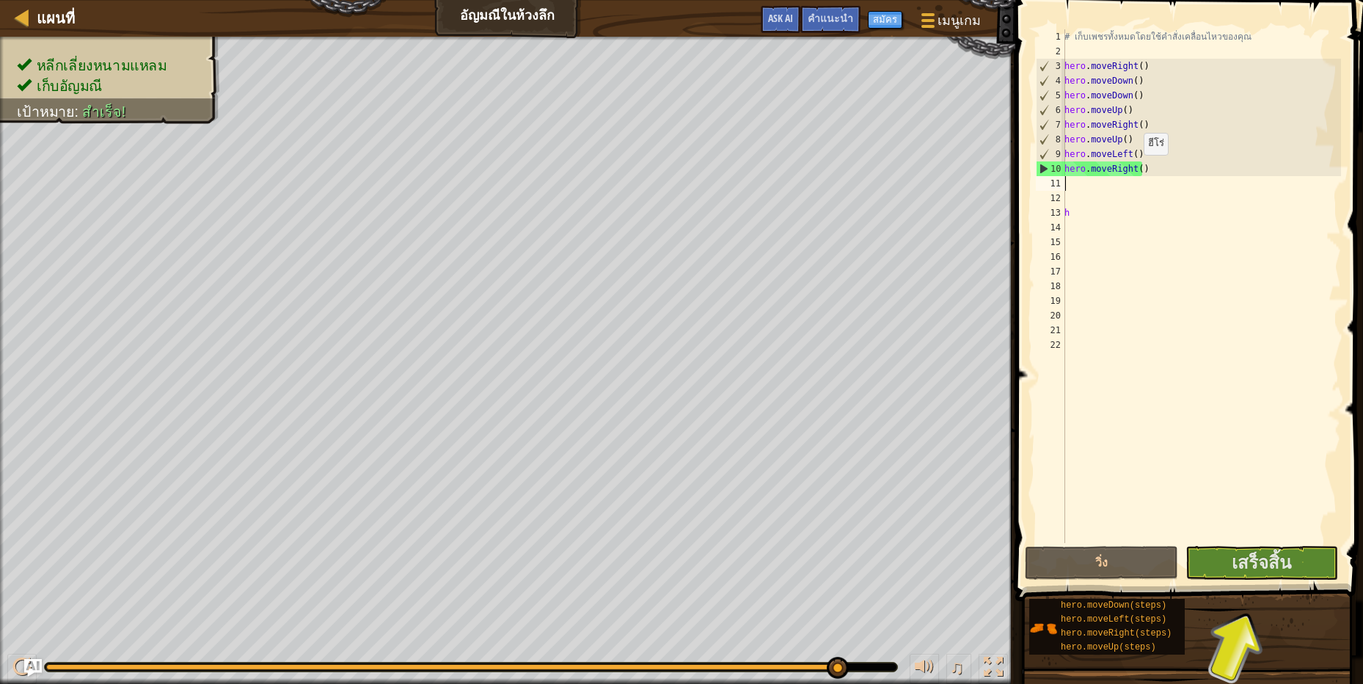
click at [1135, 169] on div "# เก็บเพชรทั้งหมดโดยใช้คำสั่งเคลื่อนไหวของคุณ hero . moveRight ( ) hero . moveD…" at bounding box center [1200, 300] width 279 height 543
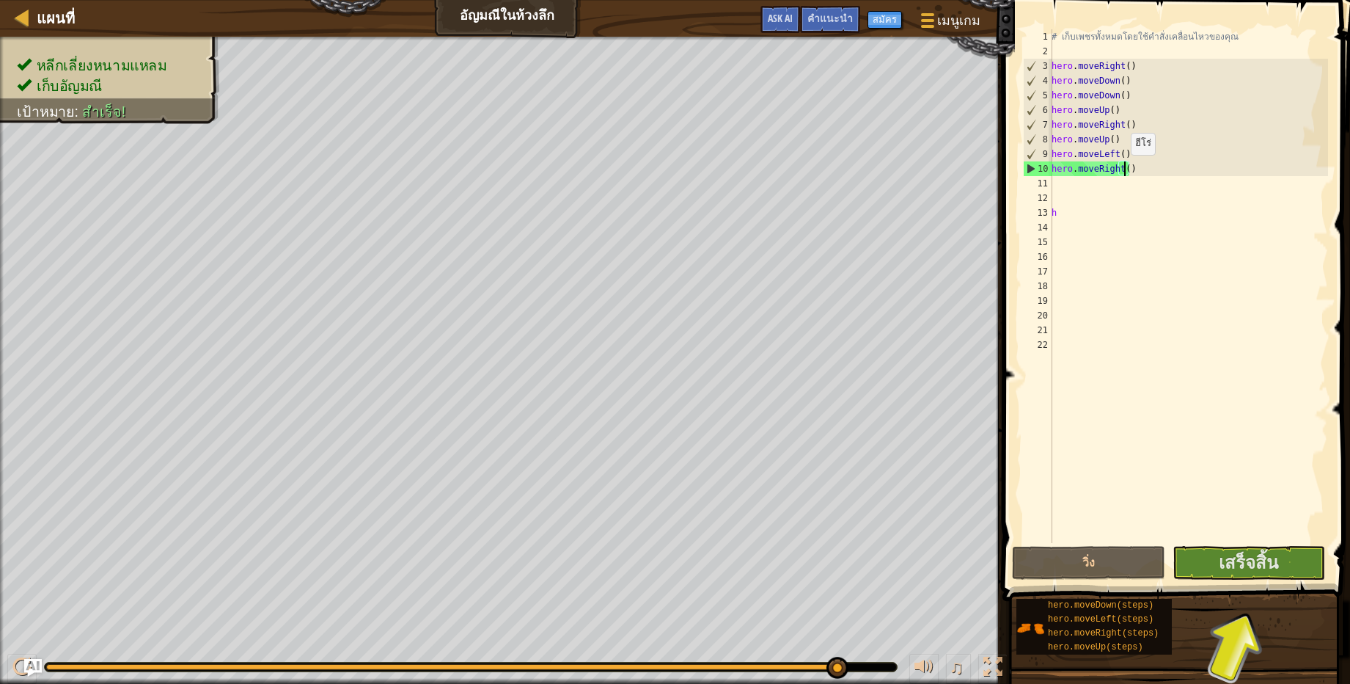
type textarea "hero.moveRight(1)"
click at [1158, 254] on div "# เก็บเพชรทั้งหมดโดยใช้คำสั่งเคลื่อนไหวของคุณ hero . moveRight ( ) hero . moveD…" at bounding box center [1188, 300] width 279 height 543
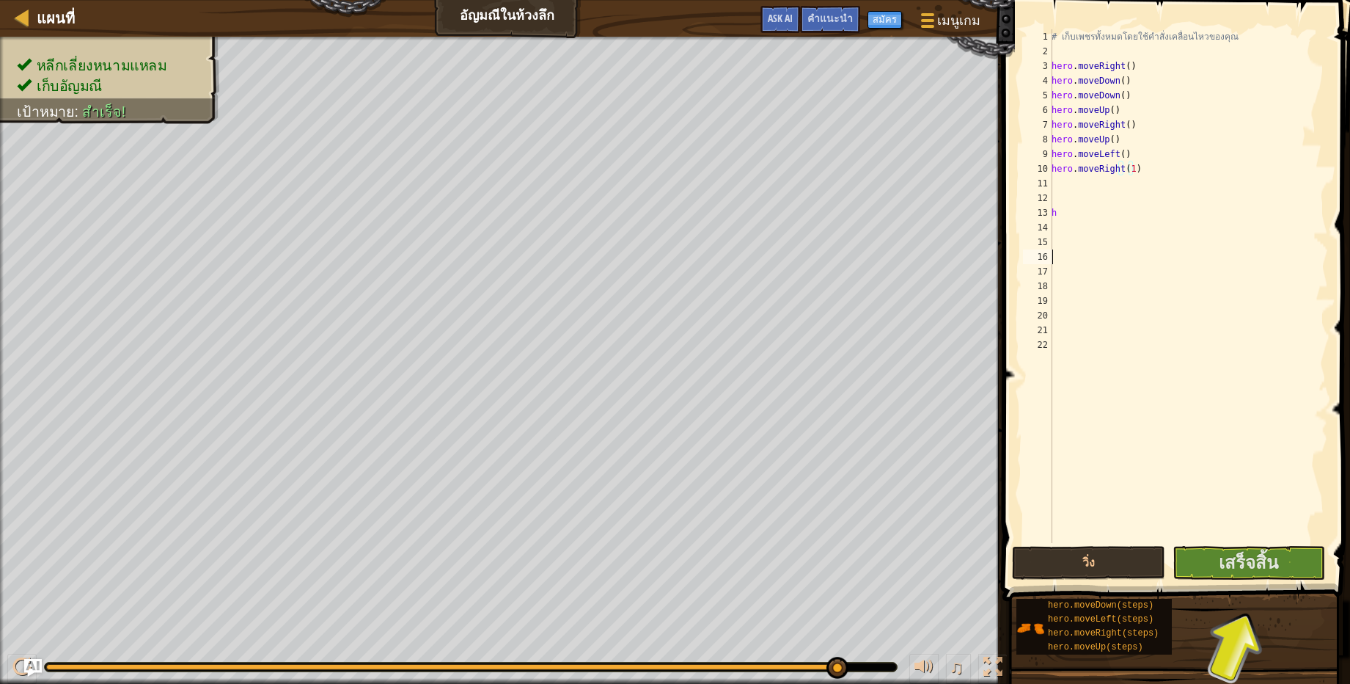
scroll to position [3, 0]
click at [1103, 560] on button "วิ่ง" at bounding box center [1088, 563] width 153 height 34
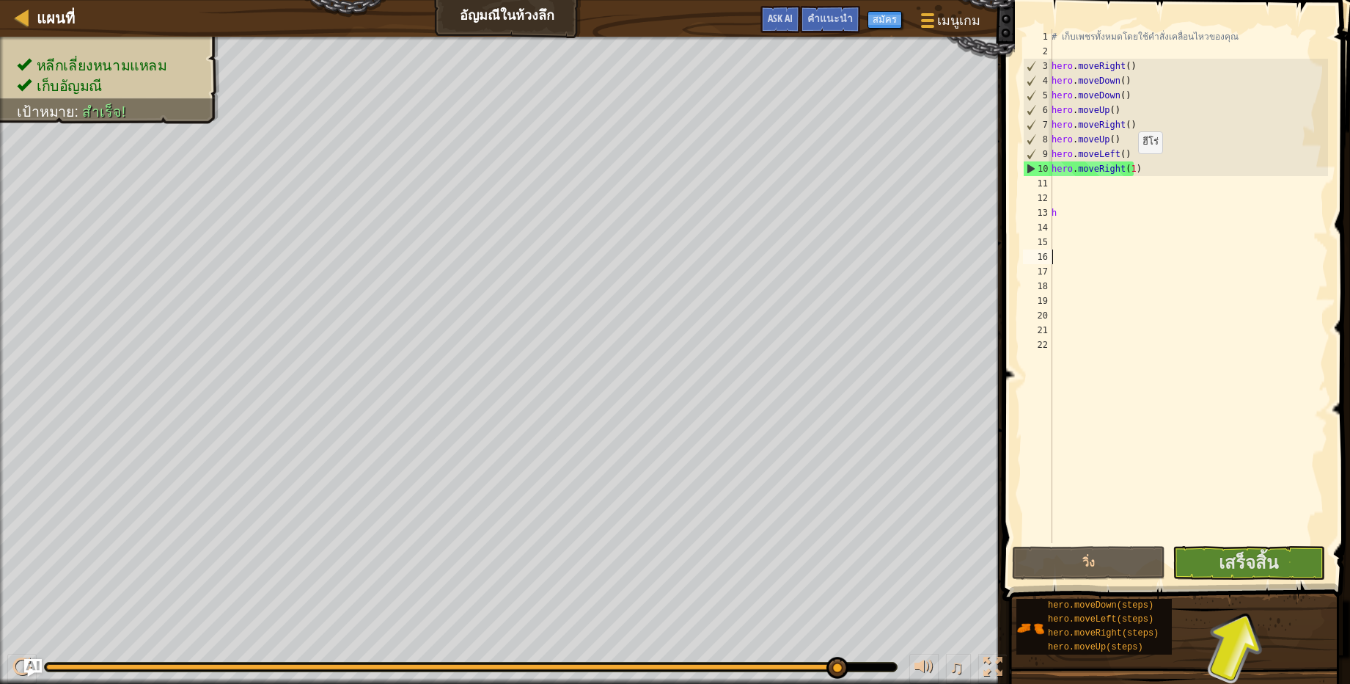
click at [1130, 168] on div "# เก็บเพชรทั้งหมดโดยใช้คำสั่งเคลื่อนไหวของคุณ hero . moveRight ( ) hero . moveD…" at bounding box center [1188, 300] width 279 height 543
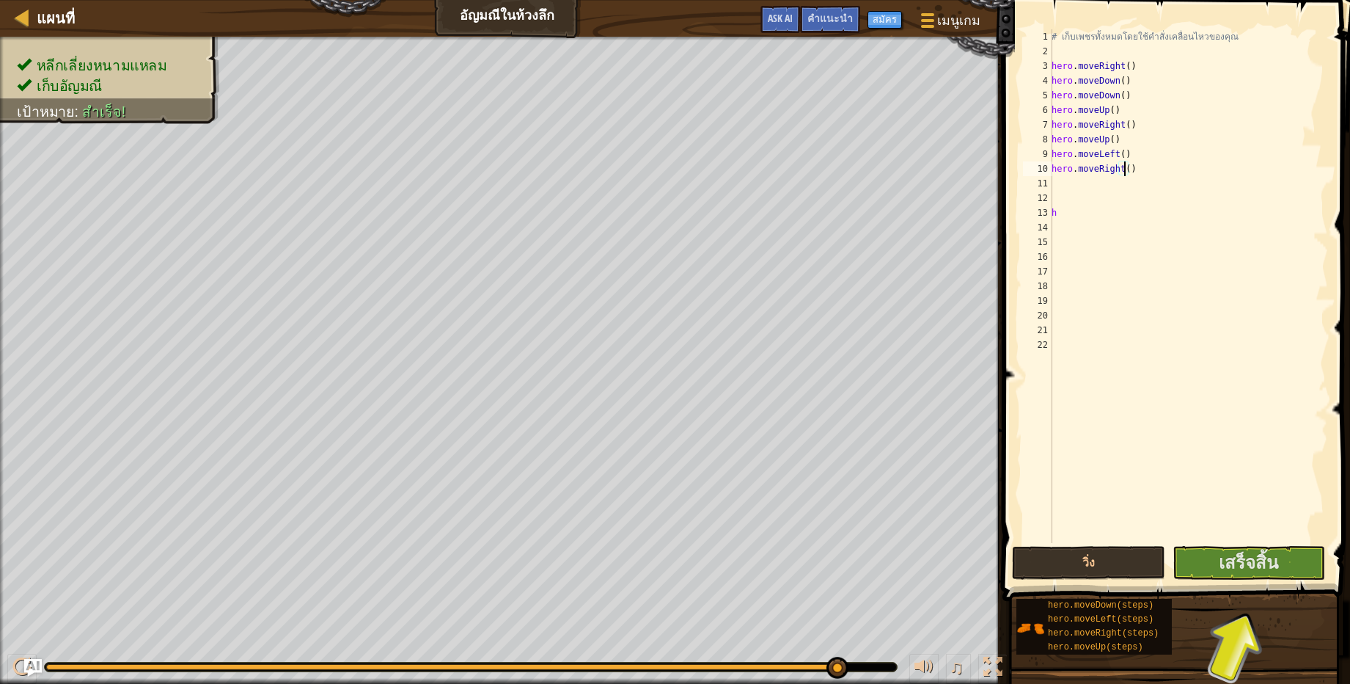
click at [1206, 111] on div "# เก็บเพชรทั้งหมดโดยใช้คำสั่งเคลื่อนไหวของคุณ hero . moveRight ( ) hero . moveD…" at bounding box center [1188, 300] width 279 height 543
type textarea "hero.moveUp()"
click at [1052, 184] on div "11" at bounding box center [1037, 183] width 29 height 15
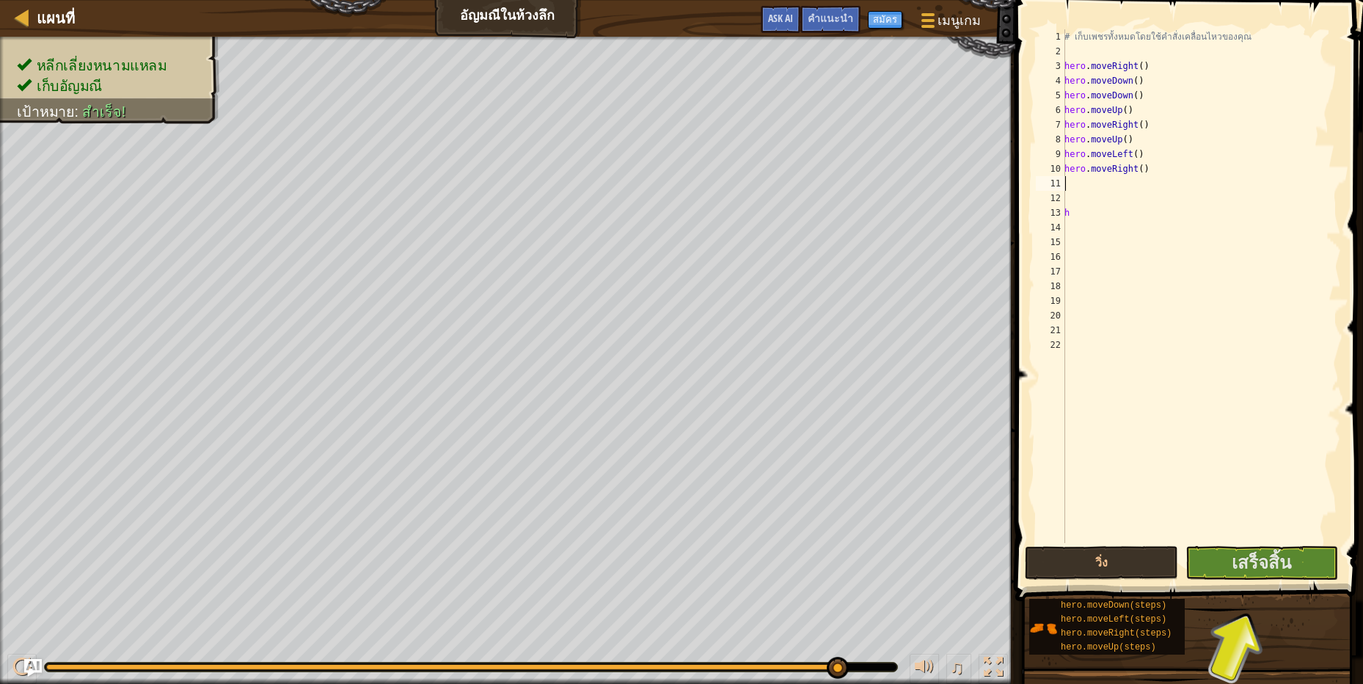
click at [1063, 183] on div "11" at bounding box center [1050, 183] width 29 height 15
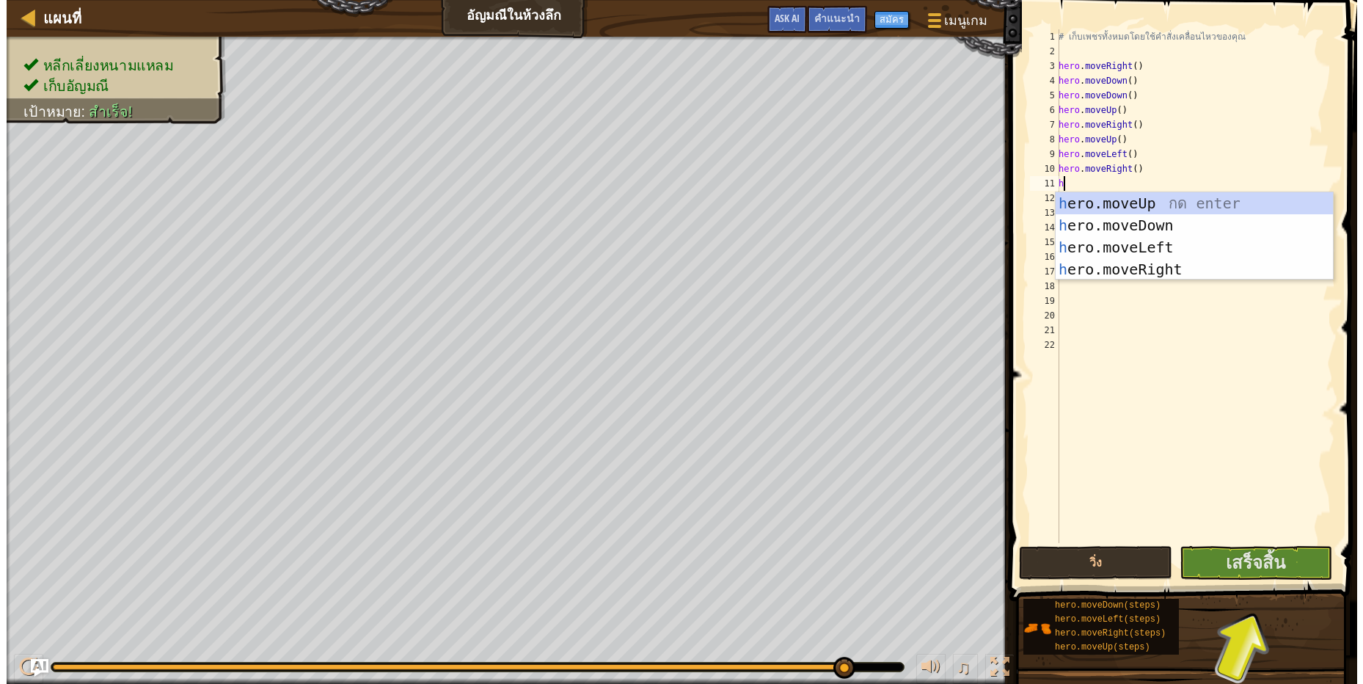
scroll to position [3, 3]
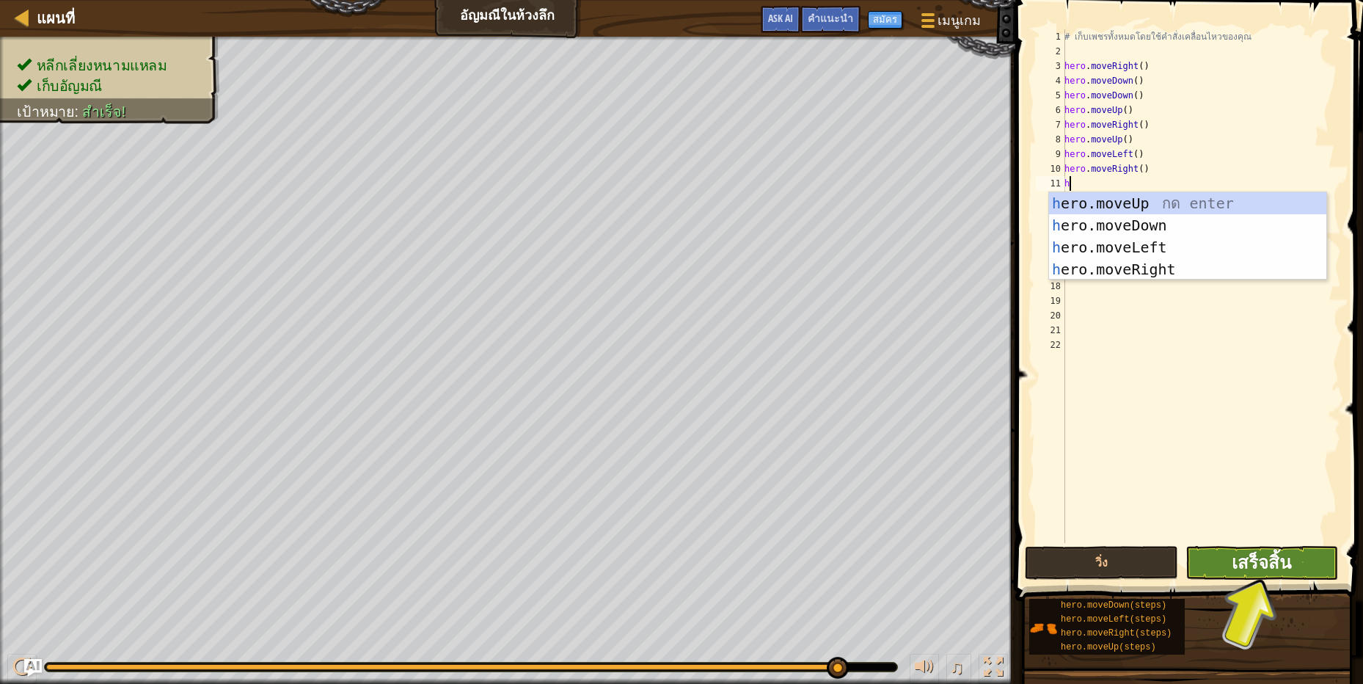
type textarea "h"
click at [1275, 560] on span "เสร็จสิ้น" at bounding box center [1260, 561] width 59 height 23
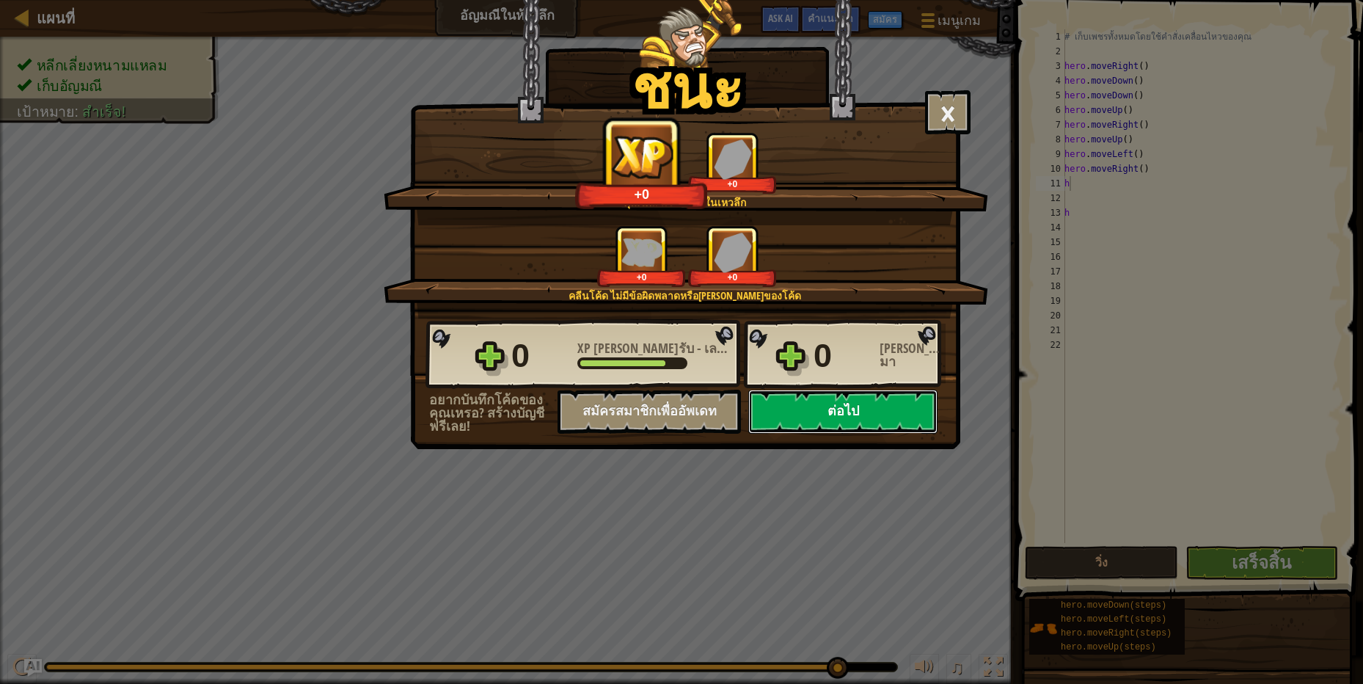
click at [860, 416] on button "ต่อไป" at bounding box center [842, 411] width 189 height 44
select select "th"
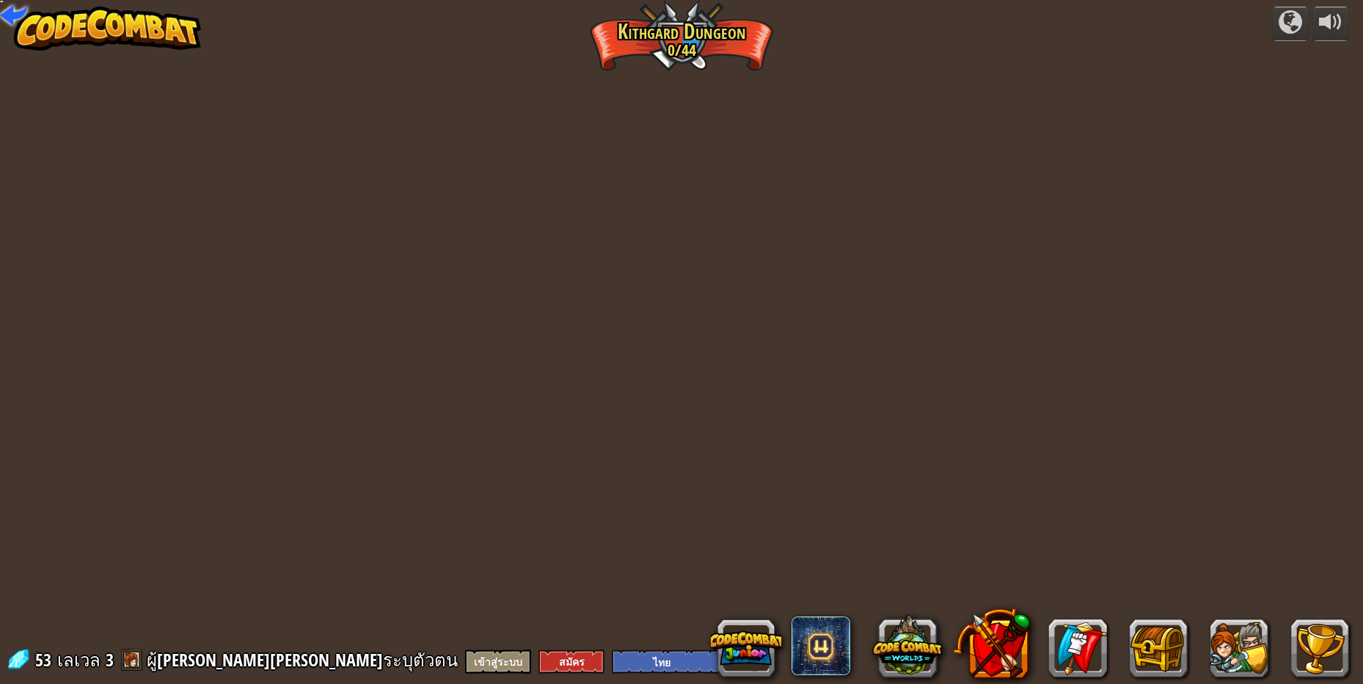
select select "th"
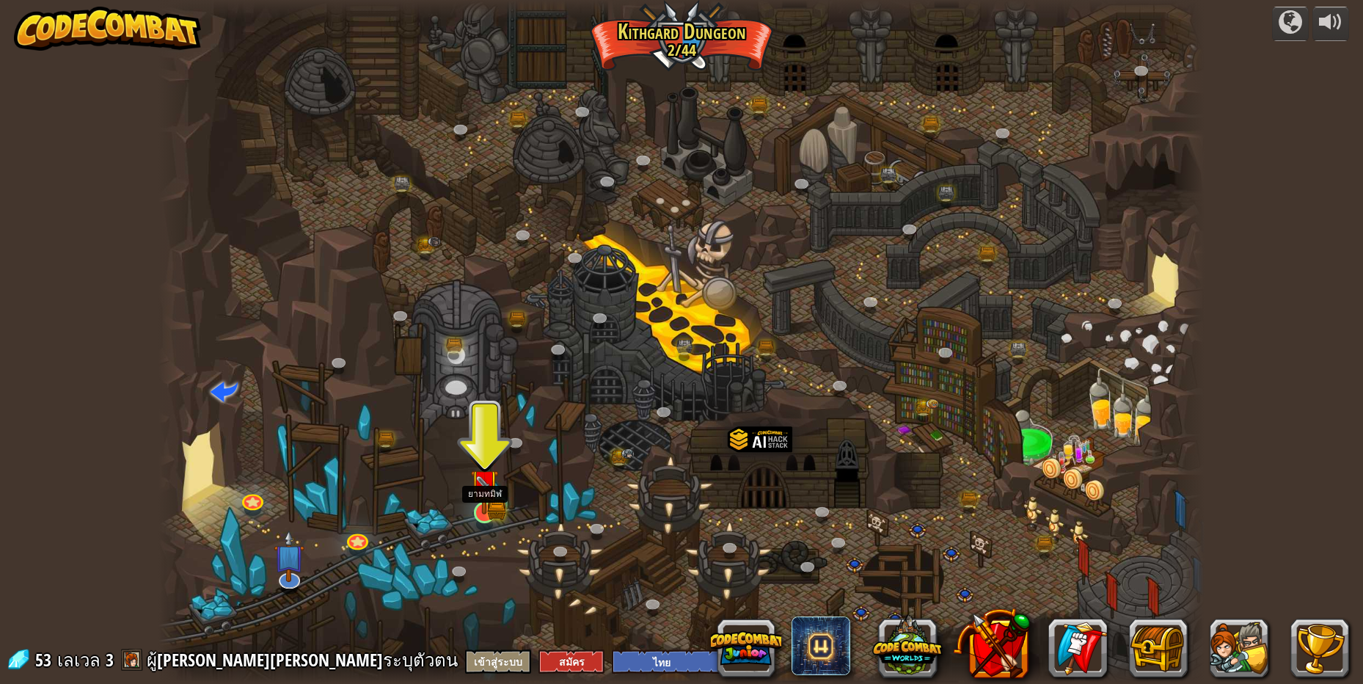
click at [483, 493] on img at bounding box center [484, 484] width 17 height 17
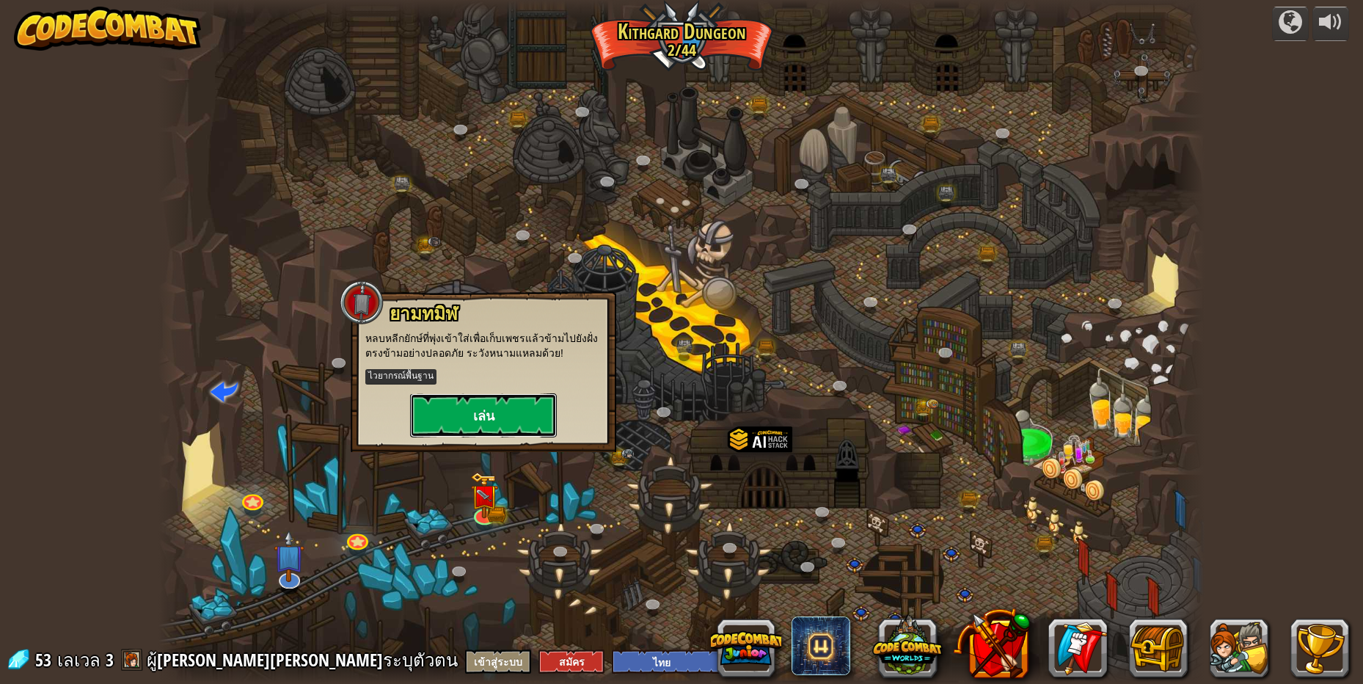
click at [507, 416] on button "เล่น" at bounding box center [483, 415] width 147 height 44
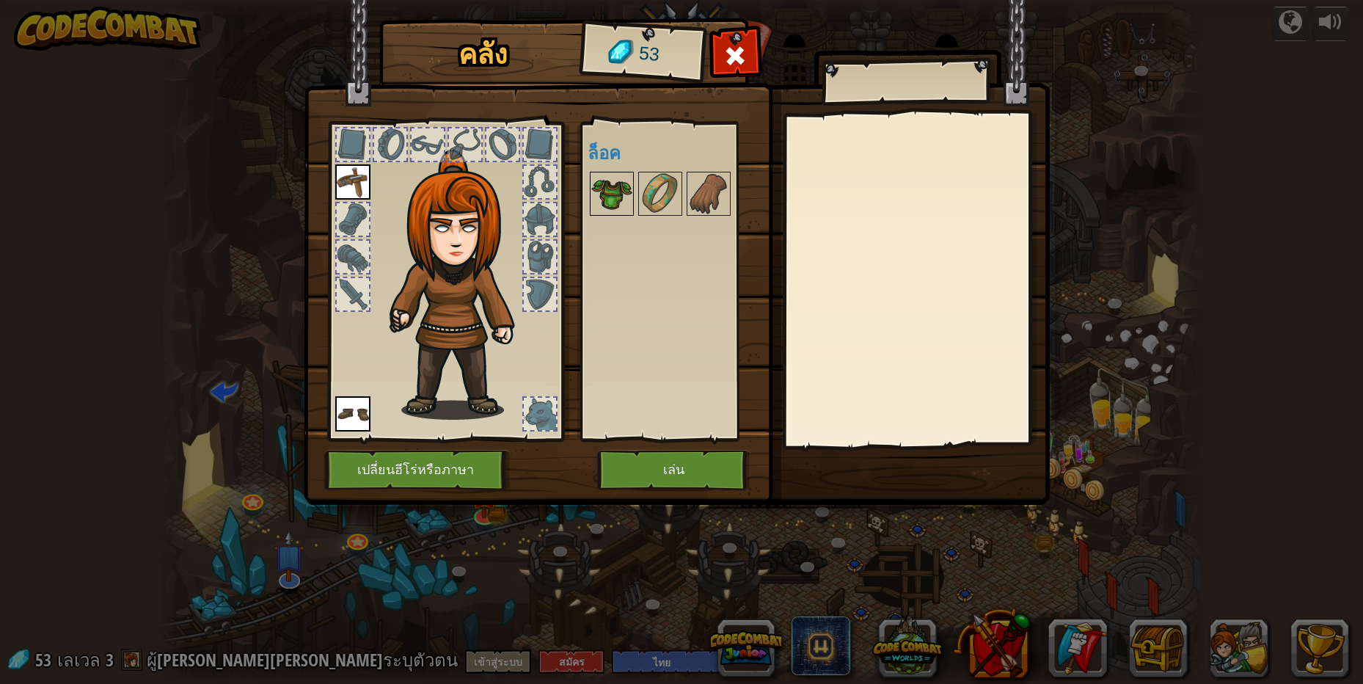
click at [603, 200] on img at bounding box center [611, 193] width 41 height 41
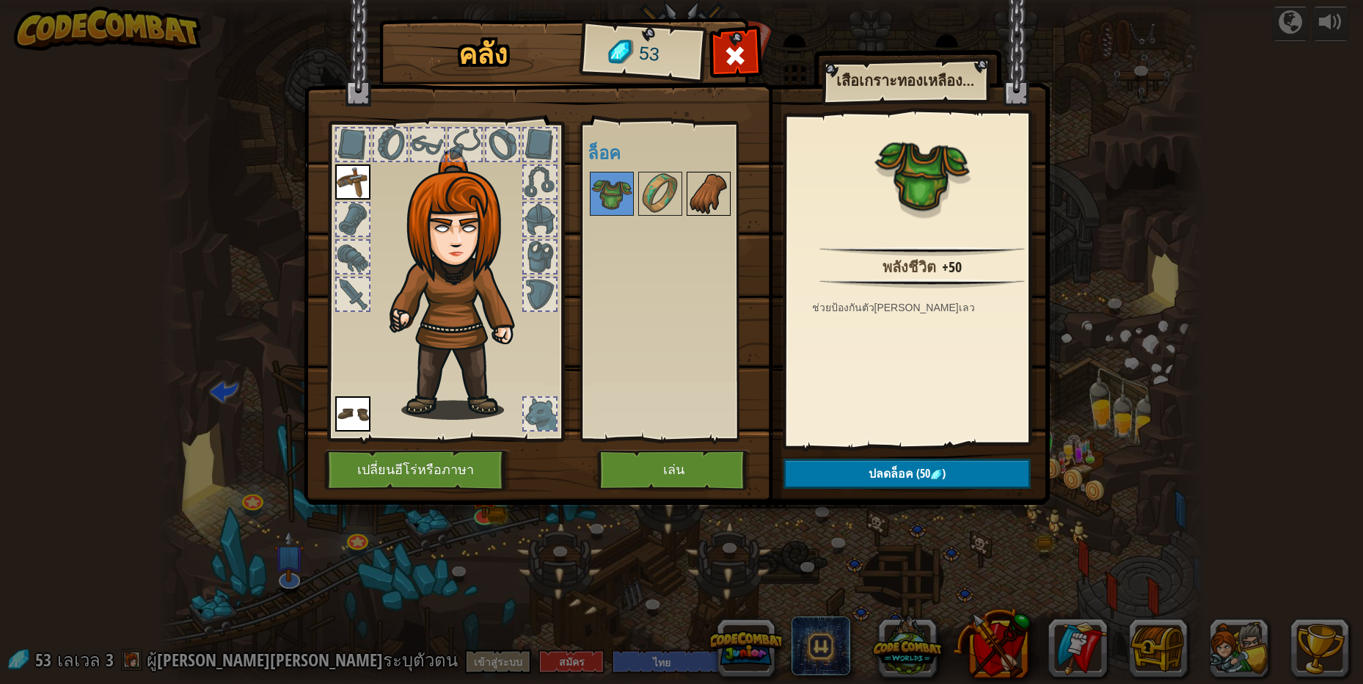
click at [719, 203] on img at bounding box center [708, 193] width 41 height 41
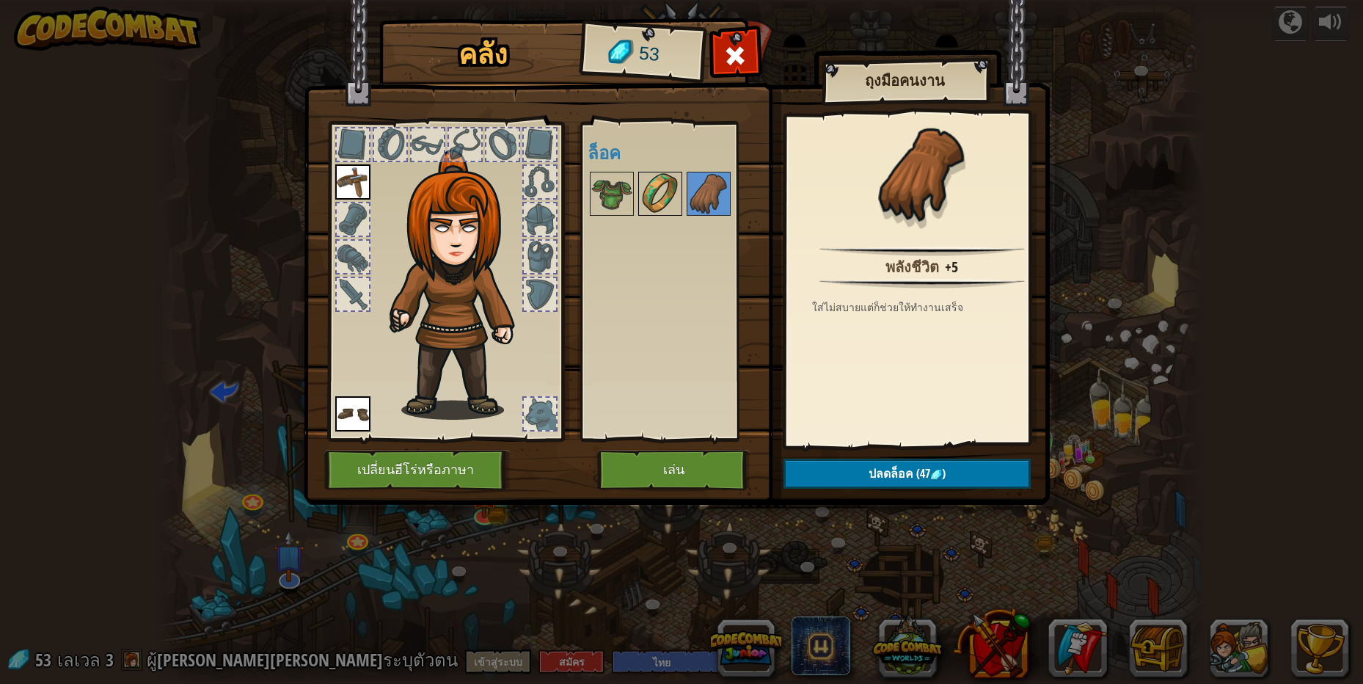
click at [674, 186] on img at bounding box center [660, 193] width 41 height 41
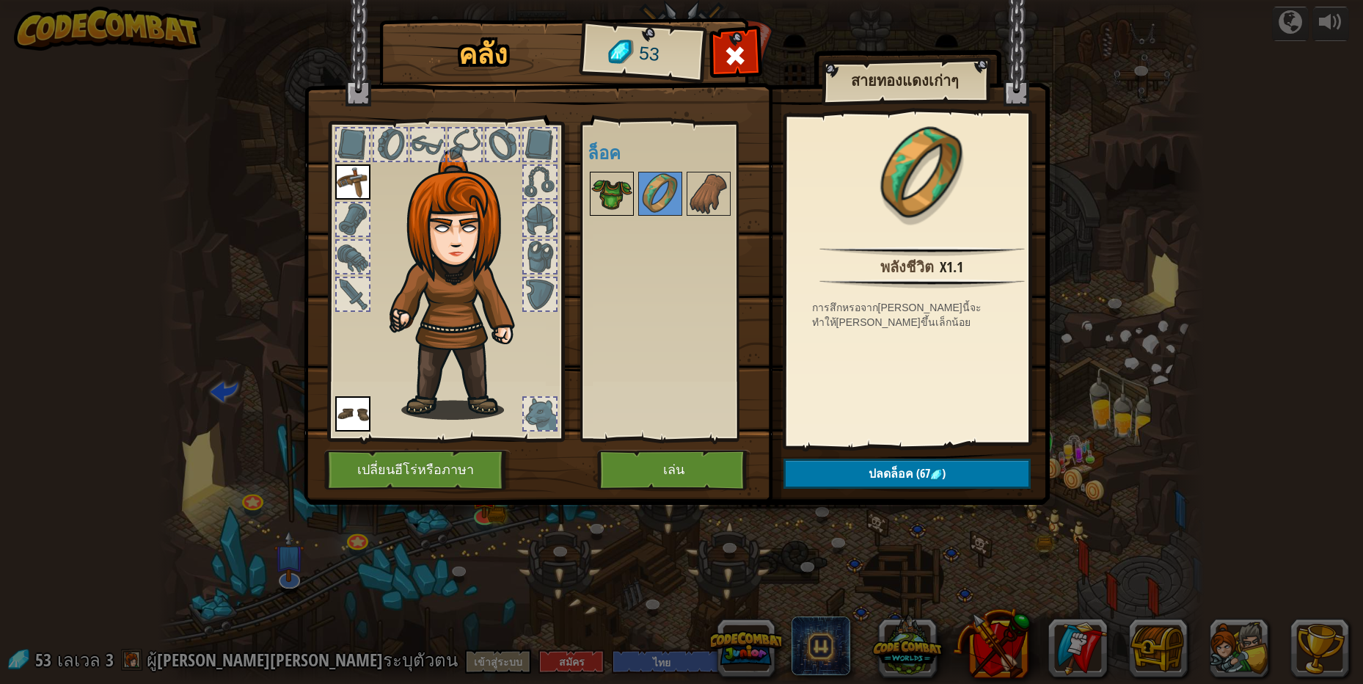
click at [622, 189] on img at bounding box center [611, 193] width 41 height 41
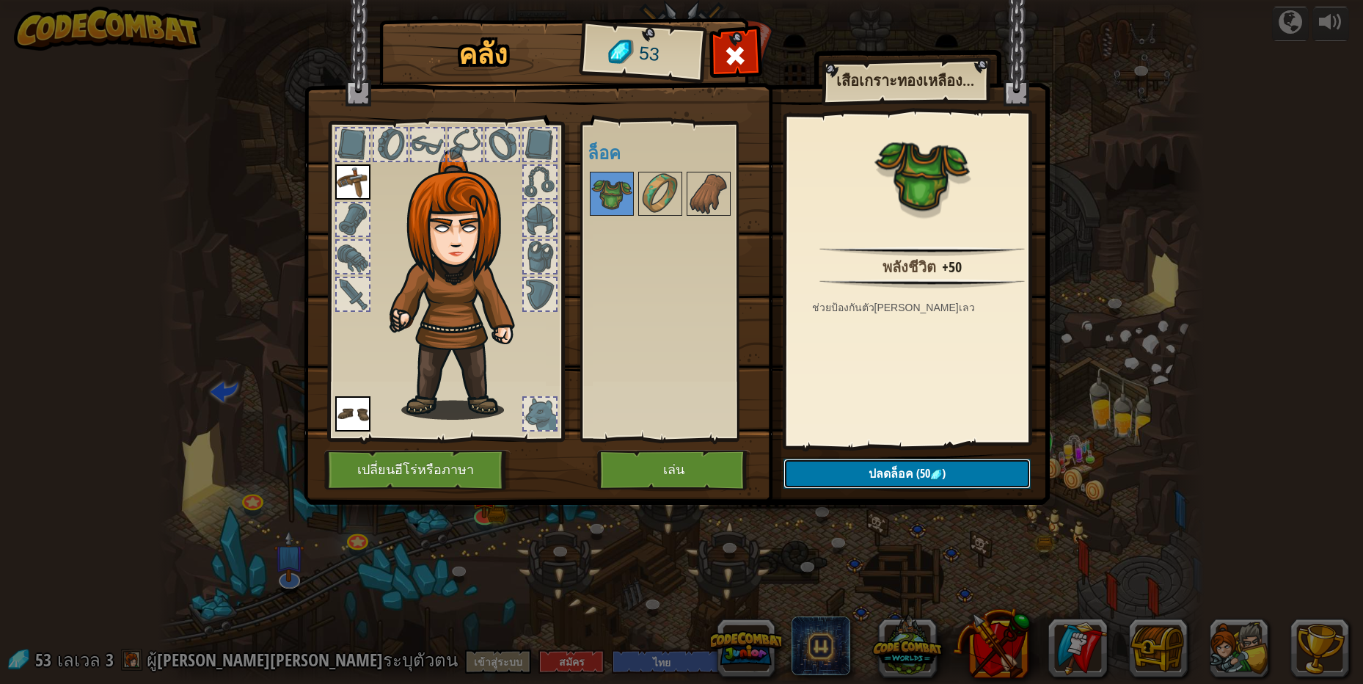
click at [982, 466] on button "ปลดล็อค (50 )" at bounding box center [906, 473] width 247 height 30
click at [975, 469] on button "ยืนยัน" at bounding box center [906, 473] width 247 height 30
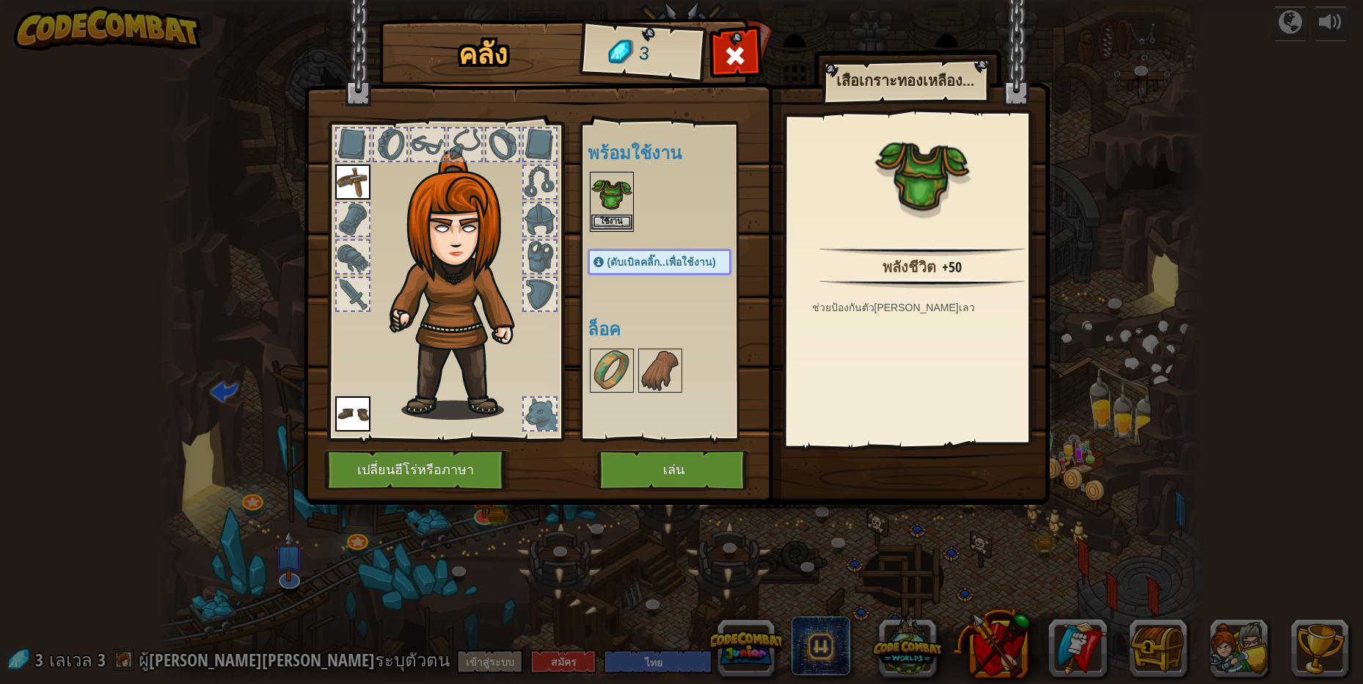
click at [607, 183] on img at bounding box center [611, 193] width 41 height 41
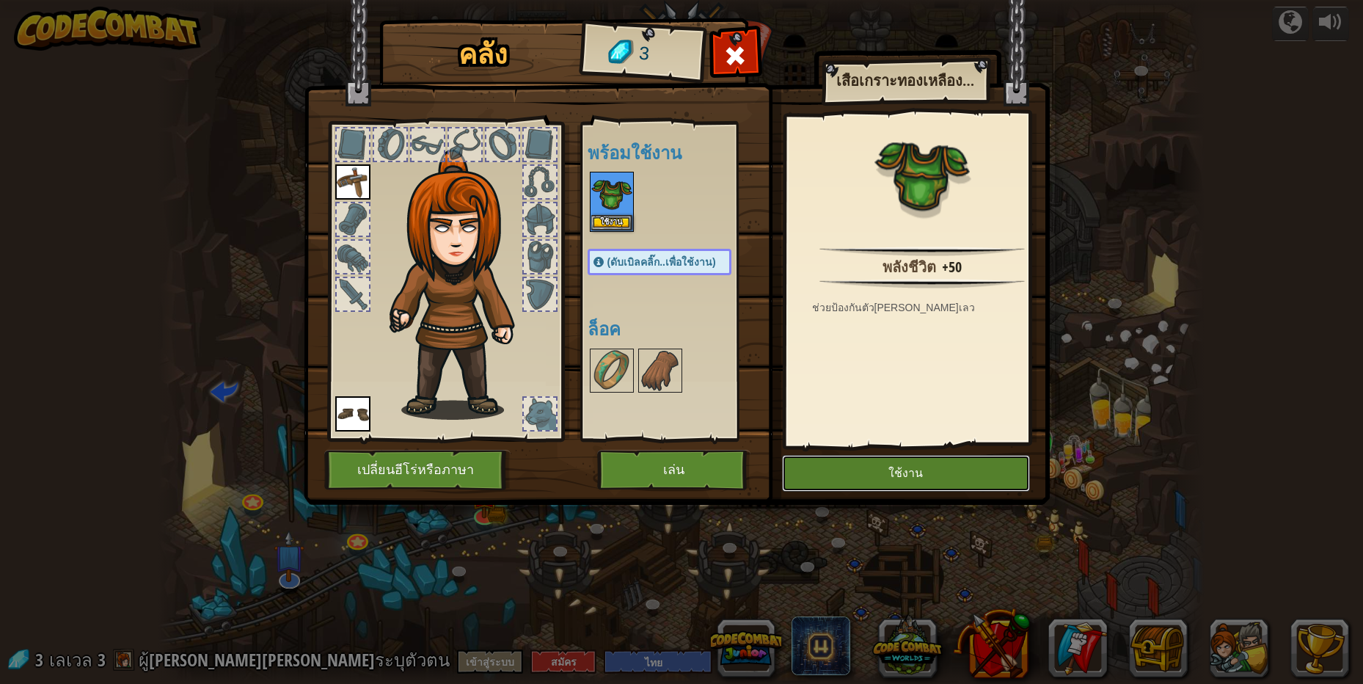
click at [917, 468] on button "ใช้งาน" at bounding box center [906, 473] width 248 height 37
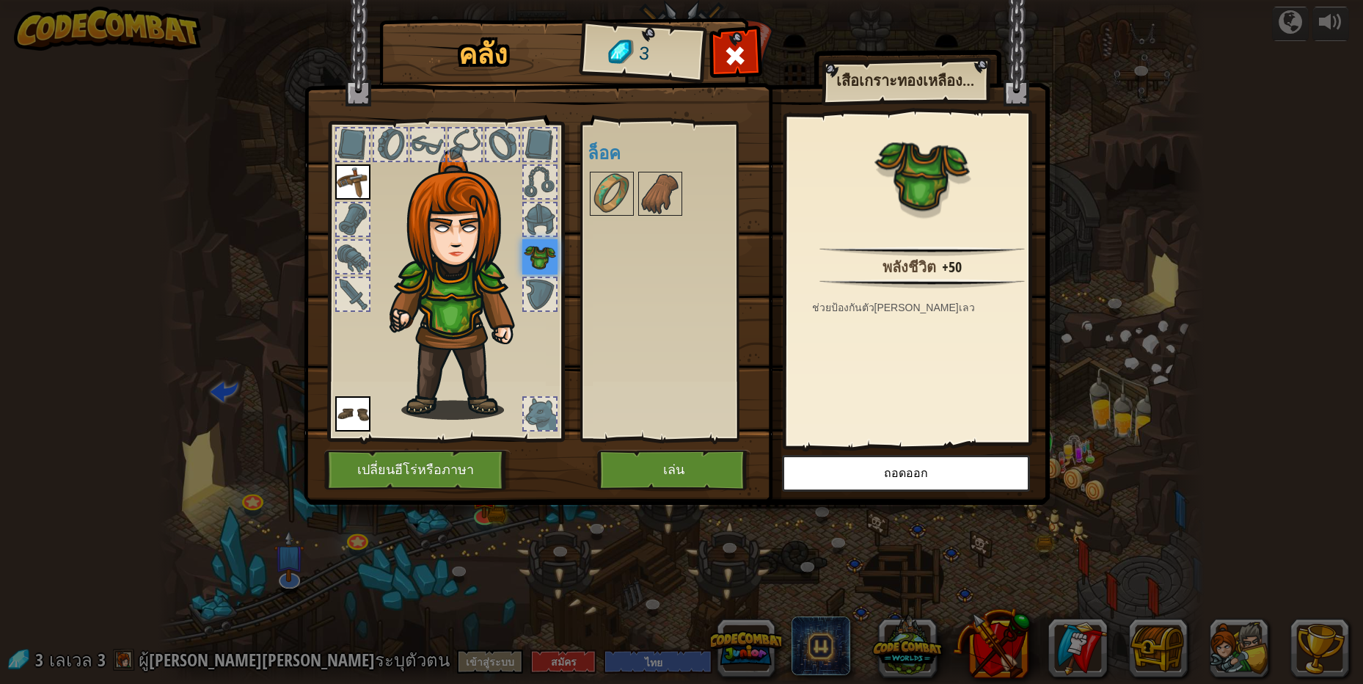
click at [1212, 282] on div "คลัง 3 พร้อมใช้งาน ใช้งาน ใช้งาน ใช้งาน (ดับเบิลคลิ๊ก..เพื่อใช้งาน) ล็อค เสื้อเ…" at bounding box center [681, 342] width 1363 height 684
click at [698, 473] on button "เล่น" at bounding box center [673, 470] width 153 height 40
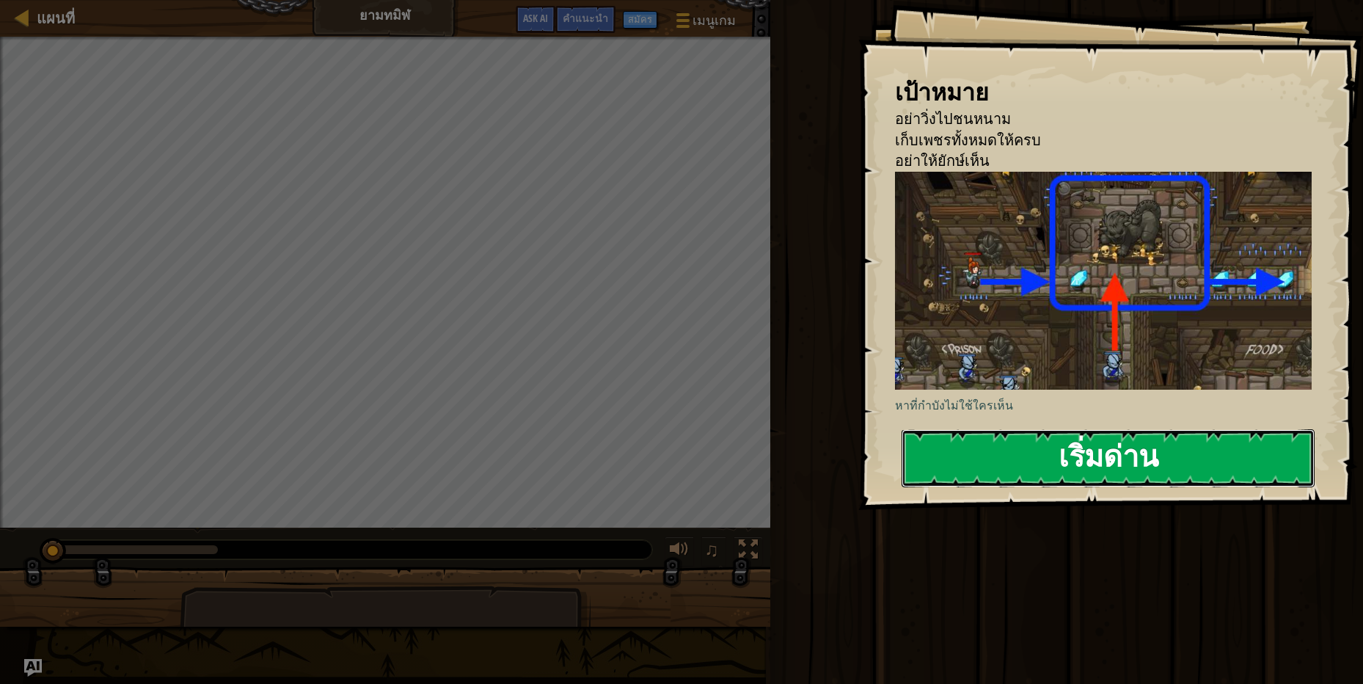
click at [950, 474] on button "เริ่มด่าน" at bounding box center [1107, 458] width 413 height 58
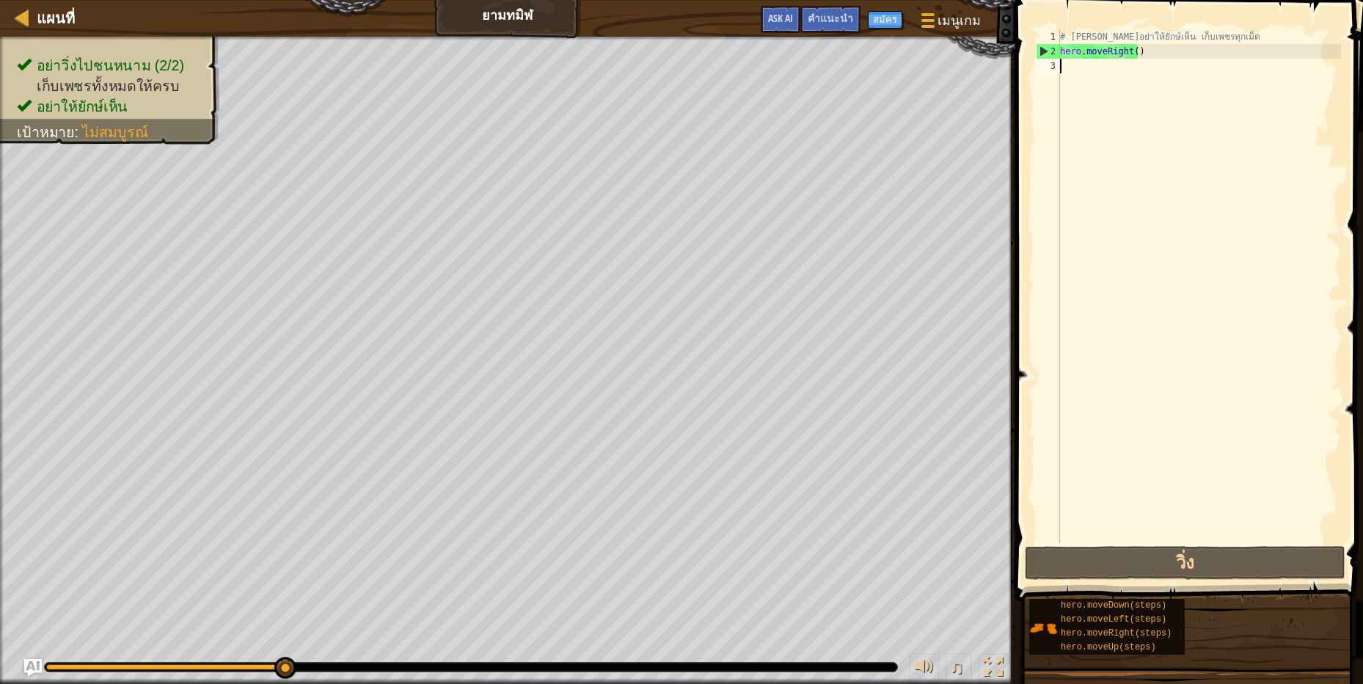
type textarea "h"
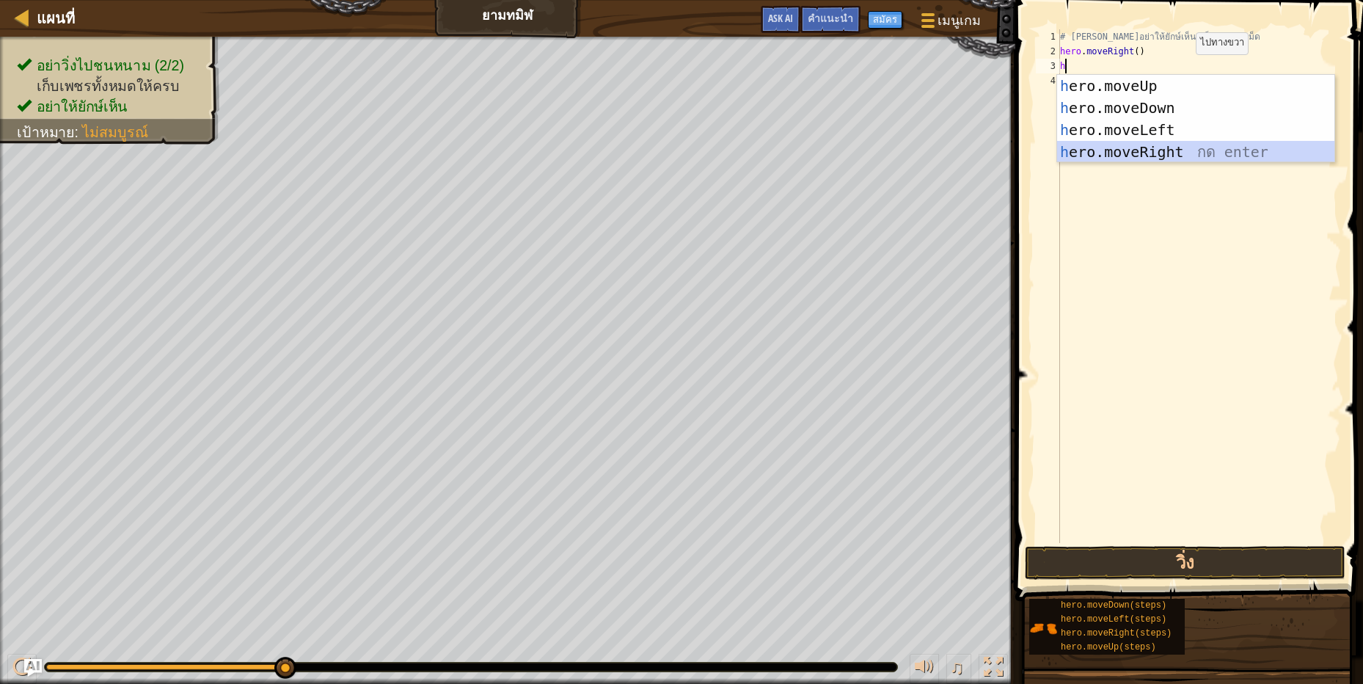
click at [1200, 152] on div "h ero.moveUp กด enter h ero.moveDown กด enter h ero.moveLeft กด enter h ero.mov…" at bounding box center [1195, 141] width 277 height 132
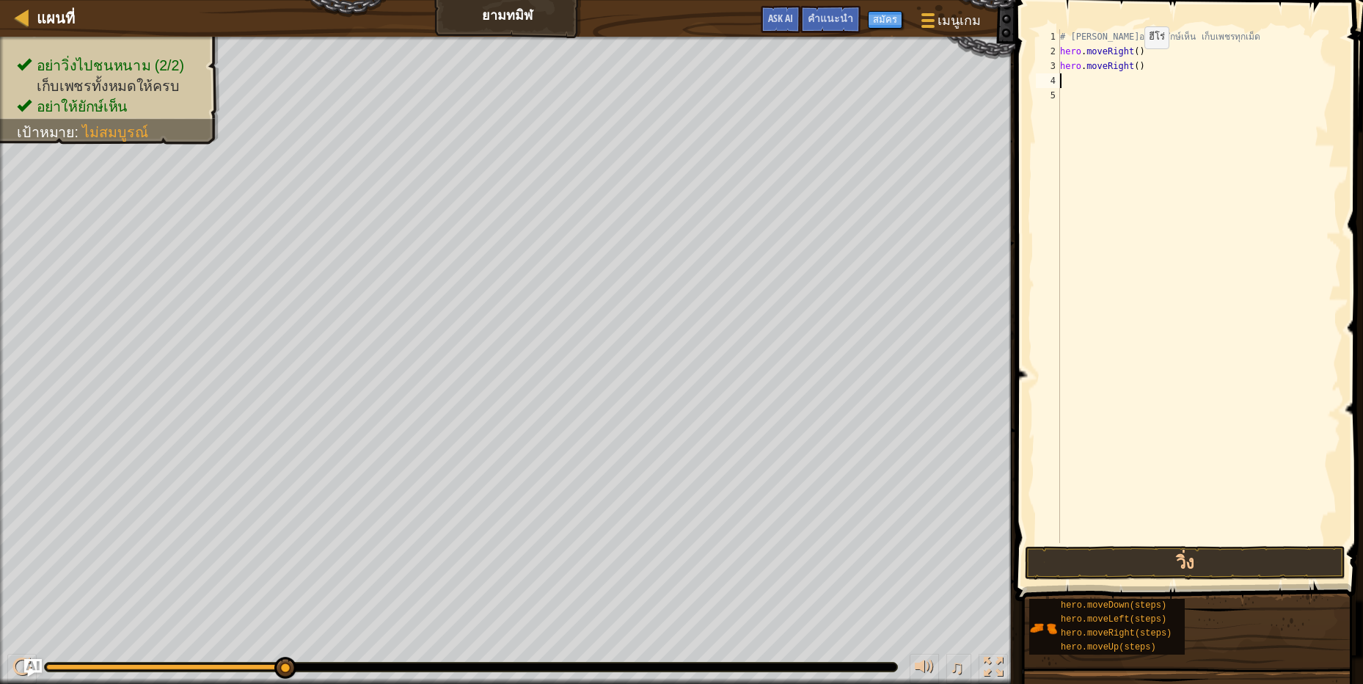
click at [1132, 63] on div "# [PERSON_NAME]อย่าให้ยักษ์เห็น เก็บเพชรทุกเม็ด hero . moveRight ( ) hero . mov…" at bounding box center [1199, 300] width 284 height 543
click at [1146, 65] on div "# [PERSON_NAME]อย่าให้ยักษ์เห็น เก็บเพชรทุกเม็ด hero . moveRight ( ) hero . mov…" at bounding box center [1199, 300] width 284 height 543
type textarea "h"
click at [1132, 50] on div "# [PERSON_NAME]อย่าให้ยักษ์เห็น เก็บเพชรทุกเม็ด hero . moveRight ( )" at bounding box center [1199, 300] width 284 height 543
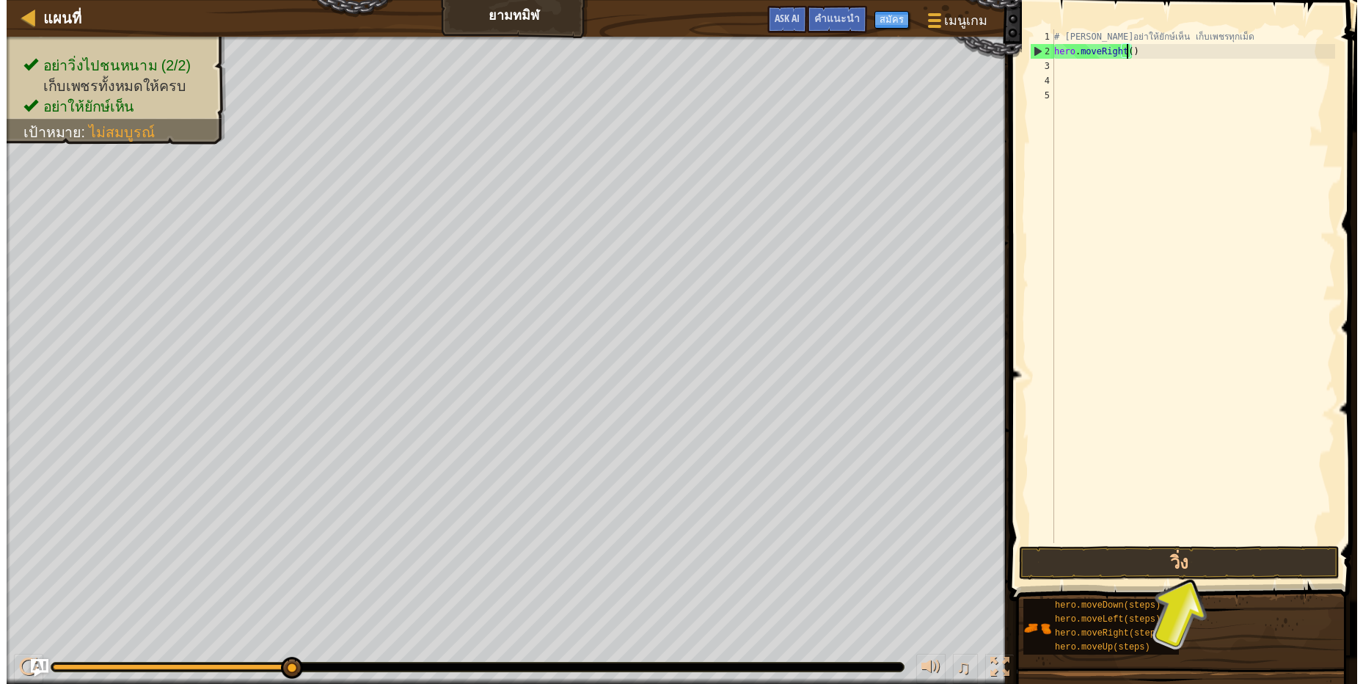
scroll to position [3, 64]
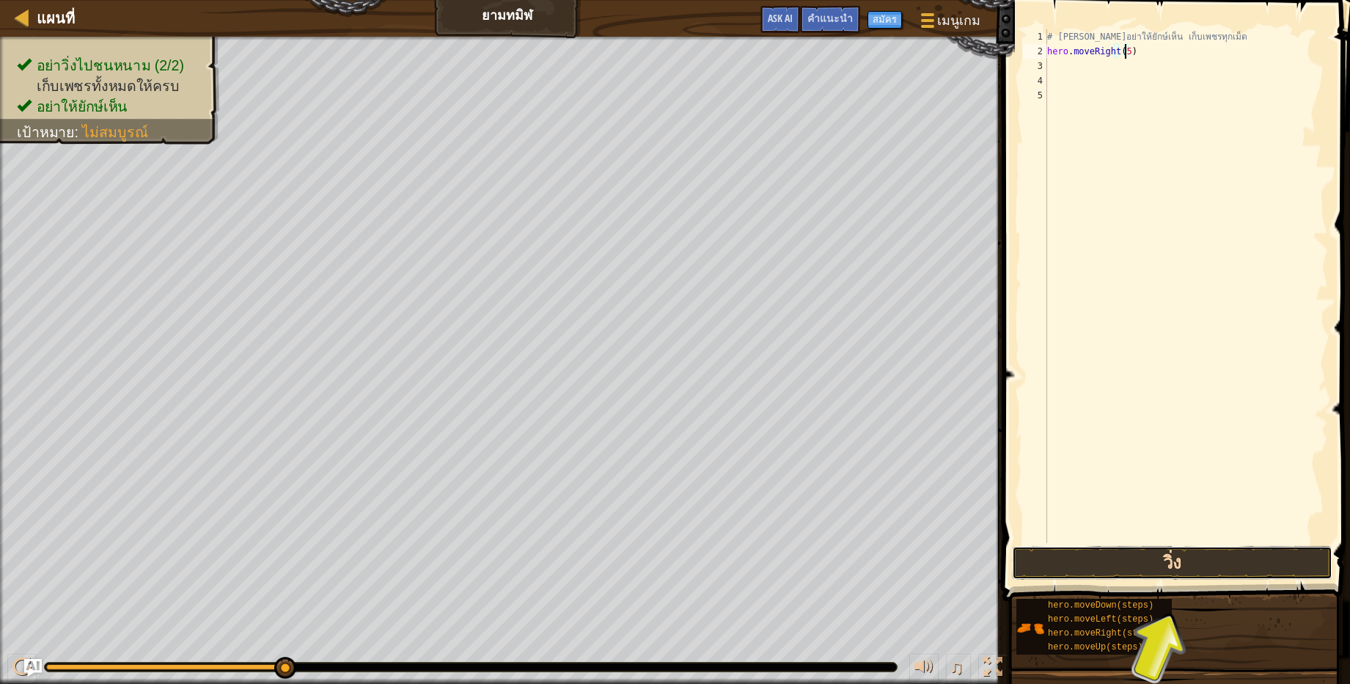
click at [1250, 554] on button "วิ่ง" at bounding box center [1172, 563] width 321 height 34
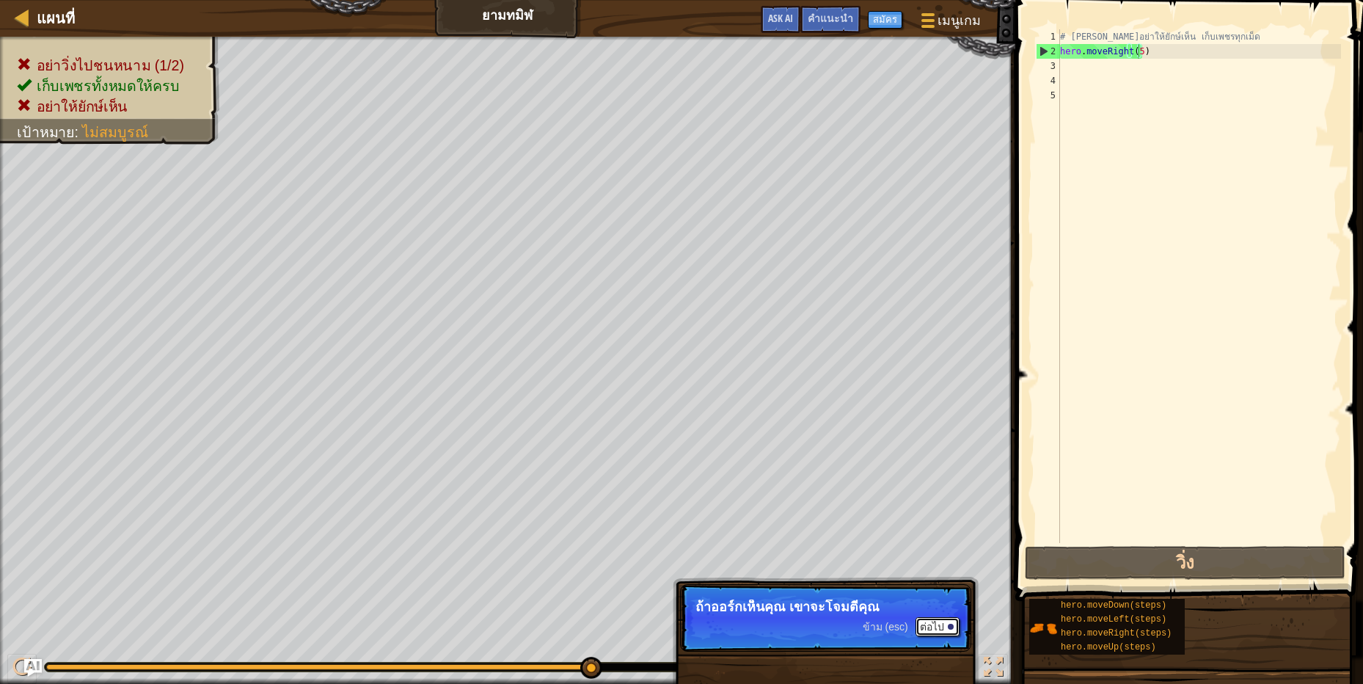
click at [937, 619] on button "ต่อไป" at bounding box center [937, 626] width 44 height 19
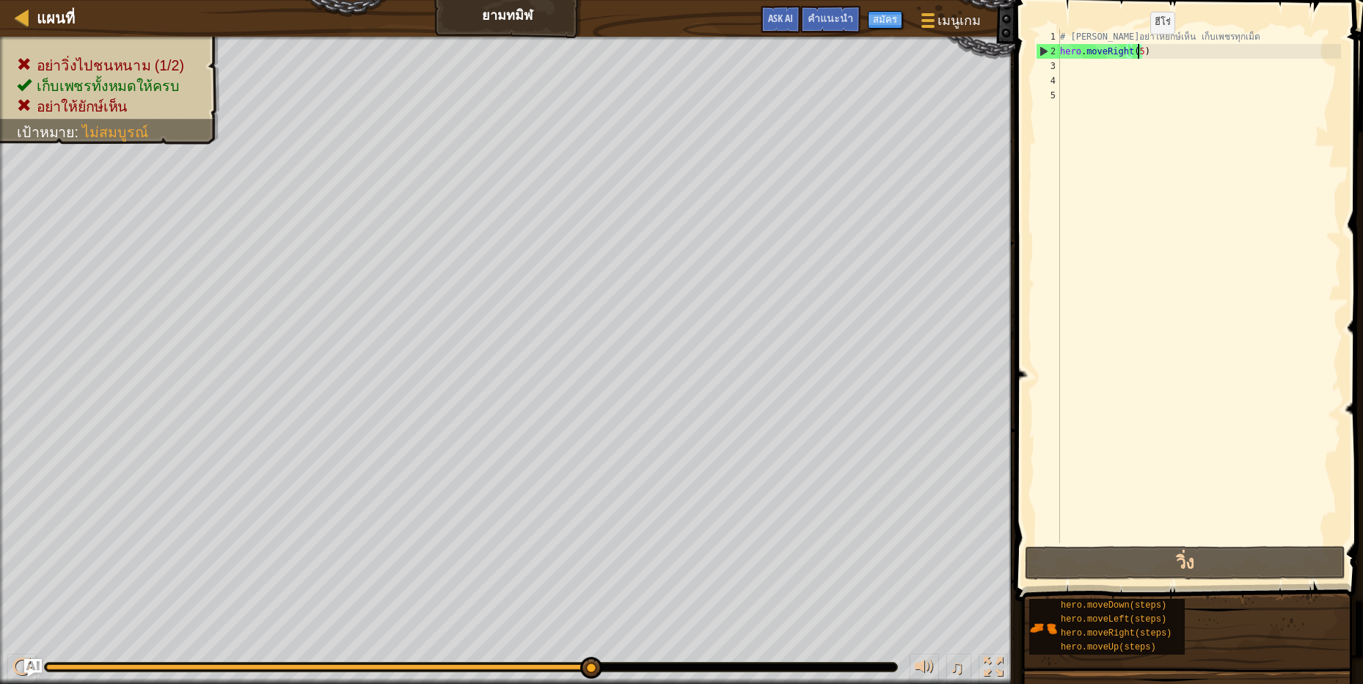
click at [1138, 48] on div "# [PERSON_NAME]อย่าให้ยักษ์เห็น เก็บเพชรทุกเม็ด hero . moveRight ( 5 )" at bounding box center [1199, 300] width 284 height 543
click at [1135, 48] on div "# [PERSON_NAME]อย่าให้ยักษ์เห็น เก็บเพชรทุกเม็ด hero . moveRight ( 5 )" at bounding box center [1199, 300] width 284 height 543
type textarea "hero.moveRight()"
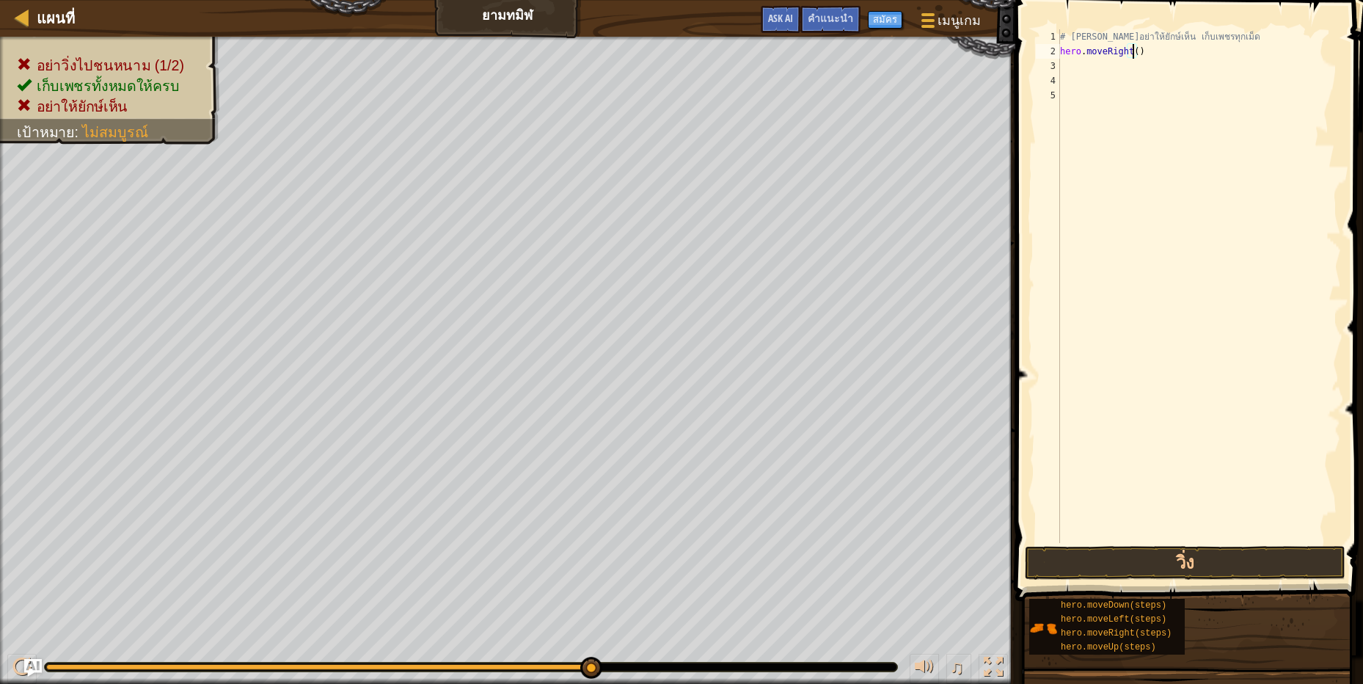
click at [1159, 62] on div "# [PERSON_NAME]อย่าให้ยักษ์เห็น เก็บเพชรทุกเม็ด hero . moveRight ( )" at bounding box center [1199, 300] width 284 height 543
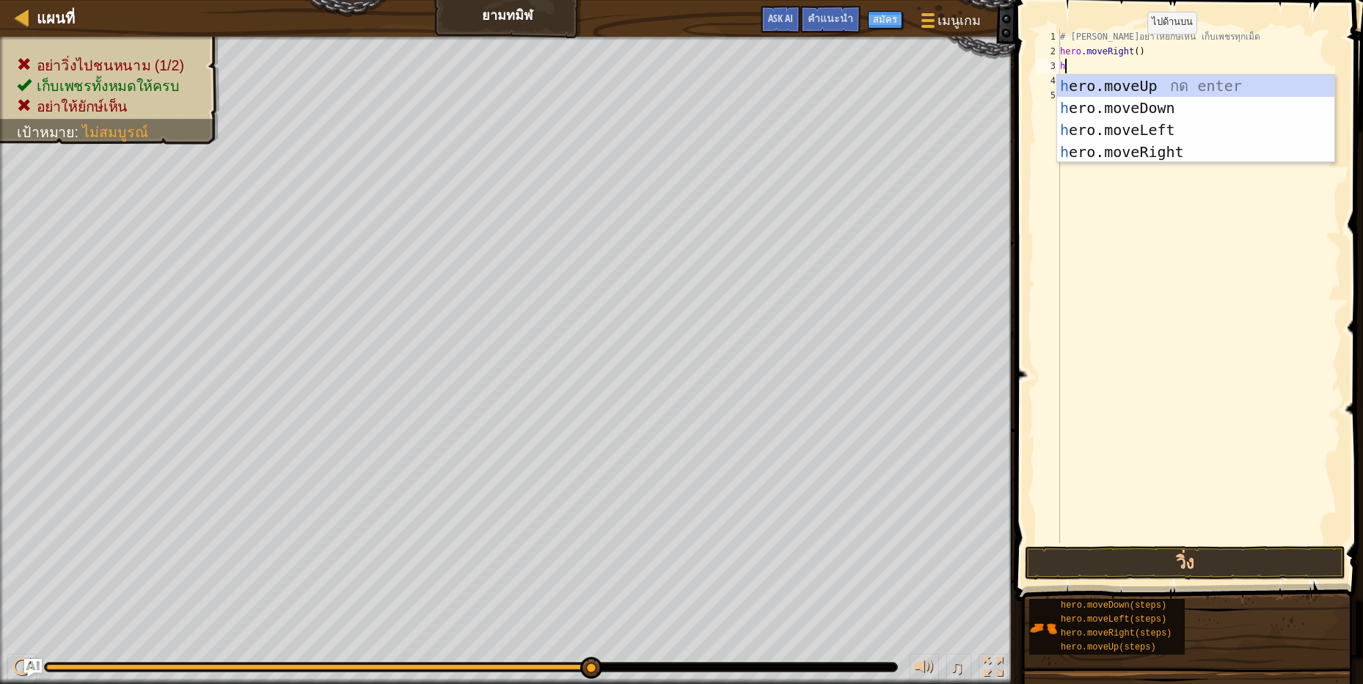
type textarea "h"
click at [1176, 0] on body "แผนที่ ยามทมิฬ เมนูเกม เสร็จสิ้น สมัคร คำแนะนำ Ask AI 1 ההההההההההההההההההההההה…" at bounding box center [681, 0] width 1363 height 0
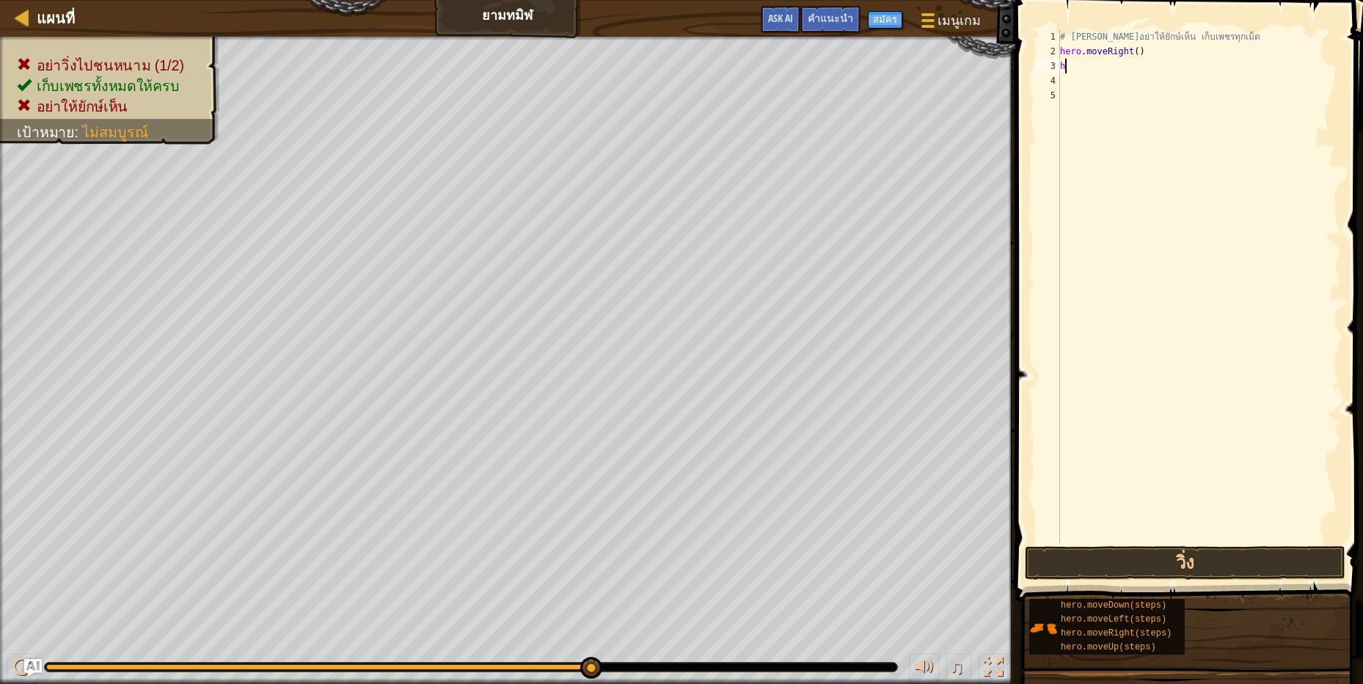
click at [1099, 70] on div "# [PERSON_NAME]อย่าให้ยักษ์เห็น เก็บเพชรทุกเม็ด hero . moveRight ( ) h" at bounding box center [1199, 300] width 284 height 543
type textarea "h"
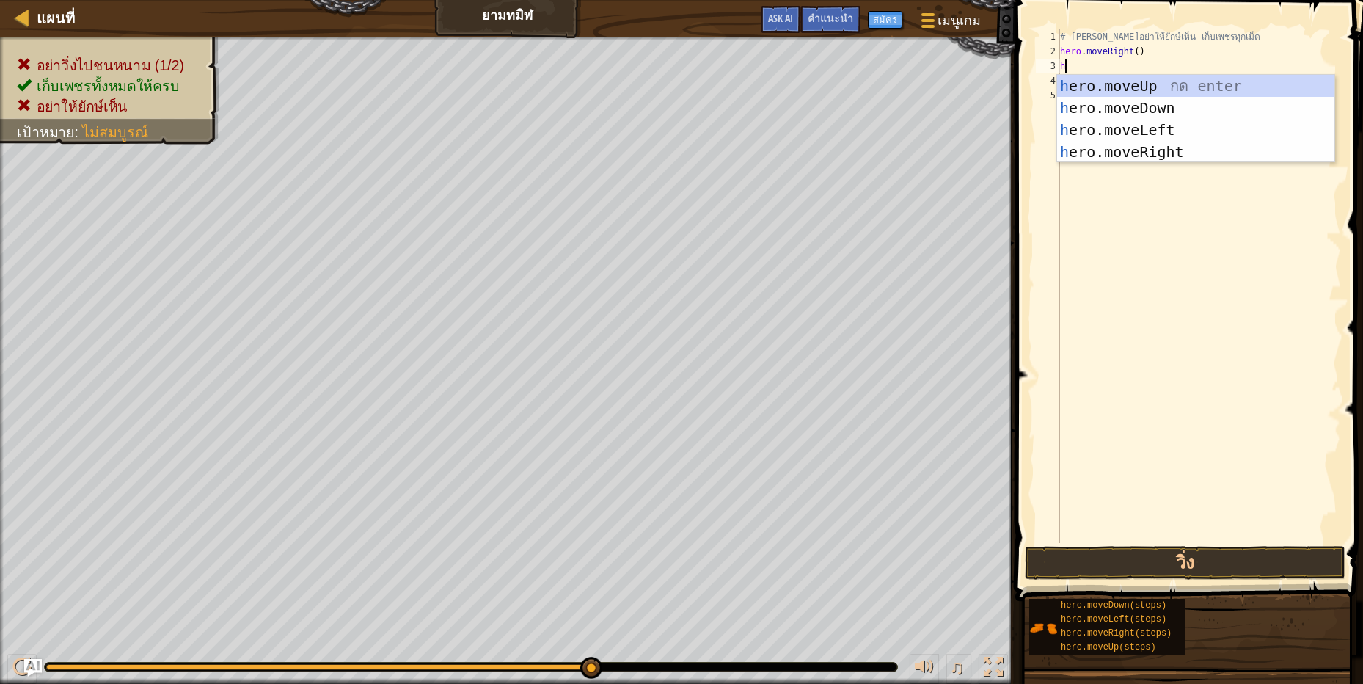
click at [1111, 81] on div "h ero.moveUp กด enter h ero.moveDown กด enter h ero.moveLeft กด enter h ero.mov…" at bounding box center [1195, 141] width 277 height 132
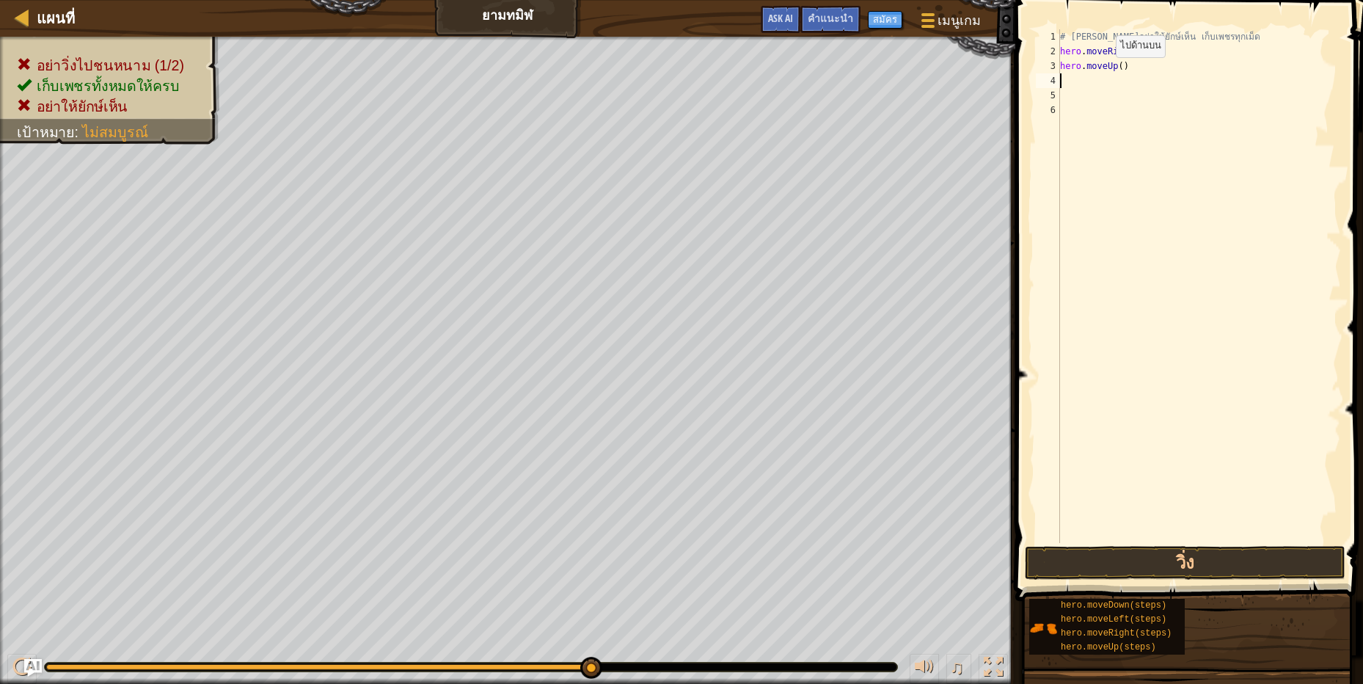
scroll to position [3, 0]
click at [1111, 81] on div "# [PERSON_NAME]อย่าให้ยักษ์เห็น เก็บเพชรทุกเม็ด hero . moveRight ( ) hero . mov…" at bounding box center [1199, 300] width 284 height 543
type textarea "h"
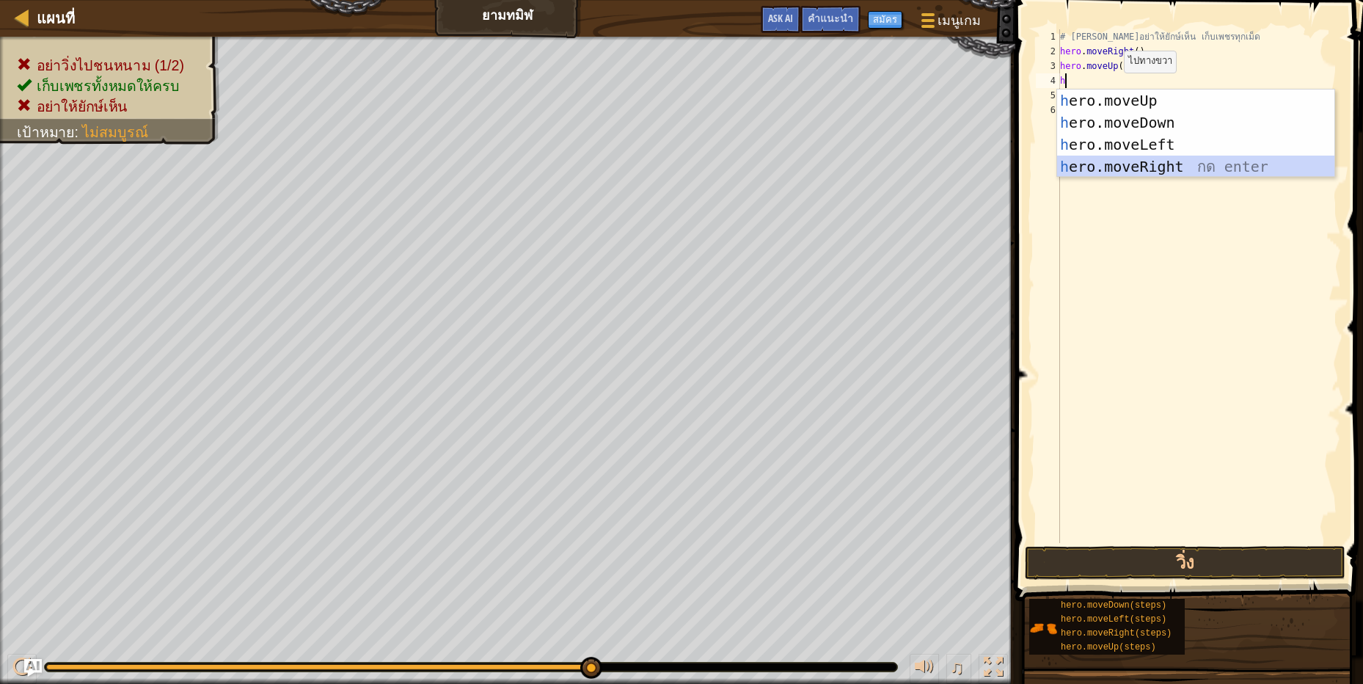
click at [1105, 161] on div "h ero.moveUp กด enter h ero.moveDown กด enter h ero.moveLeft กด enter h ero.mov…" at bounding box center [1195, 155] width 277 height 132
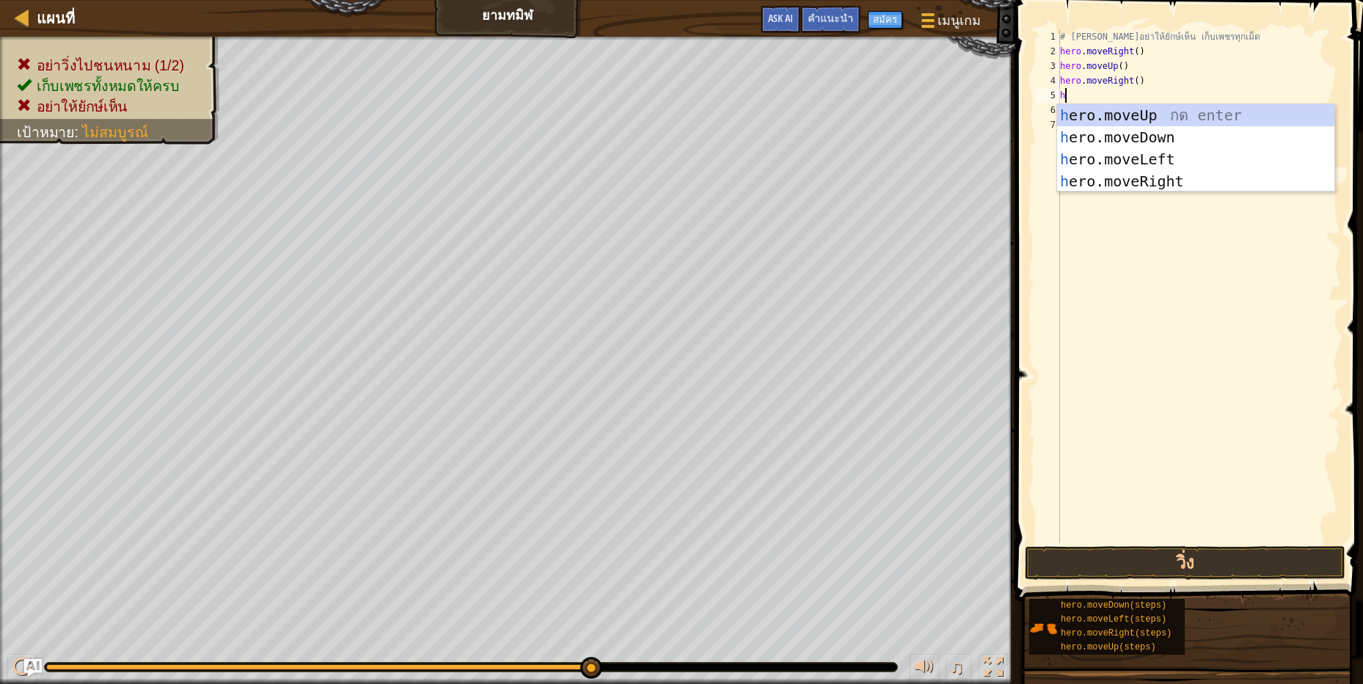
type textarea "h"
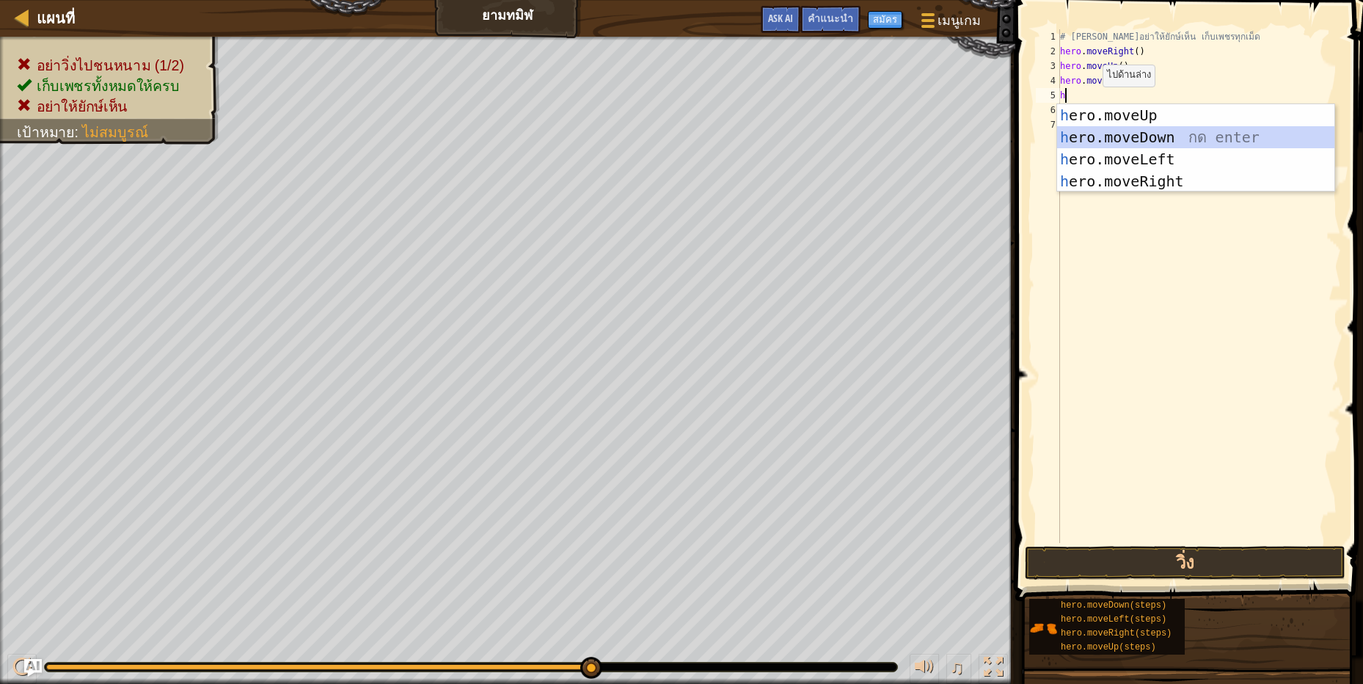
click at [1121, 131] on div "h ero.moveUp กด enter h ero.moveDown กด enter h ero.moveLeft กด enter h ero.mov…" at bounding box center [1195, 170] width 277 height 132
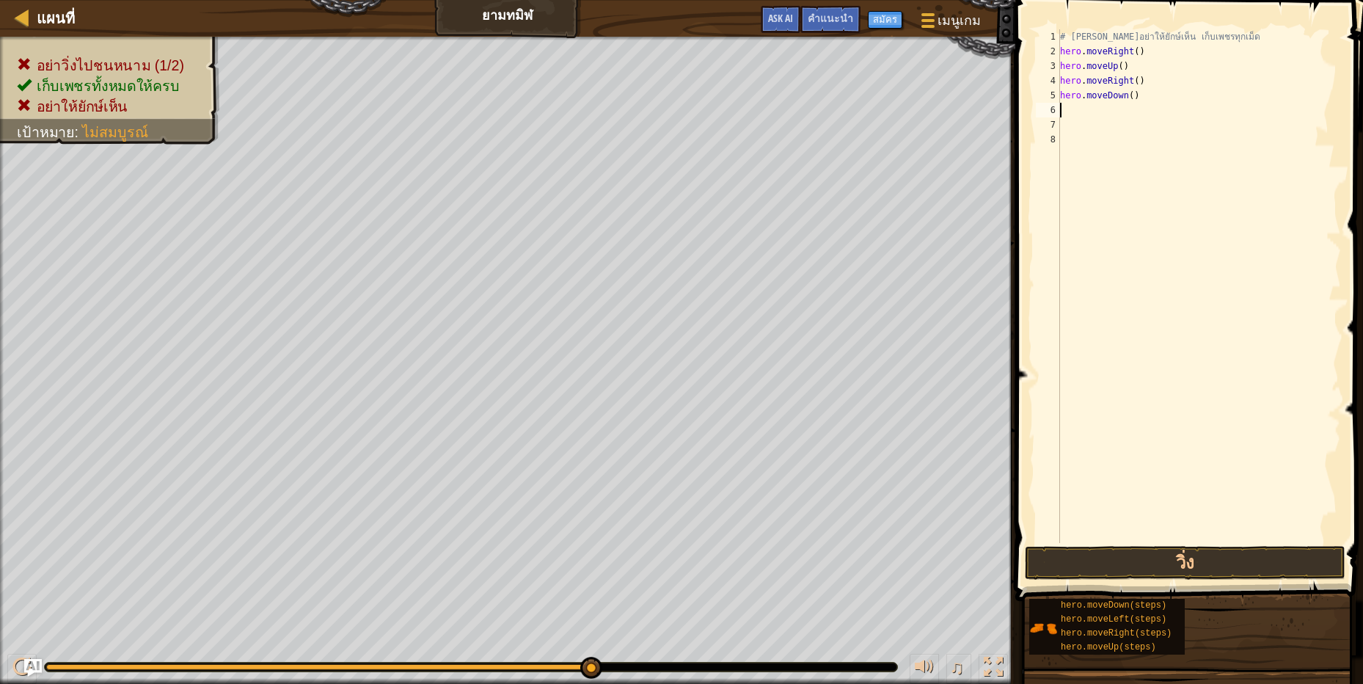
type textarea "h"
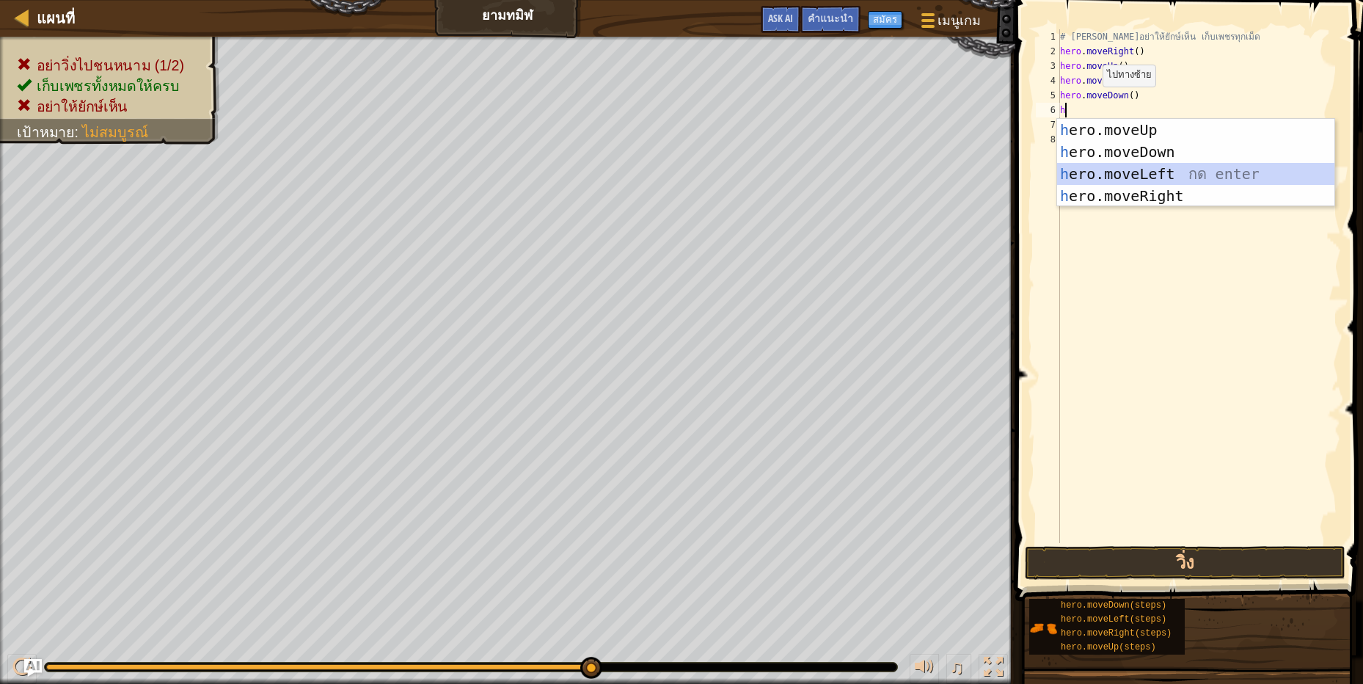
click at [1131, 169] on div "h ero.moveUp กด enter h ero.moveDown กด enter h ero.moveLeft กด enter h ero.mov…" at bounding box center [1195, 185] width 277 height 132
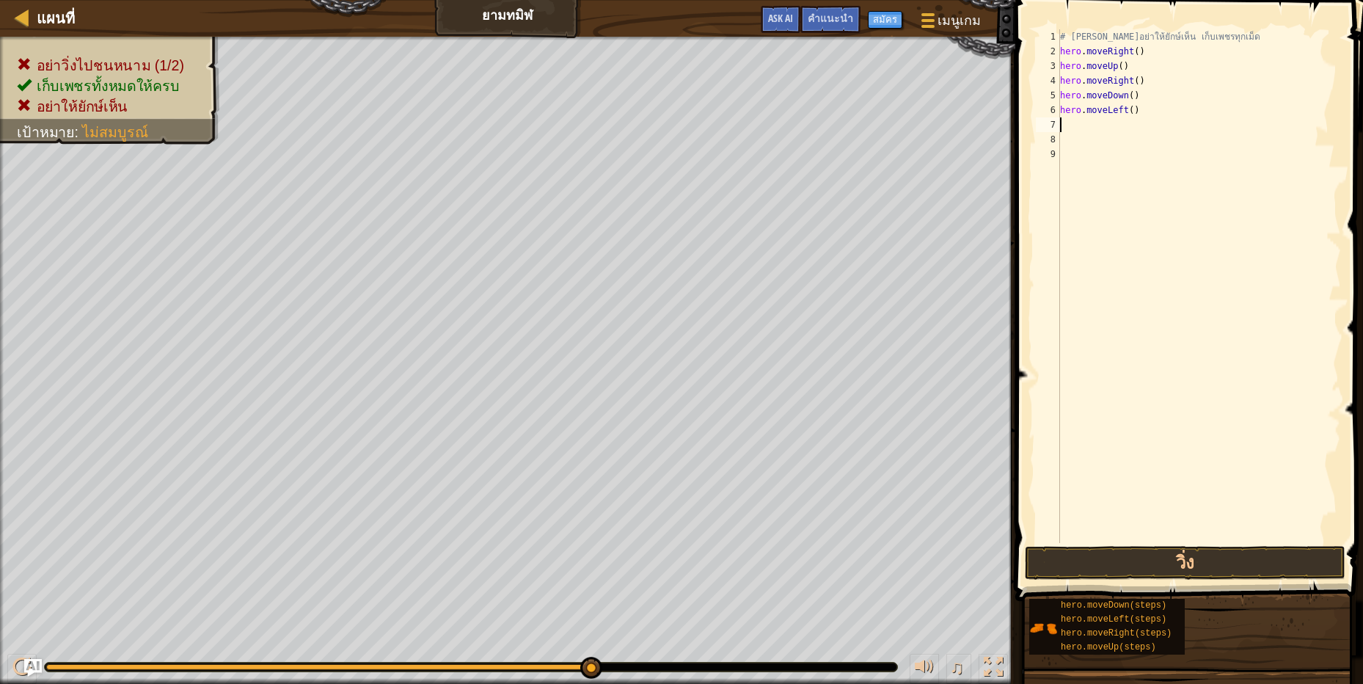
type textarea "h"
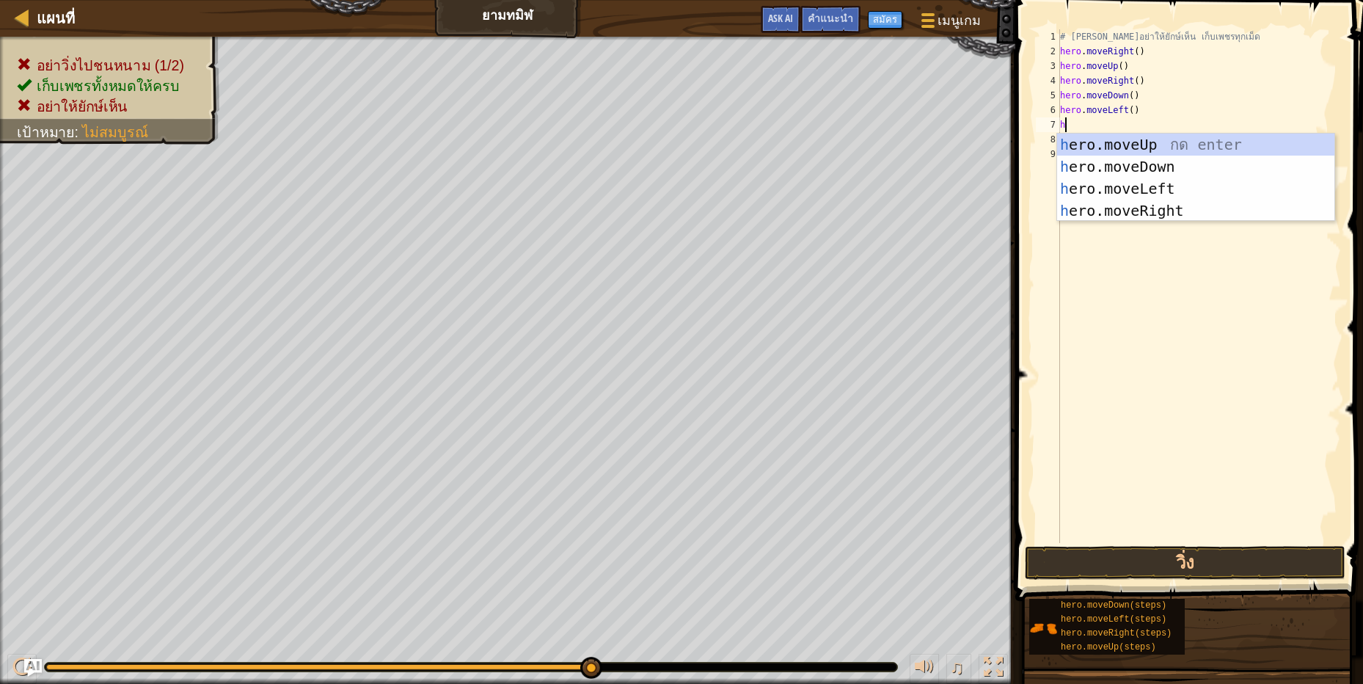
scroll to position [3, 3]
click at [1138, 205] on div "h ero.moveUp กด enter h ero.moveDown กด enter h ero.moveLeft กด enter h ero.mov…" at bounding box center [1195, 199] width 277 height 132
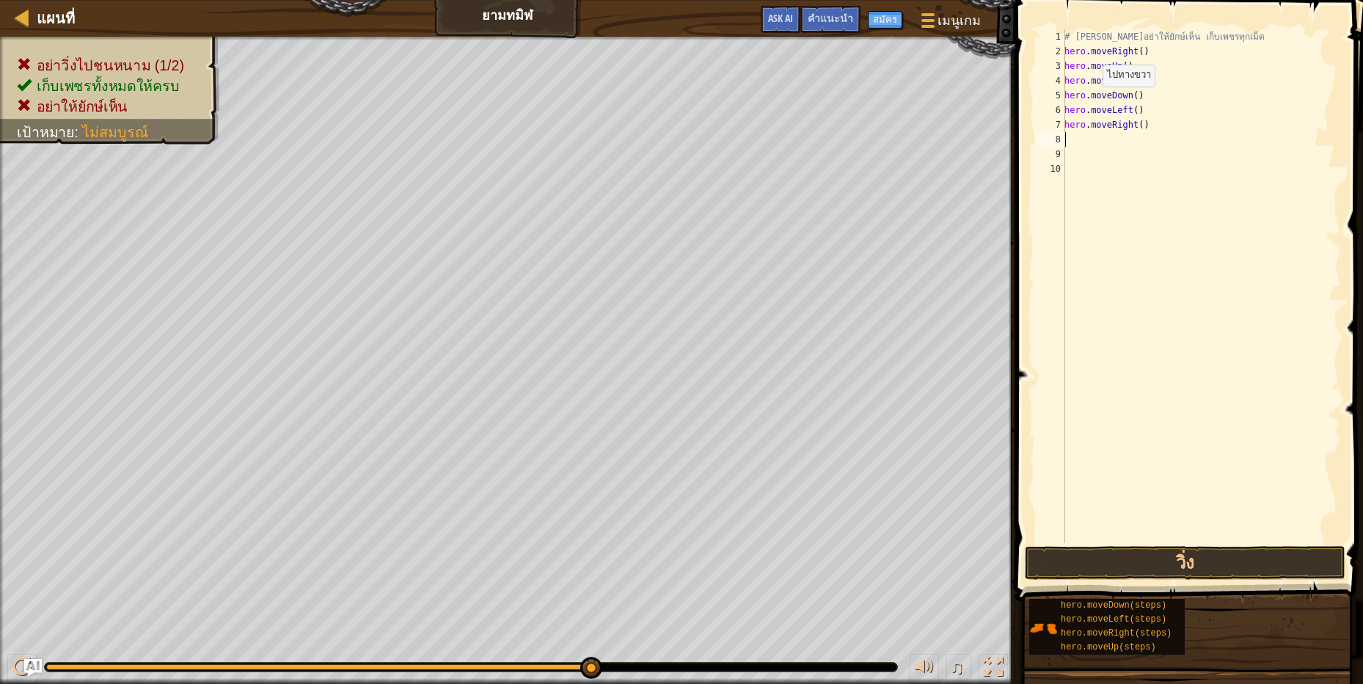
scroll to position [3, 0]
type textarea "h"
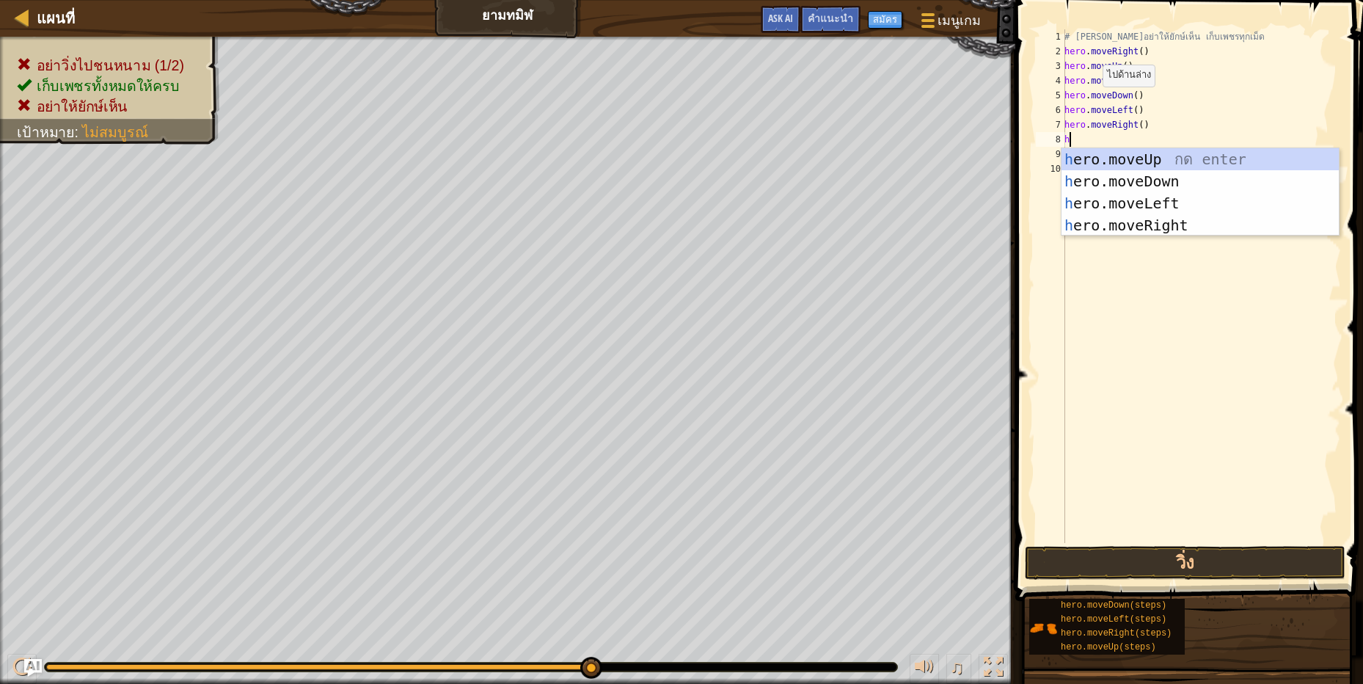
scroll to position [3, 3]
click at [1143, 222] on div "h ero.moveUp กด enter h ero.moveDown กด enter h ero.moveLeft กด enter h ero.mov…" at bounding box center [1199, 214] width 277 height 132
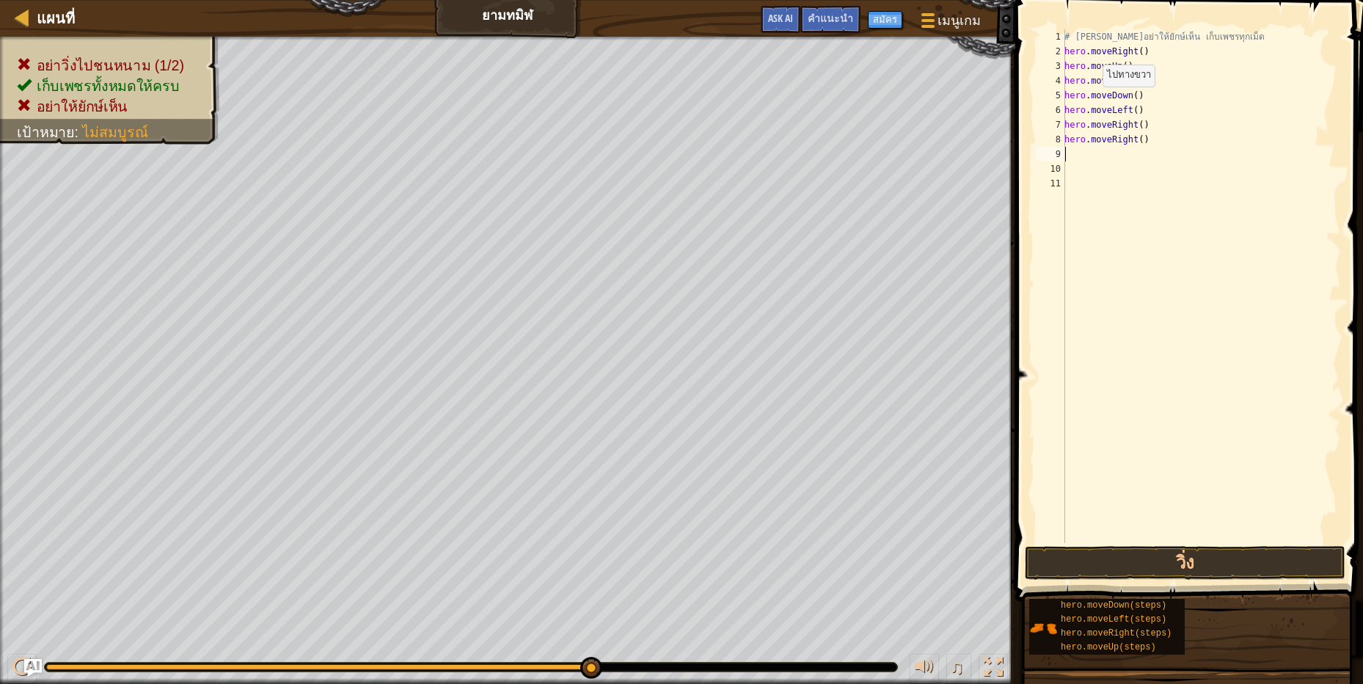
scroll to position [3, 0]
click at [1234, 561] on button "วิ่ง" at bounding box center [1185, 563] width 321 height 34
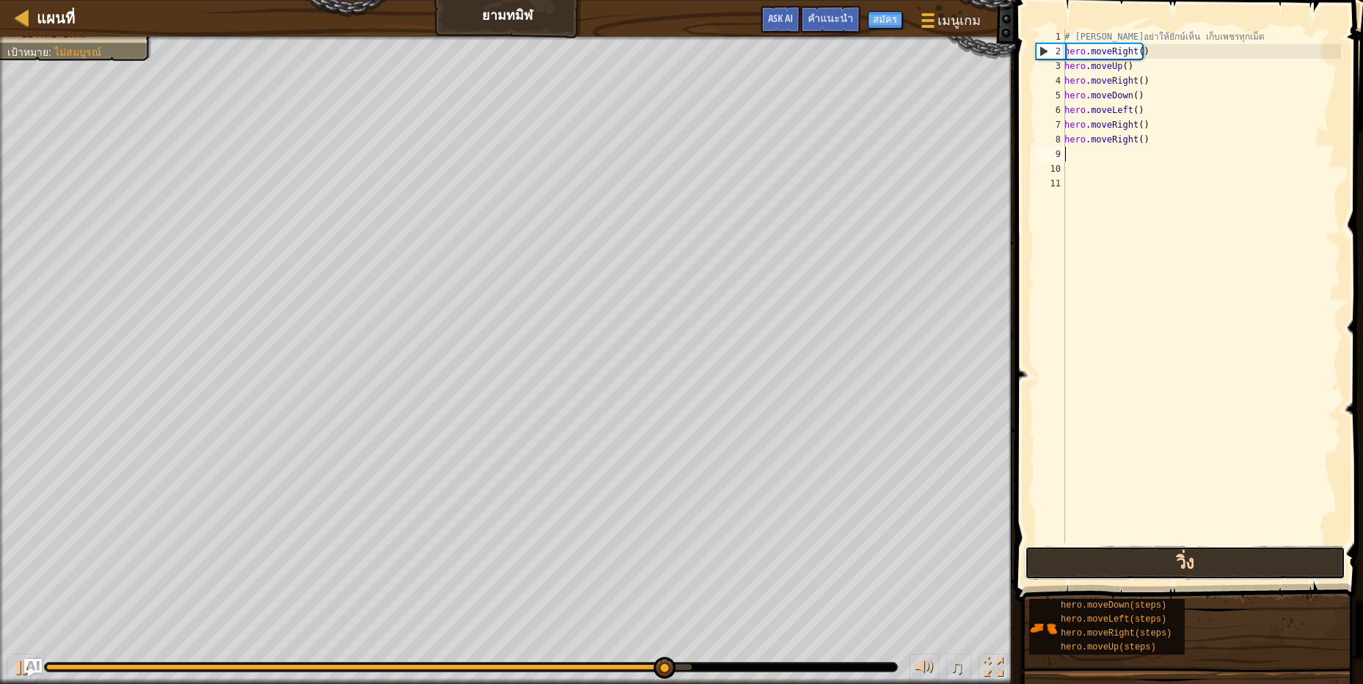
click at [1295, 552] on button "วิ่ง" at bounding box center [1185, 563] width 321 height 34
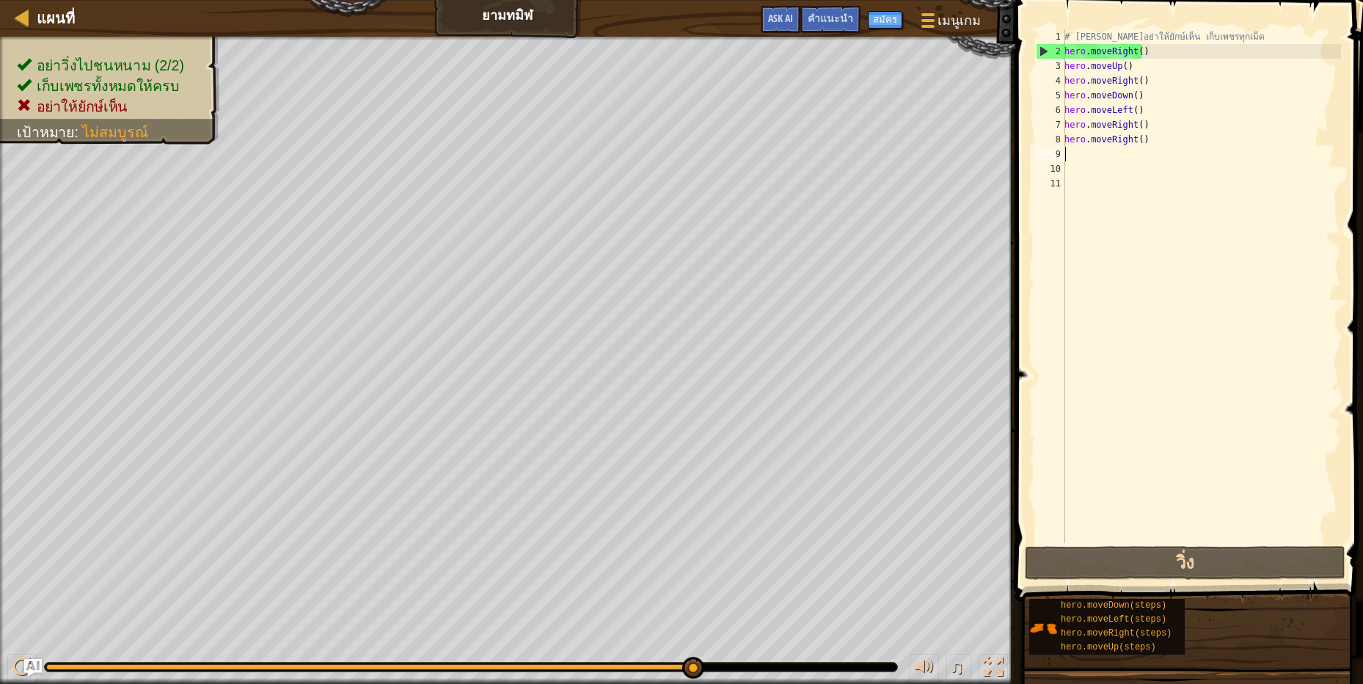
click at [1161, 146] on div "# [PERSON_NAME]อย่าให้ยักษ์เห็น เก็บเพชรทุกเม็ด hero . moveRight ( ) hero . mov…" at bounding box center [1200, 300] width 279 height 543
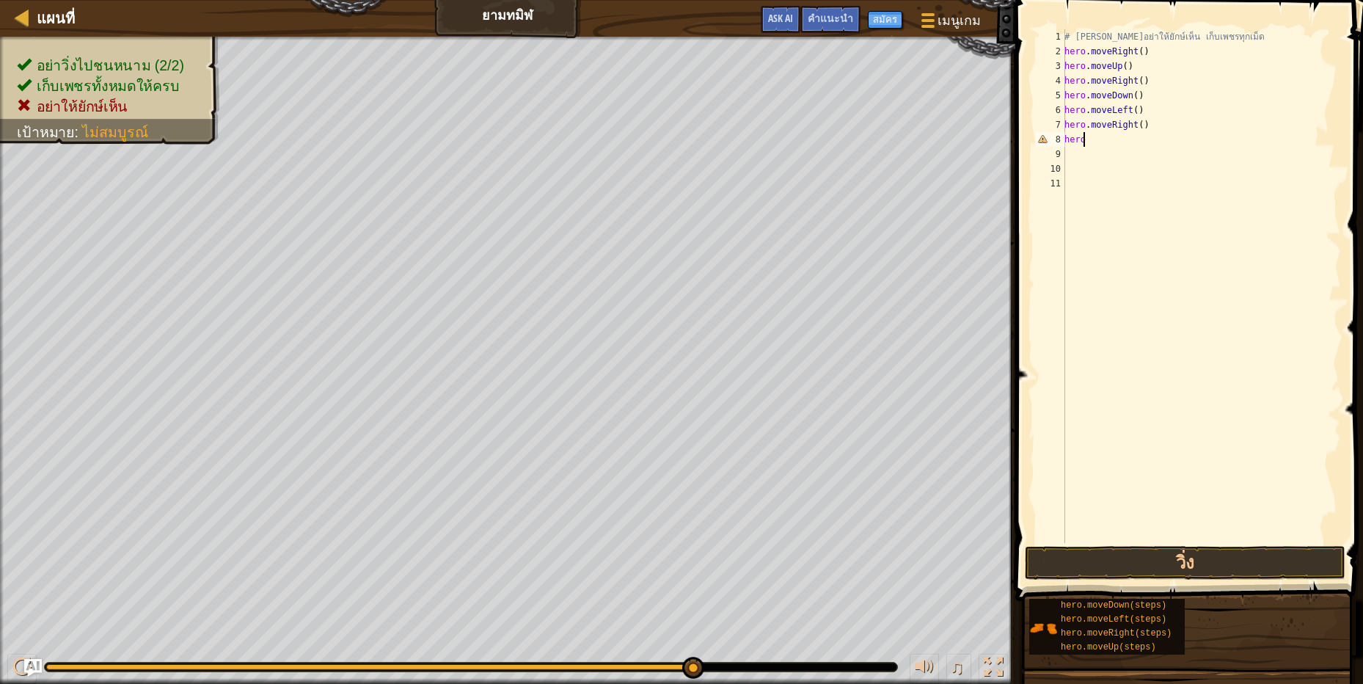
type textarea "h"
click at [1196, 118] on div "# [PERSON_NAME]อย่าให้ยักษ์เห็น เก็บเพชรทุกเม็ด hero . moveRight ( ) hero . mov…" at bounding box center [1200, 300] width 279 height 543
type textarea "h"
click at [1257, 557] on button "วิ่ง" at bounding box center [1185, 563] width 321 height 34
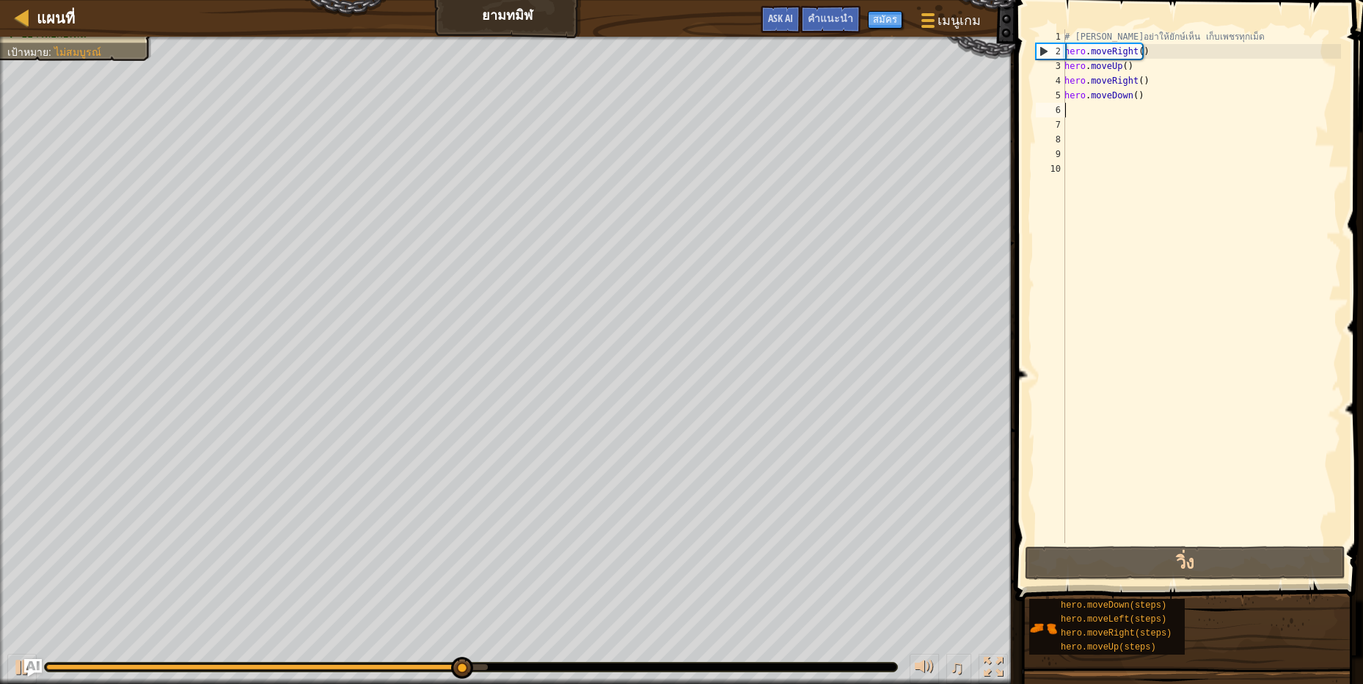
click at [1102, 95] on div "# [PERSON_NAME]อย่าให้ยักษ์เห็น เก็บเพชรทุกเม็ด hero . moveRight ( ) hero . mov…" at bounding box center [1200, 300] width 279 height 543
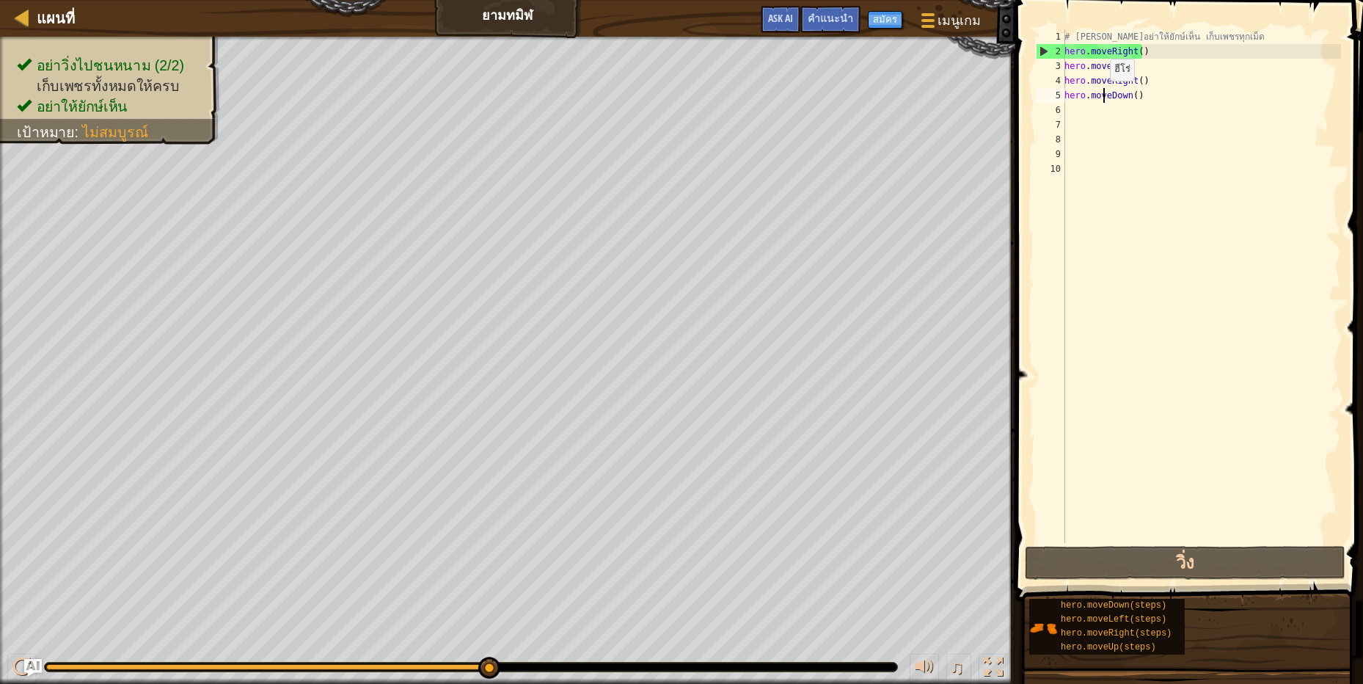
type textarea "hero.moveDown()"
click at [1083, 105] on div "# [PERSON_NAME]อย่าให้ยักษ์เห็น เก็บเพชรทุกเม็ด hero . moveRight ( ) hero . mov…" at bounding box center [1200, 300] width 279 height 543
click at [1083, 107] on div "# [PERSON_NAME]อย่าให้ยักษ์เห็น เก็บเพชรทุกเม็ด hero . moveRight ( ) hero . mov…" at bounding box center [1200, 300] width 279 height 543
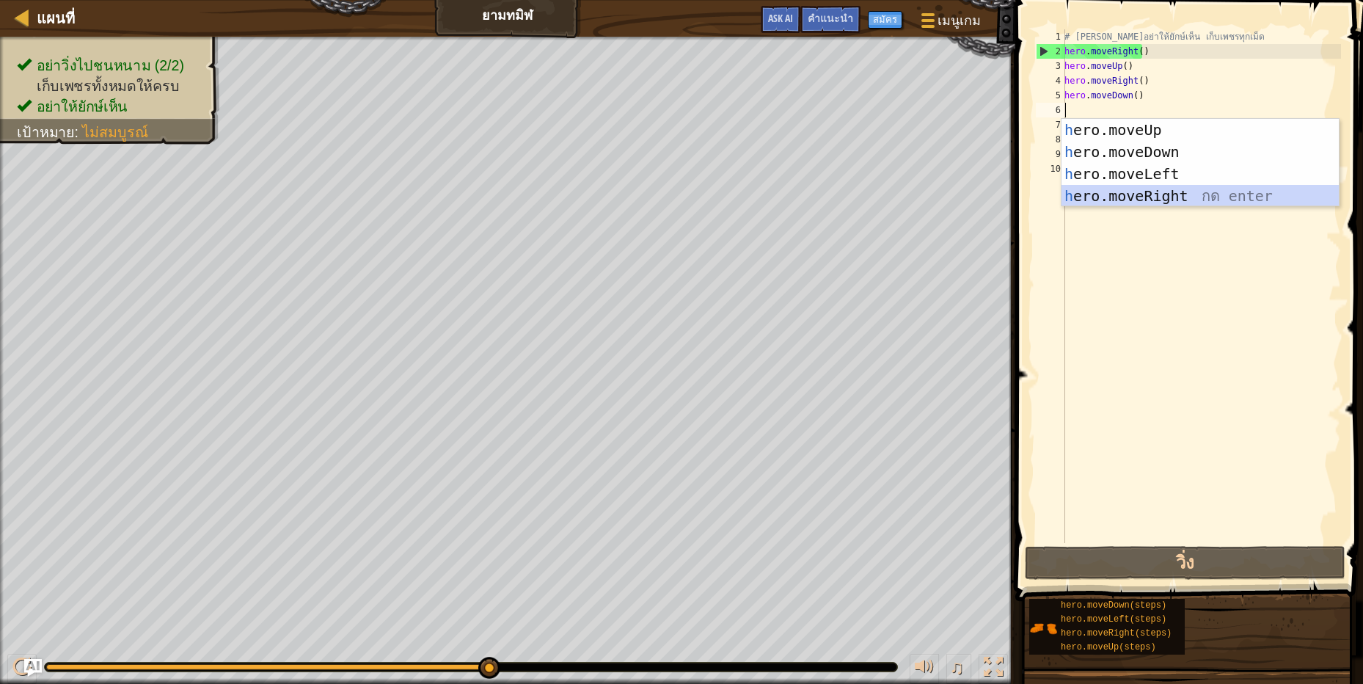
type textarea "h"
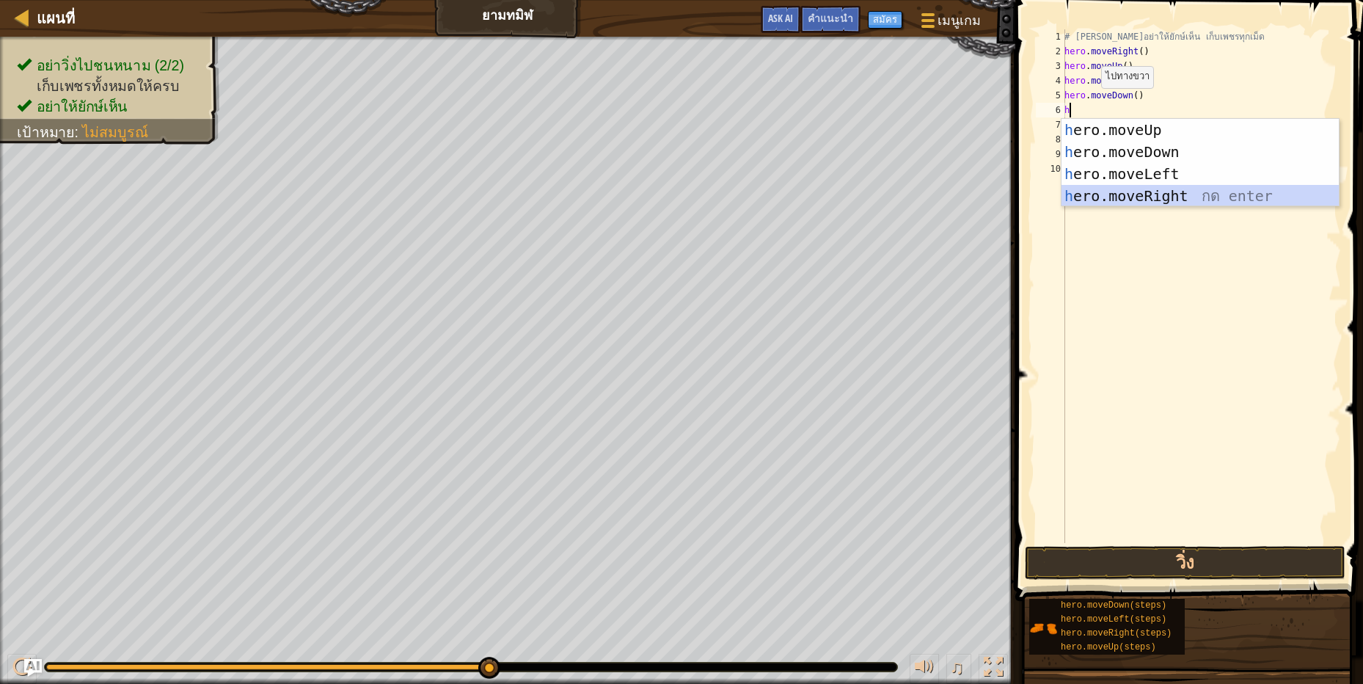
click at [1226, 197] on div "h ero.moveUp กด enter h ero.moveDown กด enter h ero.moveLeft กด enter h ero.mov…" at bounding box center [1199, 185] width 277 height 132
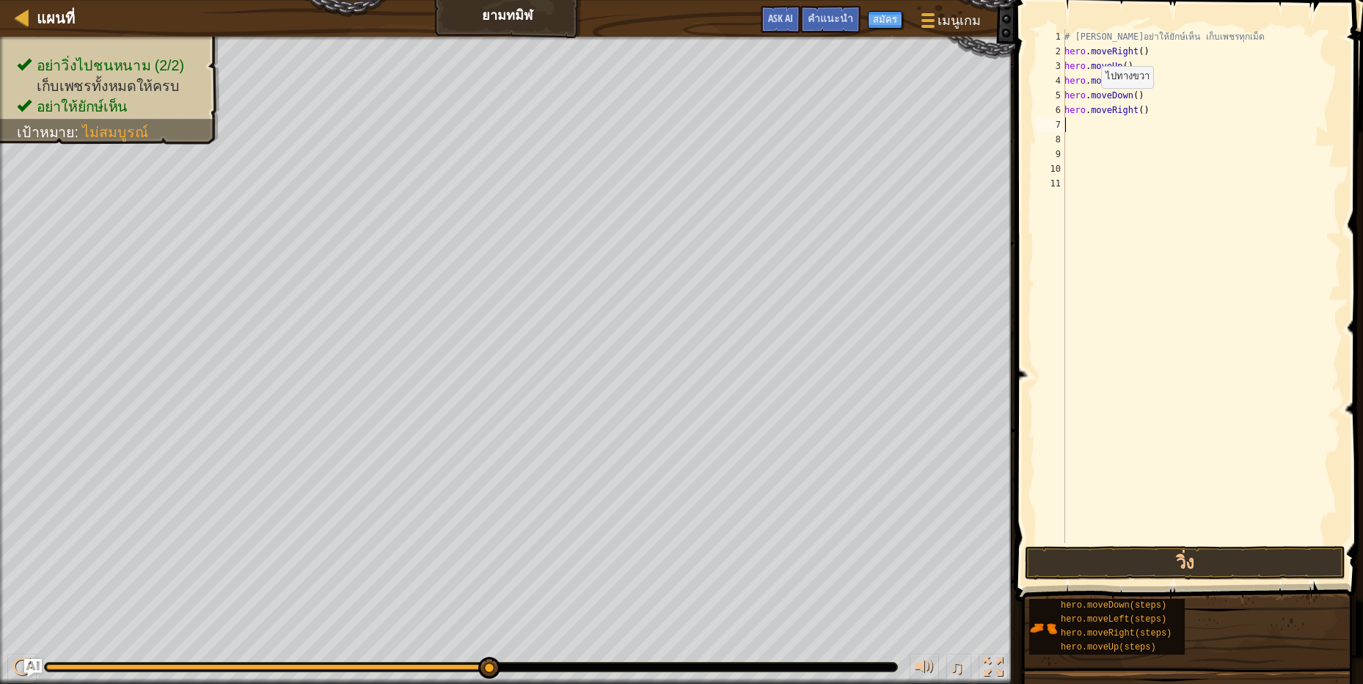
scroll to position [3, 0]
click at [1301, 552] on button "วิ่ง" at bounding box center [1185, 563] width 321 height 34
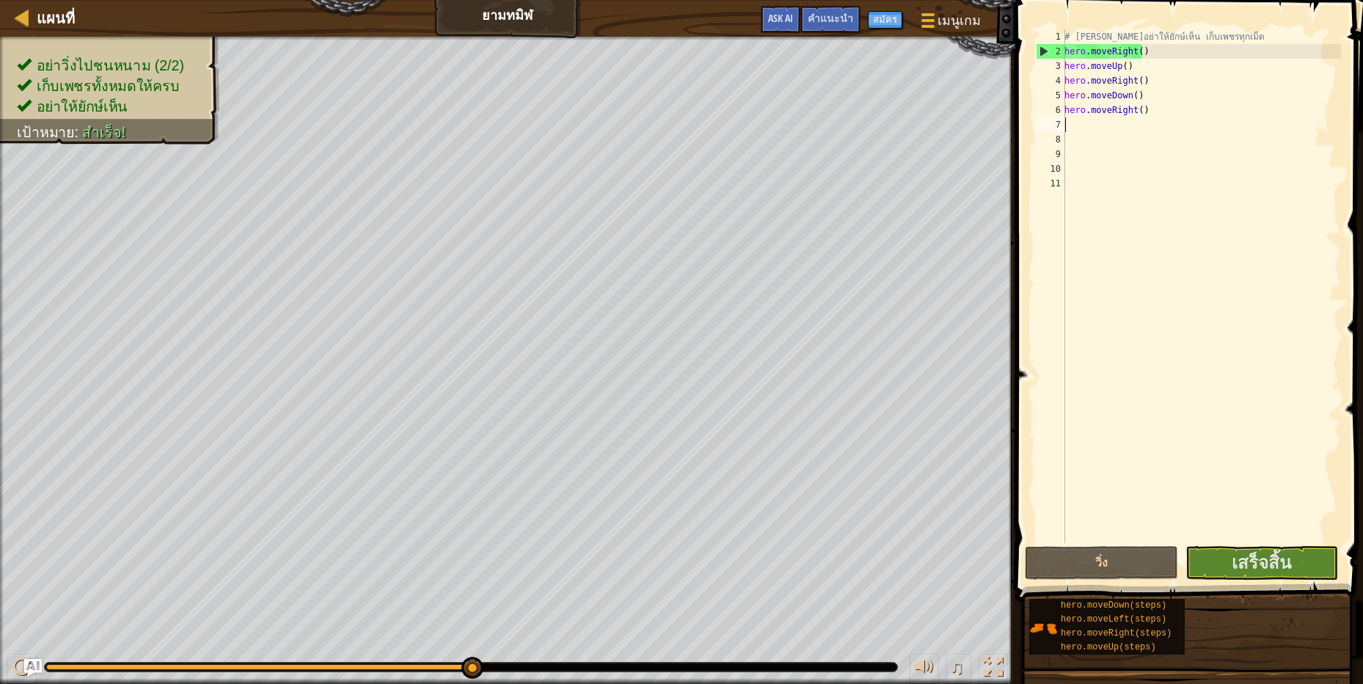
scroll to position [3, 3]
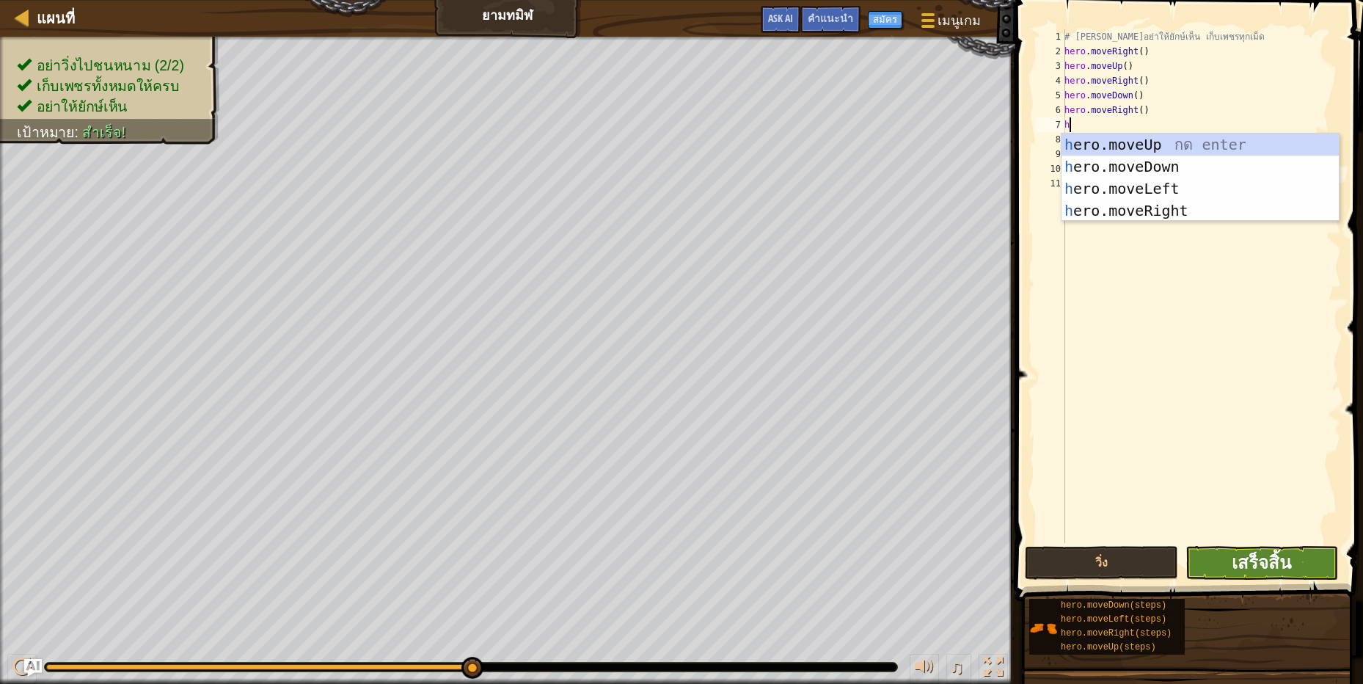
type textarea "h"
click at [1273, 558] on span "เสร็จสิ้น" at bounding box center [1260, 561] width 59 height 23
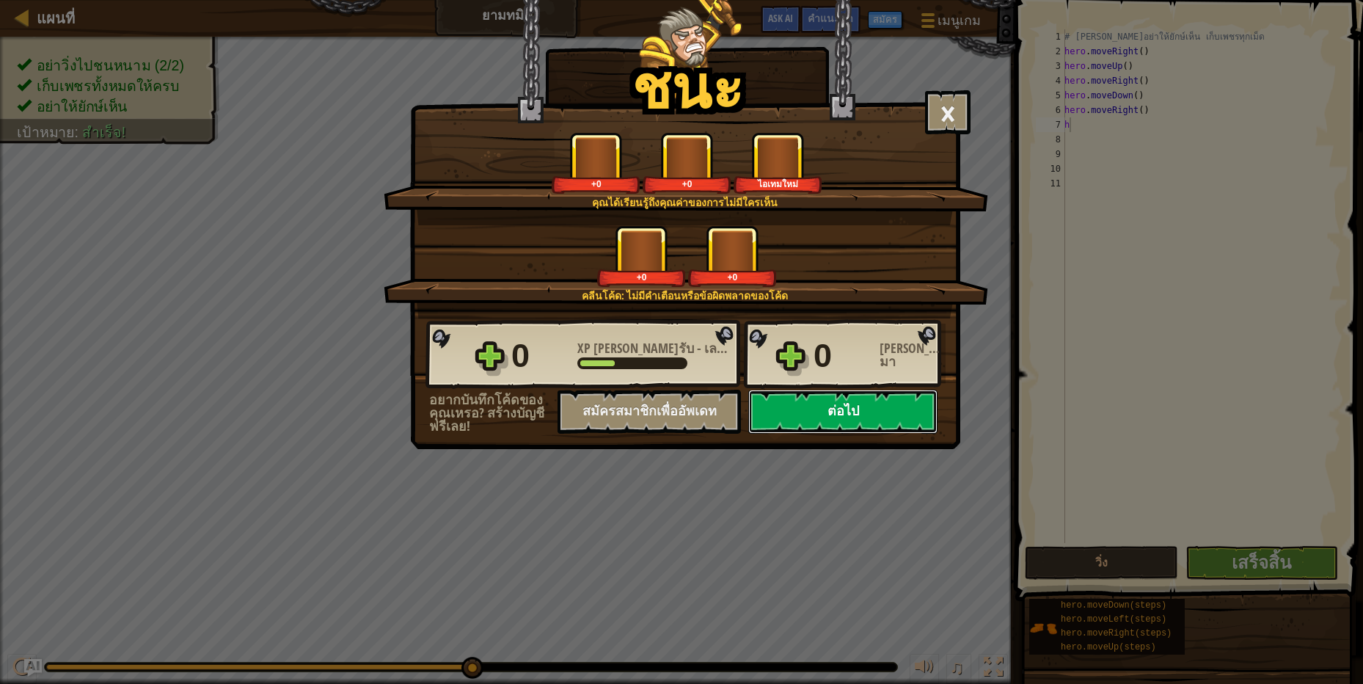
click at [838, 408] on button "ต่อไป" at bounding box center [842, 411] width 189 height 44
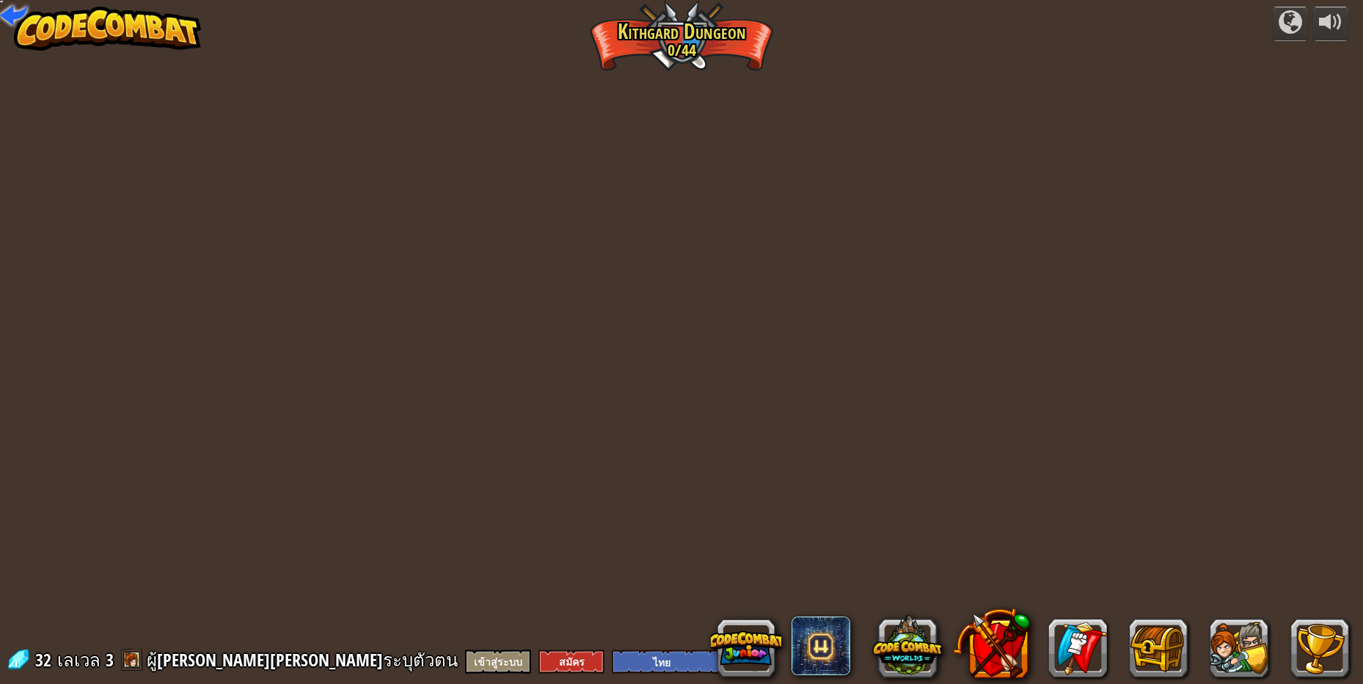
select select "th"
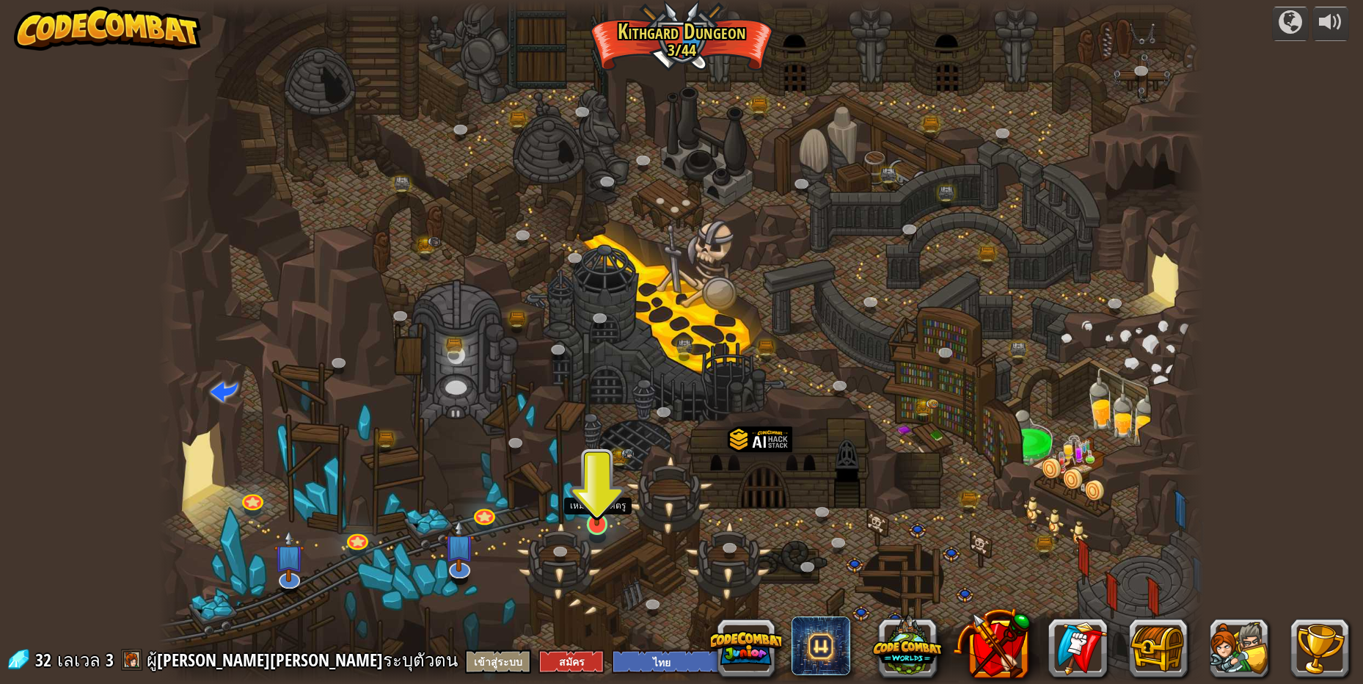
click at [593, 506] on img at bounding box center [597, 494] width 28 height 65
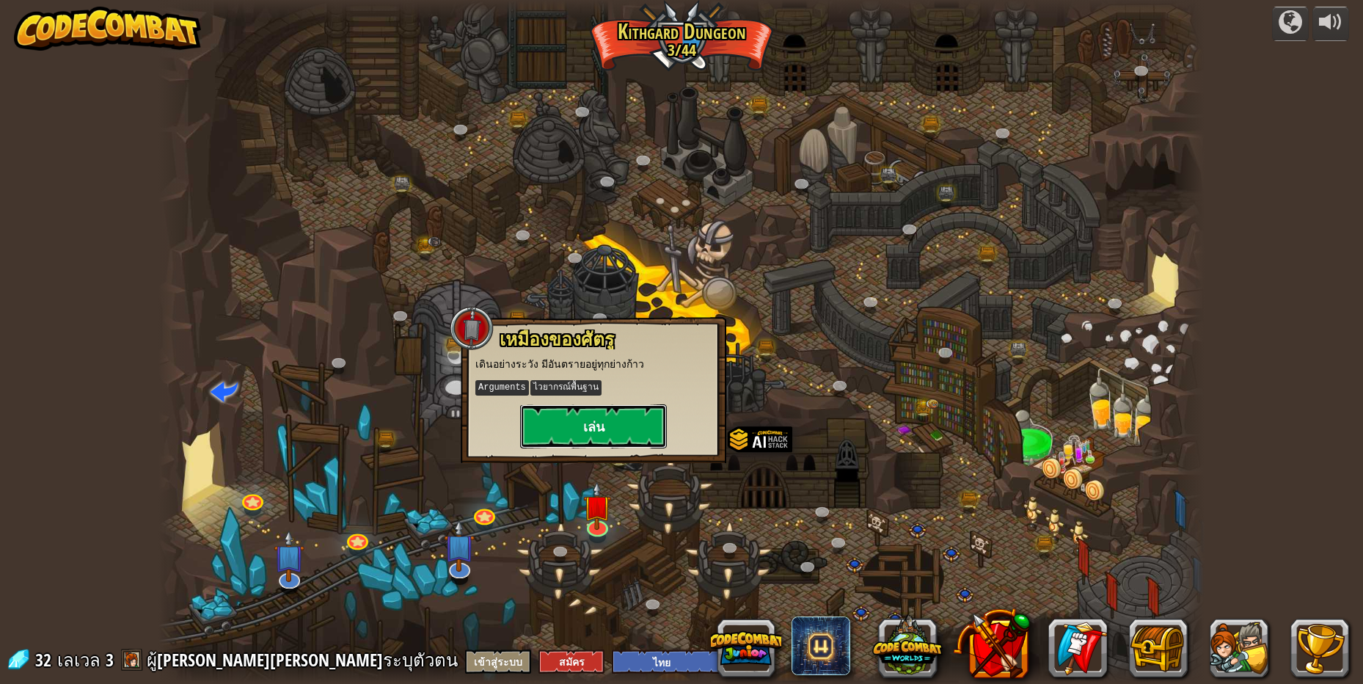
click at [618, 428] on button "เล่น" at bounding box center [593, 426] width 147 height 44
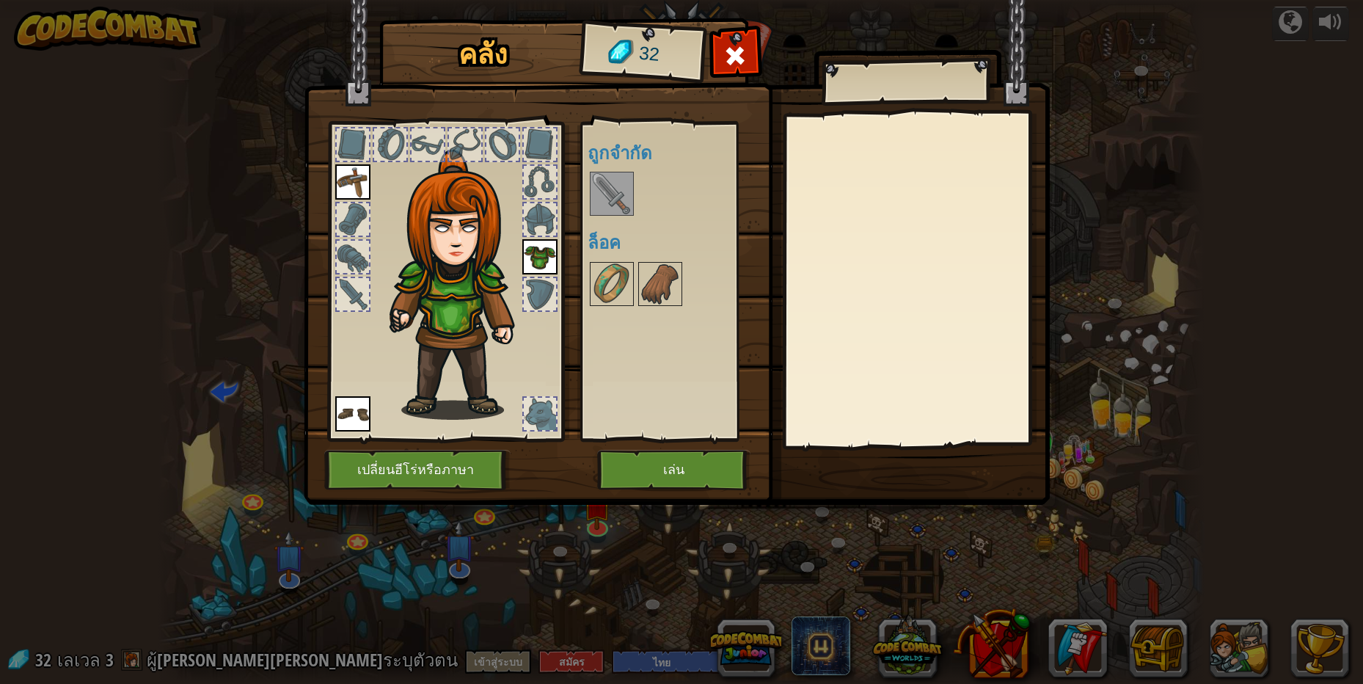
click at [612, 194] on img at bounding box center [611, 193] width 41 height 41
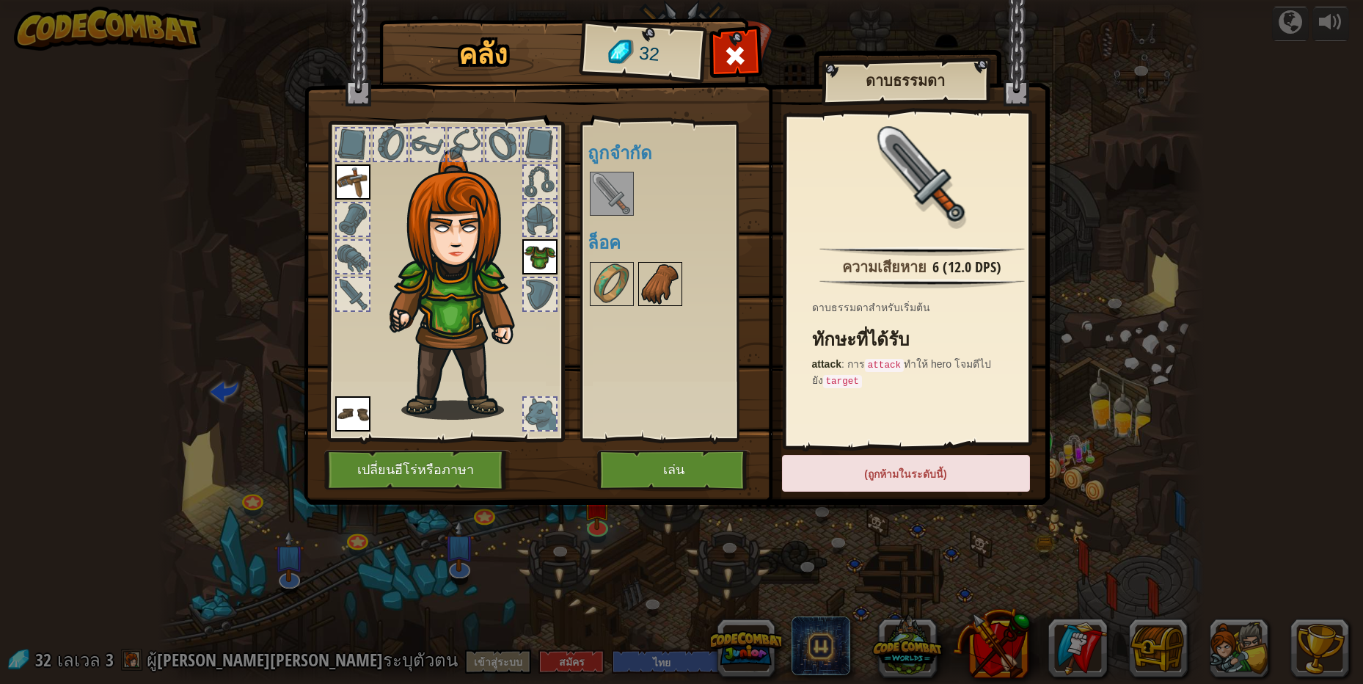
click at [669, 282] on img at bounding box center [660, 283] width 41 height 41
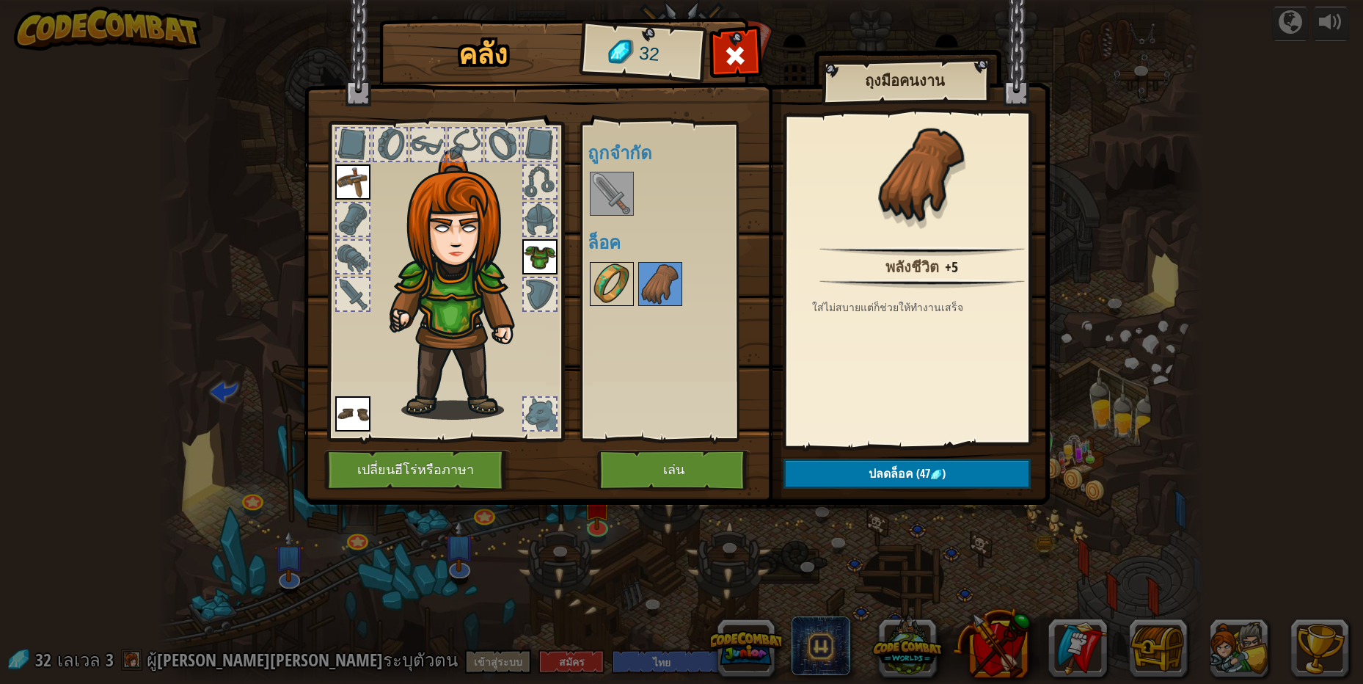
click at [596, 271] on img at bounding box center [611, 283] width 41 height 41
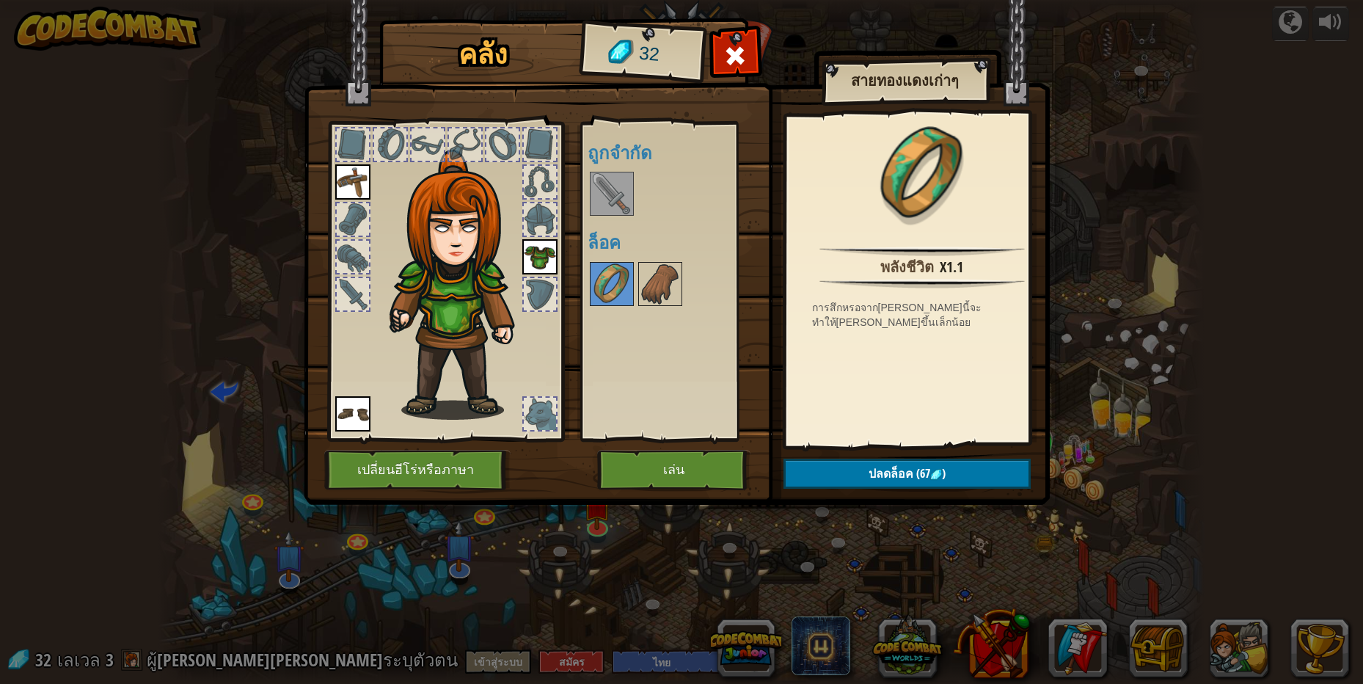
click at [1051, 57] on div "คลัง 32 พร้อมใช้งาน ใช้งาน ใช้งาน ใช้งาน (ดับเบิลคลิ๊ก..เพื่อใช้งาน) ถูกจำกัด ล…" at bounding box center [682, 264] width 746 height 484
click at [695, 458] on button "เล่น" at bounding box center [673, 470] width 153 height 40
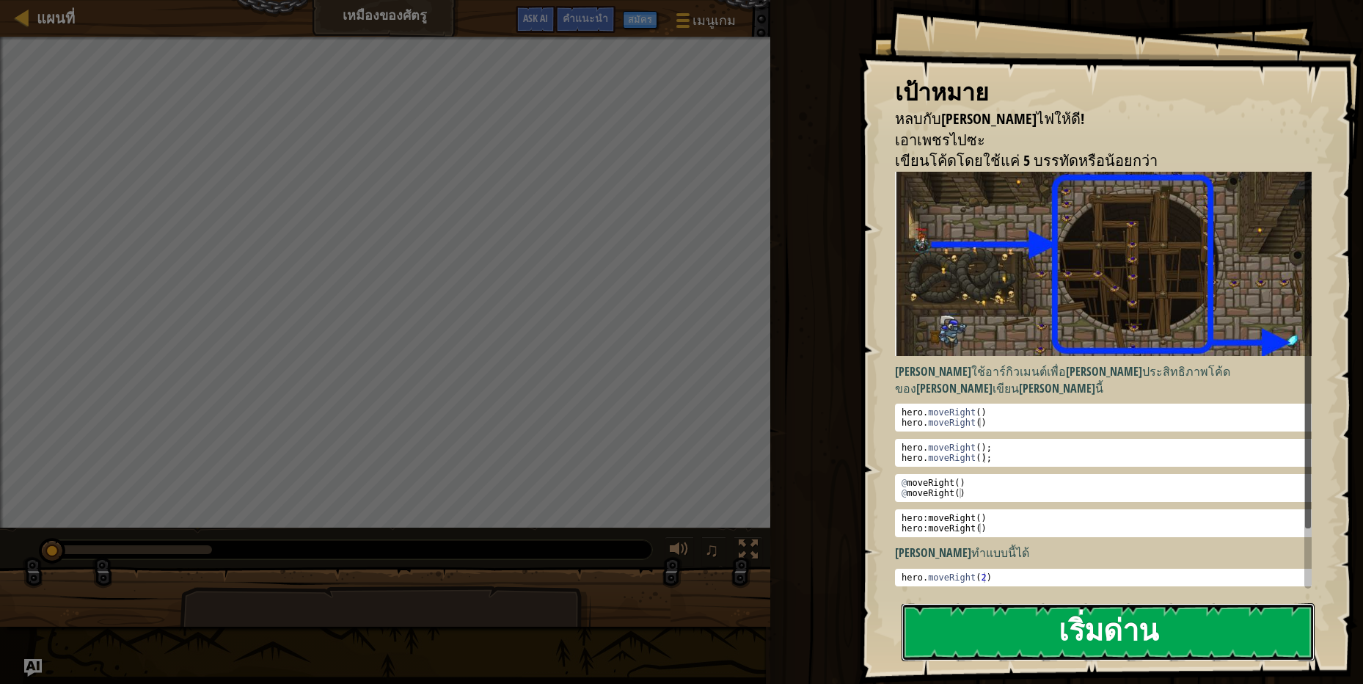
click at [1123, 634] on button "เริ่มด่าน" at bounding box center [1107, 632] width 413 height 58
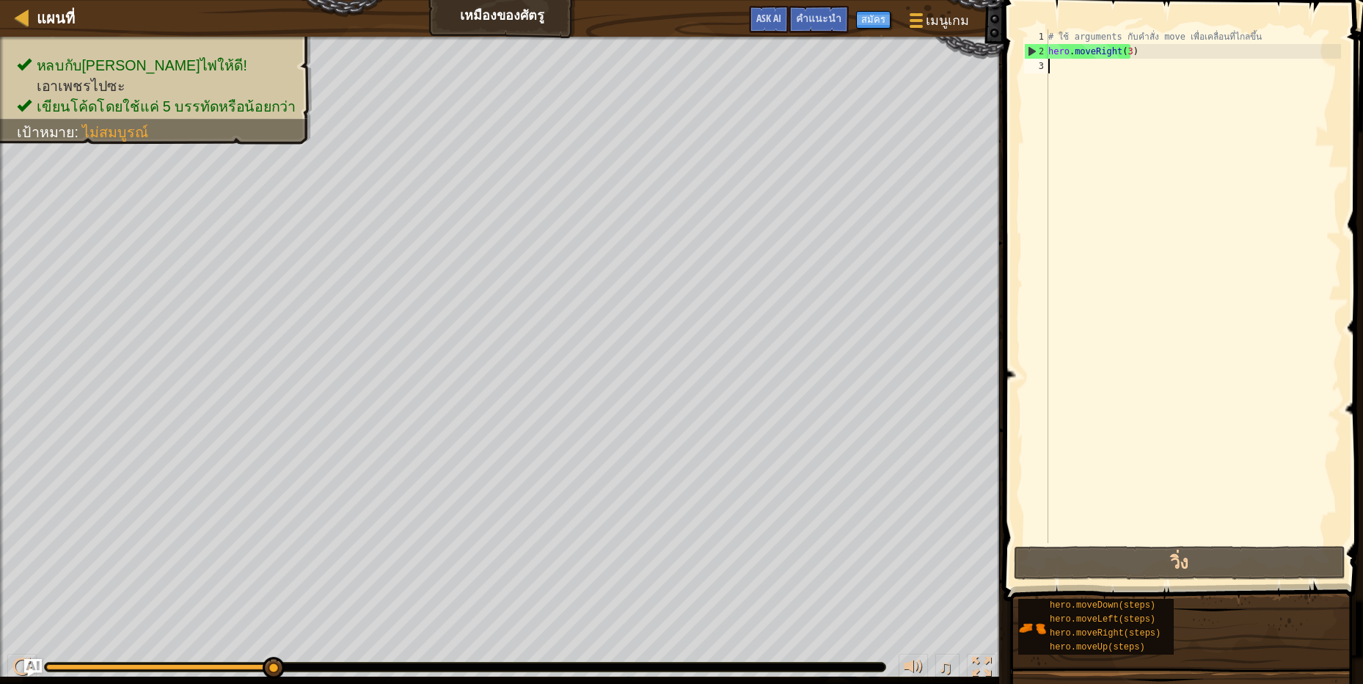
click at [1064, 68] on div "# ใช้ arguments กับคำสั่ง move เพื่อเคลื่อนที่ไกลขึ้น hero . moveRight ( 3 )" at bounding box center [1193, 300] width 296 height 543
type textarea "h"
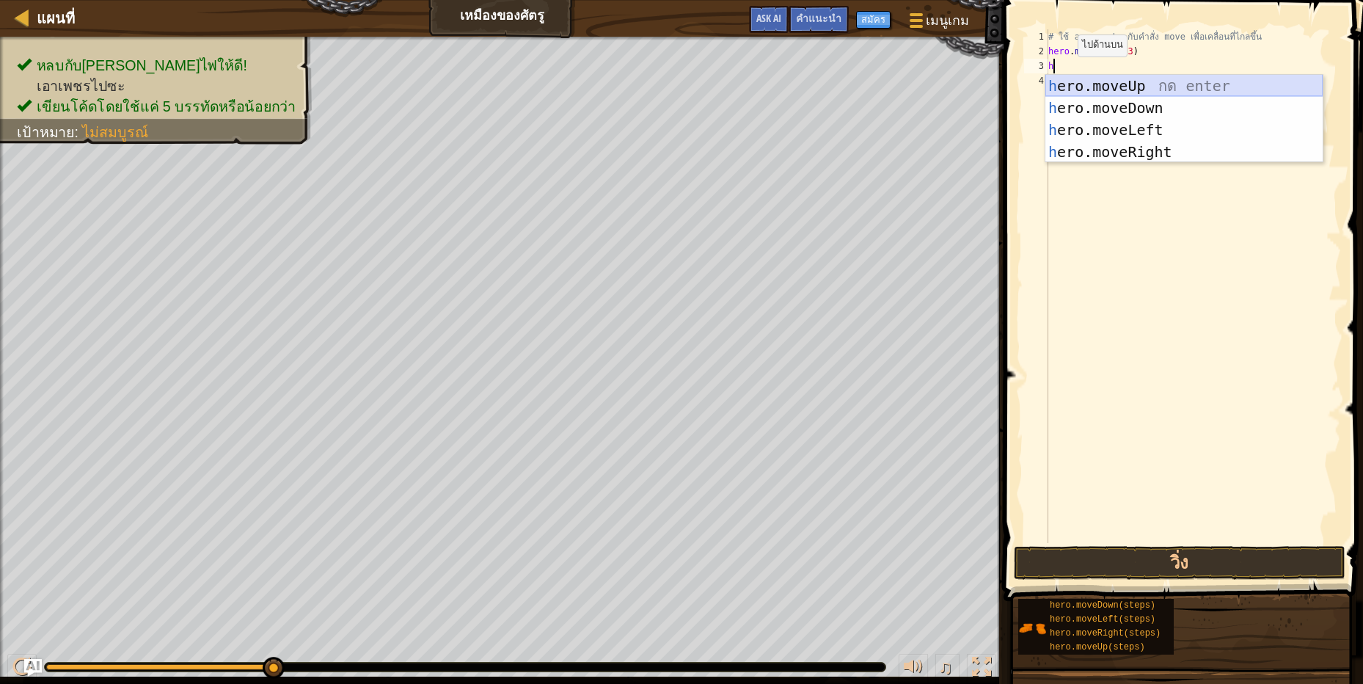
click at [1110, 78] on div "h ero.moveUp กด enter h ero.moveDown กด enter h ero.moveLeft กด enter h ero.mov…" at bounding box center [1183, 141] width 277 height 132
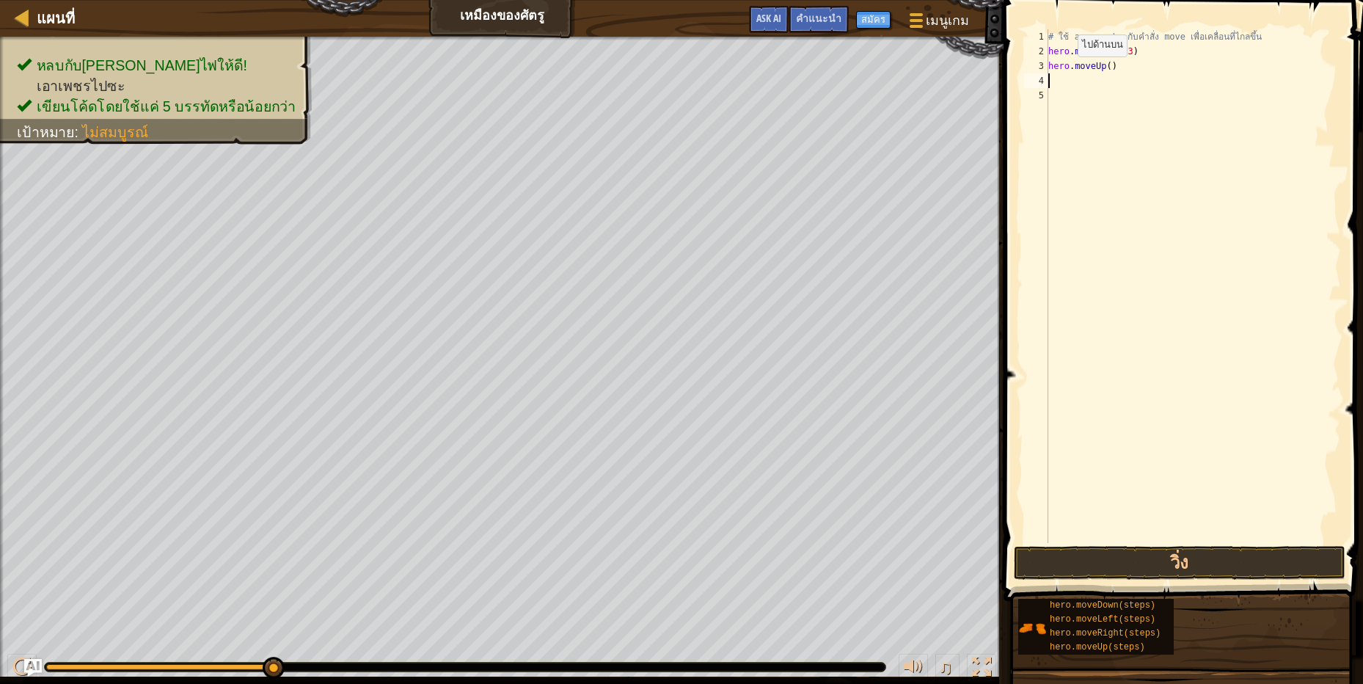
scroll to position [3, 0]
type textarea "h"
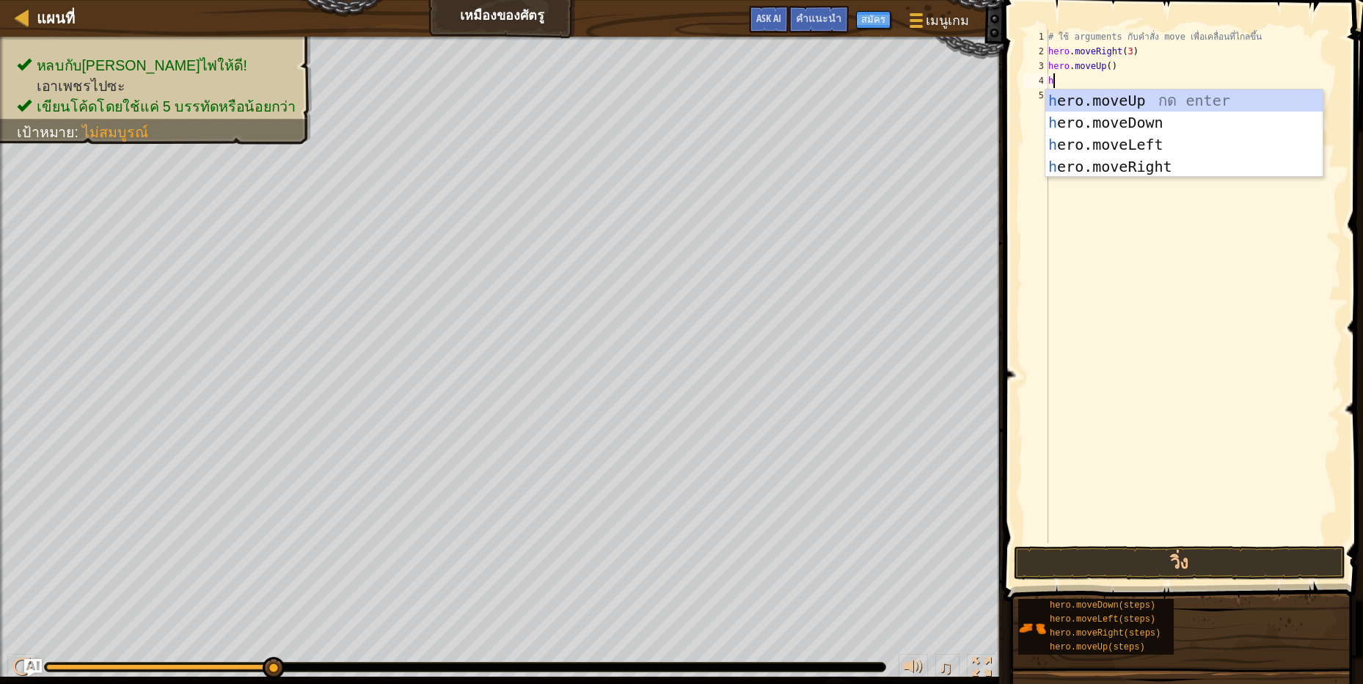
scroll to position [3, 4]
click at [1126, 158] on div "h ero.moveUp กด enter h ero.moveDown กด enter h ero.moveLeft กด enter h ero.mov…" at bounding box center [1183, 155] width 277 height 132
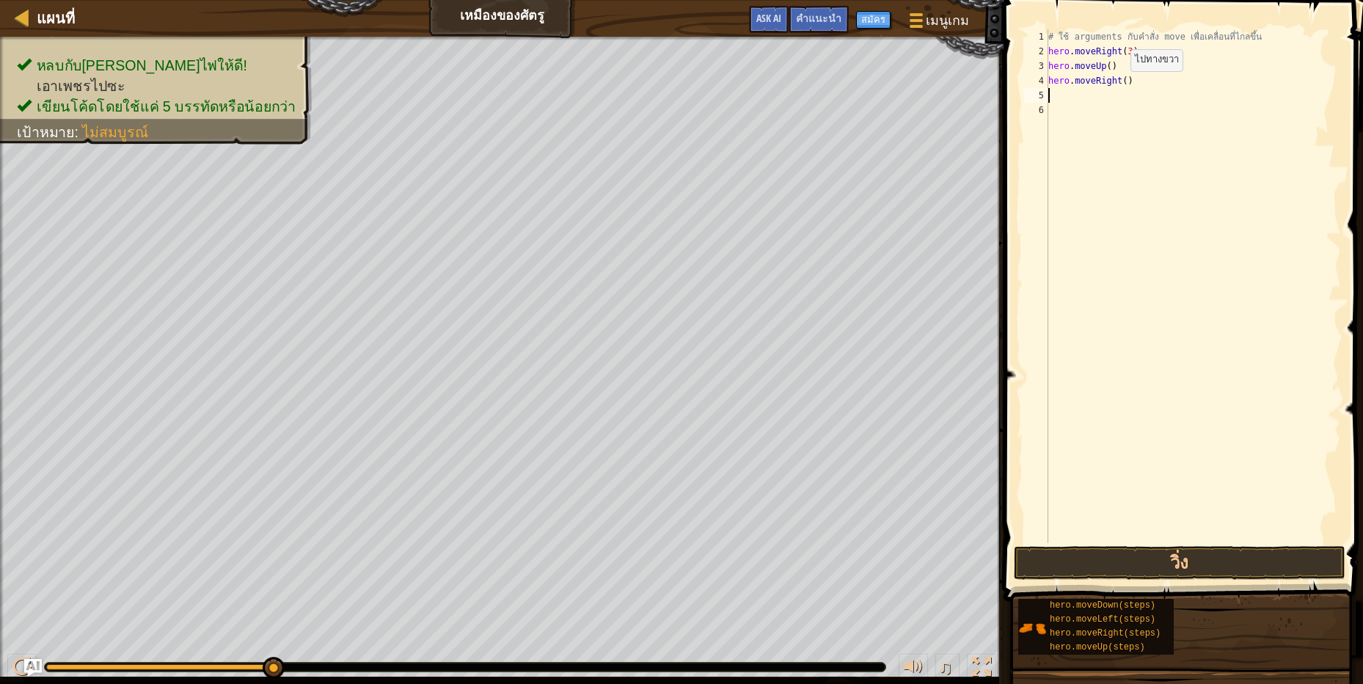
scroll to position [3, 0]
type textarea "h"
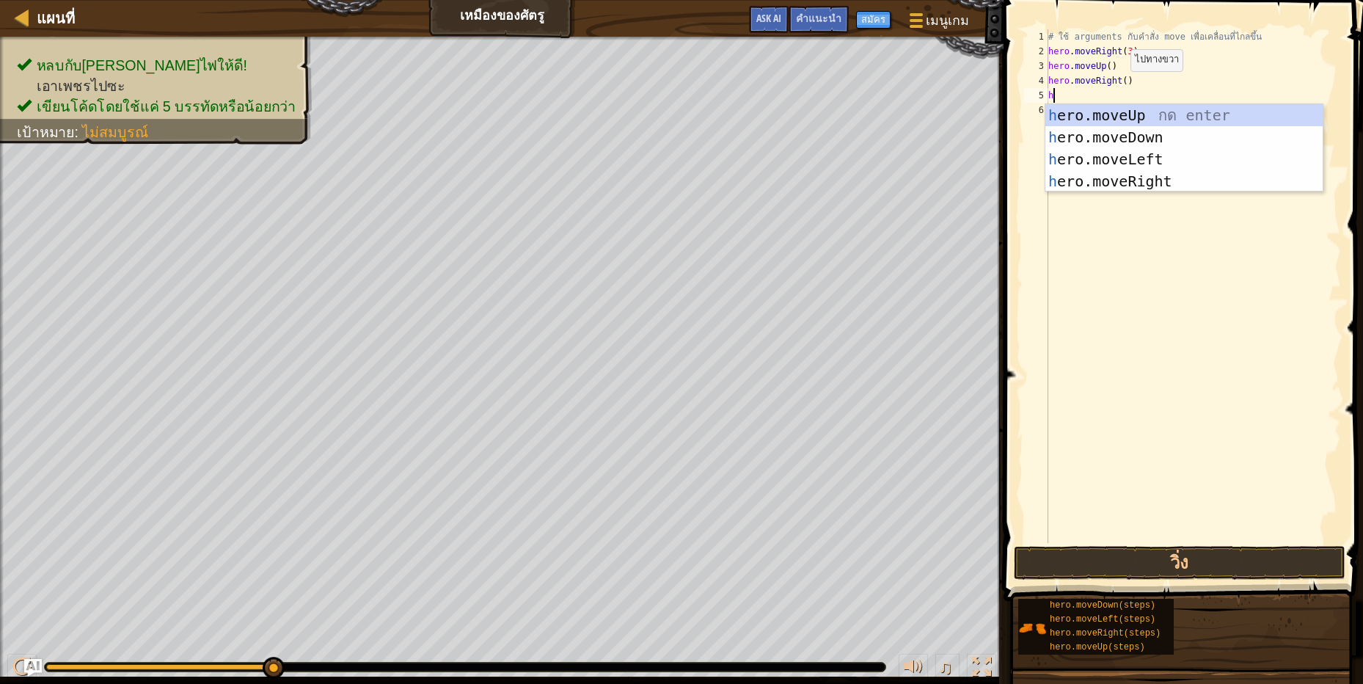
scroll to position [3, 4]
click at [1136, 136] on div "h ero.moveUp กด enter h ero.moveDown กด enter h ero.moveLeft กด enter h ero.mov…" at bounding box center [1183, 170] width 277 height 132
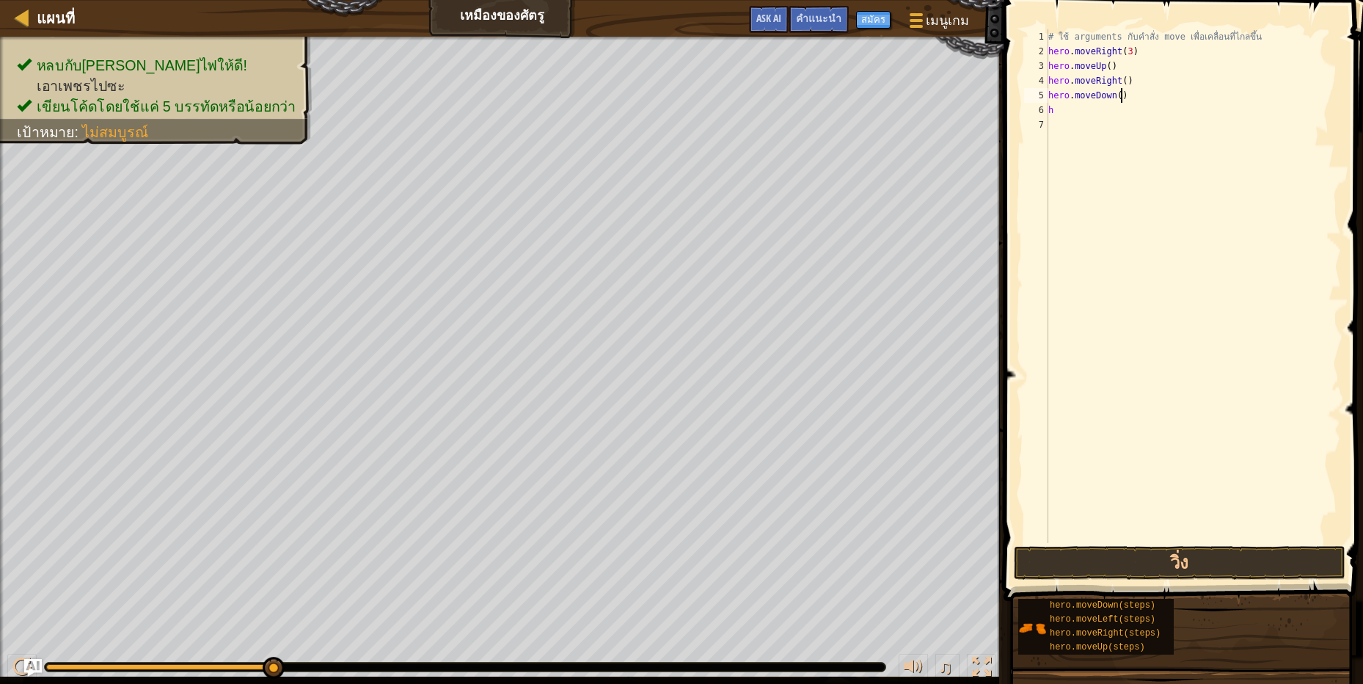
drag, startPoint x: 1128, startPoint y: 96, endPoint x: 1132, endPoint y: 106, distance: 10.2
click at [1133, 101] on div "# ใช้ arguments กับคำสั่ง move เพื่อเคลื่อนที่ไกลขึ้น hero . moveRight ( 3 ) he…" at bounding box center [1193, 300] width 296 height 543
click at [1113, 95] on div "# ใช้ arguments กับคำสั่ง move เพื่อเคลื่อนที่ไกลขึ้น hero . moveRight ( 3 ) he…" at bounding box center [1193, 300] width 296 height 543
click at [1116, 92] on div "# ใช้ arguments กับคำสั่ง move เพื่อเคลื่อนที่ไกลขึ้น hero . moveRight ( 3 ) he…" at bounding box center [1193, 300] width 296 height 543
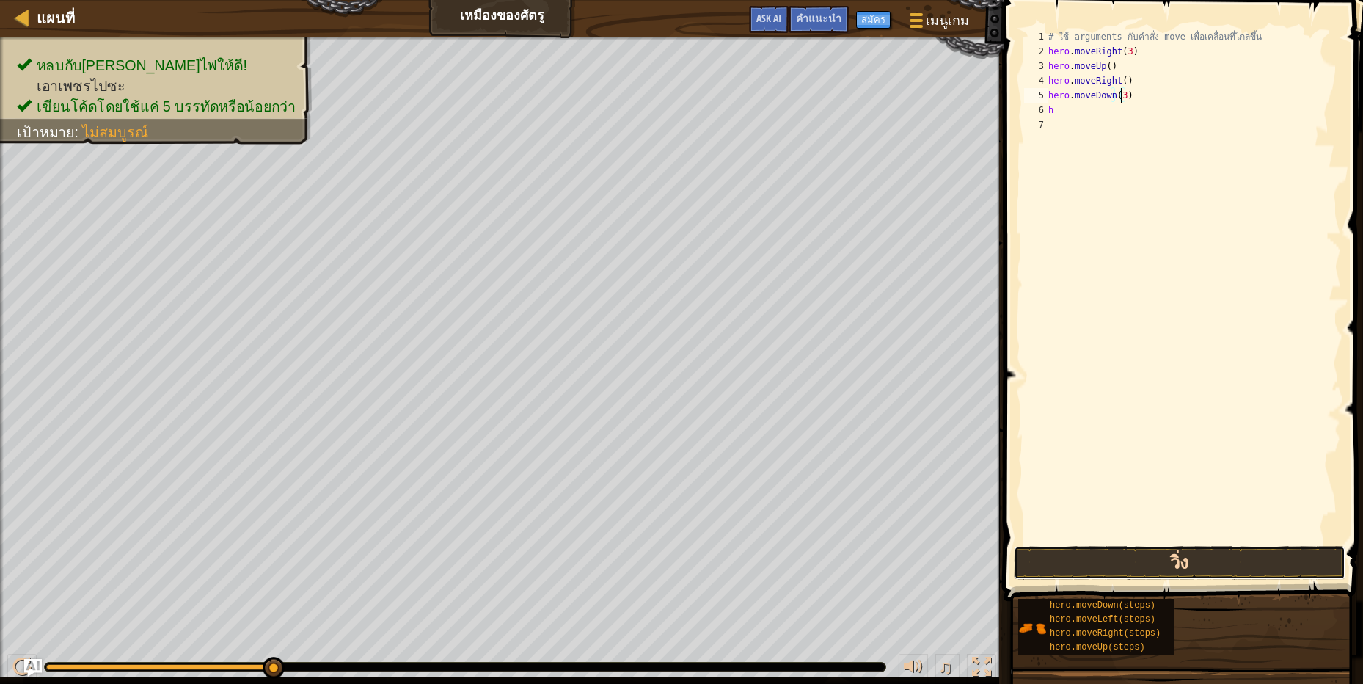
click at [1260, 562] on button "วิ่ง" at bounding box center [1180, 563] width 332 height 34
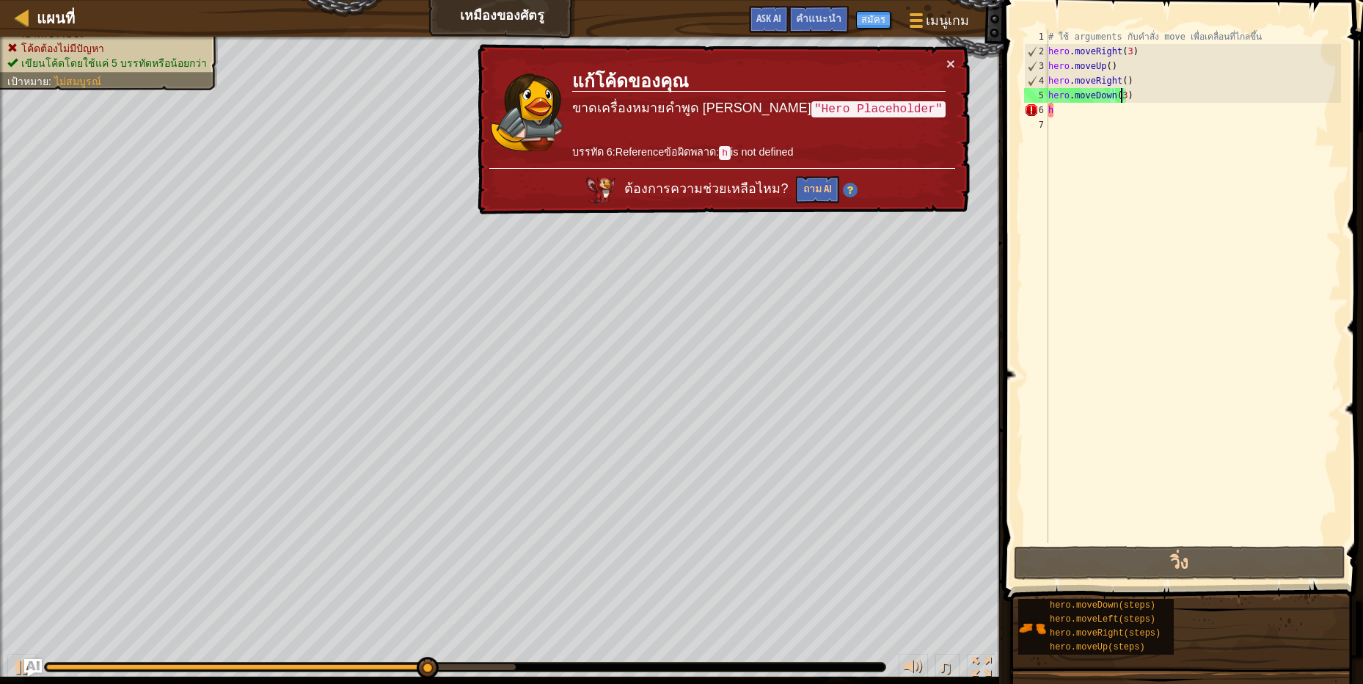
click at [952, 54] on div "× แก้โค้ดของคุณ ขาดเครื่องหมายคำพูด [PERSON_NAME] "Hero Placeholder" บรรทัด 6:R…" at bounding box center [722, 129] width 495 height 171
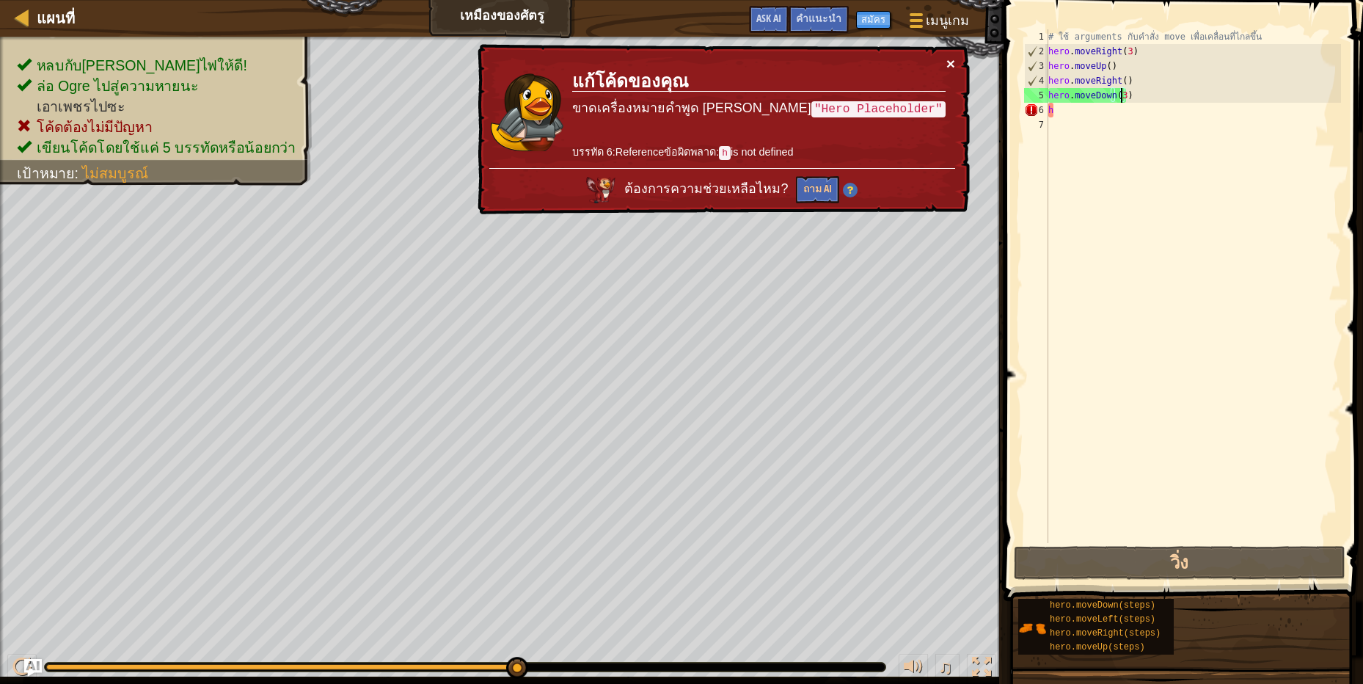
click at [951, 59] on button "×" at bounding box center [950, 63] width 9 height 15
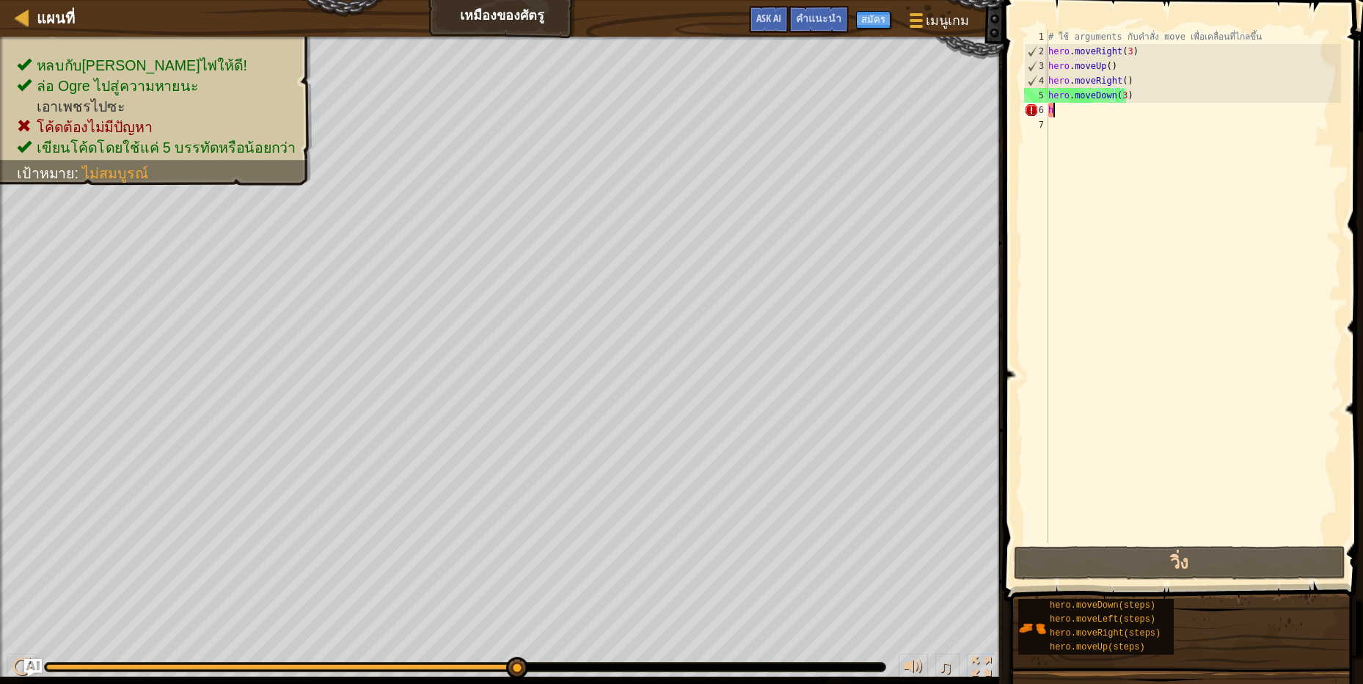
click at [1135, 111] on div "# ใช้ arguments กับคำสั่ง move เพื่อเคลื่อนที่ไกลขึ้น hero . moveRight ( 3 ) he…" at bounding box center [1193, 300] width 296 height 543
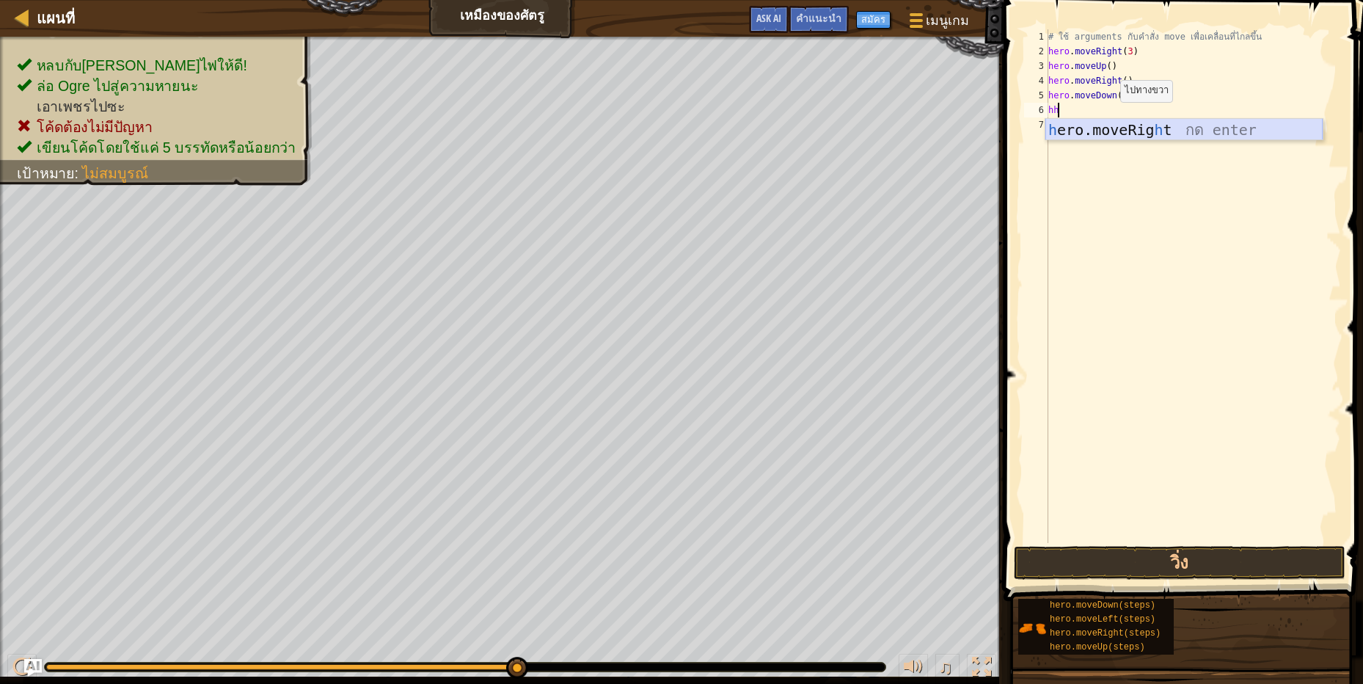
type textarea "h"
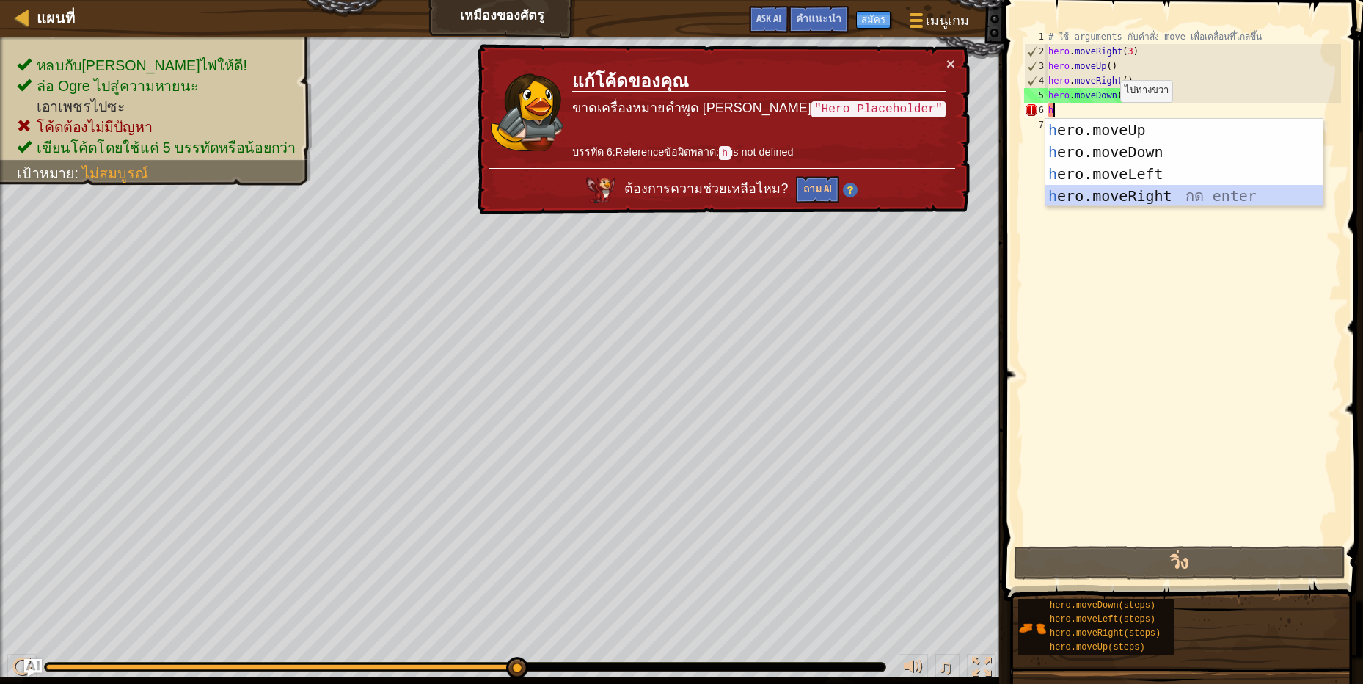
click at [1111, 188] on div "h ero.moveUp กด enter h ero.moveDown กด enter h ero.moveLeft กด enter h ero.mov…" at bounding box center [1183, 185] width 277 height 132
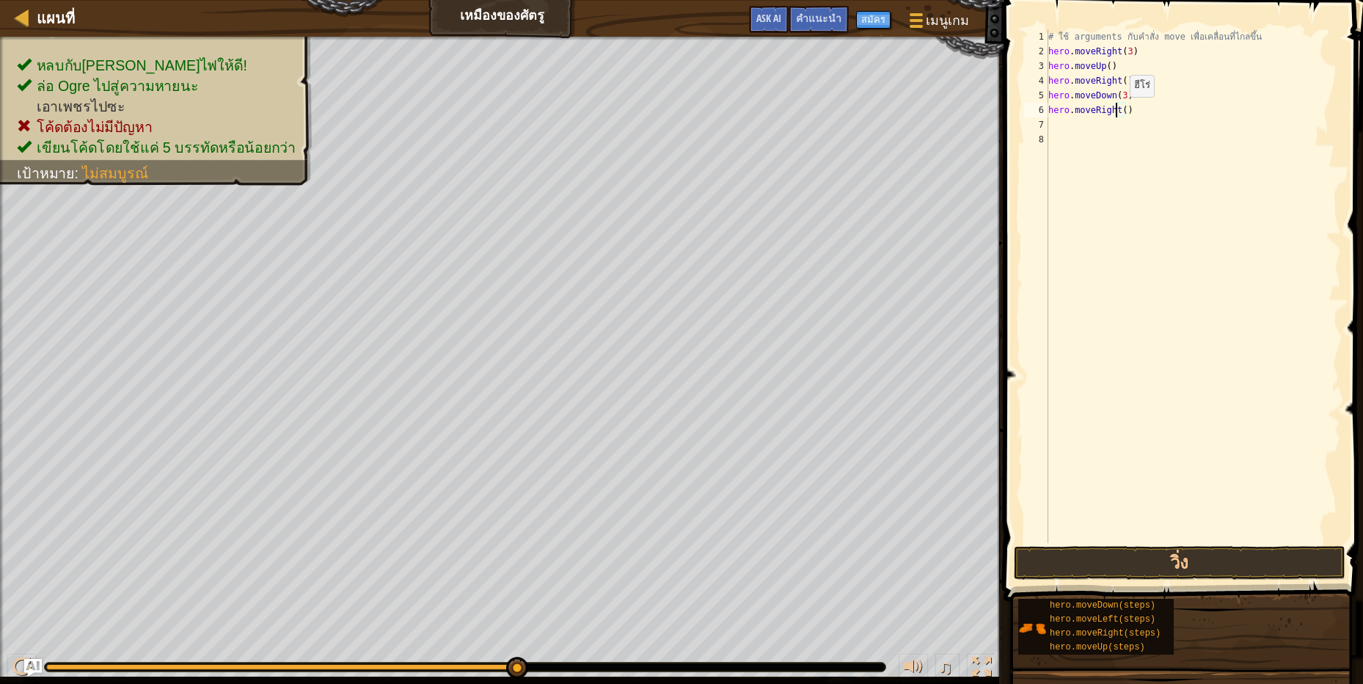
click at [1117, 111] on div "# ใช้ arguments กับคำสั่ง move เพื่อเคลื่อนที่ไกลขึ้น hero . moveRight ( 3 ) he…" at bounding box center [1193, 300] width 296 height 543
click at [1120, 110] on div "# ใช้ arguments กับคำสั่ง move เพื่อเคลื่อนที่ไกลขึ้น hero . moveRight ( 3 ) he…" at bounding box center [1193, 300] width 296 height 543
type textarea "hero.moveRight(3)"
click at [1325, 549] on button "วิ่ง" at bounding box center [1180, 563] width 332 height 34
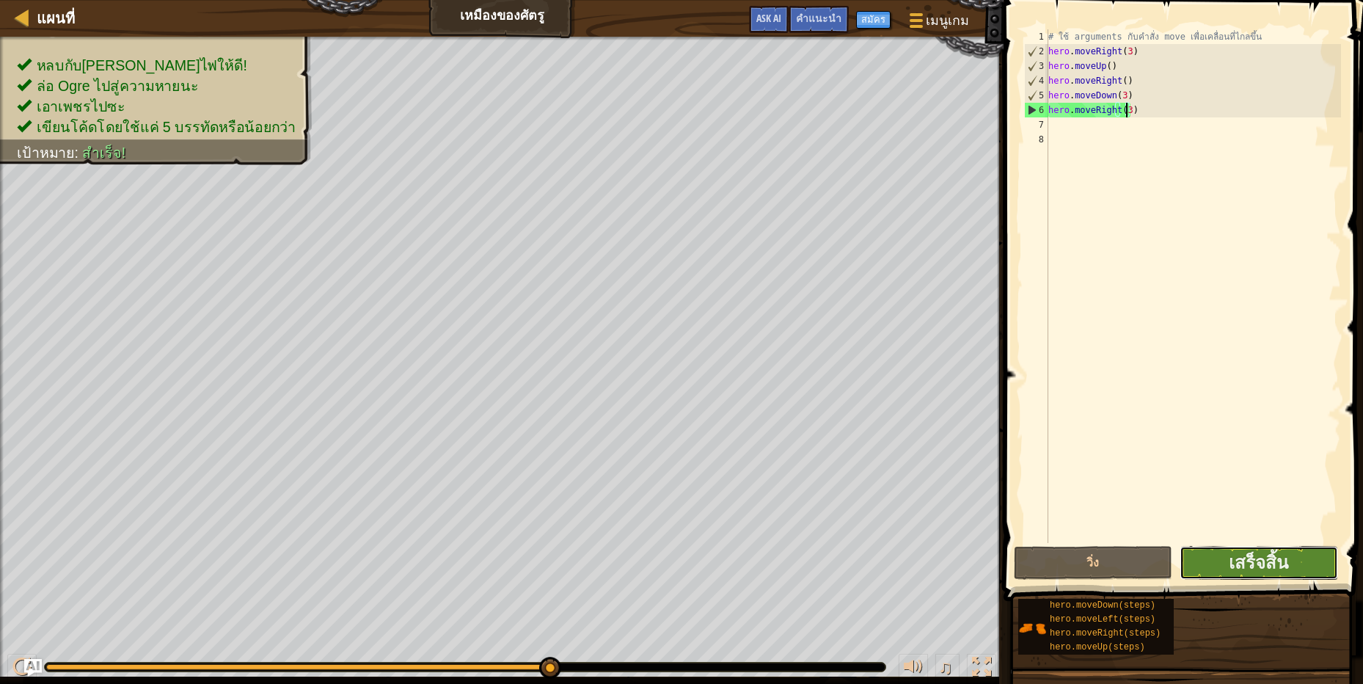
click at [1321, 549] on button "เสร็จสิ้น" at bounding box center [1258, 563] width 158 height 34
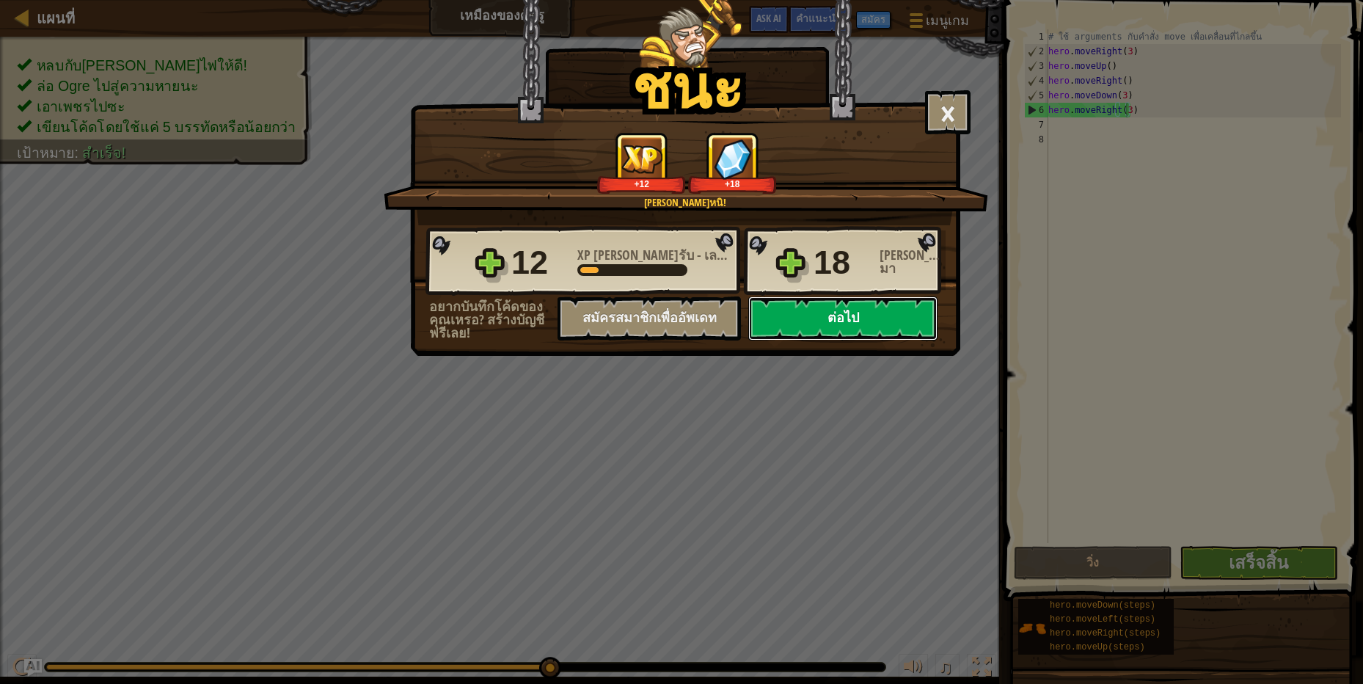
click at [858, 318] on button "ต่อไป" at bounding box center [842, 318] width 189 height 44
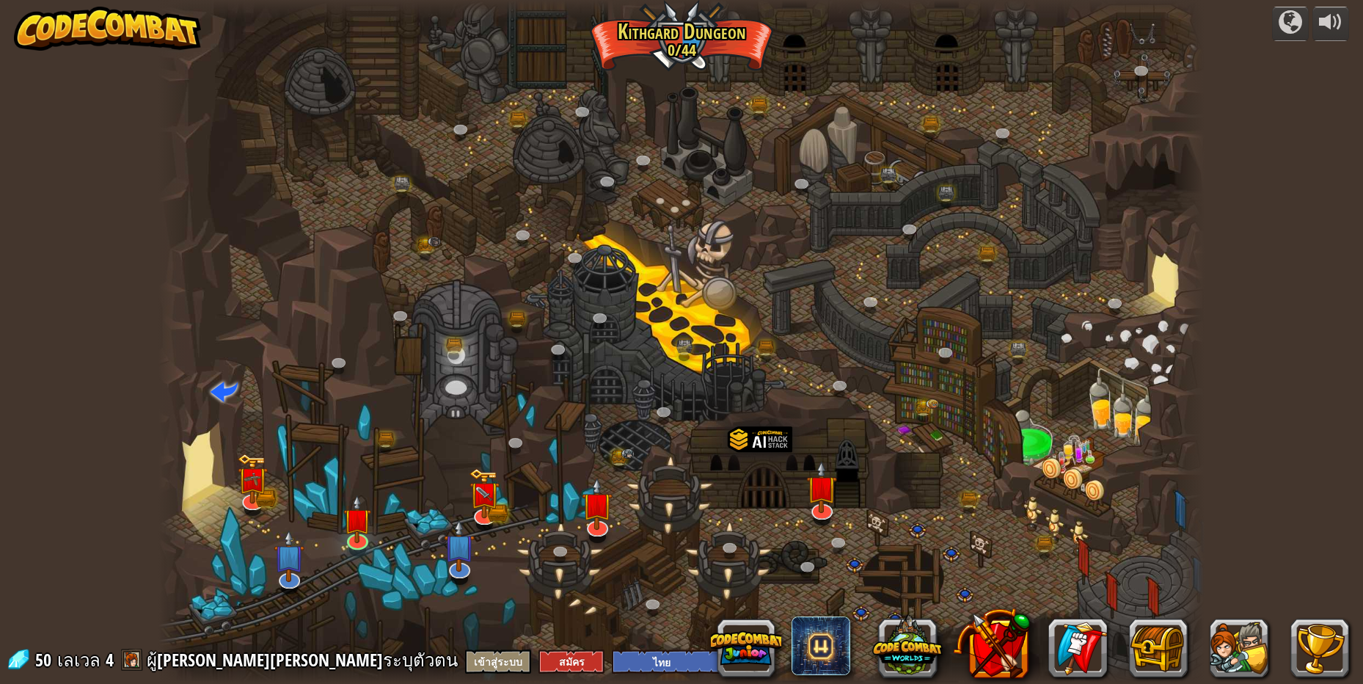
select select "th"
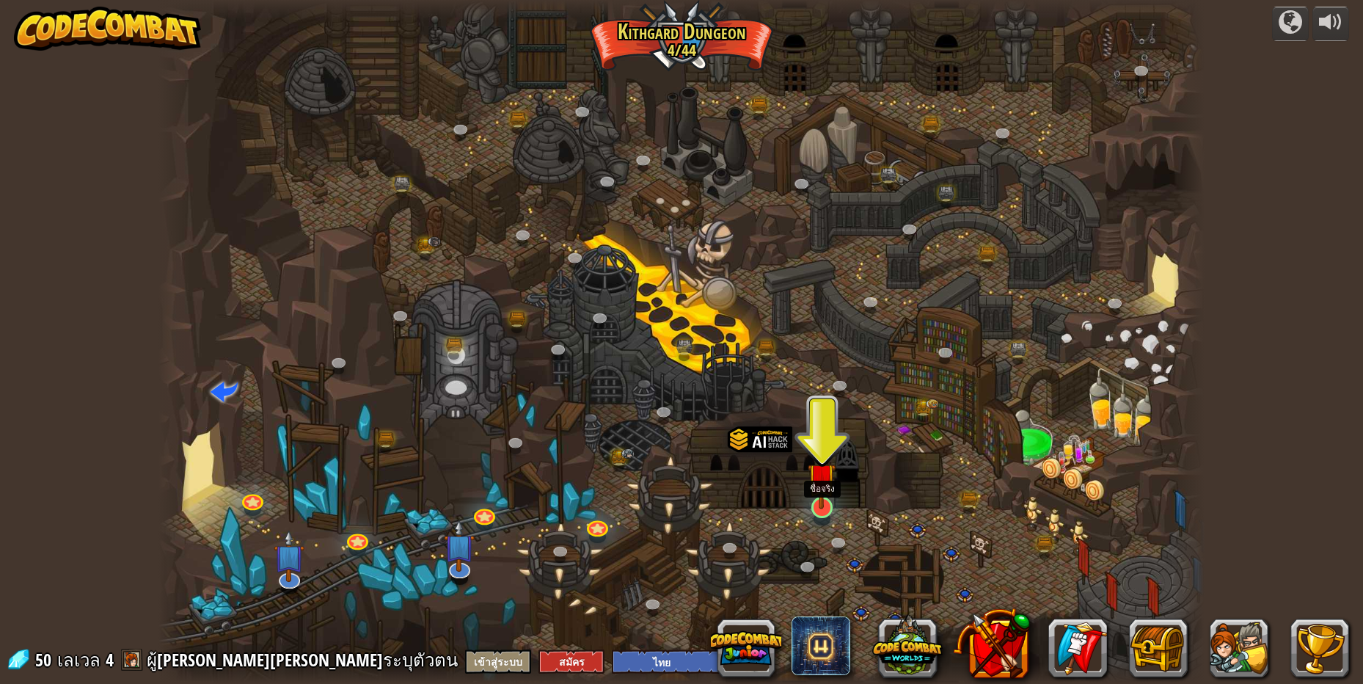
click at [828, 472] on img at bounding box center [822, 476] width 28 height 65
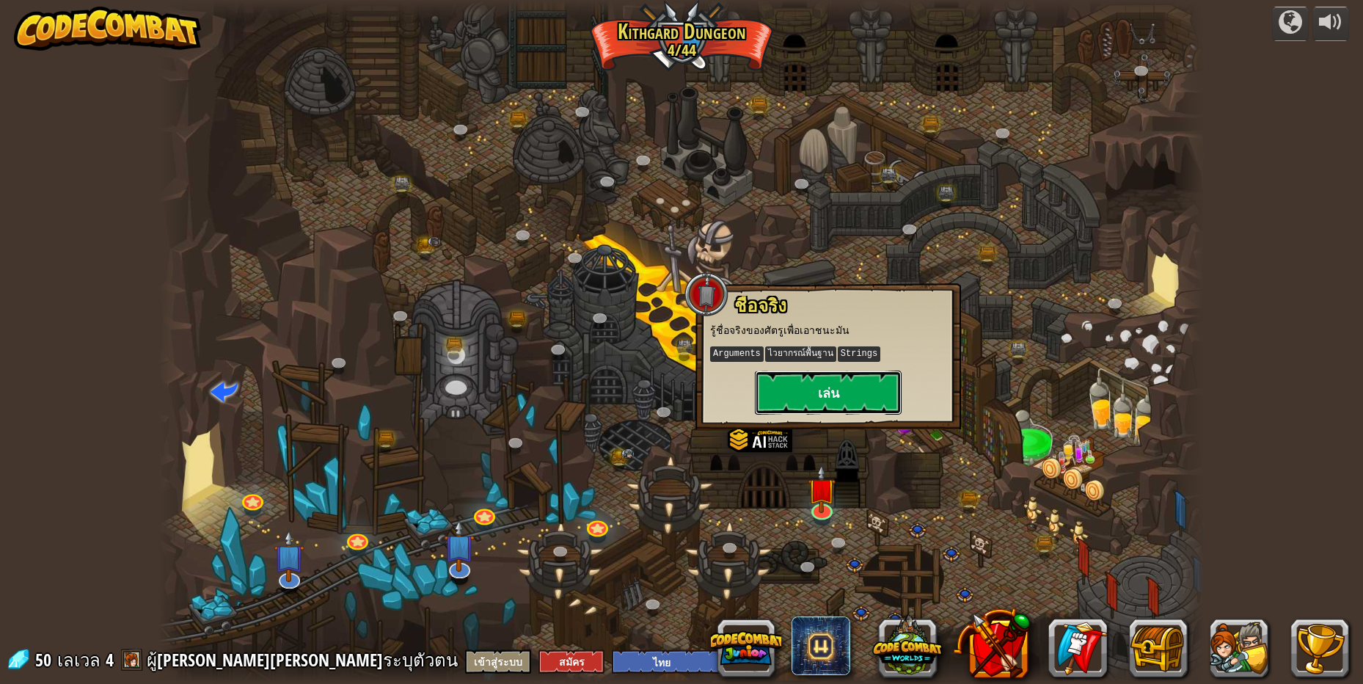
click at [861, 386] on button "เล่น" at bounding box center [828, 392] width 147 height 44
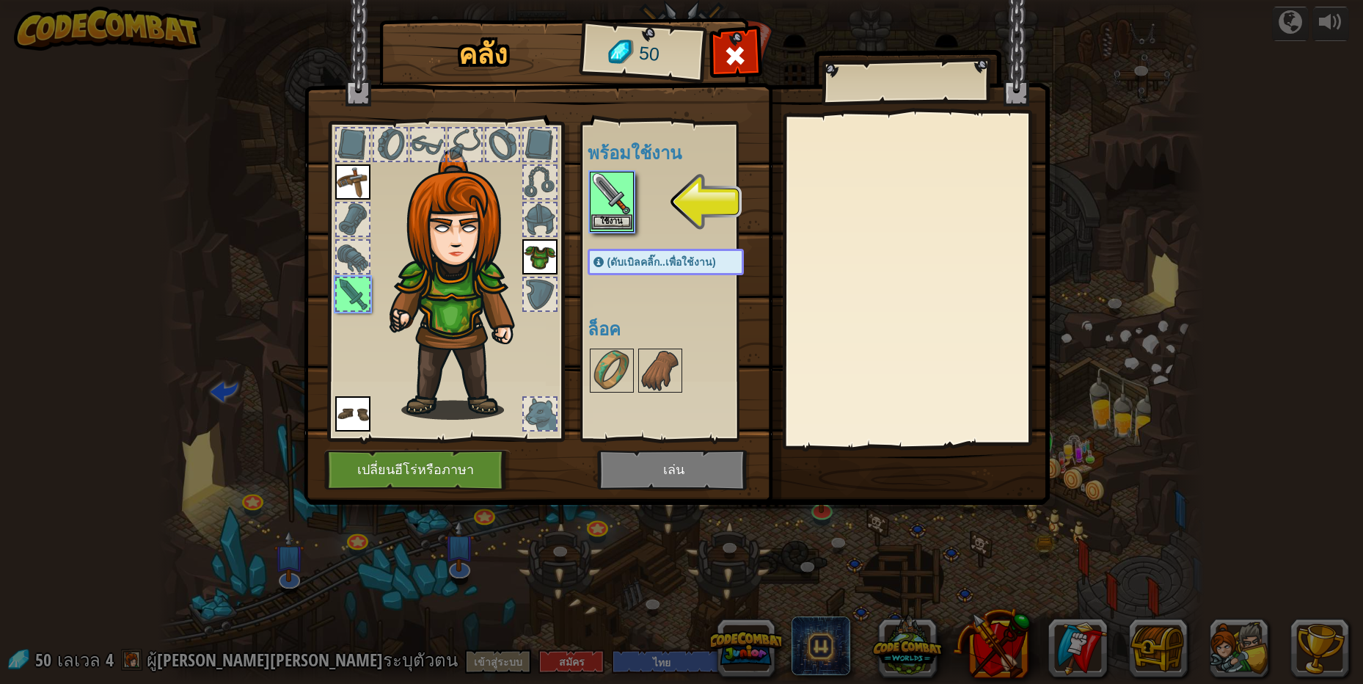
click at [599, 187] on img at bounding box center [611, 193] width 41 height 41
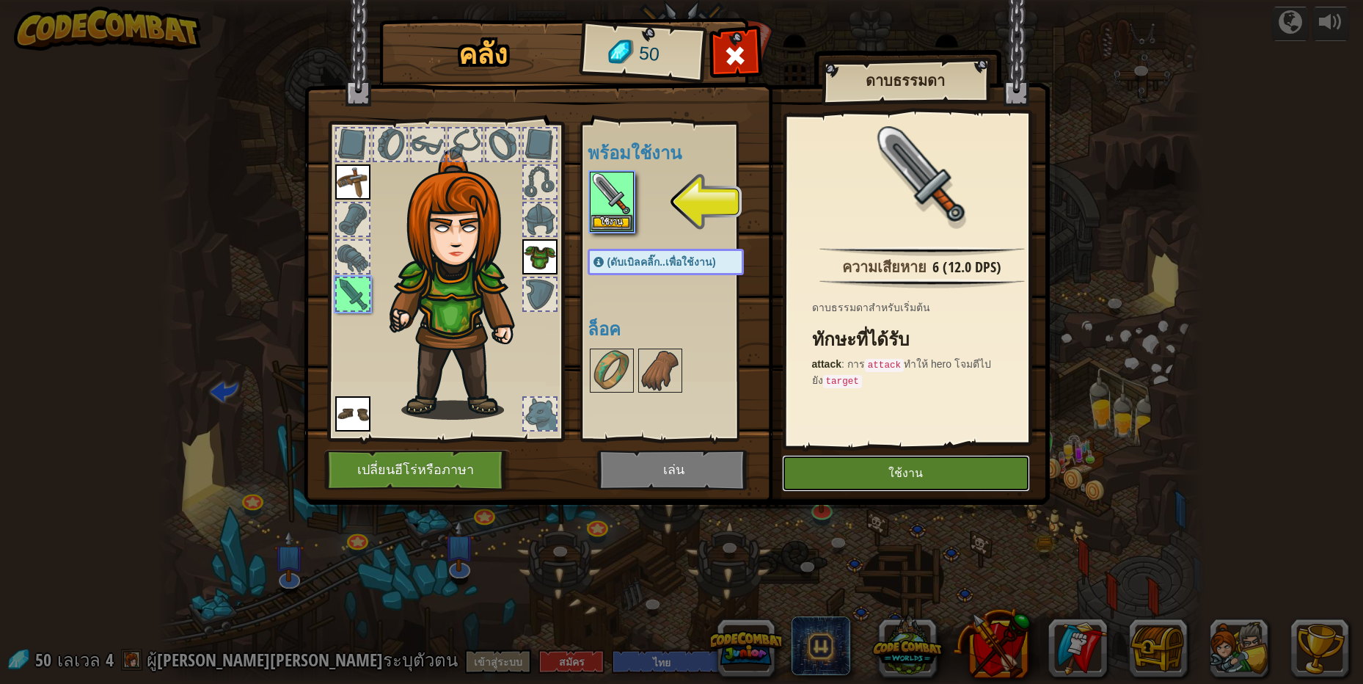
click at [893, 467] on button "ใช้งาน" at bounding box center [906, 473] width 248 height 37
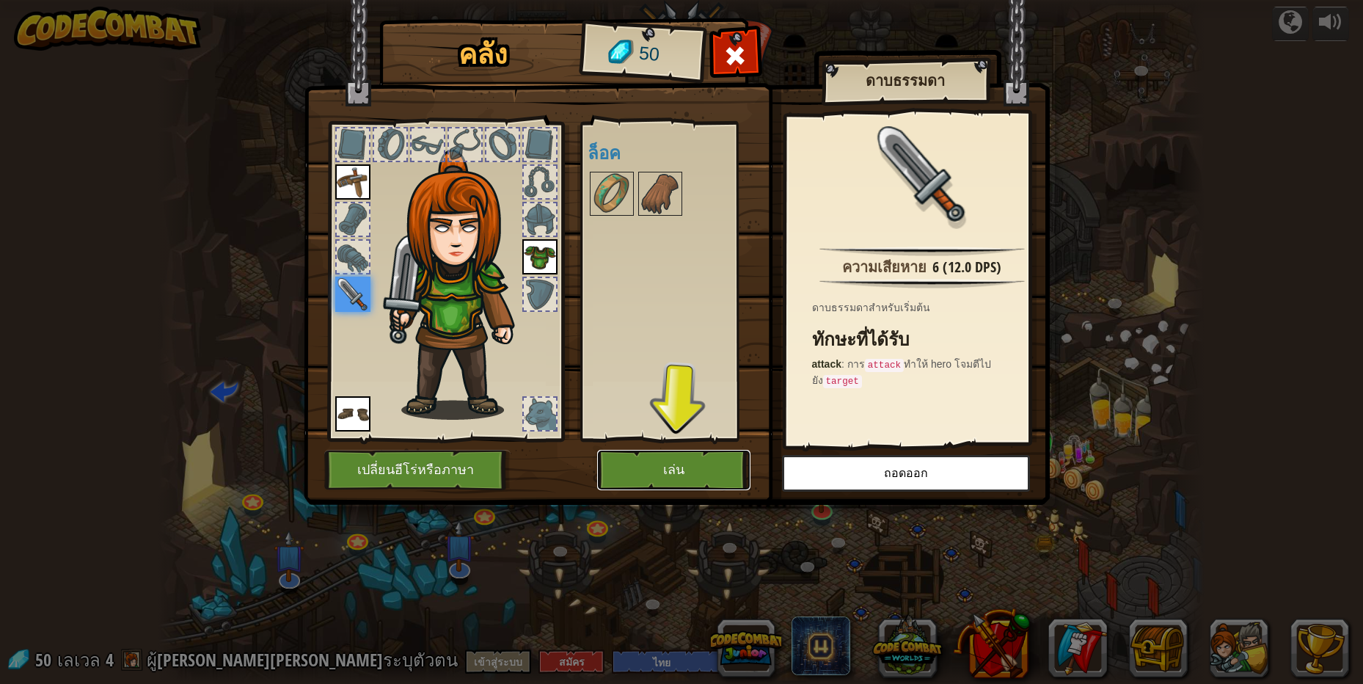
drag, startPoint x: 680, startPoint y: 469, endPoint x: 696, endPoint y: 460, distance: 18.7
click at [693, 464] on button "เล่น" at bounding box center [673, 470] width 153 height 40
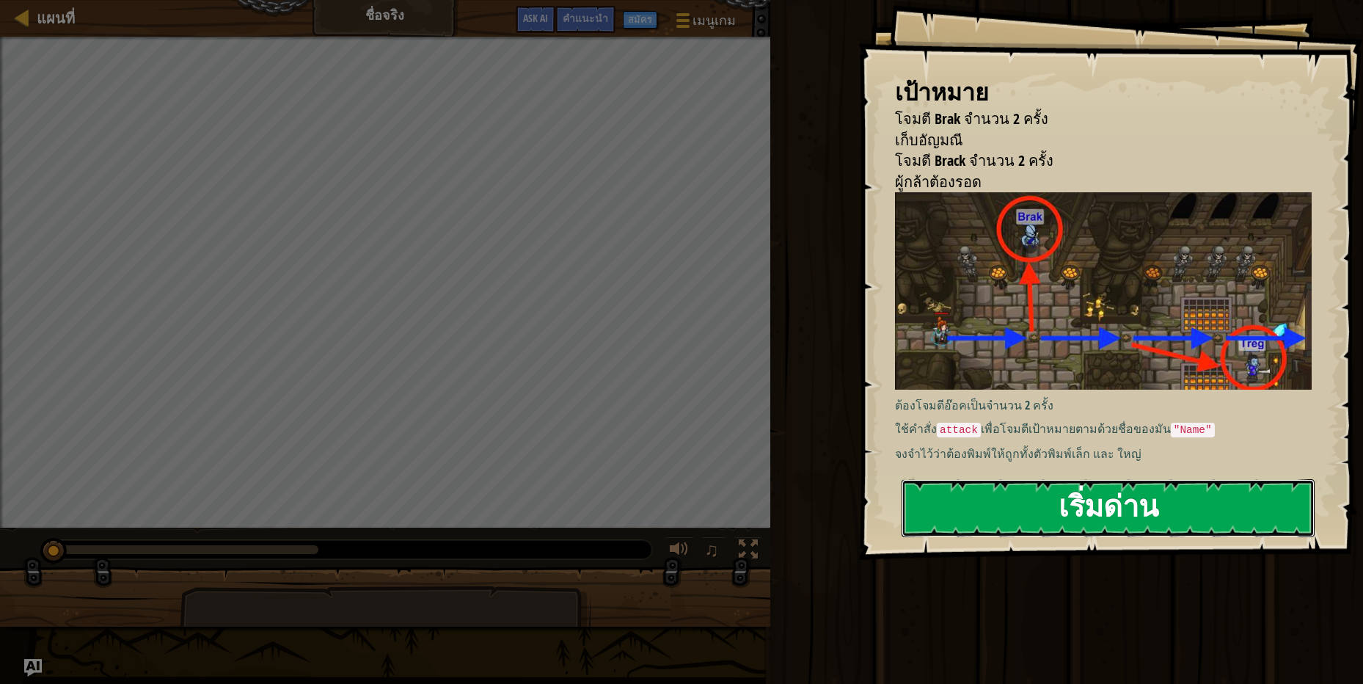
click at [1146, 515] on button "เริ่มด่าน" at bounding box center [1107, 508] width 413 height 58
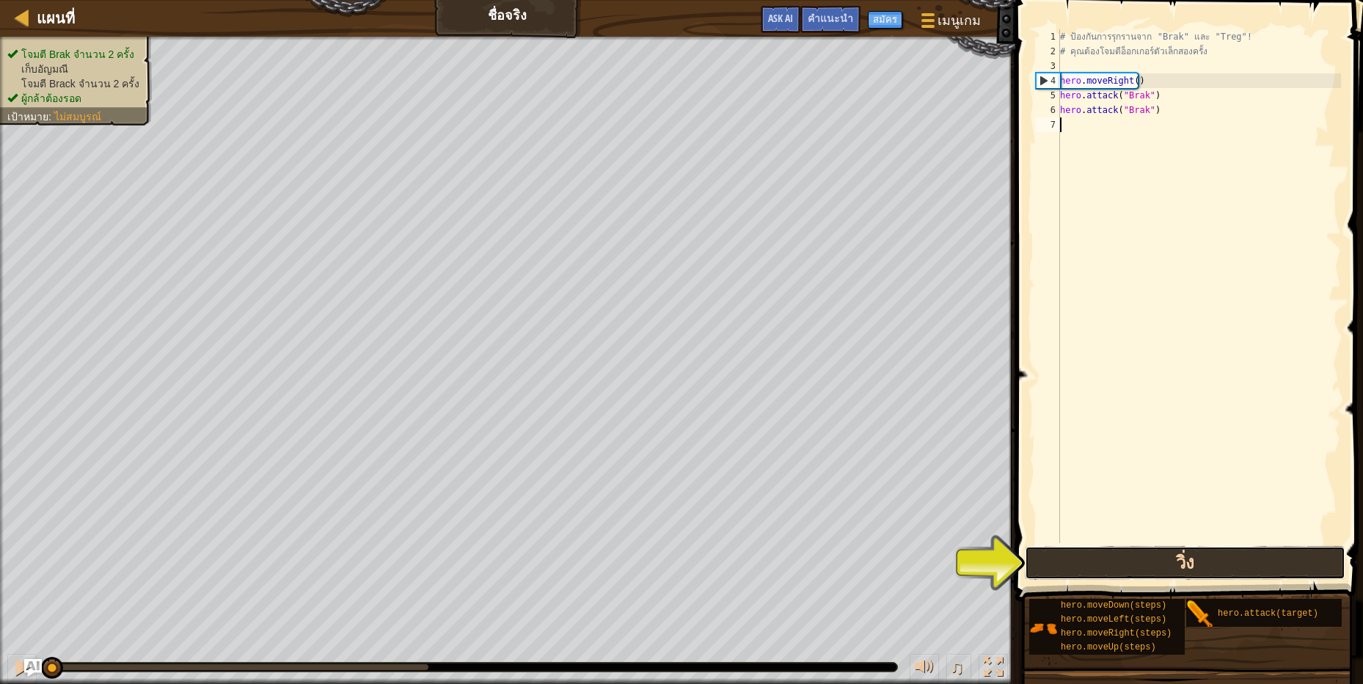
click at [1210, 560] on button "วิ่ง" at bounding box center [1185, 563] width 321 height 34
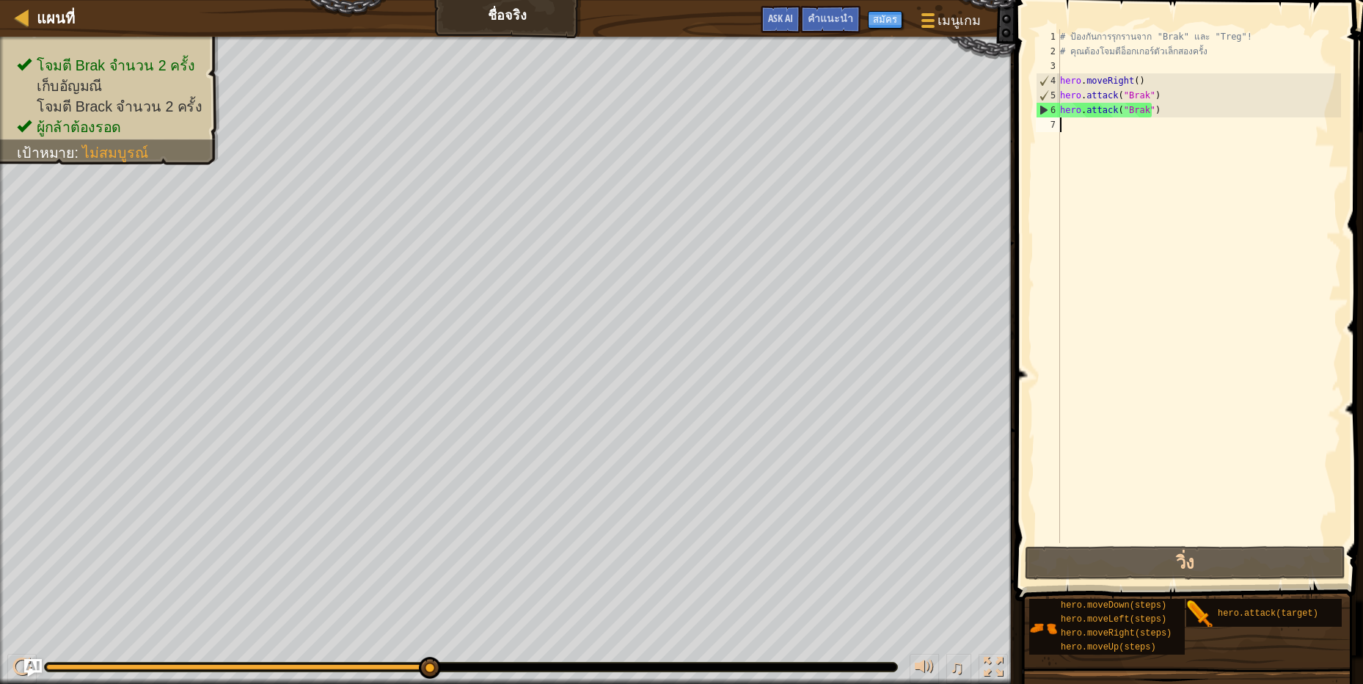
type textarea "h"
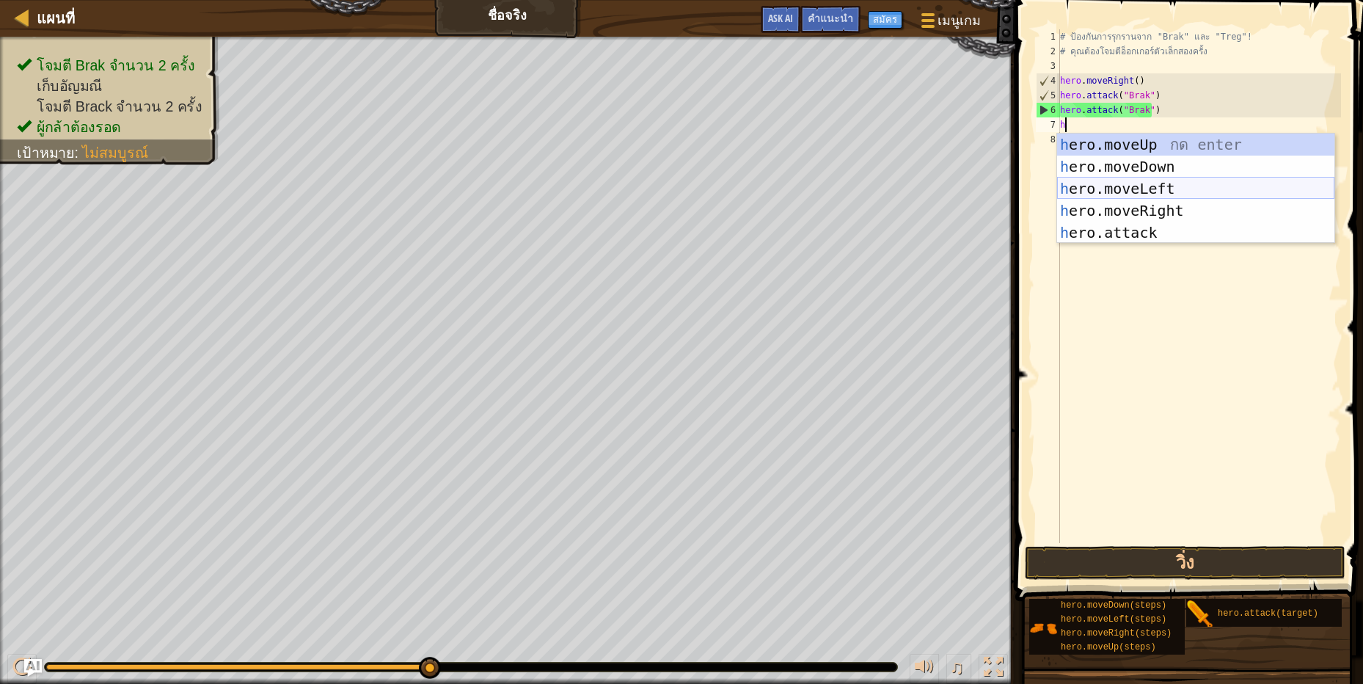
scroll to position [3, 3]
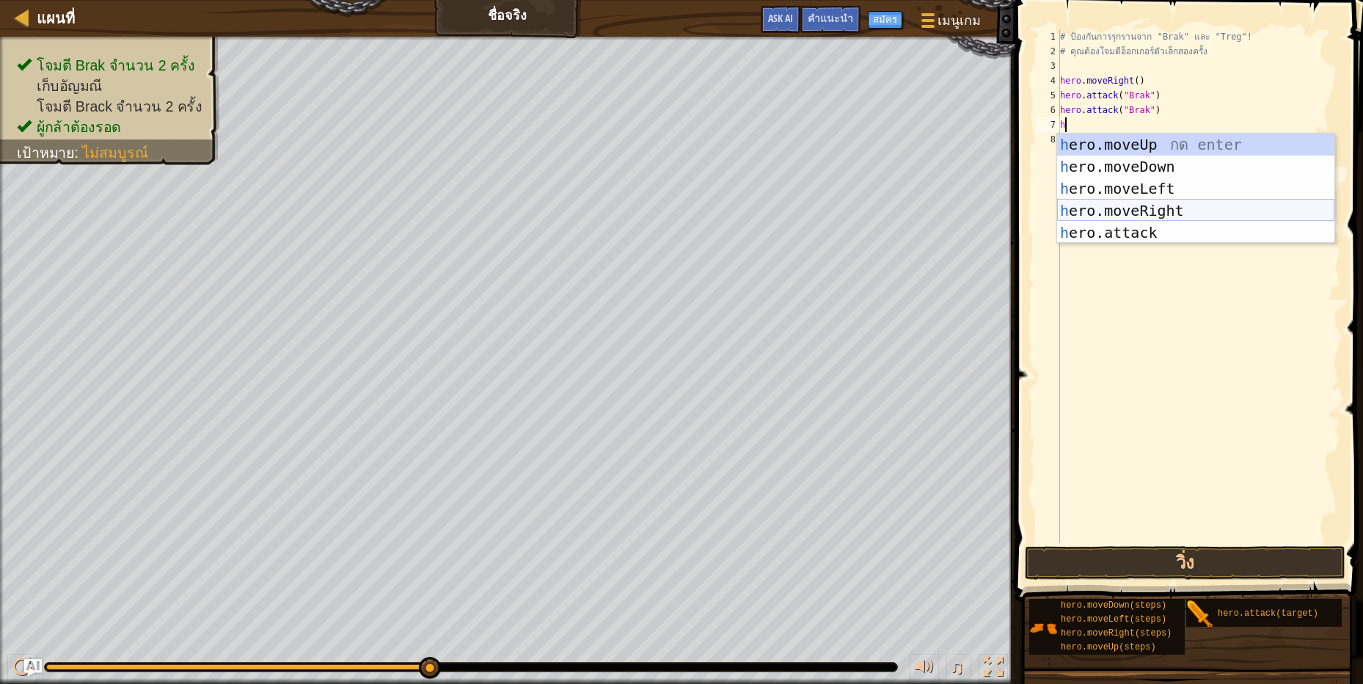
click at [1184, 209] on div "h ero.moveUp กด enter h ero.moveDown กด enter h ero.moveLeft กด enter h ero.mov…" at bounding box center [1195, 210] width 277 height 154
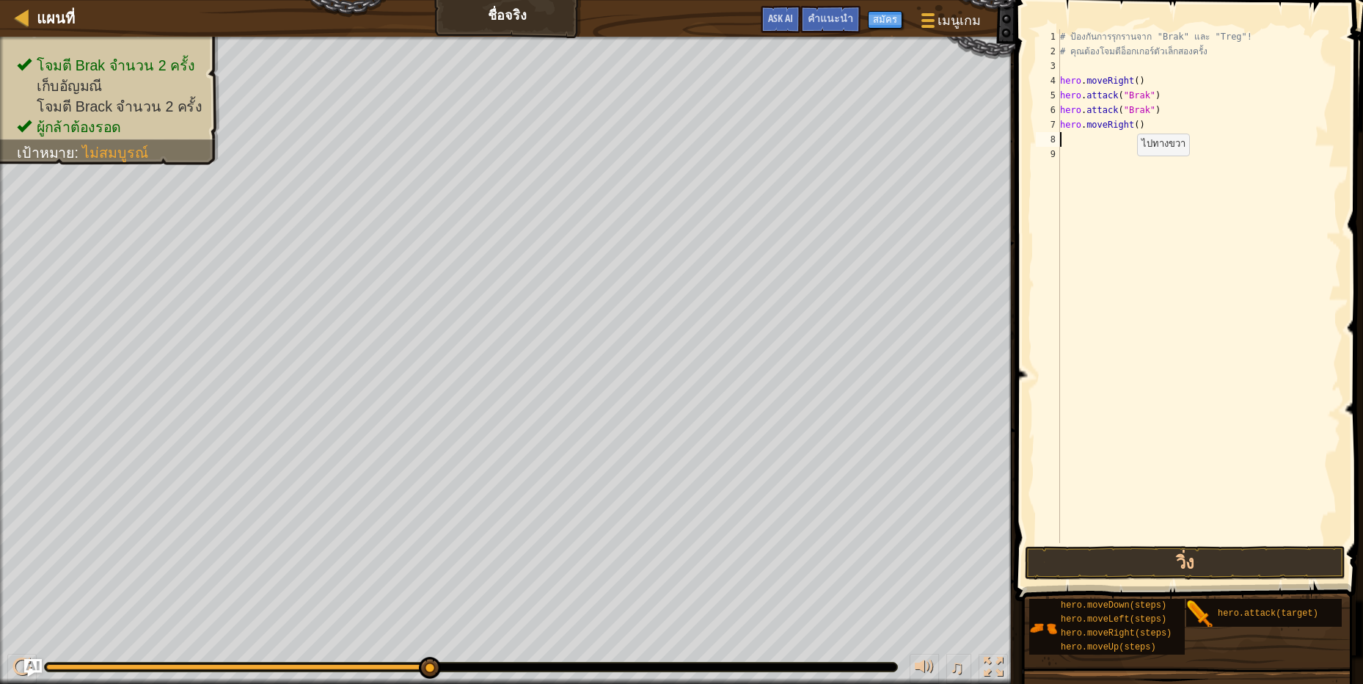
scroll to position [3, 0]
click at [1132, 122] on div "# ป้องกันการรุกรานจาก "Brak" และ "Treg"! # คุณต้องโจมตีอ็อกเกอร์ตัวเล็กสองครั้ง…" at bounding box center [1199, 300] width 284 height 543
type textarea "hero.moveRight(2)"
click at [1090, 140] on div "# ป้องกันการรุกรานจาก "Brak" และ "Treg"! # คุณต้องโจมตีอ็อกเกอร์ตัวเล็กสองครั้ง…" at bounding box center [1199, 300] width 284 height 543
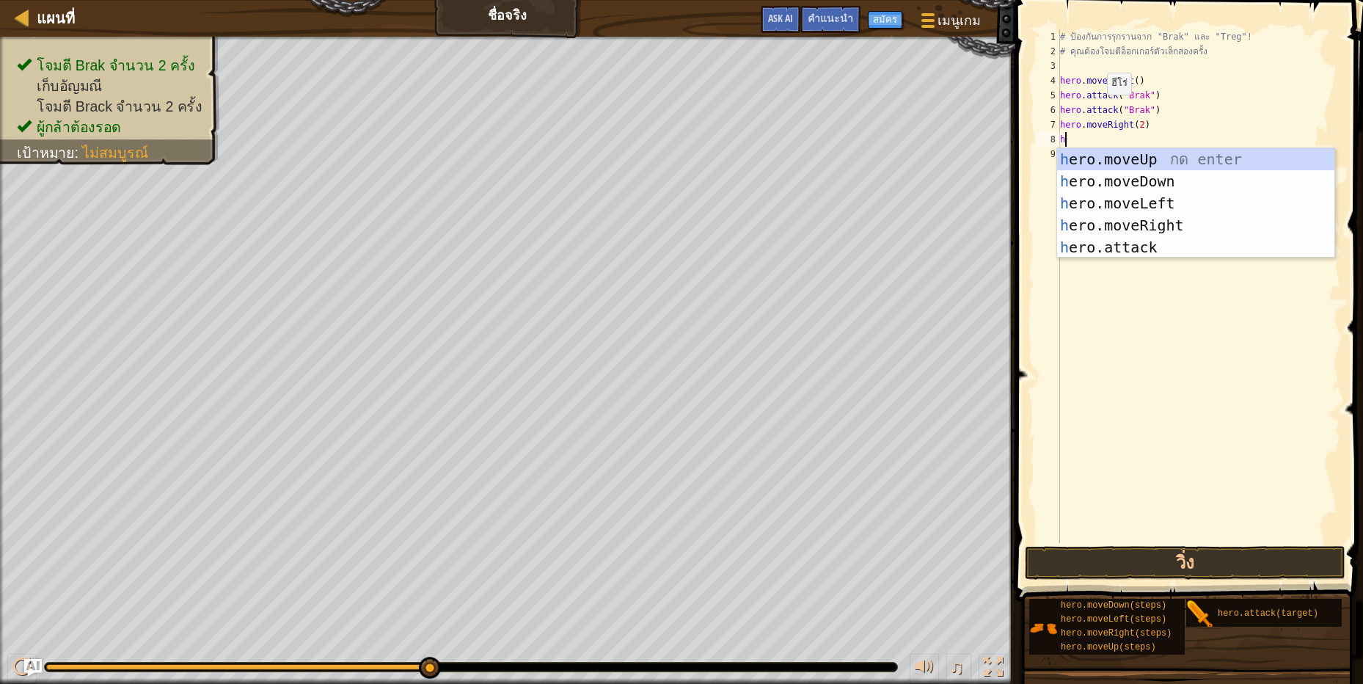
scroll to position [3, 3]
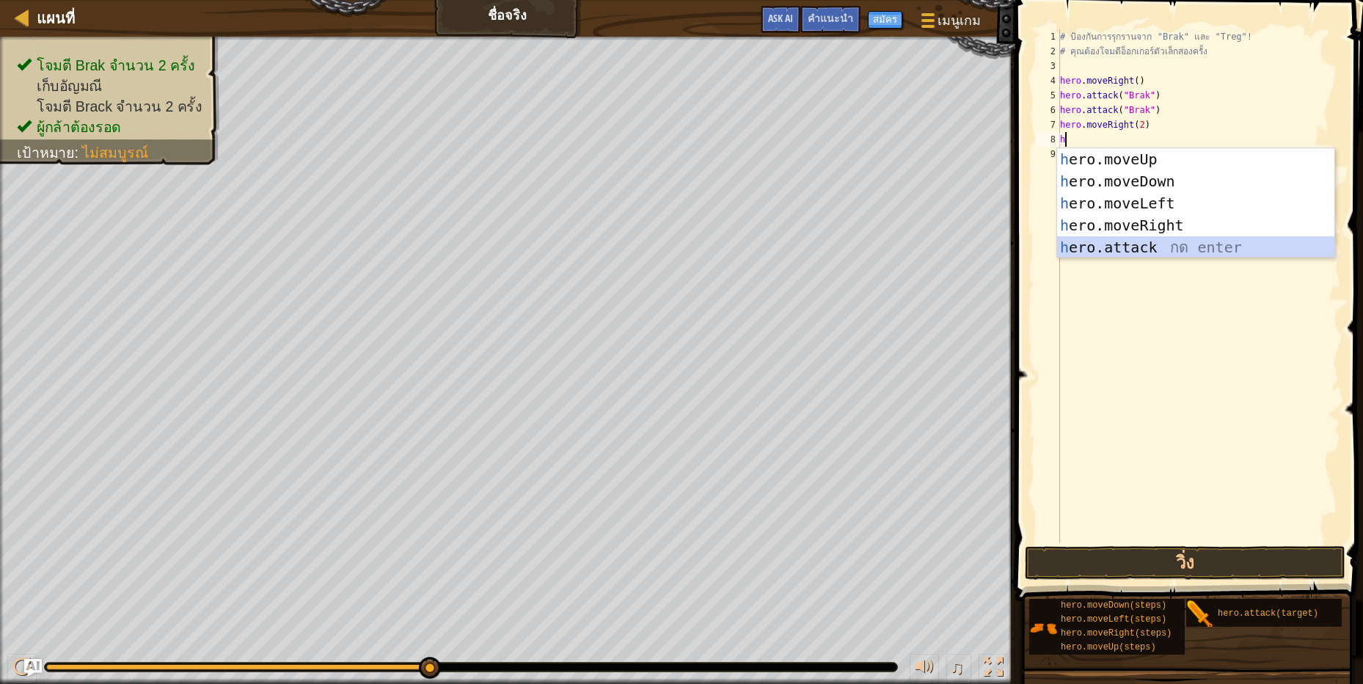
click at [1134, 241] on div "h ero.moveUp กด enter h ero.moveDown กด enter h ero.moveLeft กด enter h ero.mov…" at bounding box center [1195, 225] width 277 height 154
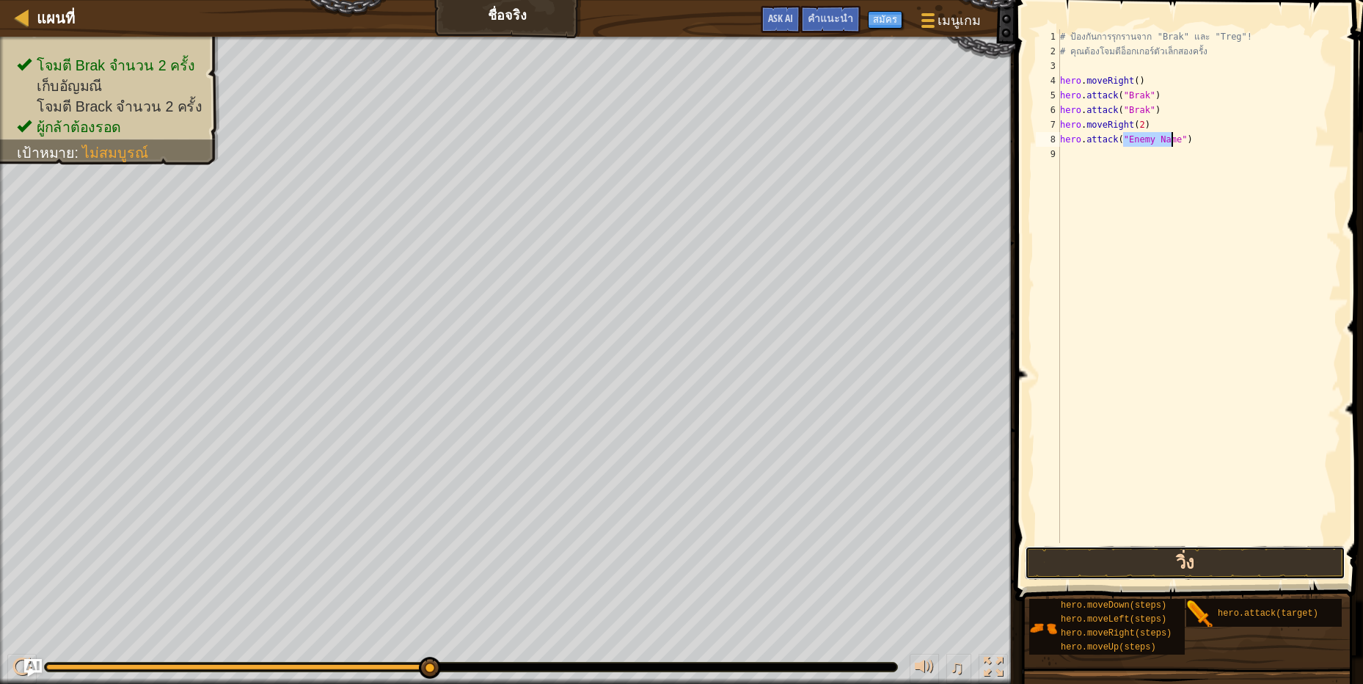
drag, startPoint x: 1207, startPoint y: 561, endPoint x: 1219, endPoint y: 571, distance: 15.6
click at [1207, 561] on button "วิ่ง" at bounding box center [1185, 563] width 321 height 34
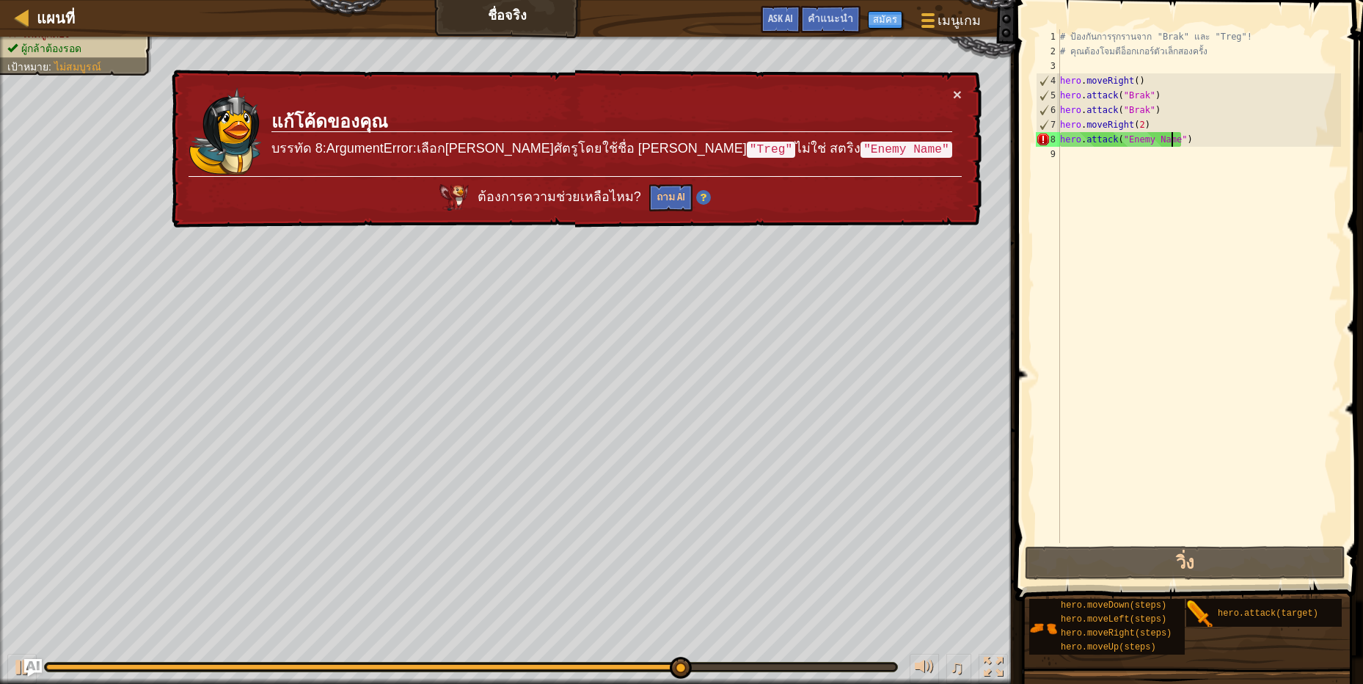
click at [1193, 142] on div "# ป้องกันการรุกรานจาก "Brak" และ "Treg"! # คุณต้องโจมตีอ็อกเกอร์ตัวเล็กสองครั้ง…" at bounding box center [1199, 300] width 284 height 543
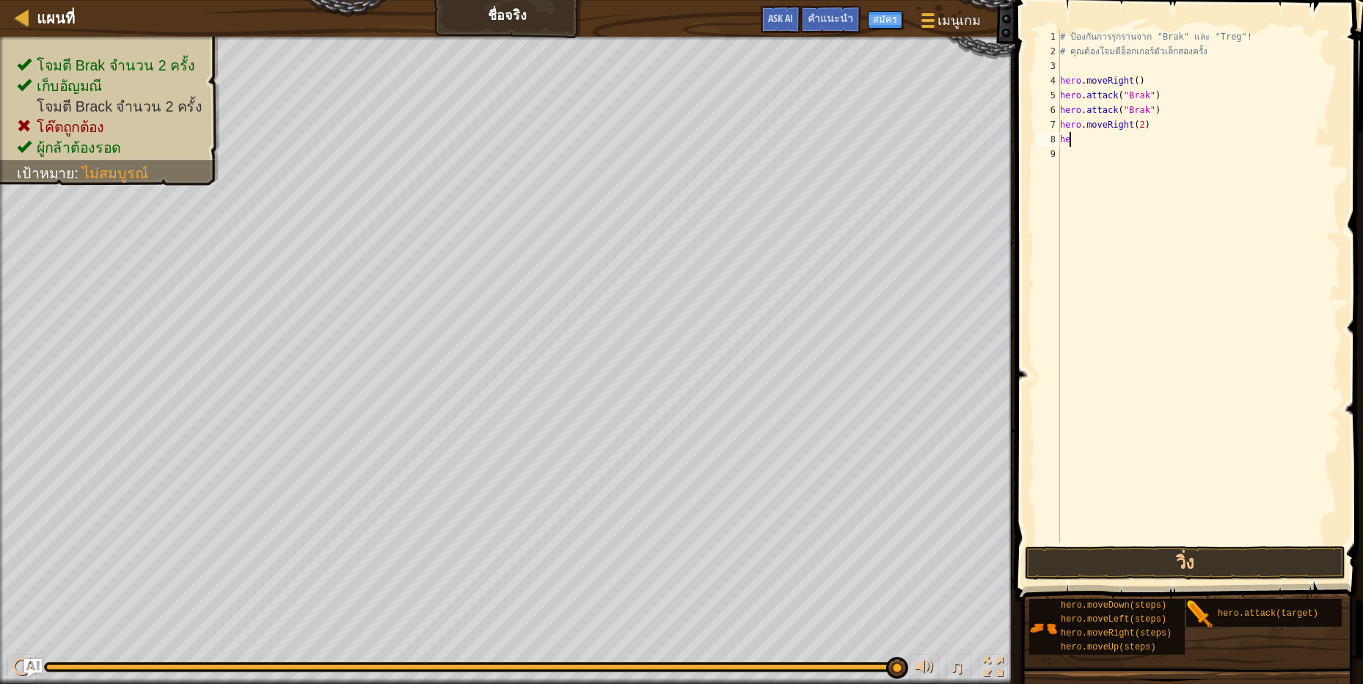
type textarea "h"
click at [1135, 122] on div "# ป้องกันการรุกรานจาก "Brak" และ "Treg"! # คุณต้องโจมตีอ็อกเกอร์ตัวเล็กสองครั้ง…" at bounding box center [1199, 300] width 284 height 543
type textarea "hero.moveRight(1)"
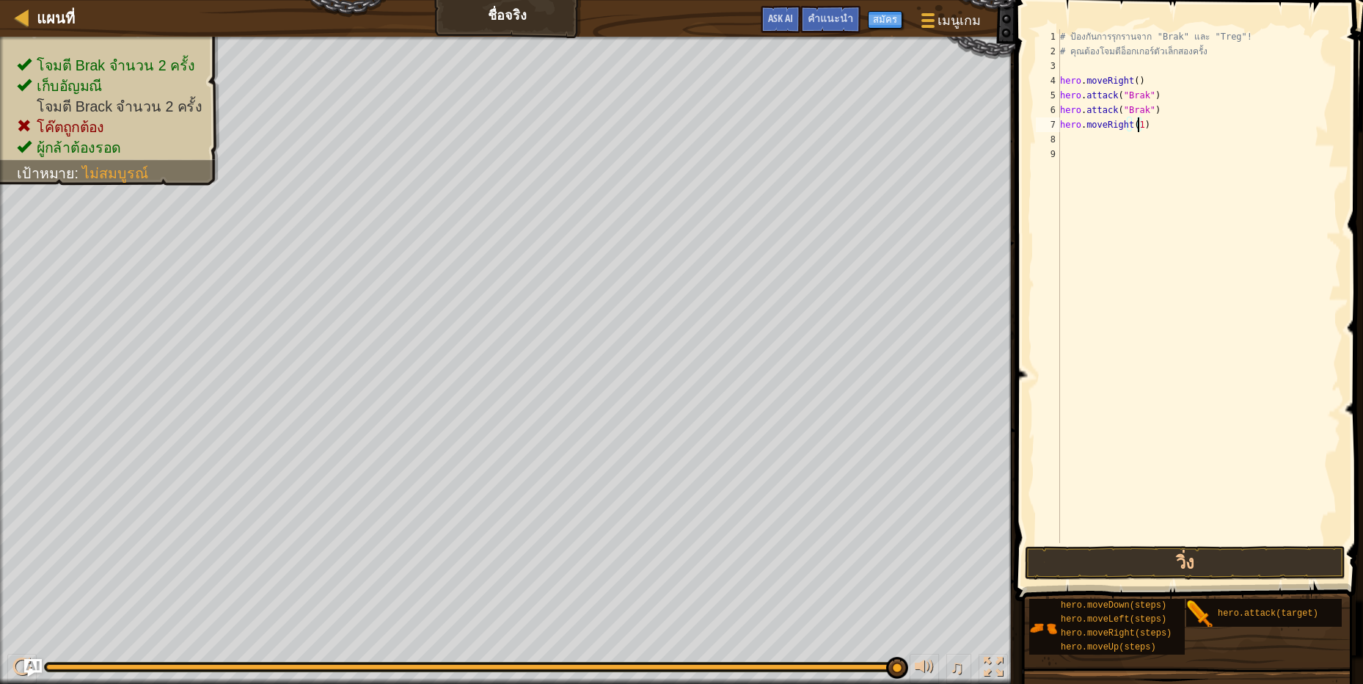
click at [1146, 191] on div "# ป้องกันการรุกรานจาก "Brak" และ "Treg"! # คุณต้องโจมตีอ็อกเกอร์ตัวเล็กสองครั้ง…" at bounding box center [1199, 300] width 284 height 543
click at [1090, 147] on div "# ป้องกันการรุกรานจาก "Brak" และ "Treg"! # คุณต้องโจมตีอ็อกเกอร์ตัวเล็กสองครั้ง…" at bounding box center [1199, 300] width 284 height 543
click at [1088, 137] on div "# ป้องกันการรุกรานจาก "Brak" และ "Treg"! # คุณต้องโจมตีอ็อกเกอร์ตัวเล็กสองครั้ง…" at bounding box center [1199, 300] width 284 height 543
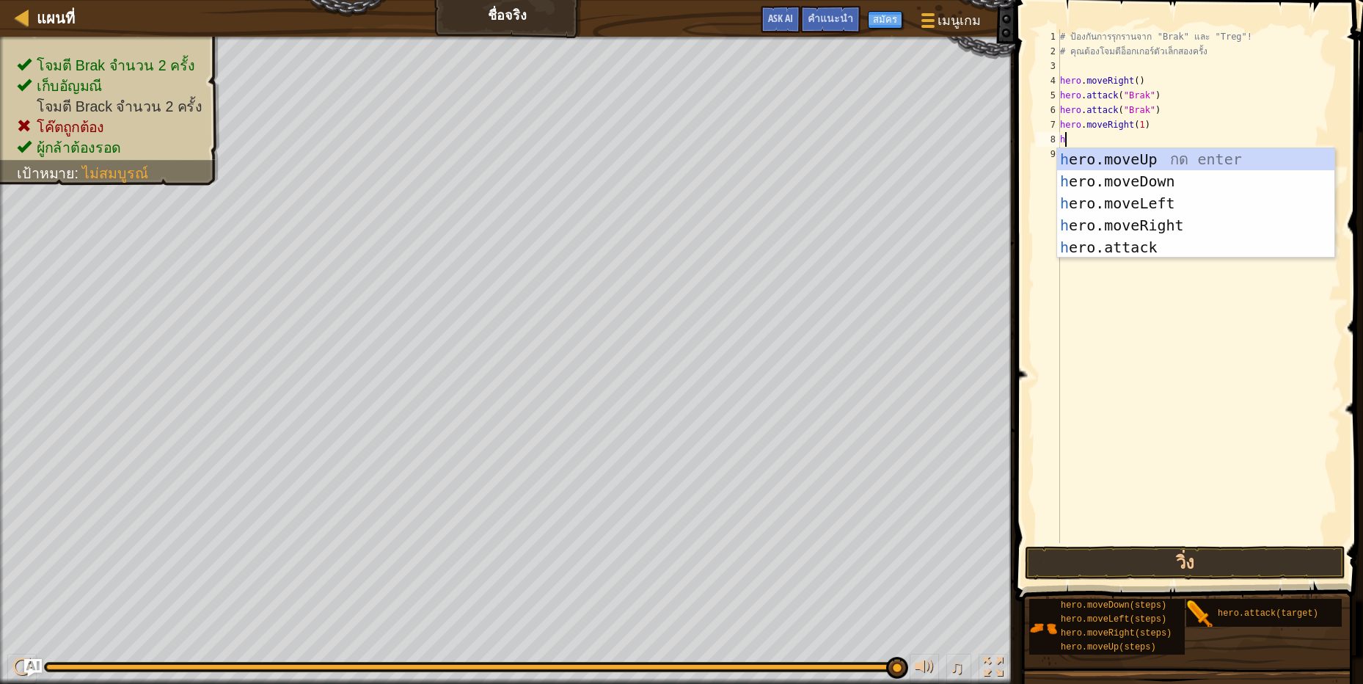
scroll to position [3, 3]
click at [1150, 249] on div "h ero.moveUp กด enter h ero.moveDown กด enter h ero.moveLeft กด enter h ero.mov…" at bounding box center [1195, 225] width 277 height 154
type textarea "hero.attack("Enemy Name")"
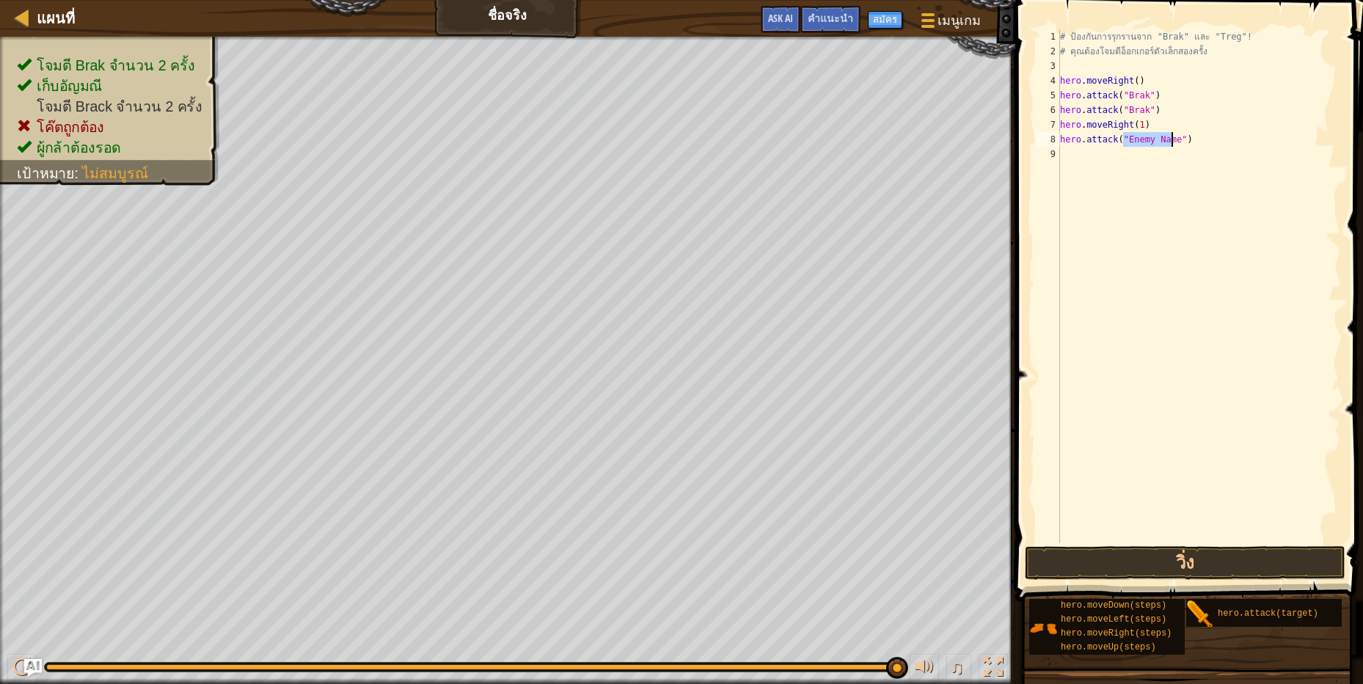
click at [1124, 155] on div "# ป้องกันการรุกรานจาก "Brak" และ "Treg"! # คุณต้องโจมตีอ็อกเกอร์ตัวเล็กสองครั้ง…" at bounding box center [1199, 300] width 284 height 543
type textarea "h"
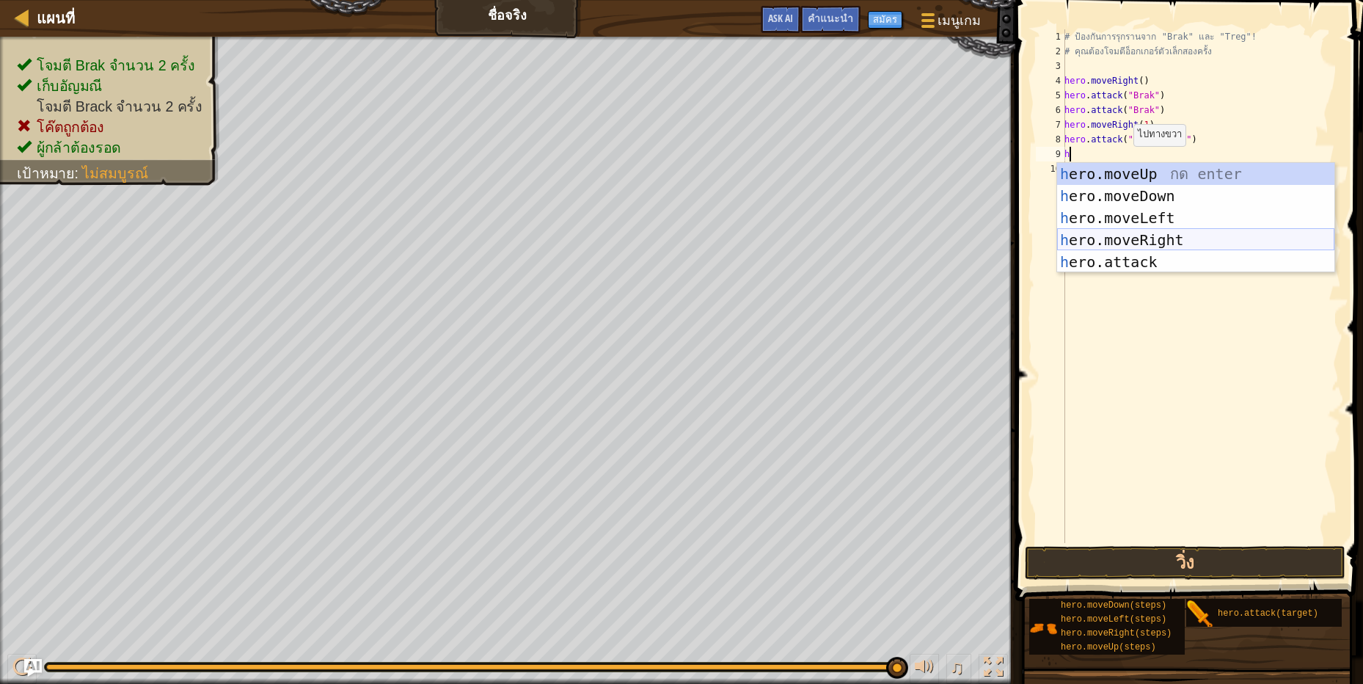
click at [1149, 235] on div "h ero.moveUp กด enter h ero.moveDown กด enter h ero.moveLeft กด enter h ero.mov…" at bounding box center [1195, 240] width 277 height 154
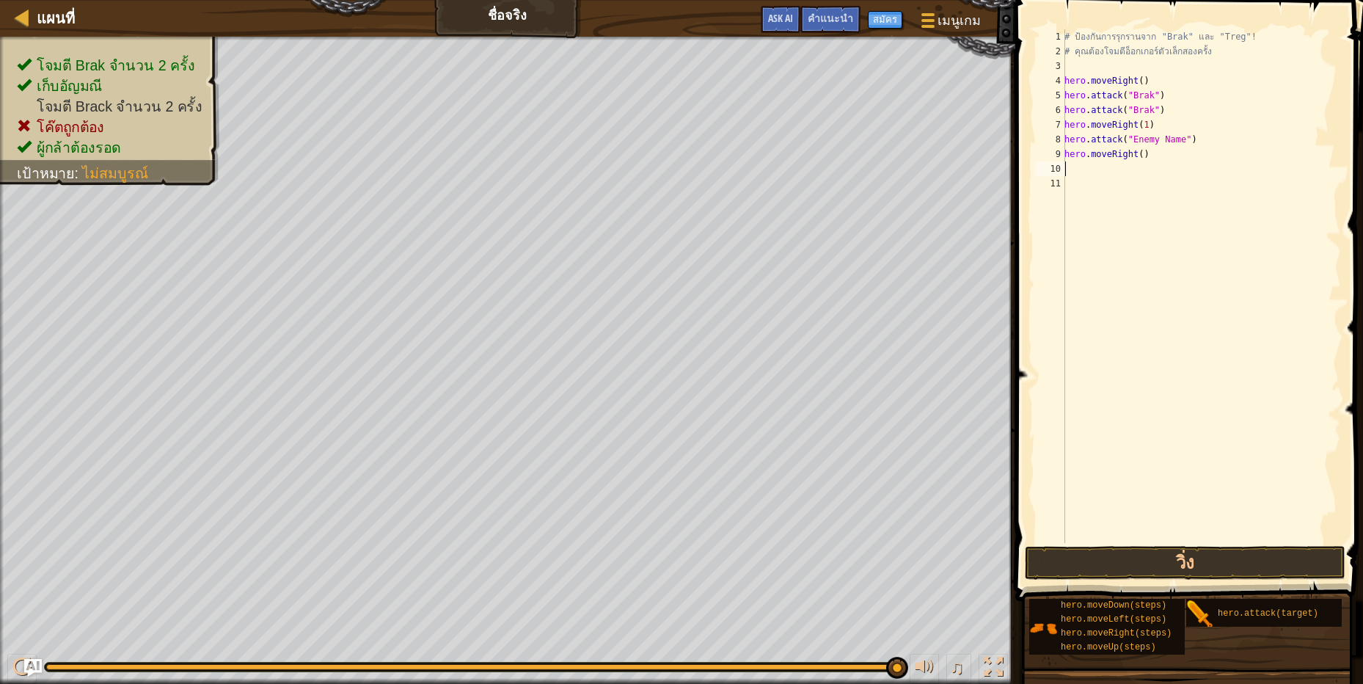
scroll to position [3, 0]
click at [1292, 558] on button "วิ่ง" at bounding box center [1185, 563] width 321 height 34
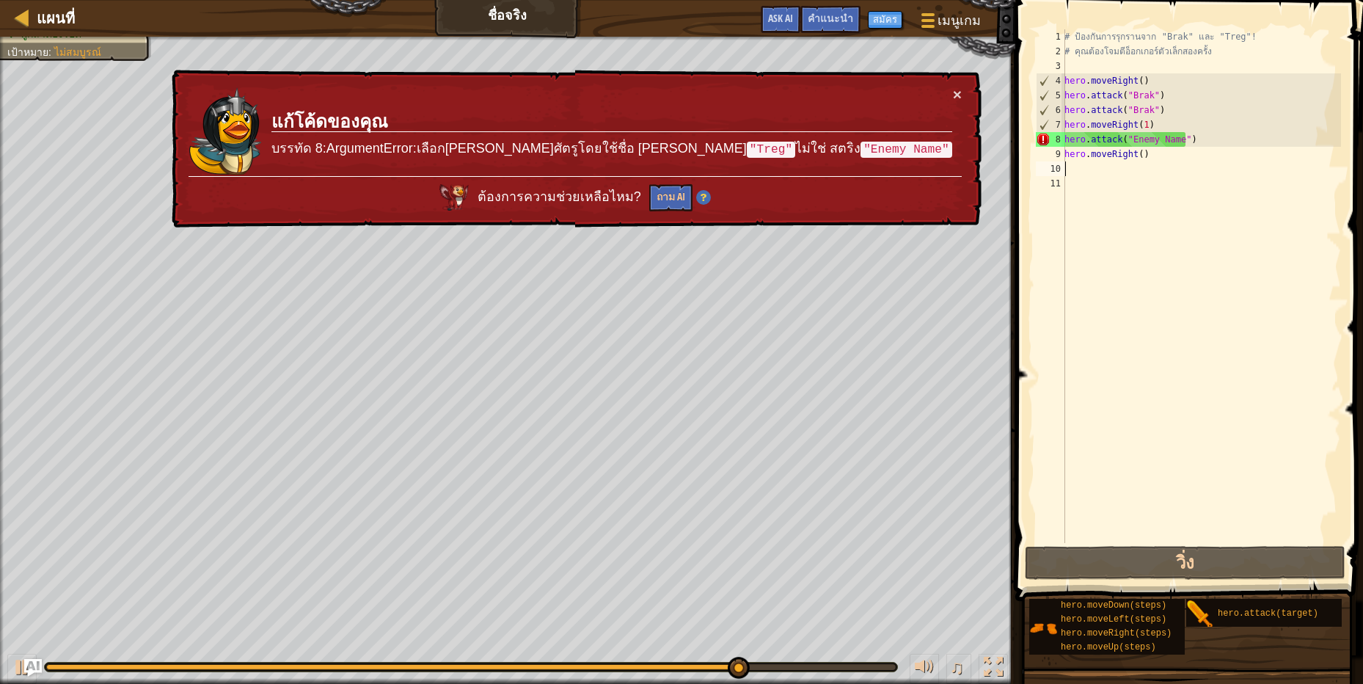
click at [1190, 142] on div "# ป้องกันการรุกรานจาก "Brak" และ "Treg"! # คุณต้องโจมตีอ็อกเกอร์ตัวเล็กสองครั้ง…" at bounding box center [1200, 300] width 279 height 543
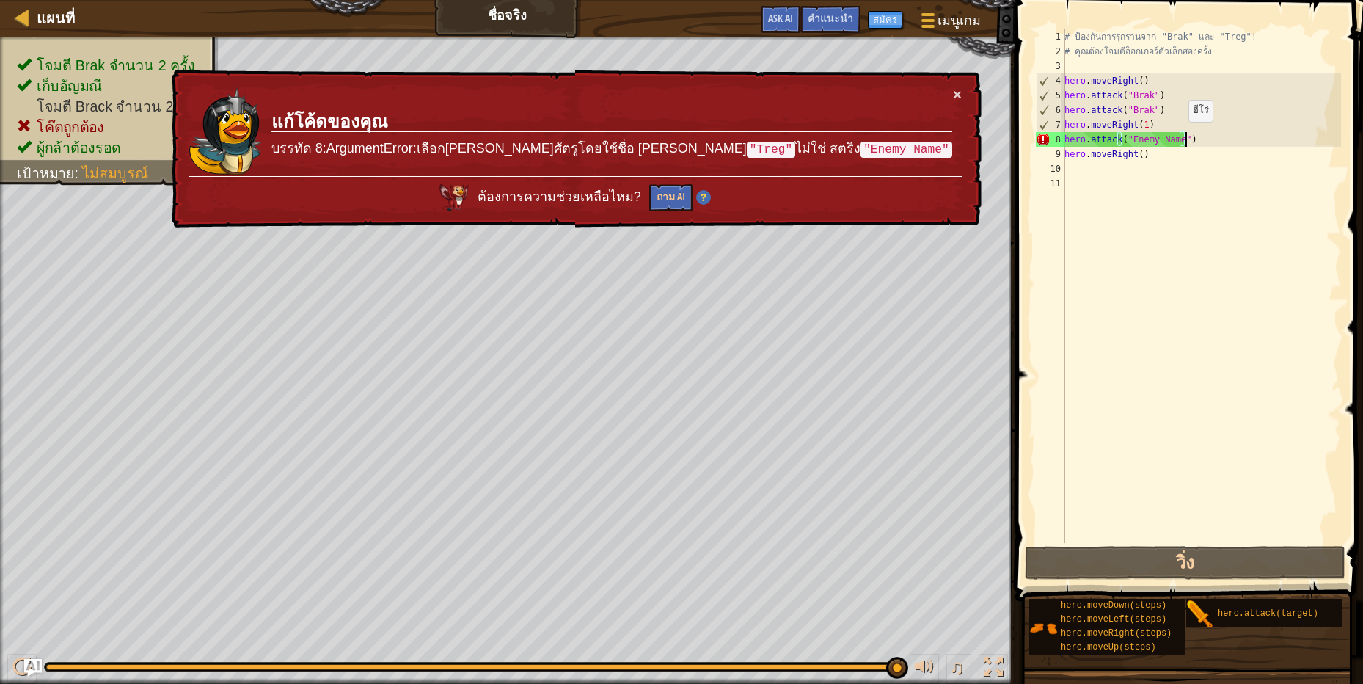
click at [1178, 135] on div "# ป้องกันการรุกรานจาก "Brak" และ "Treg"! # คุณต้องโจมตีอ็อกเกอร์ตัวเล็กสองครั้ง…" at bounding box center [1200, 300] width 279 height 543
click at [1183, 139] on div "# ป้องกันการรุกรานจาก "Brak" และ "Treg"! # คุณต้องโจมตีอ็อกเกอร์ตัวเล็กสองครั้ง…" at bounding box center [1200, 300] width 279 height 543
click at [1173, 139] on div "# ป้องกันการรุกรานจาก "Brak" และ "Treg"! # คุณต้องโจมตีอ็อกเกอร์ตัวเล็กสองครั้ง…" at bounding box center [1200, 300] width 279 height 543
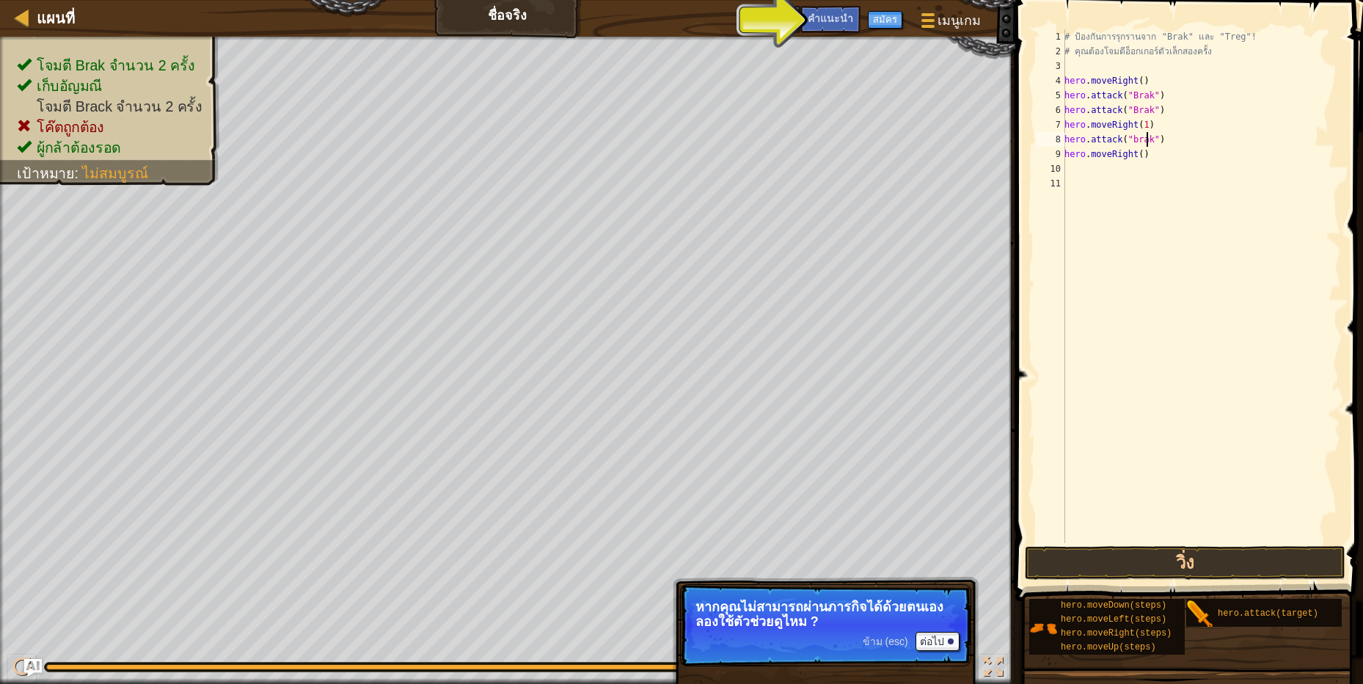
scroll to position [3, 68]
type textarea "hero.attack("brak")"
click at [1285, 562] on button "วิ่ง" at bounding box center [1185, 563] width 321 height 34
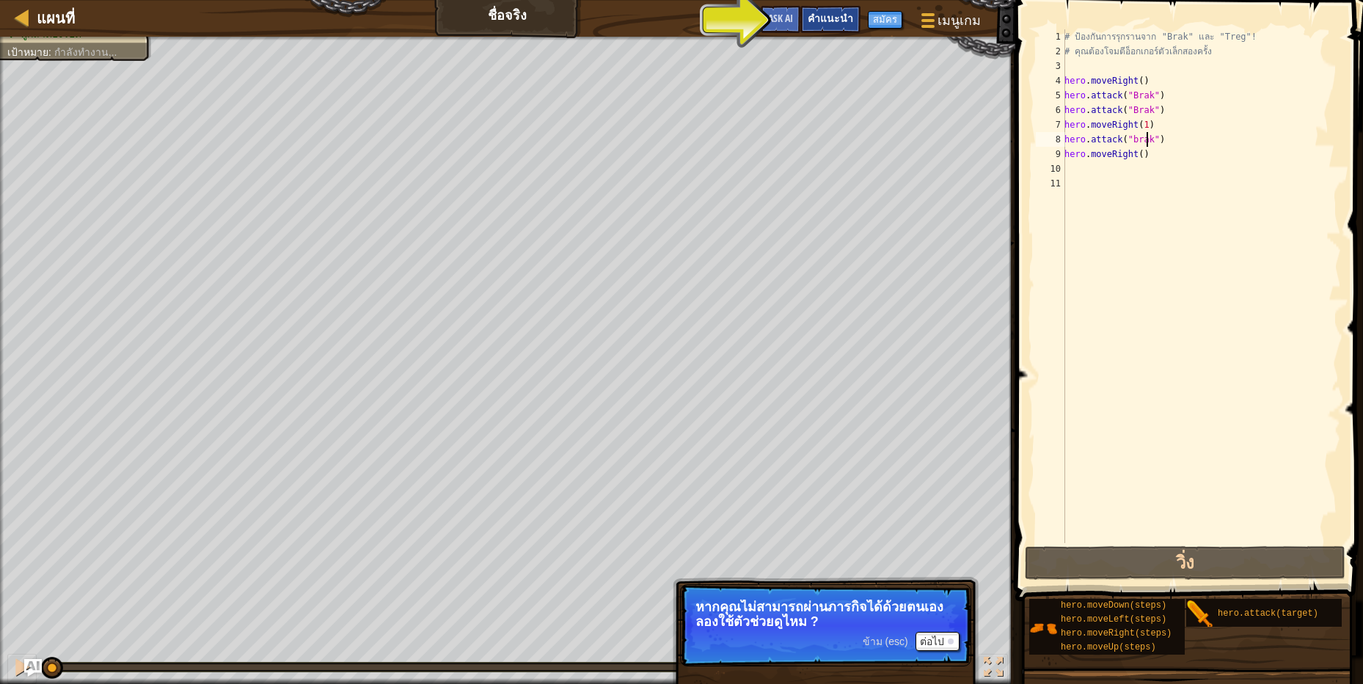
click at [848, 15] on span "คำแนะนำ" at bounding box center [830, 18] width 45 height 14
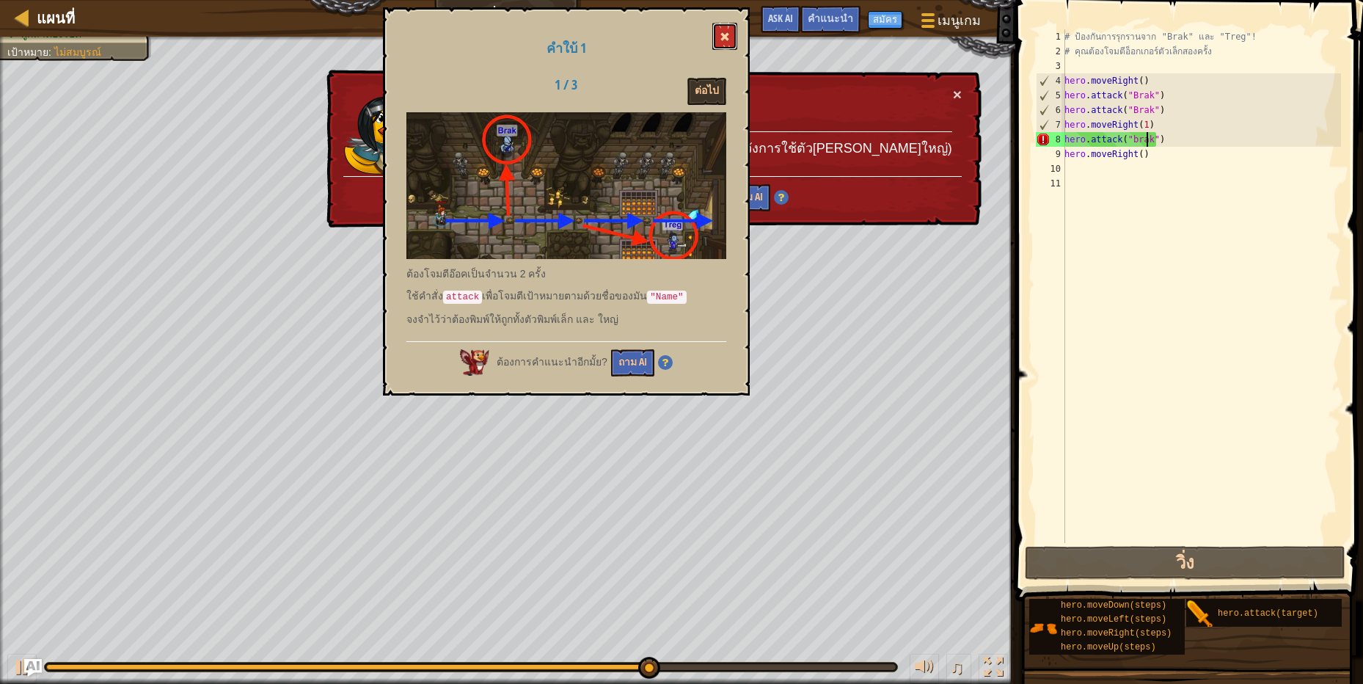
click at [727, 33] on span at bounding box center [724, 37] width 10 height 10
